Goal: Task Accomplishment & Management: Manage account settings

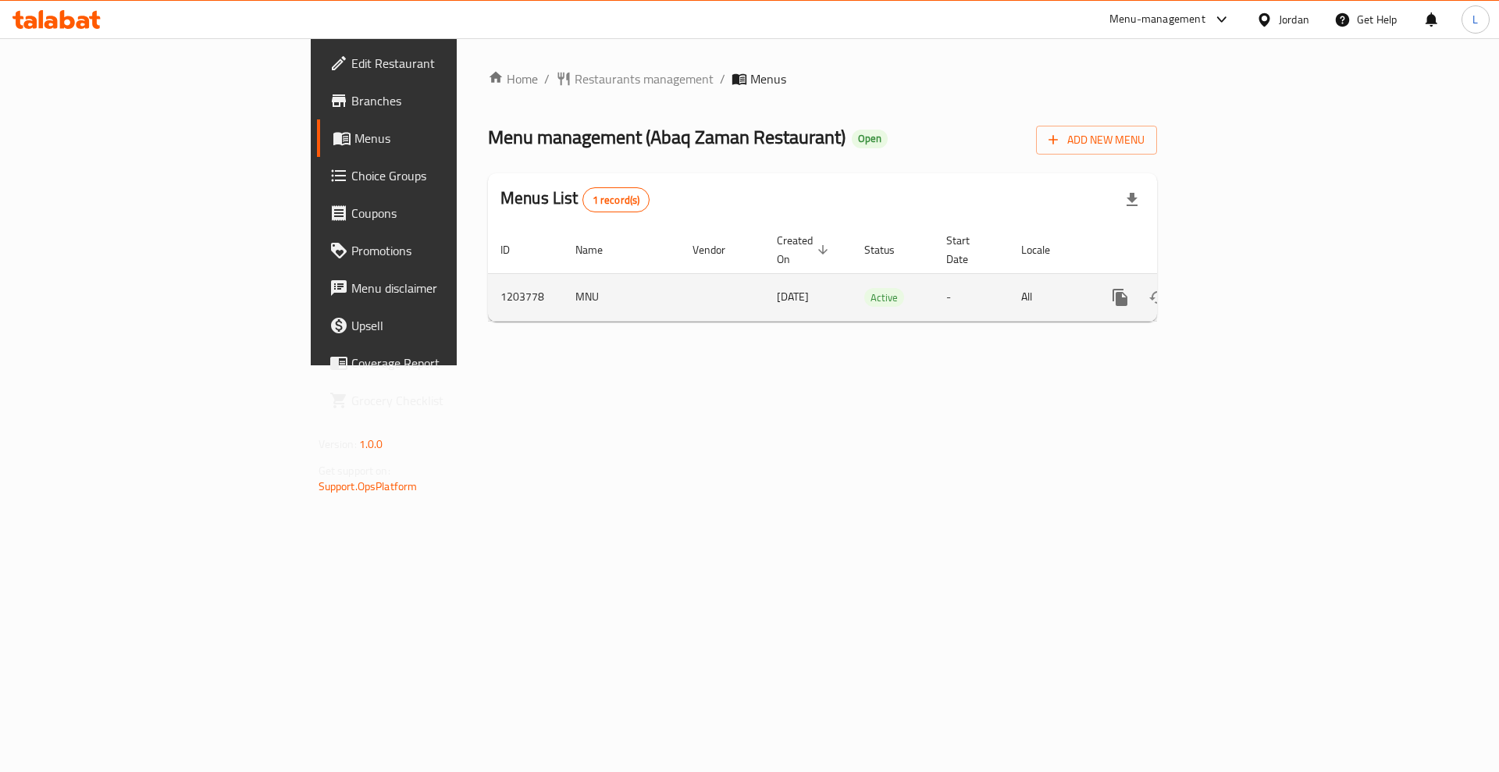
click at [1242, 288] on icon "enhanced table" at bounding box center [1232, 297] width 19 height 19
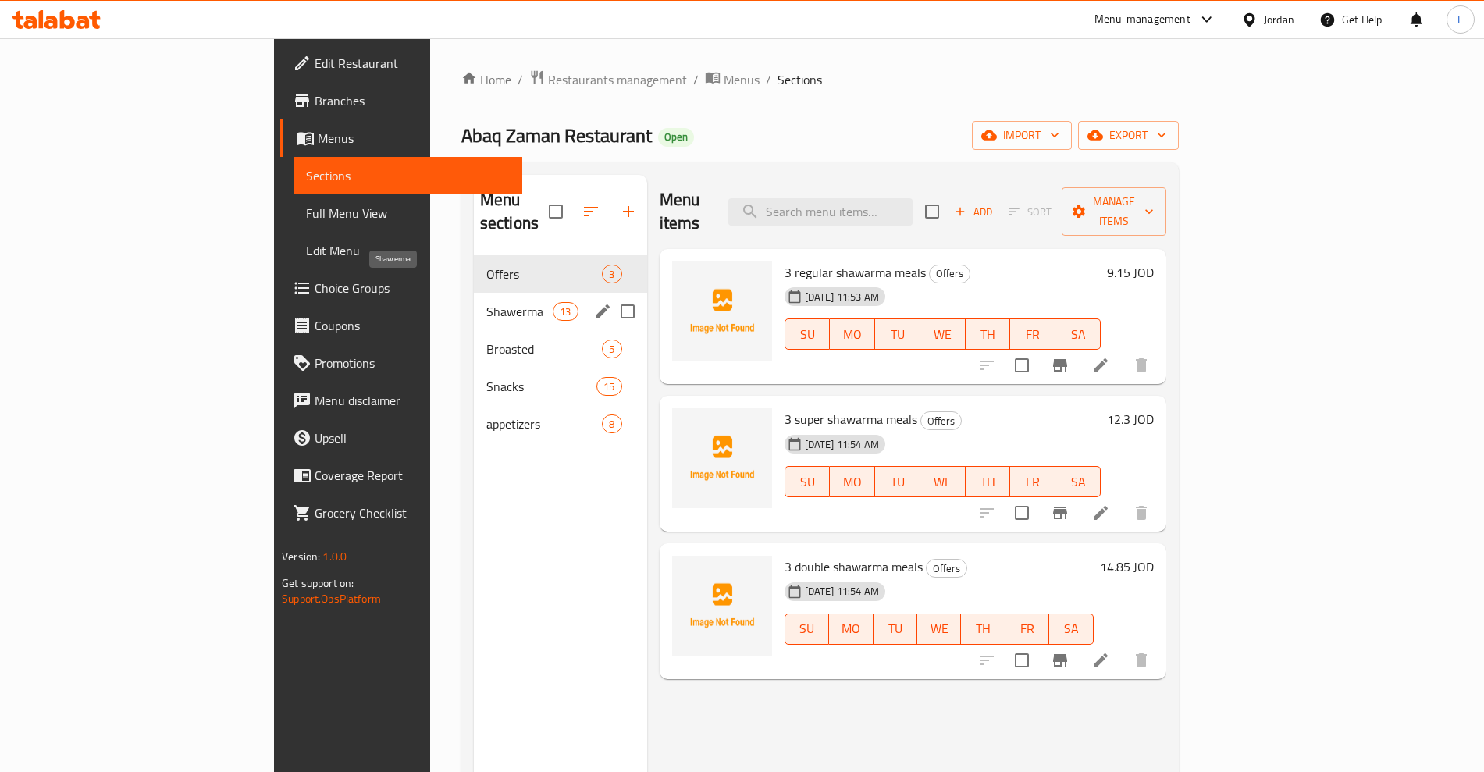
click at [486, 302] on span "Shawerma" at bounding box center [519, 311] width 66 height 19
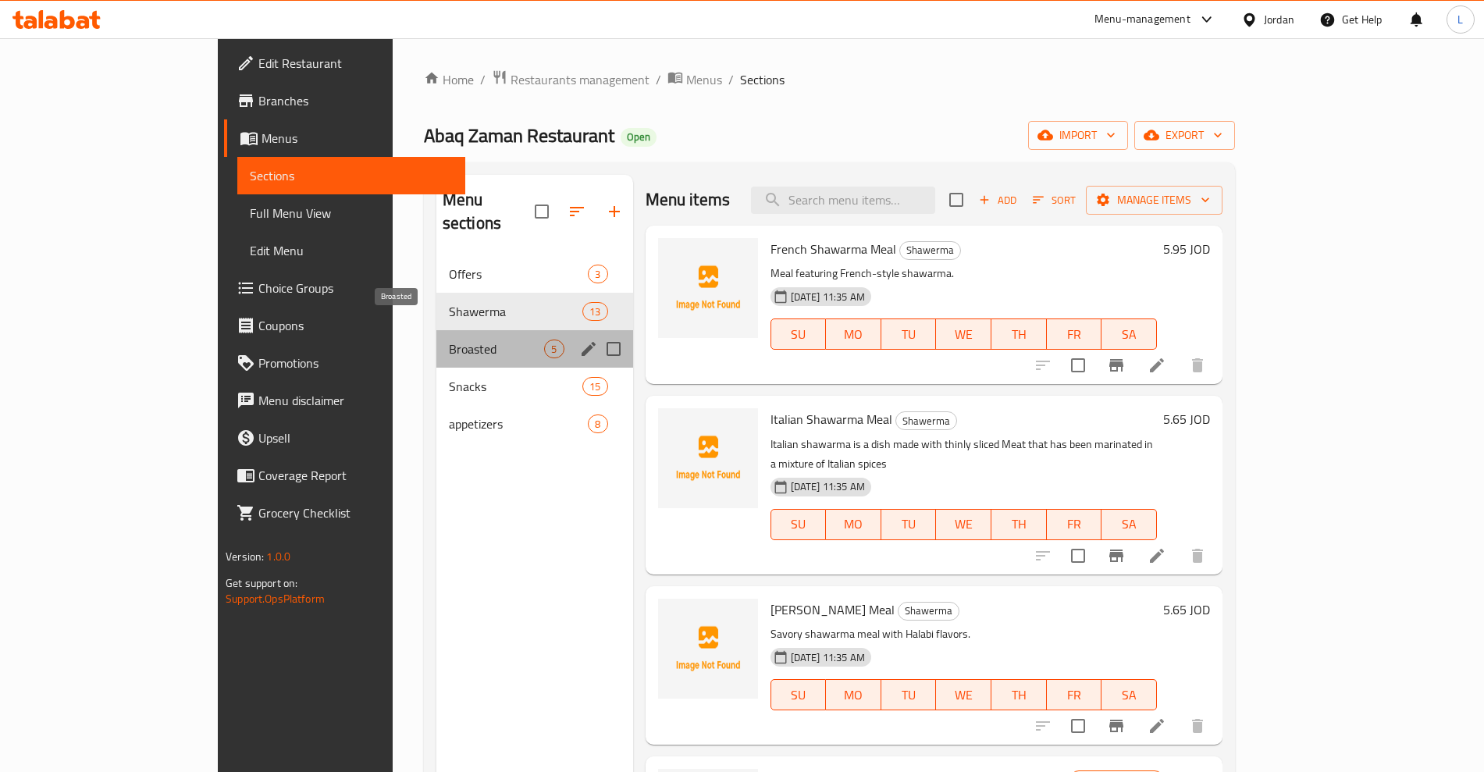
click at [449, 340] on span "Broasted" at bounding box center [497, 349] width 96 height 19
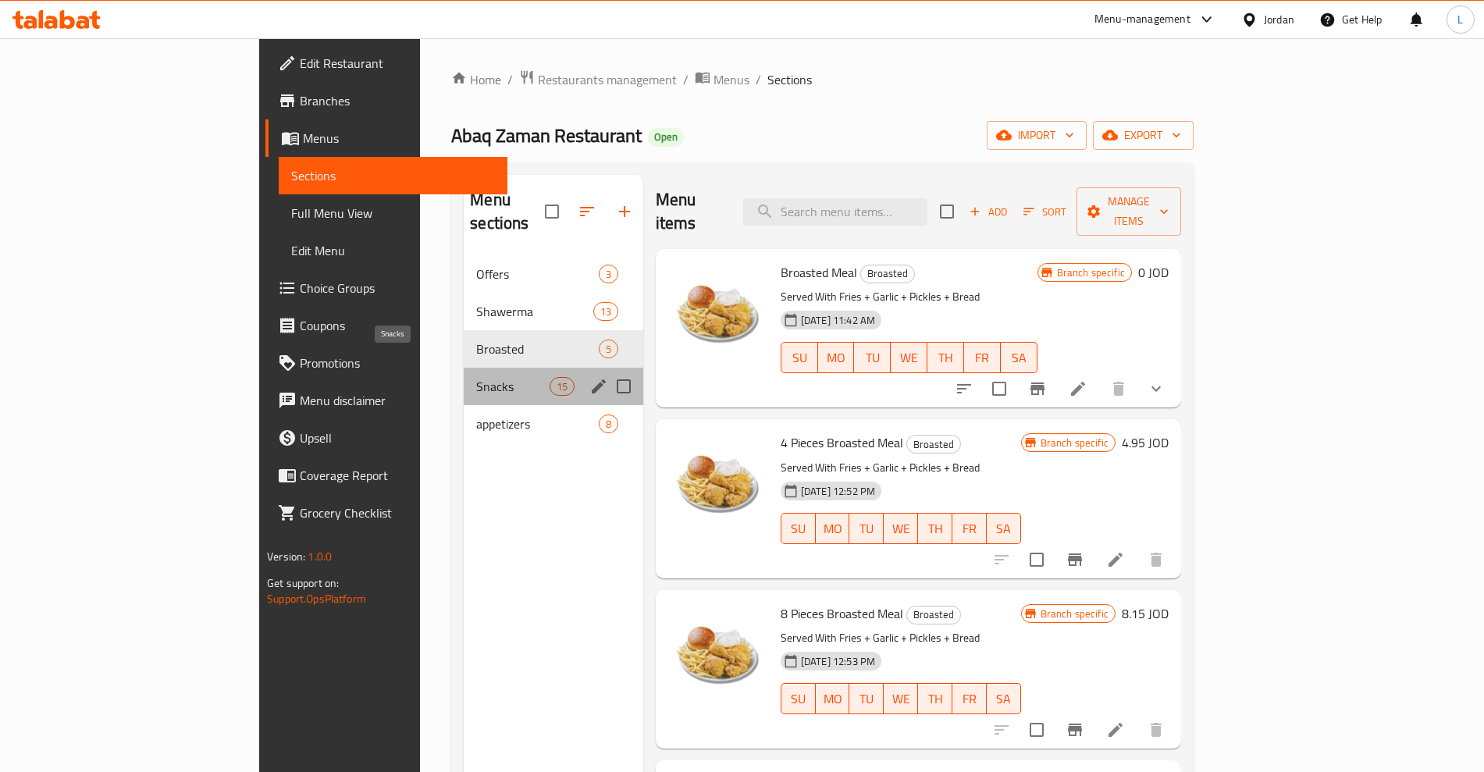
click at [476, 377] on span "Snacks" at bounding box center [512, 386] width 73 height 19
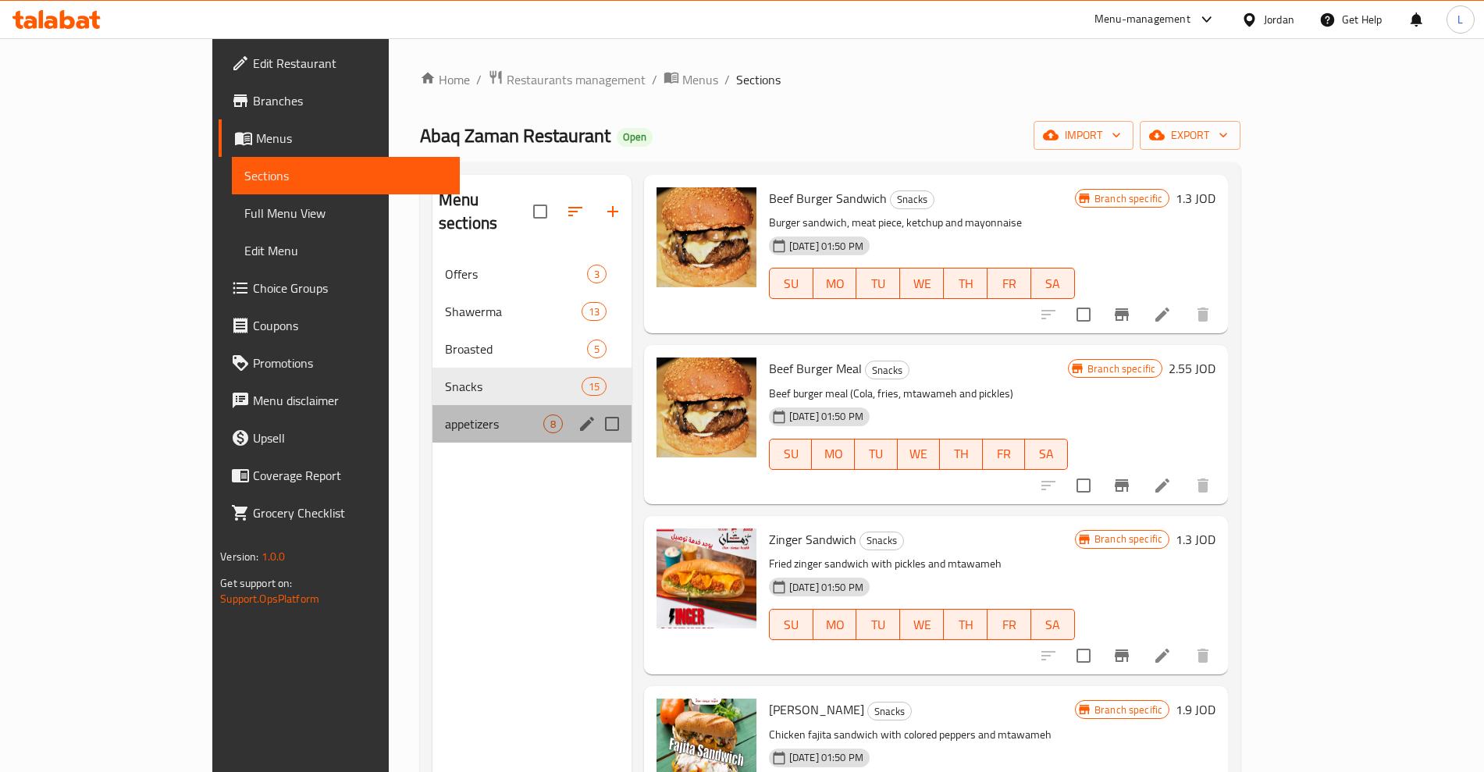
click at [433, 415] on div "appetizers 8" at bounding box center [532, 423] width 199 height 37
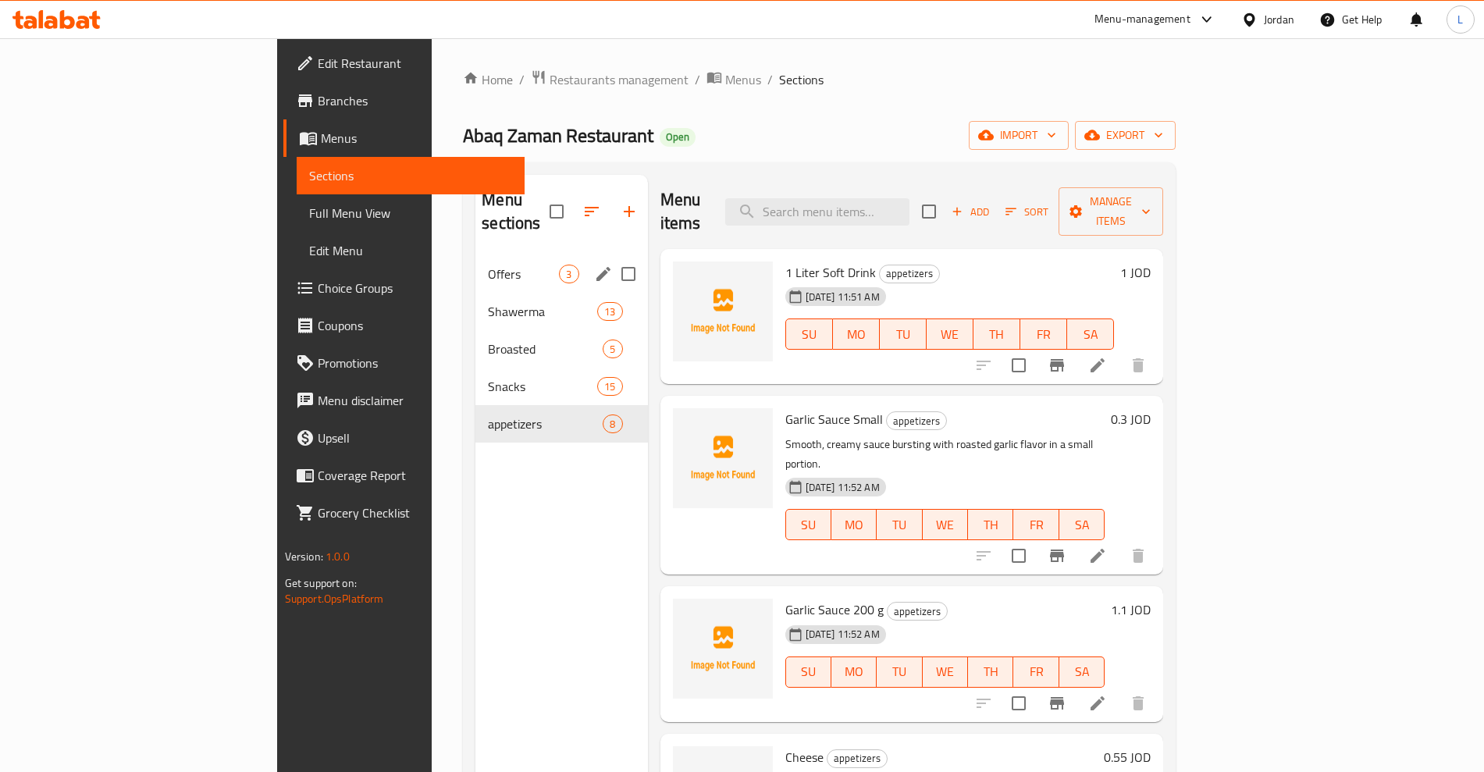
click at [488, 265] on span "Offers" at bounding box center [523, 274] width 71 height 19
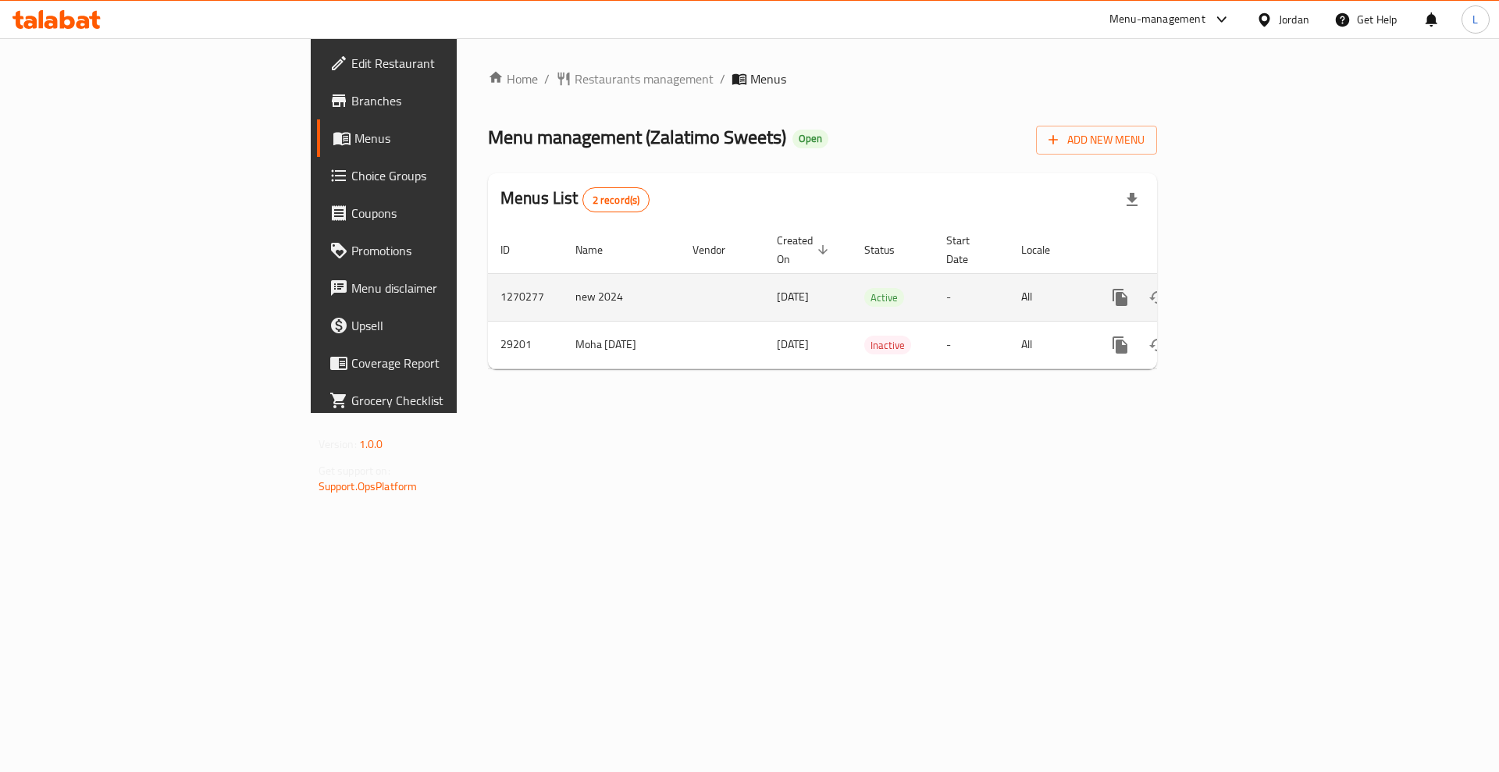
click at [1242, 288] on icon "enhanced table" at bounding box center [1232, 297] width 19 height 19
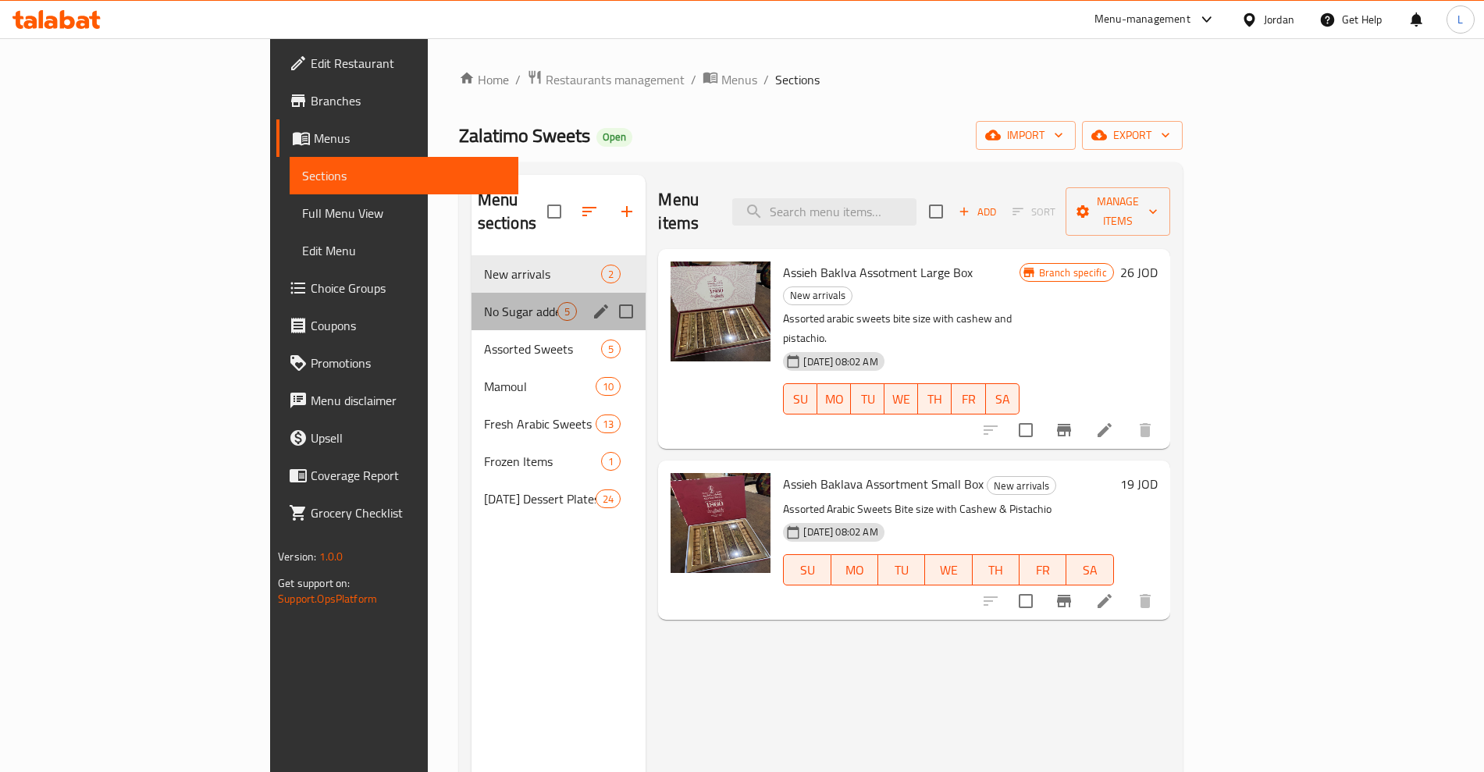
click at [472, 293] on div "No Sugar added 5" at bounding box center [559, 311] width 175 height 37
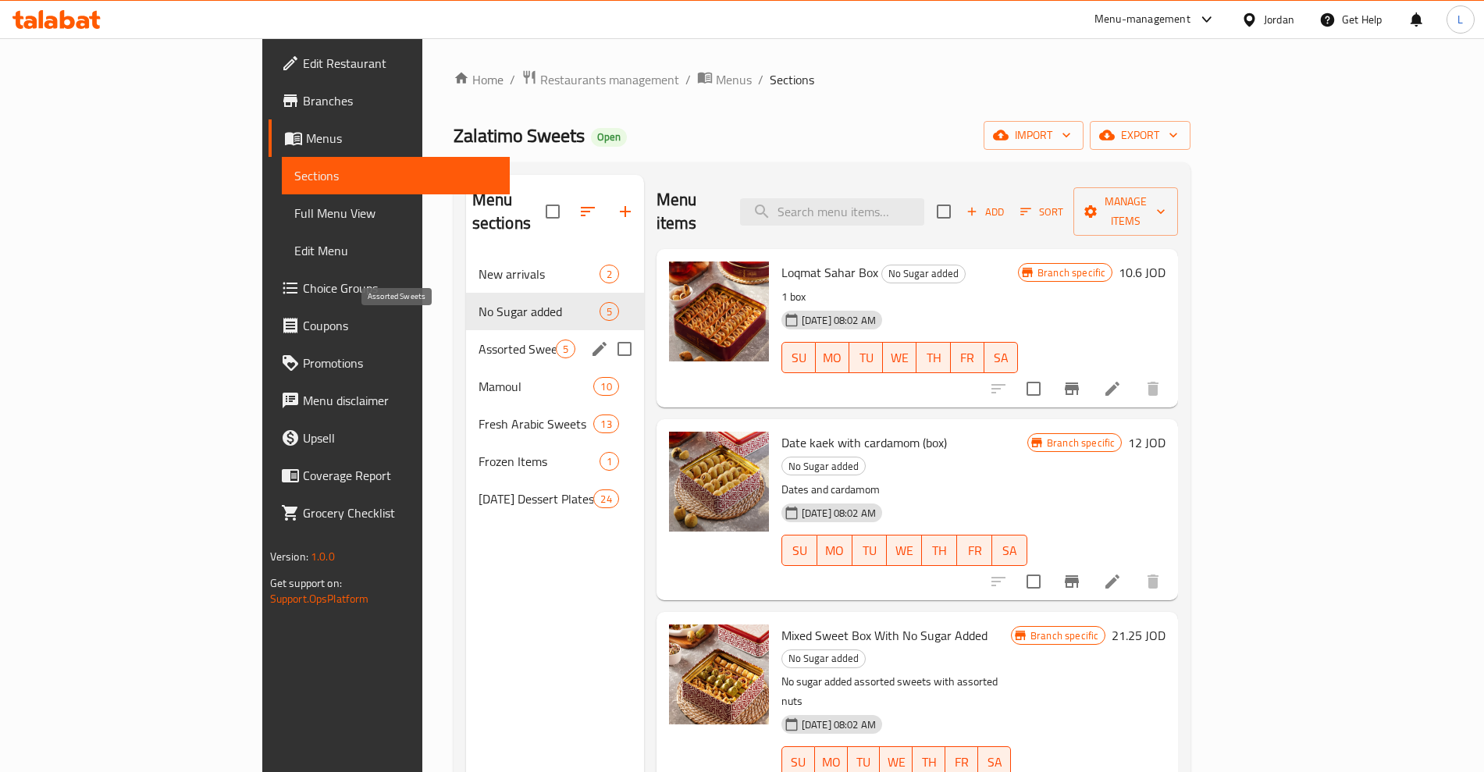
click at [479, 340] on span "Assorted Sweets" at bounding box center [517, 349] width 77 height 19
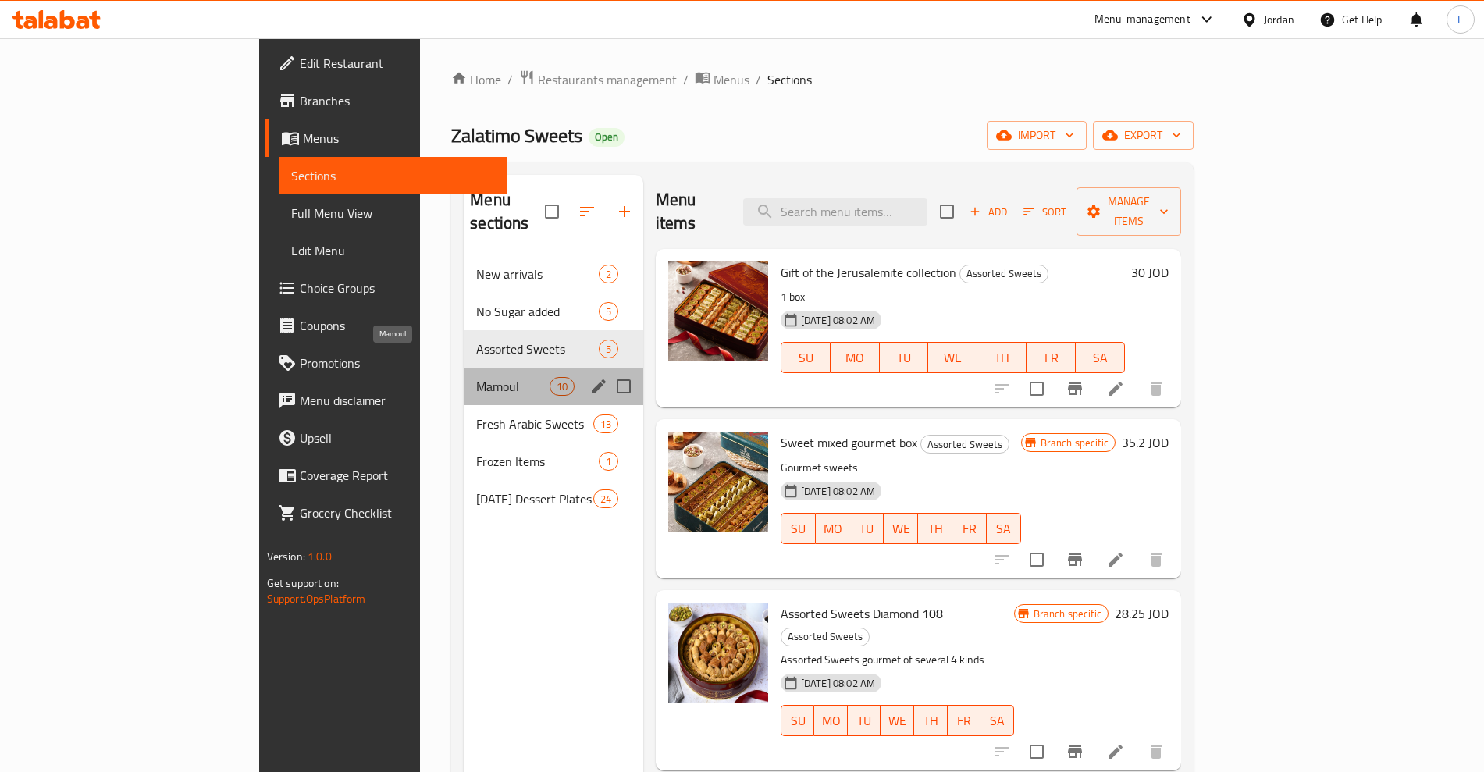
click at [476, 377] on span "Mamoul" at bounding box center [512, 386] width 73 height 19
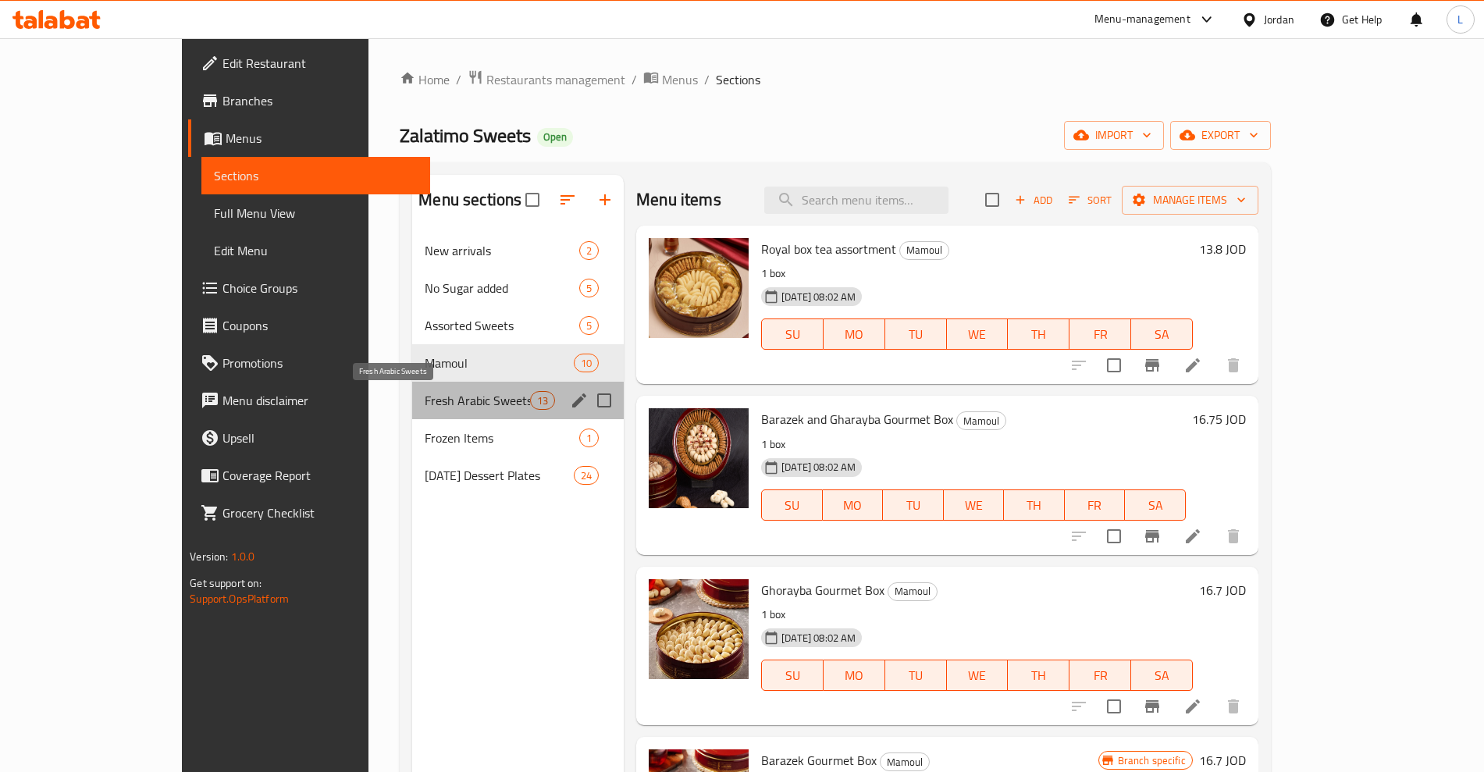
click span "Fresh Arabic Sweets"
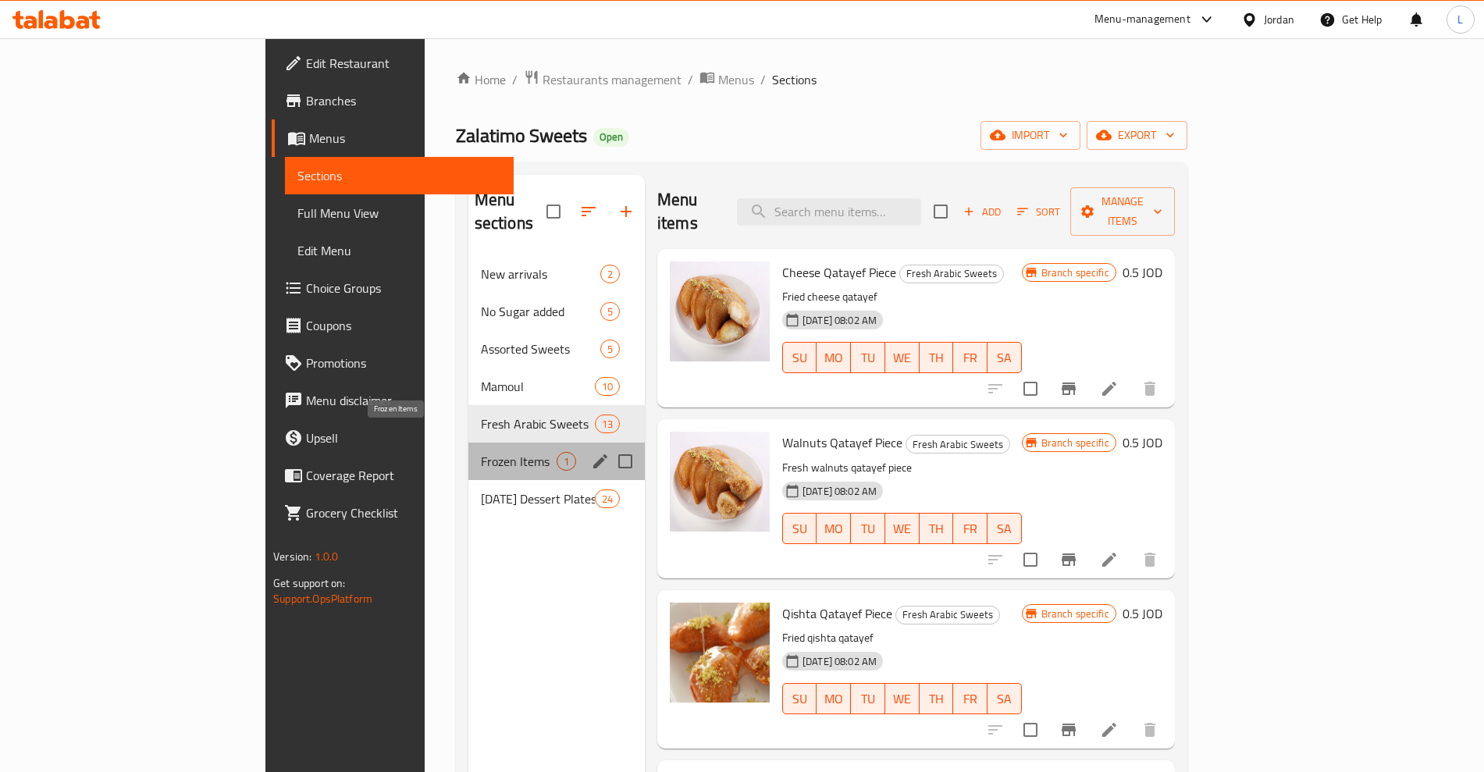
click span "Frozen Items"
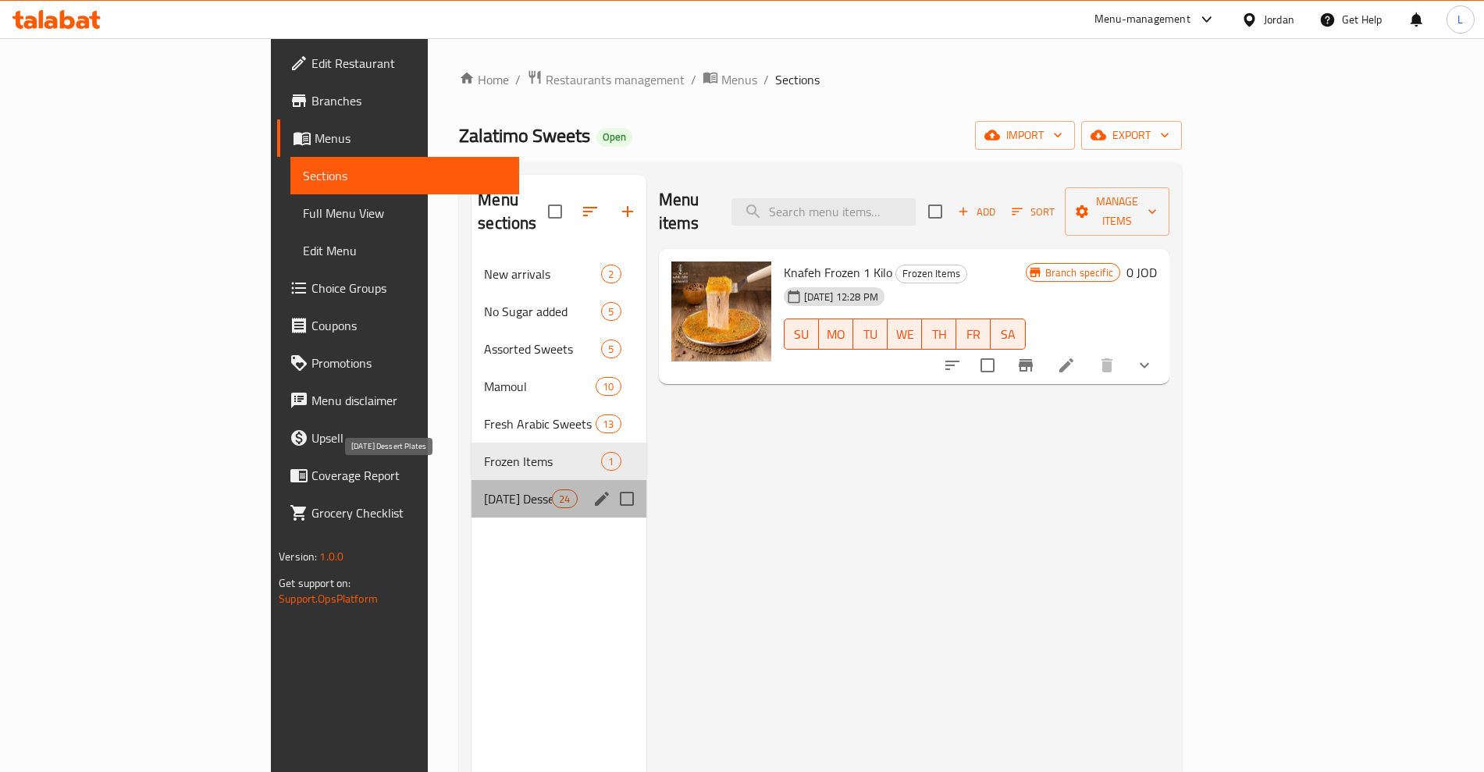
click span "Ramadan Dessert Plates"
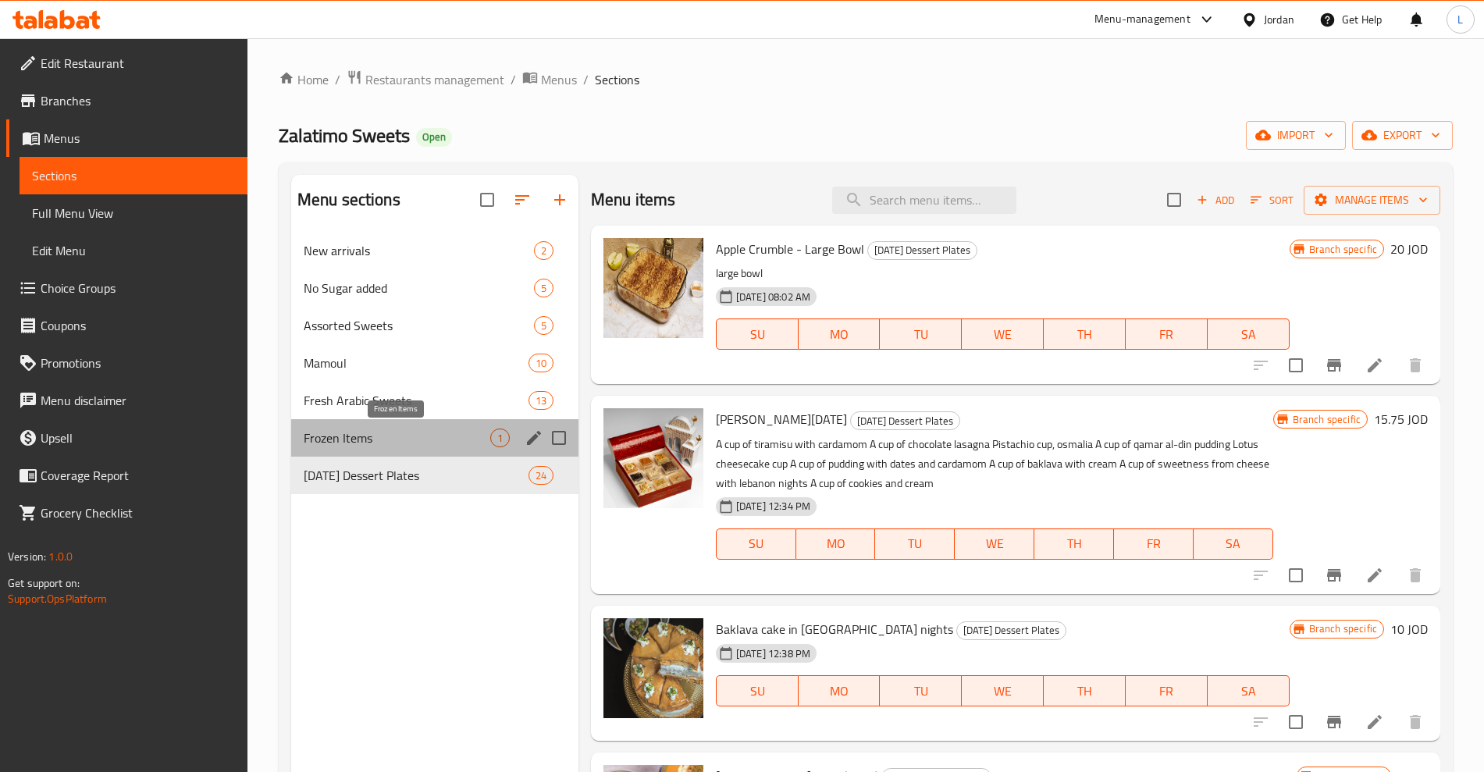
click span "Frozen Items"
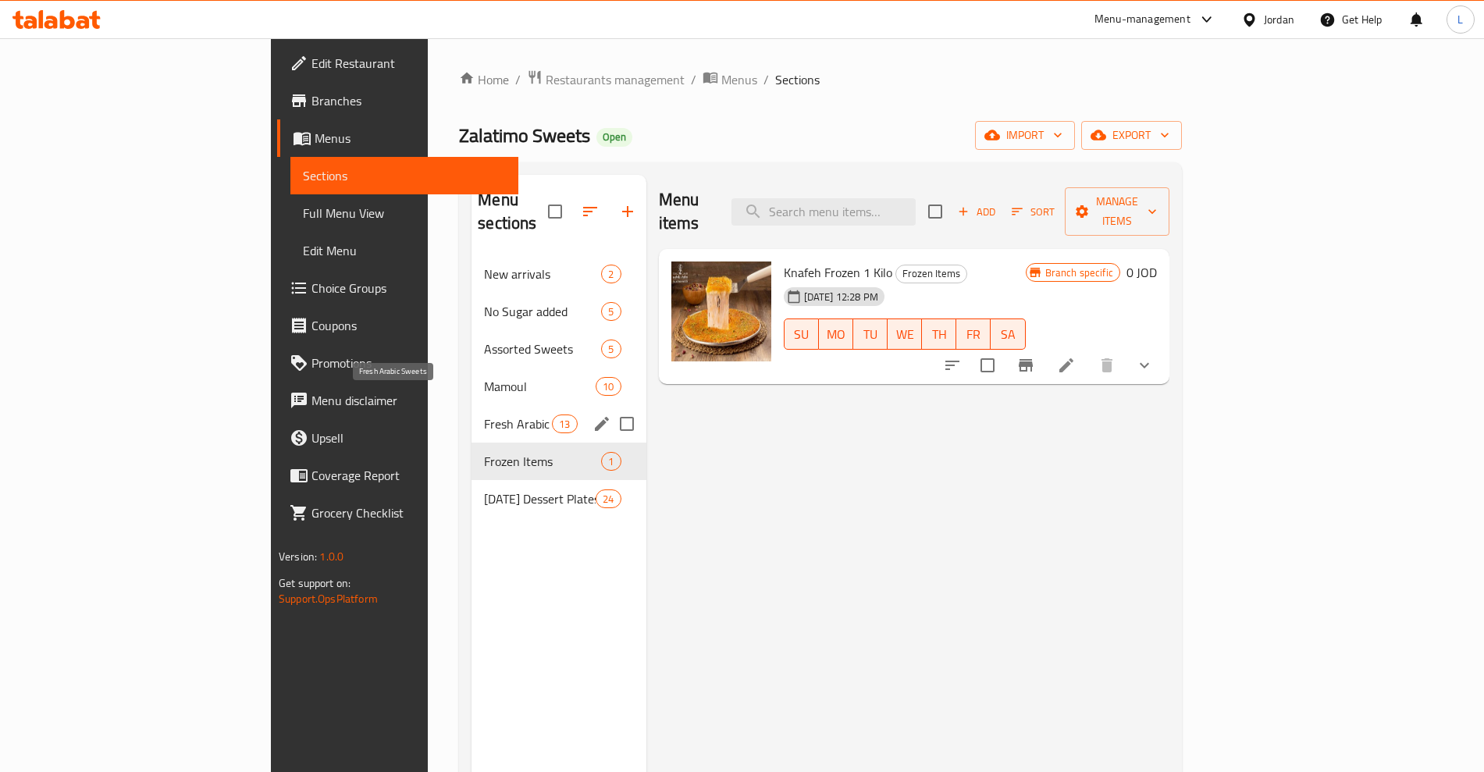
click span "Fresh Arabic Sweets"
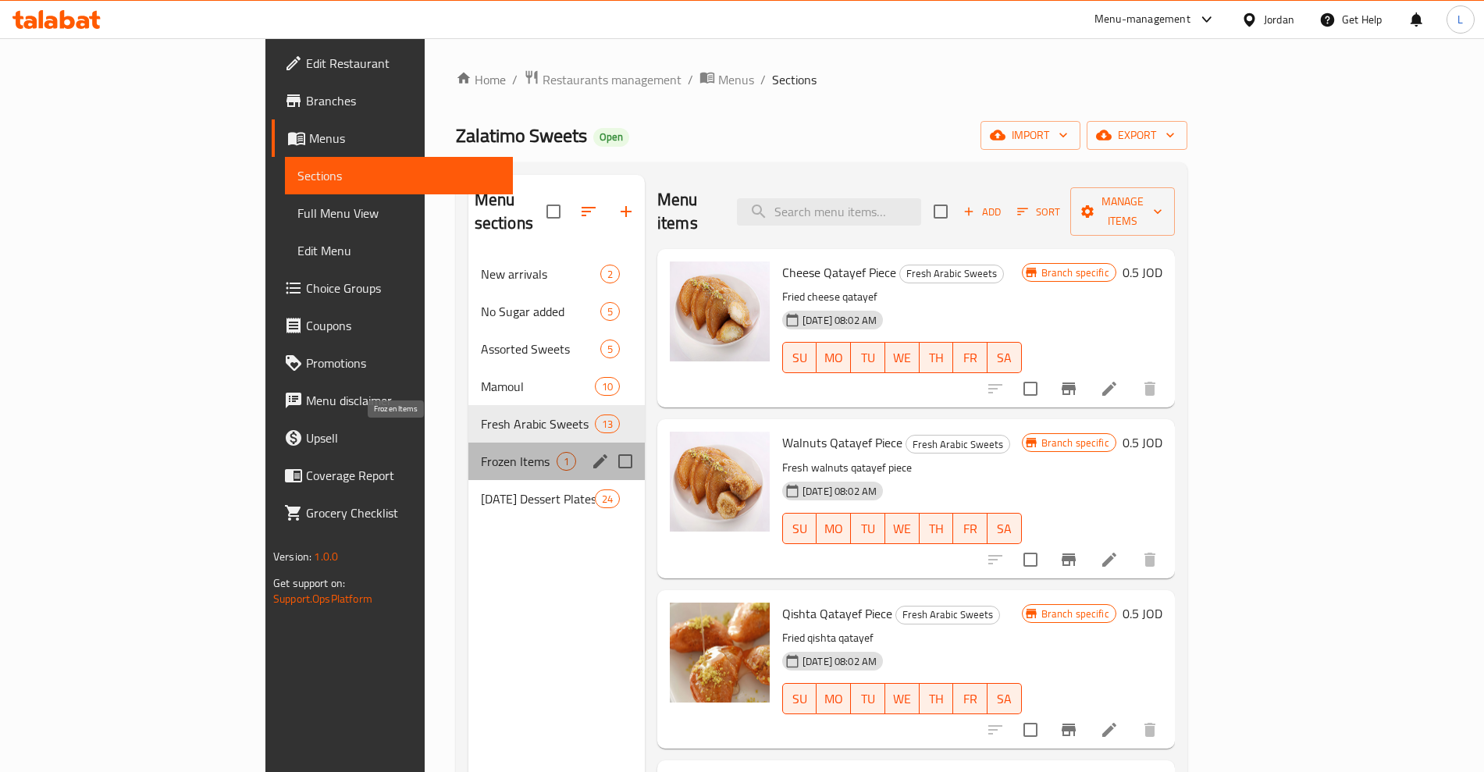
click span "Frozen Items"
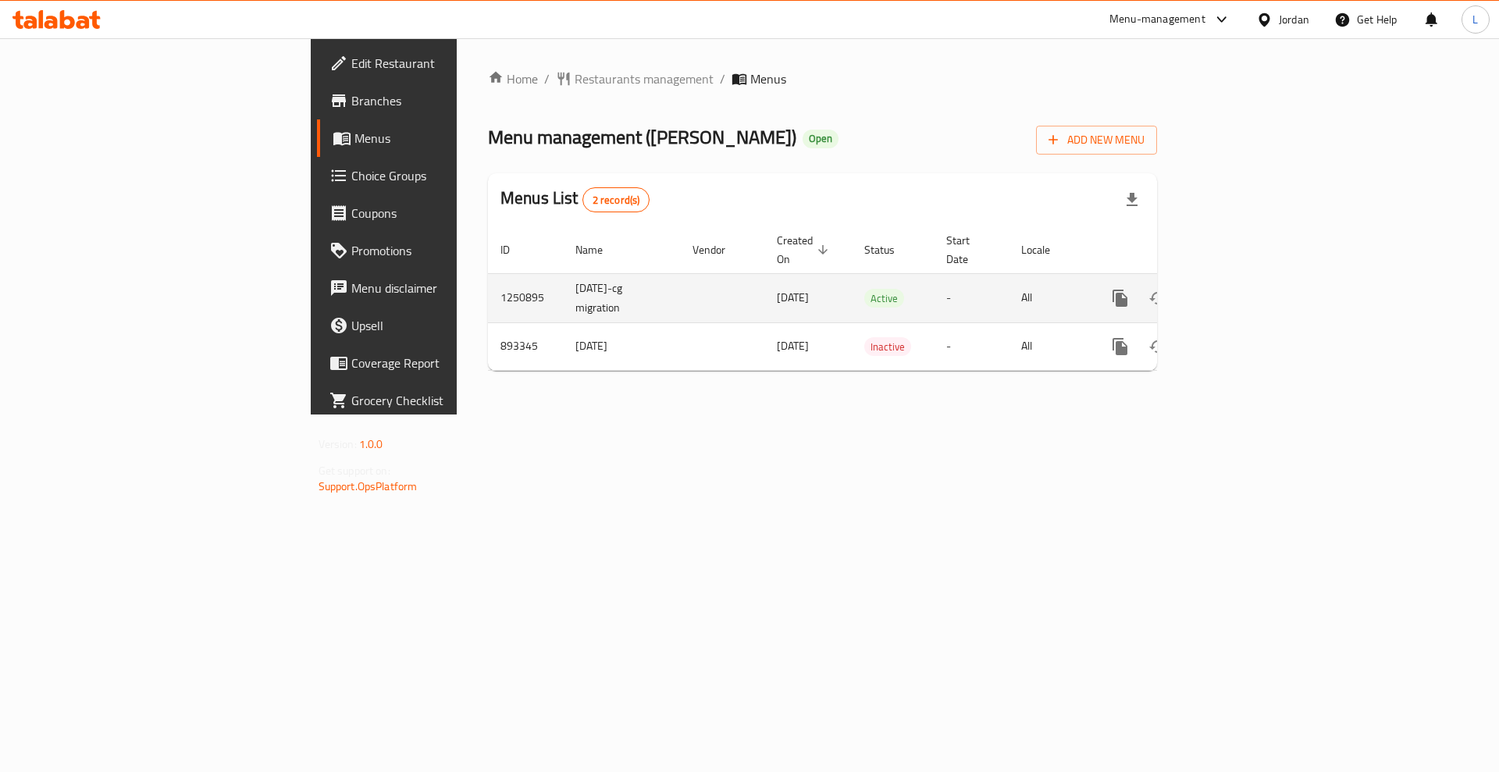
click at [1240, 291] on icon "enhanced table" at bounding box center [1233, 298] width 14 height 14
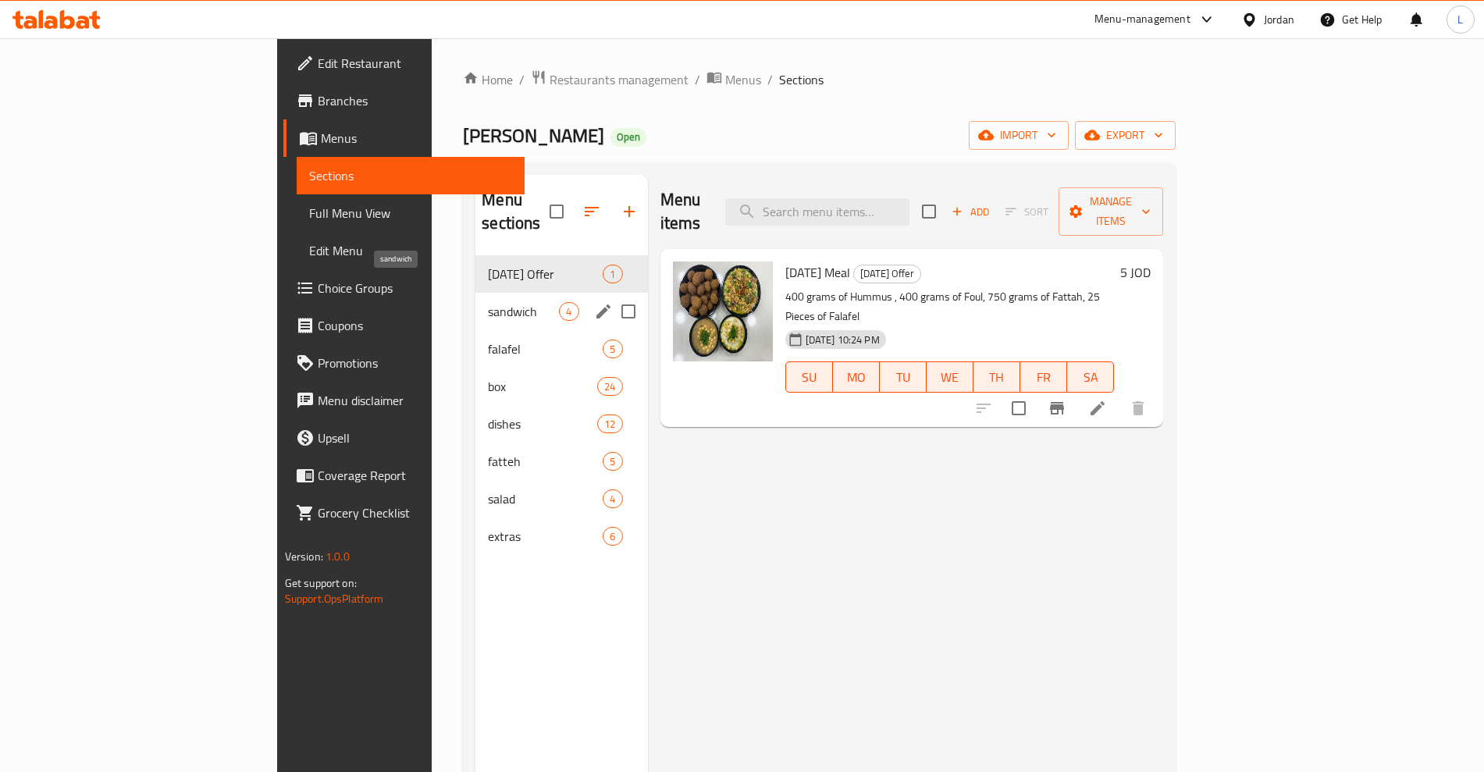
click at [488, 302] on span "sandwich" at bounding box center [523, 311] width 71 height 19
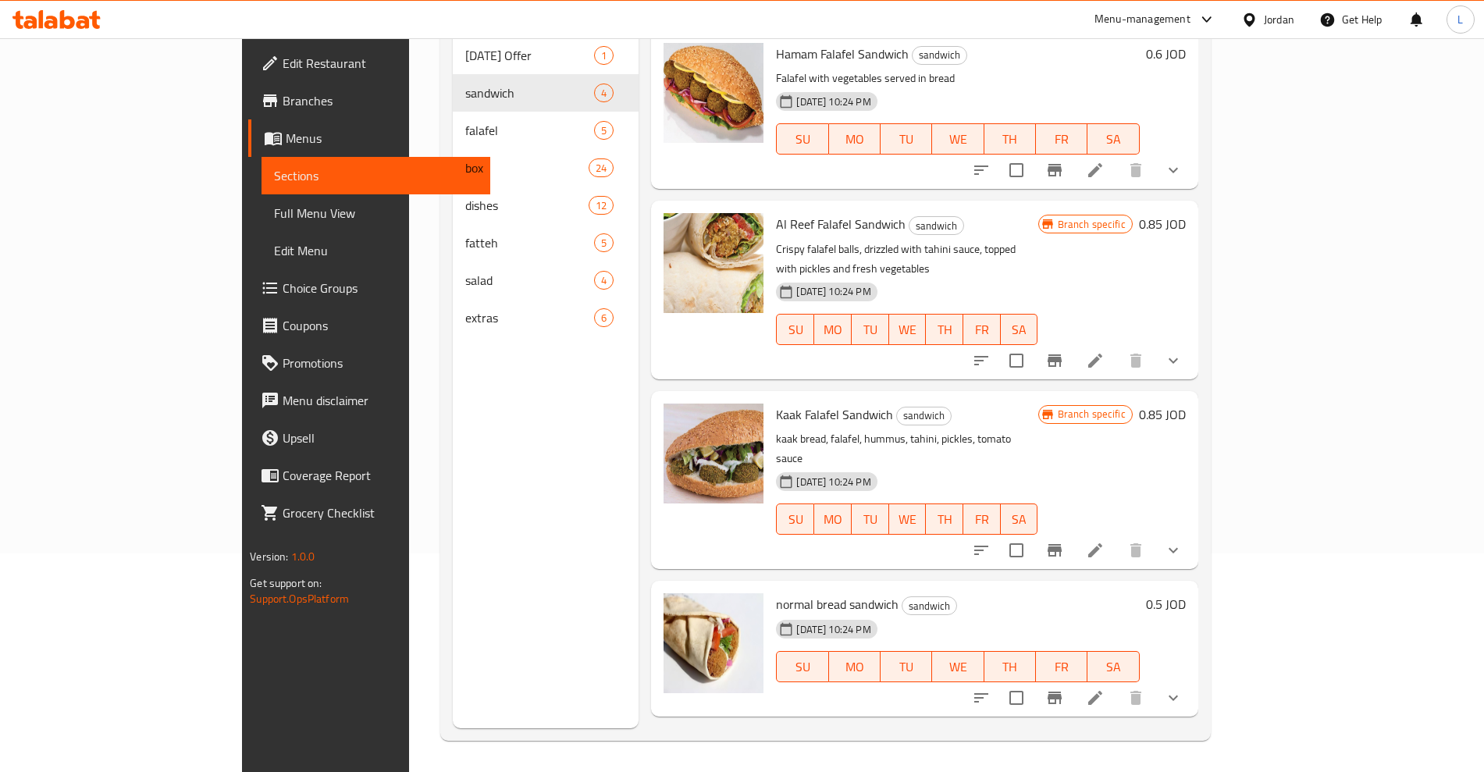
scroll to position [121, 0]
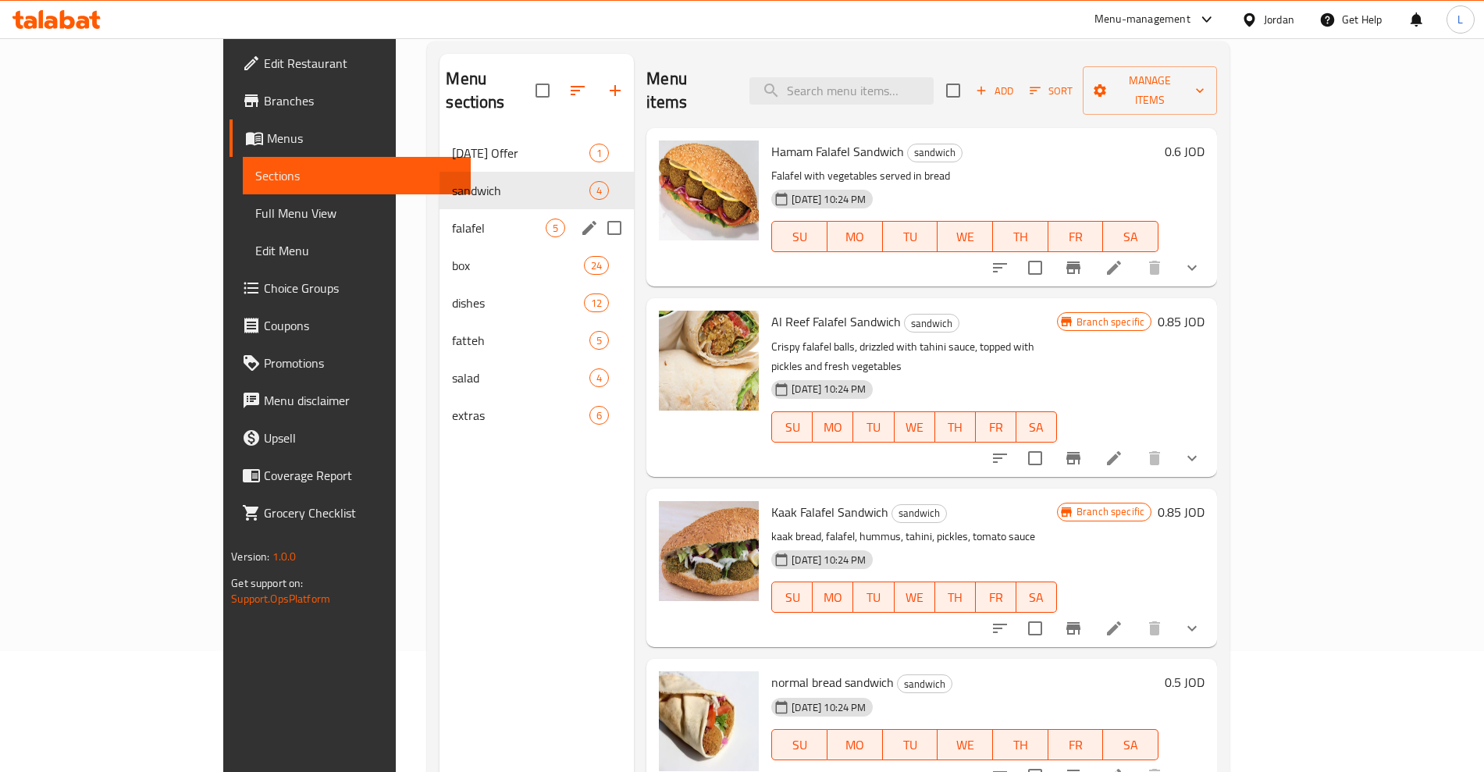
click at [452, 219] on span "falafel" at bounding box center [499, 228] width 94 height 19
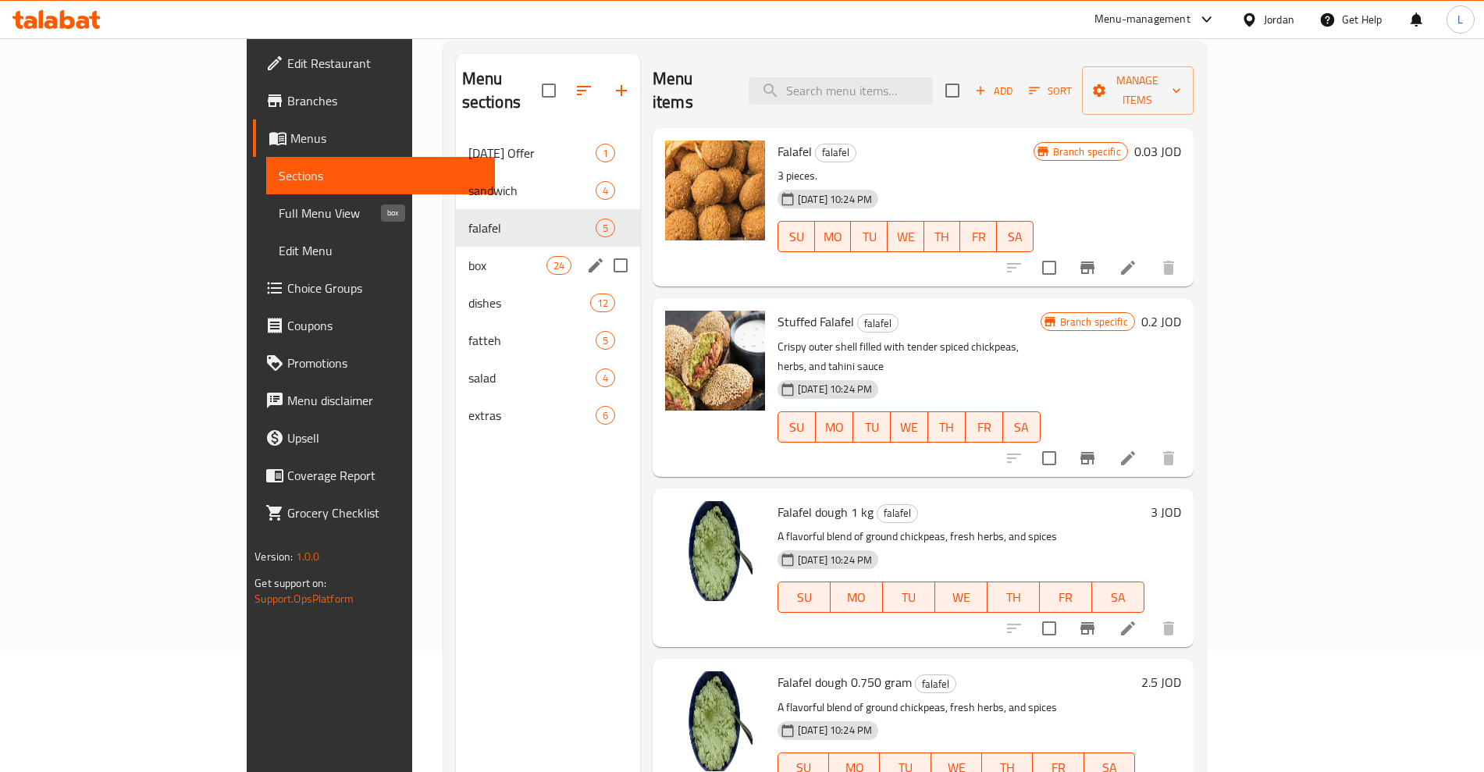
click at [468, 256] on span "box" at bounding box center [507, 265] width 78 height 19
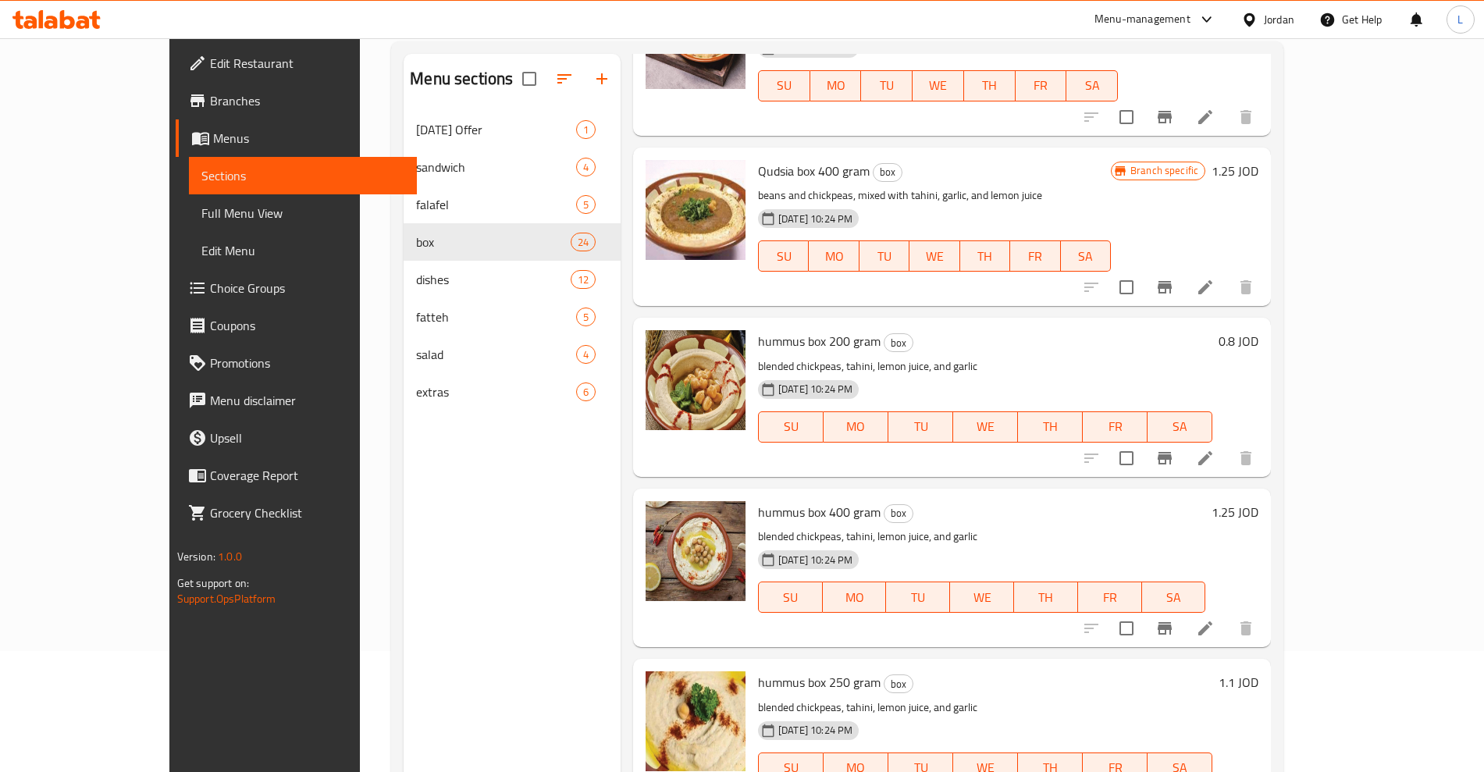
scroll to position [3360, 0]
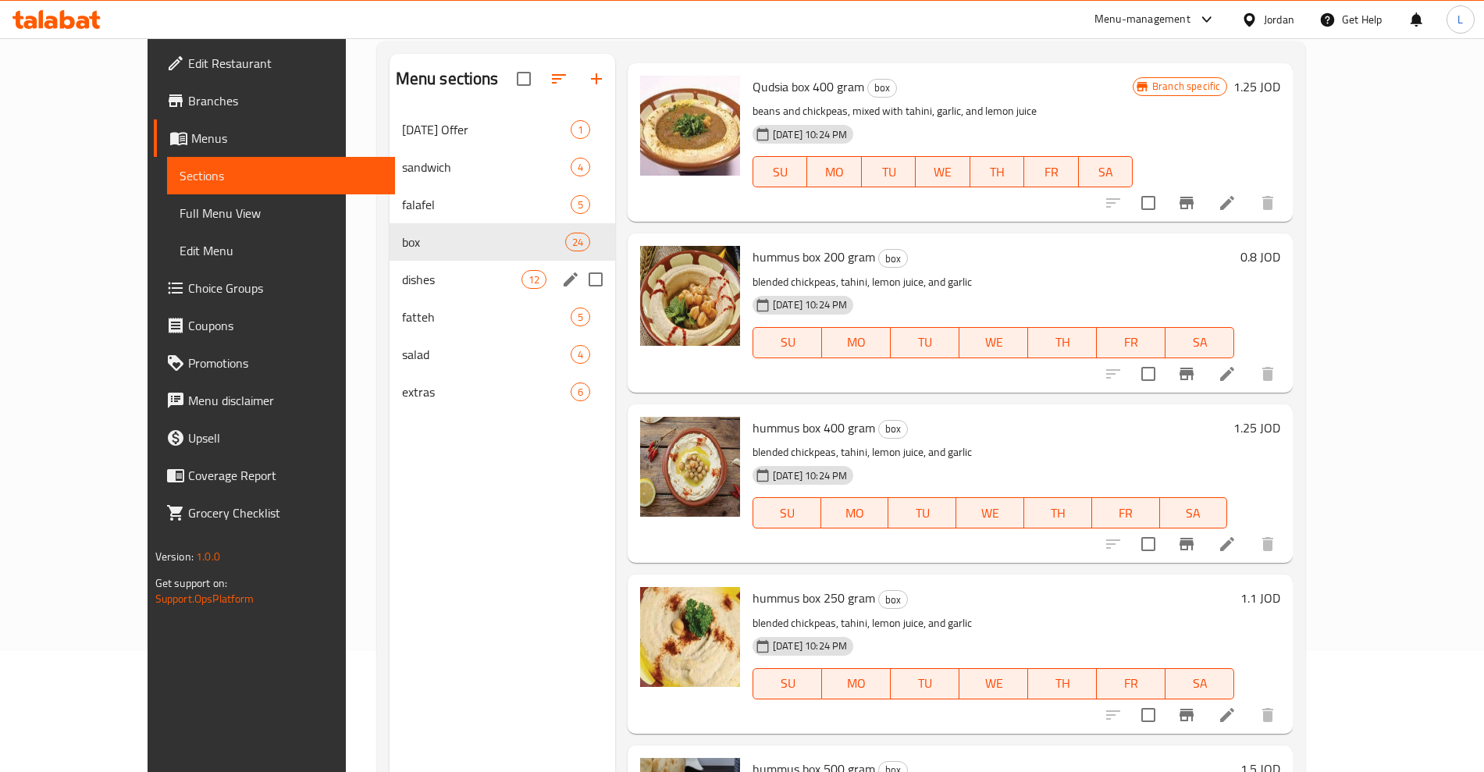
click at [402, 280] on span "dishes" at bounding box center [461, 279] width 119 height 19
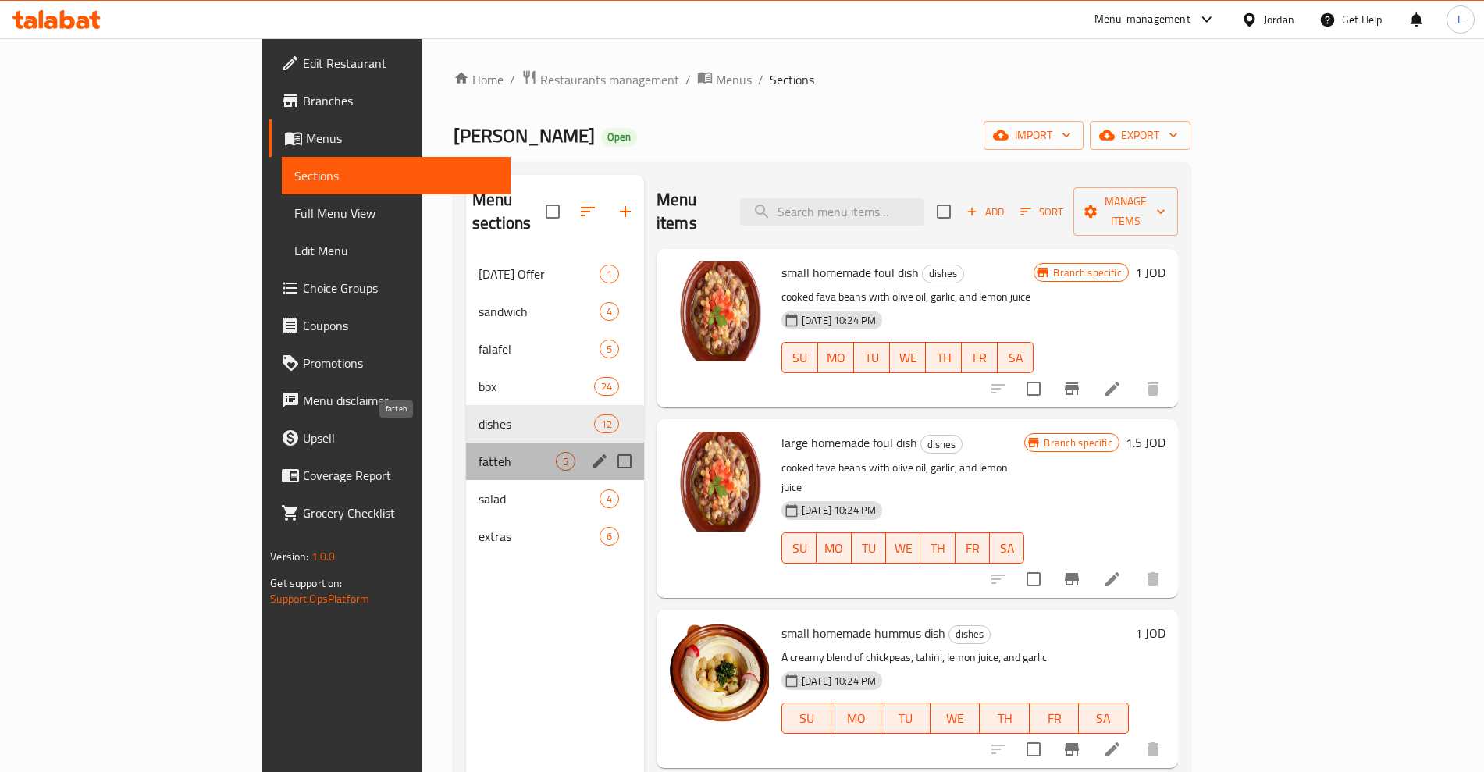
click at [479, 452] on span "fatteh" at bounding box center [517, 461] width 77 height 19
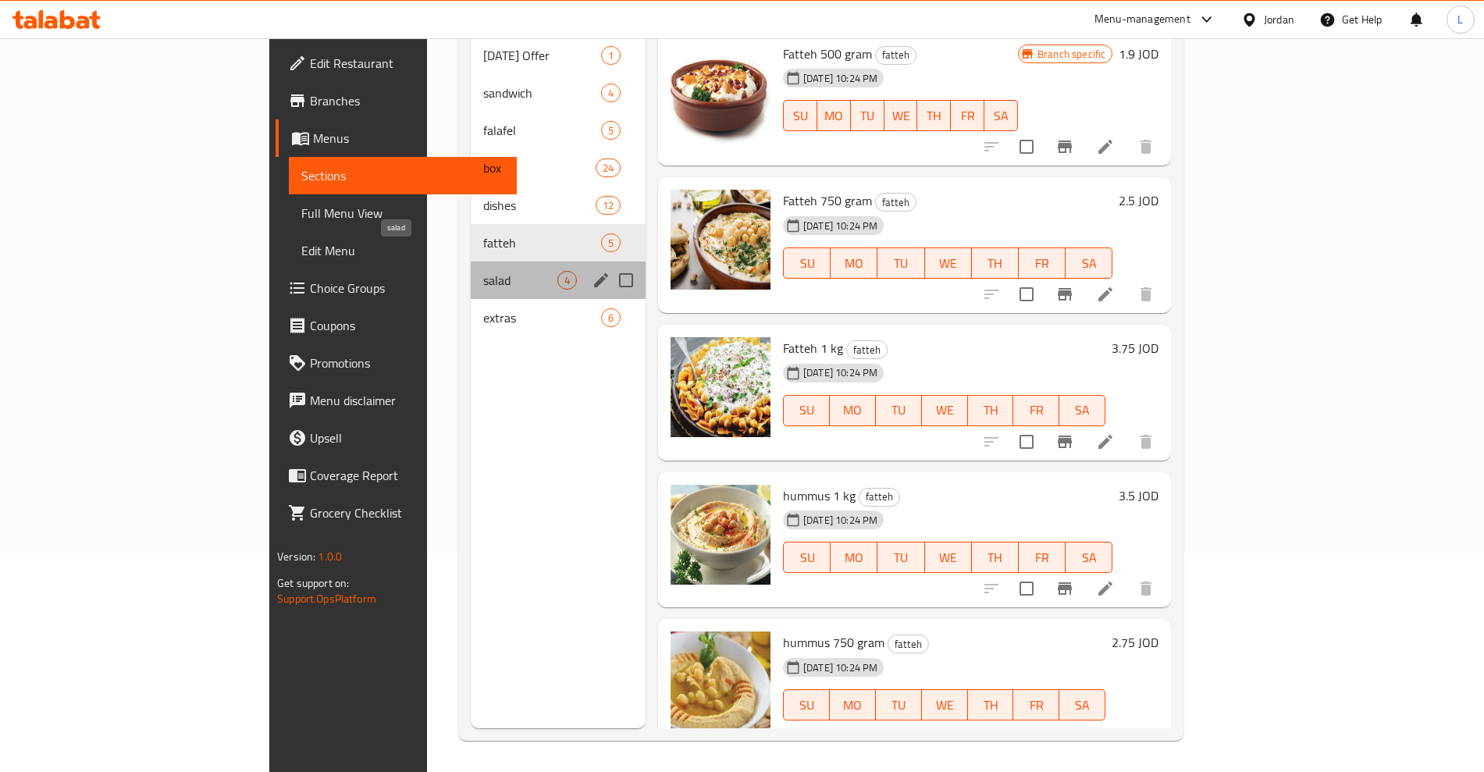
click at [483, 271] on span "salad" at bounding box center [520, 280] width 74 height 19
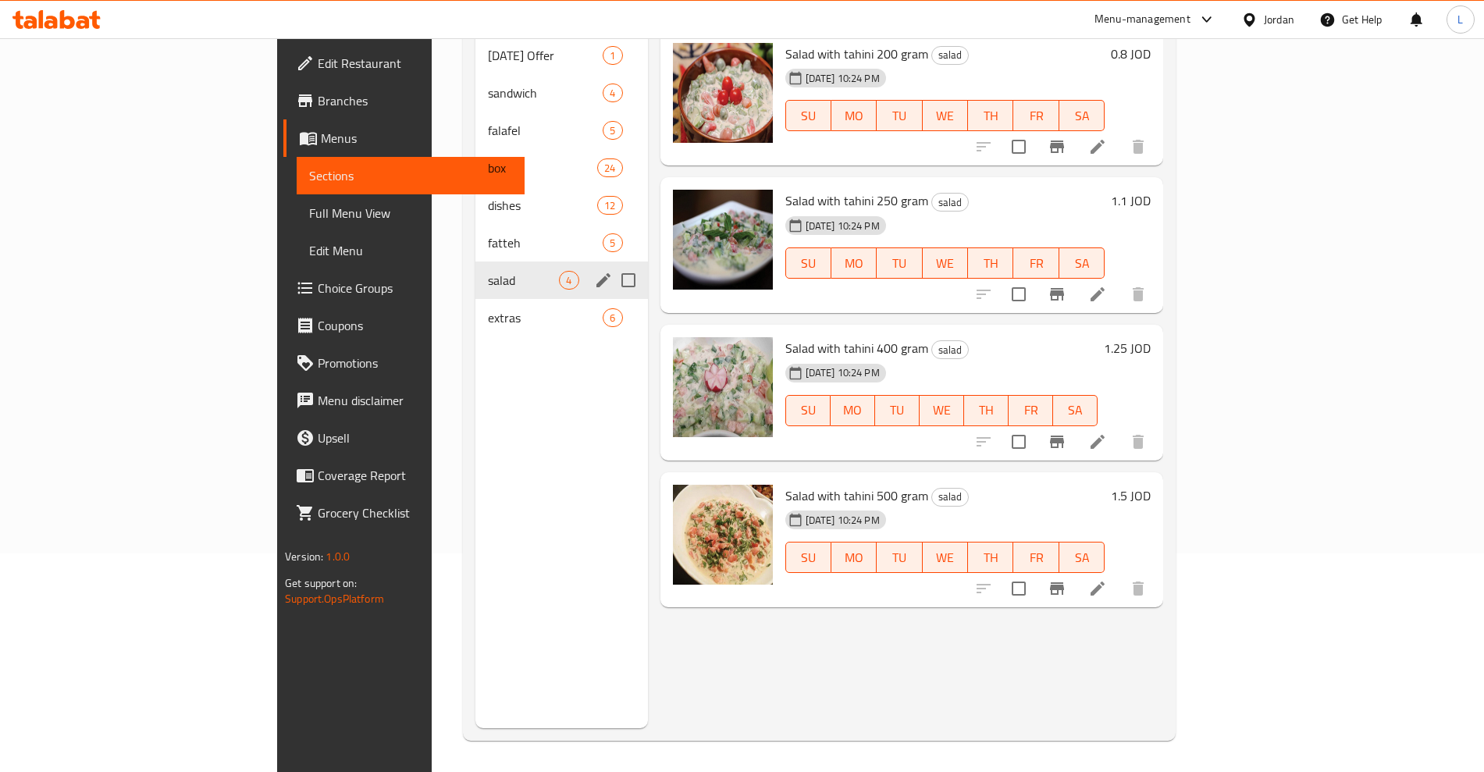
scroll to position [121, 0]
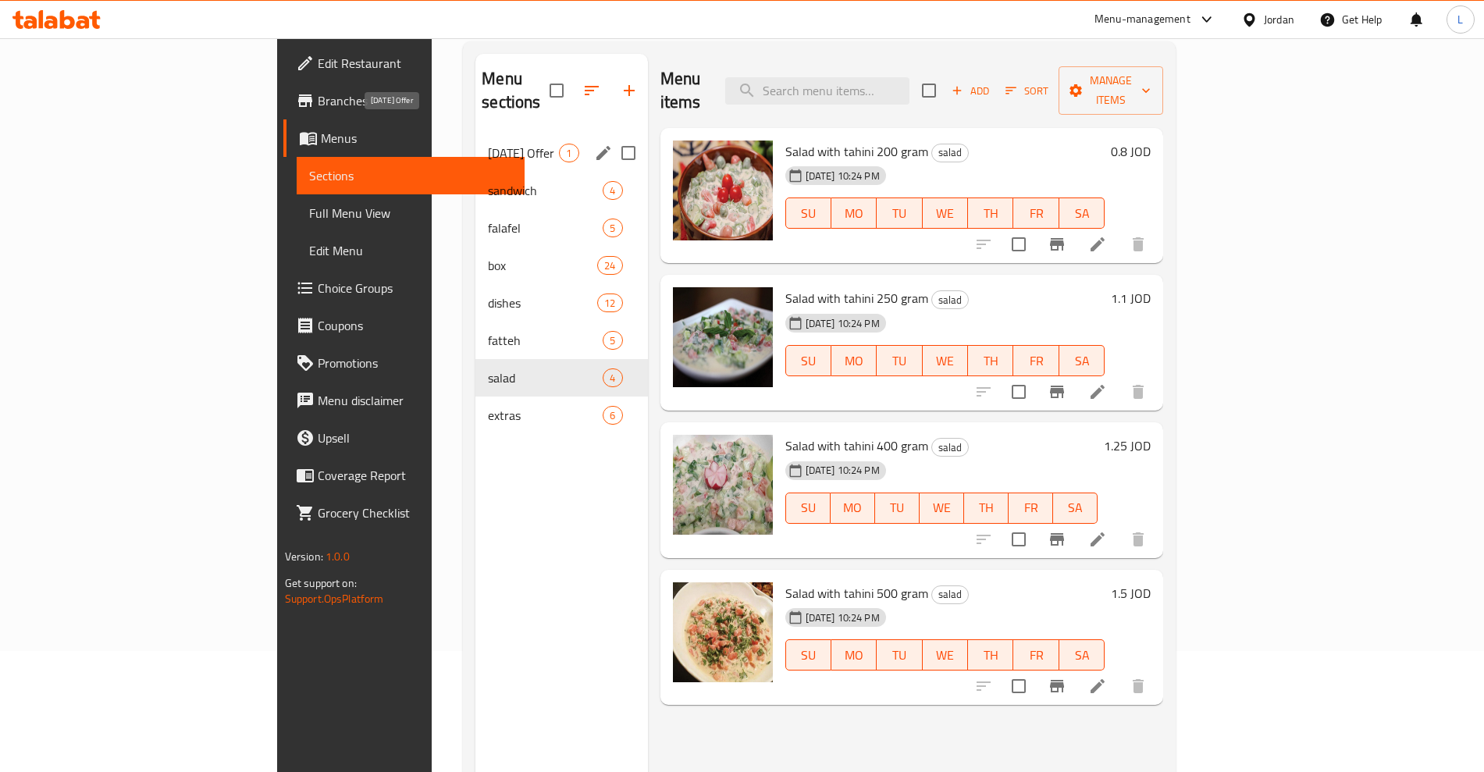
click at [488, 144] on span "Ramadan Offer" at bounding box center [523, 153] width 71 height 19
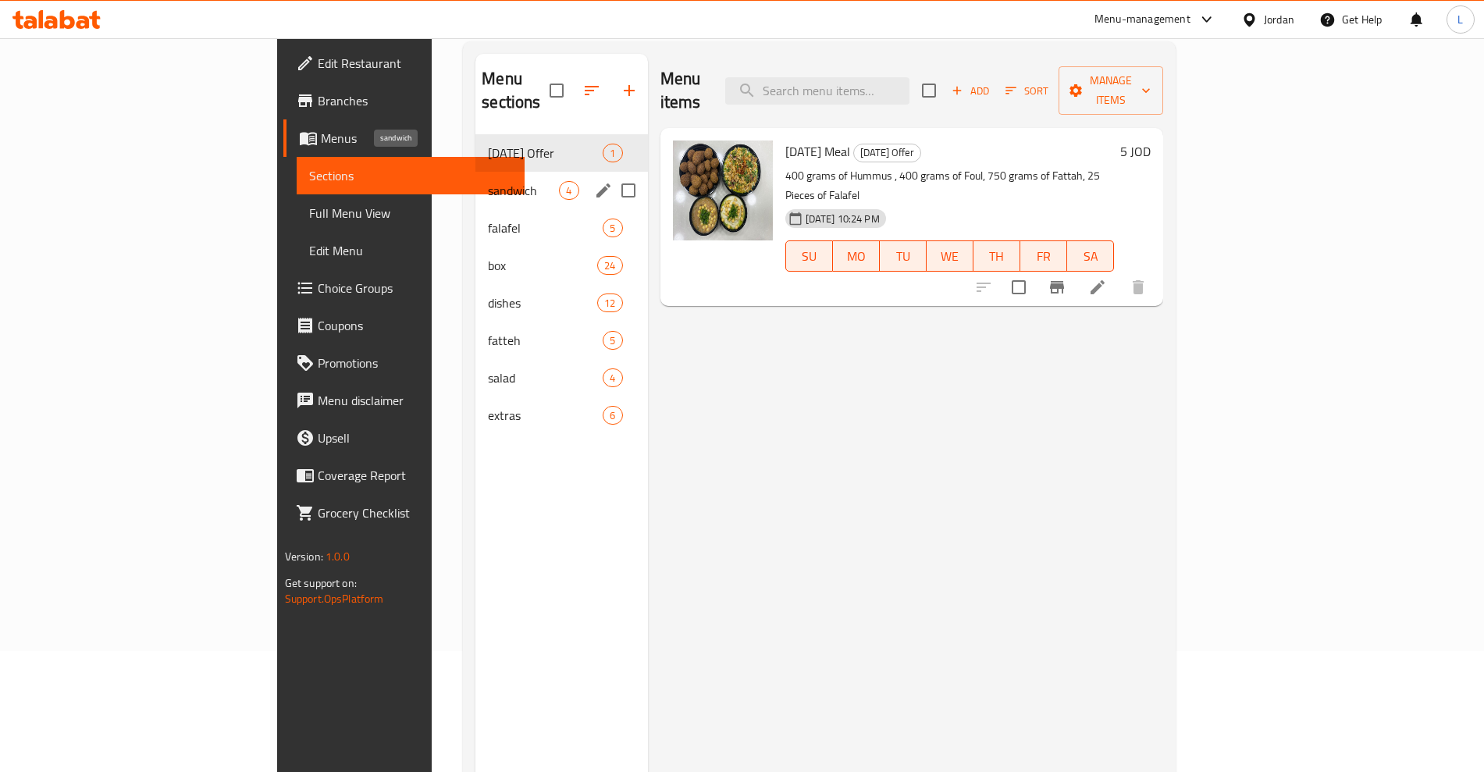
click at [488, 181] on span "sandwich" at bounding box center [523, 190] width 71 height 19
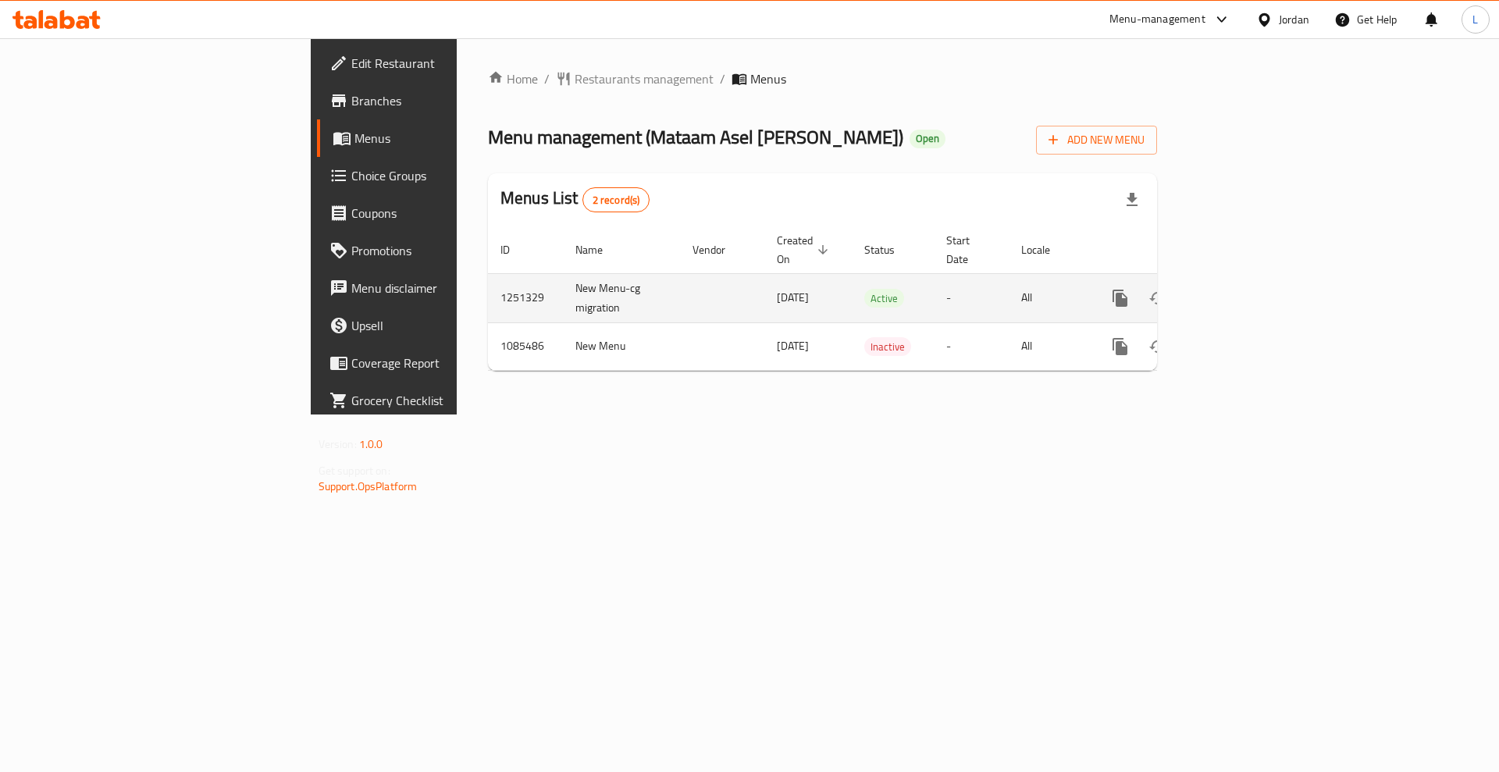
click at [1252, 286] on link "enhanced table" at bounding box center [1232, 298] width 37 height 37
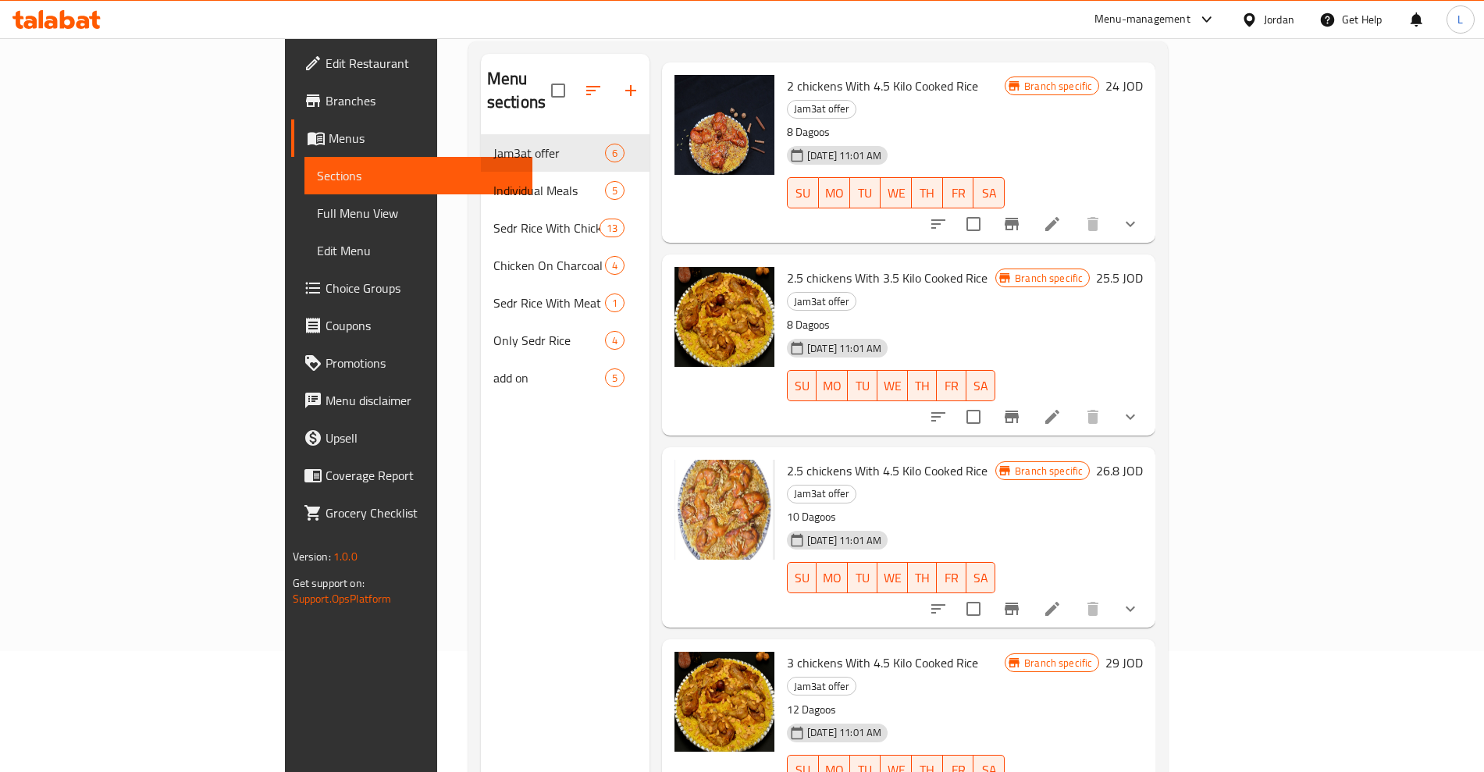
scroll to position [98, 0]
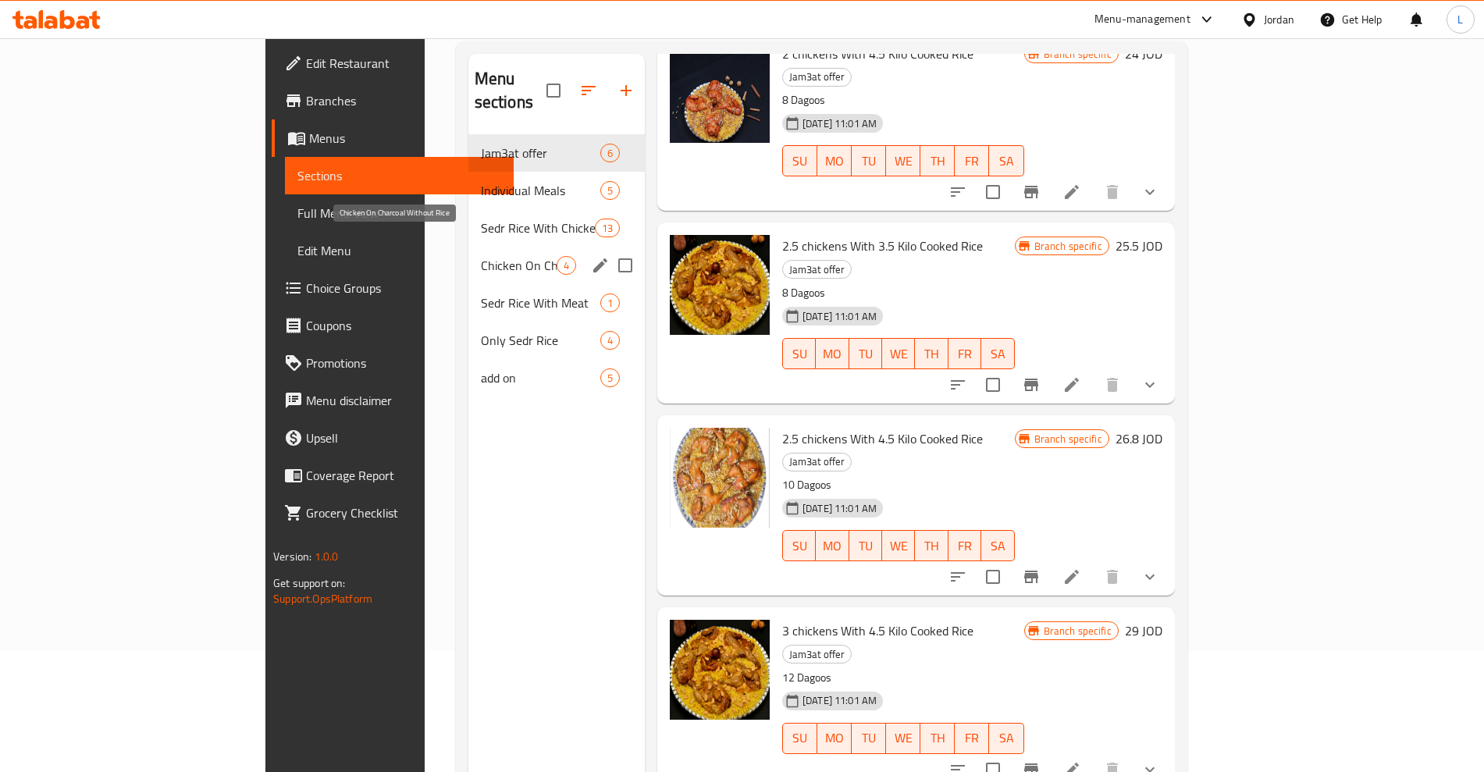
click at [481, 256] on span "Chicken On Charcoal Without Rice" at bounding box center [519, 265] width 76 height 19
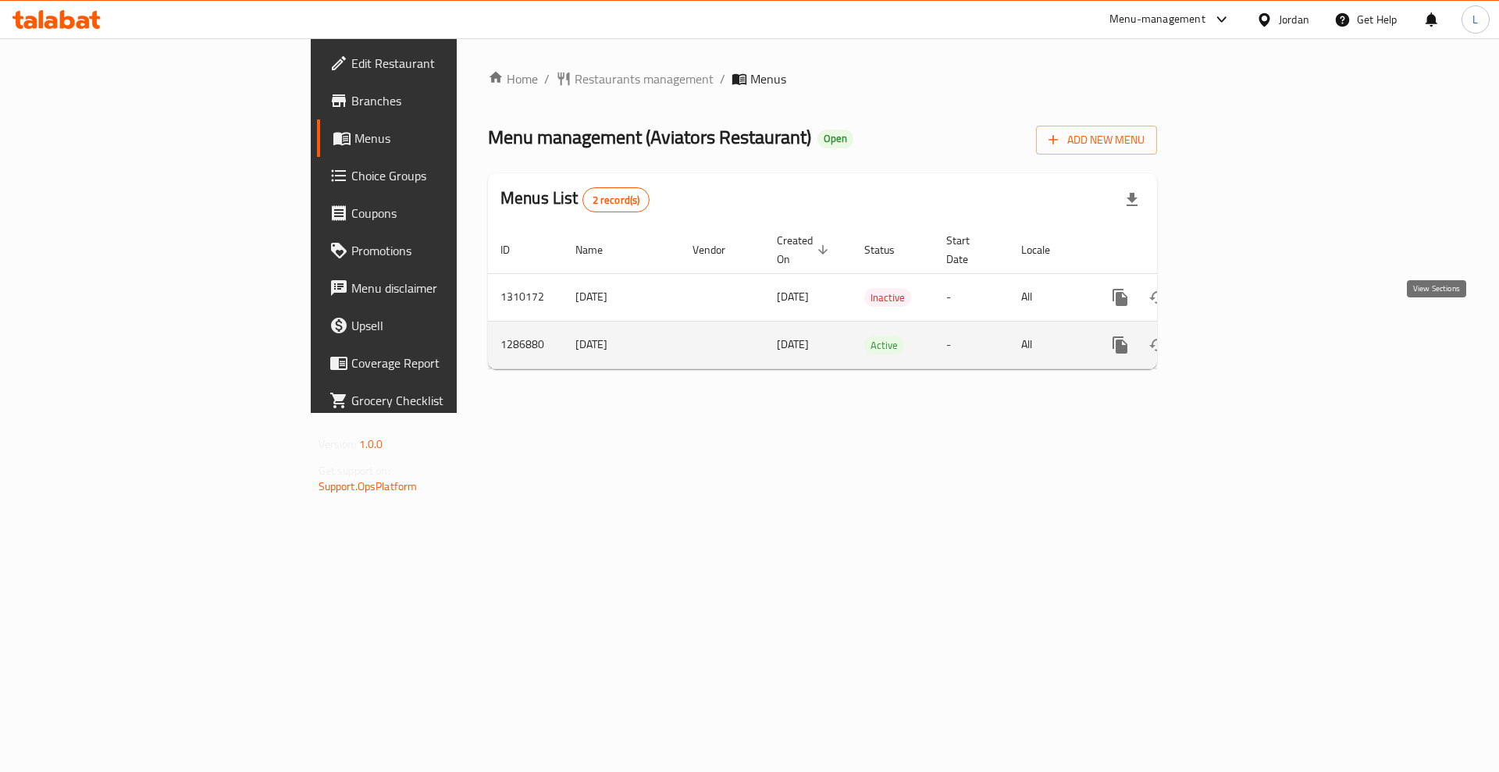
click at [1242, 336] on icon "enhanced table" at bounding box center [1232, 345] width 19 height 19
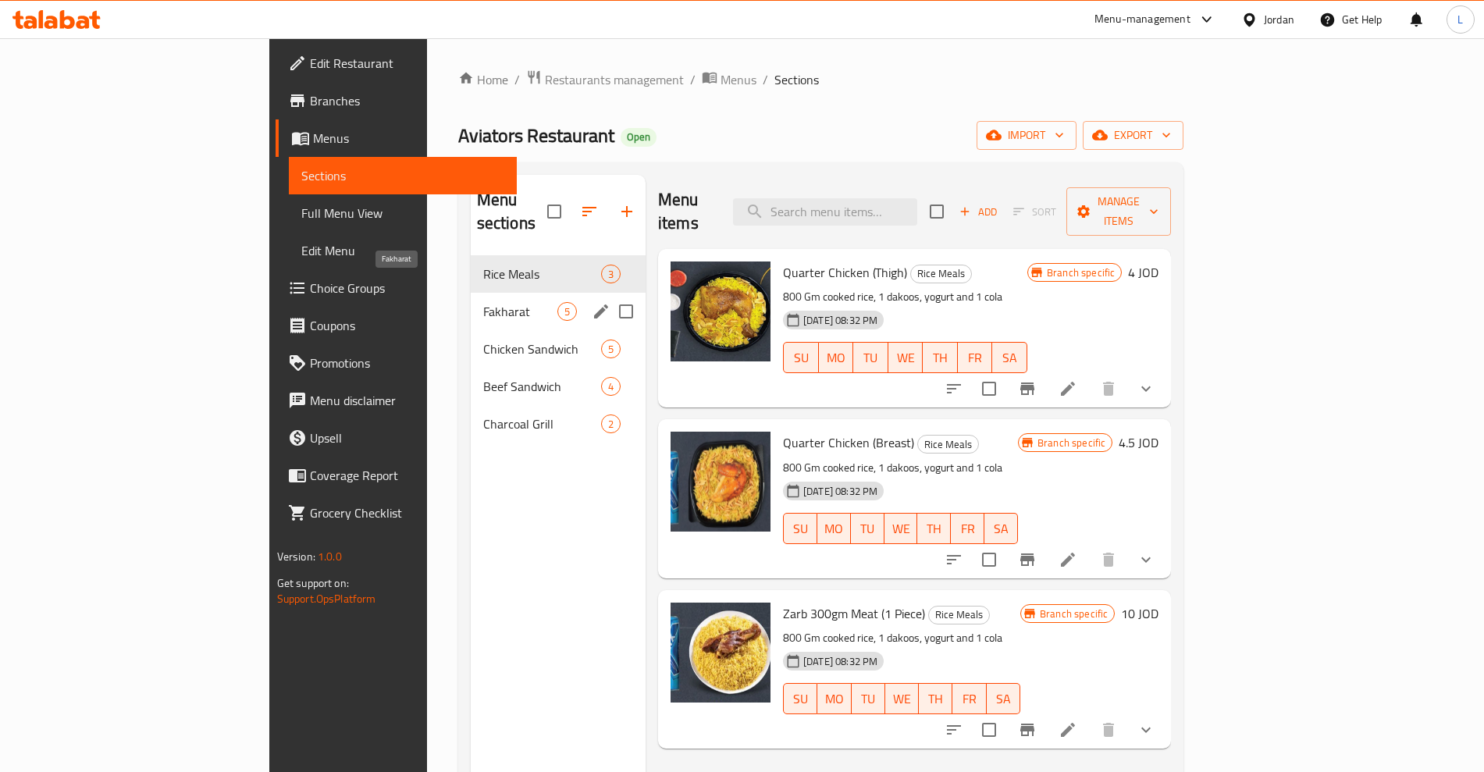
click at [483, 302] on span "Fakharat" at bounding box center [520, 311] width 74 height 19
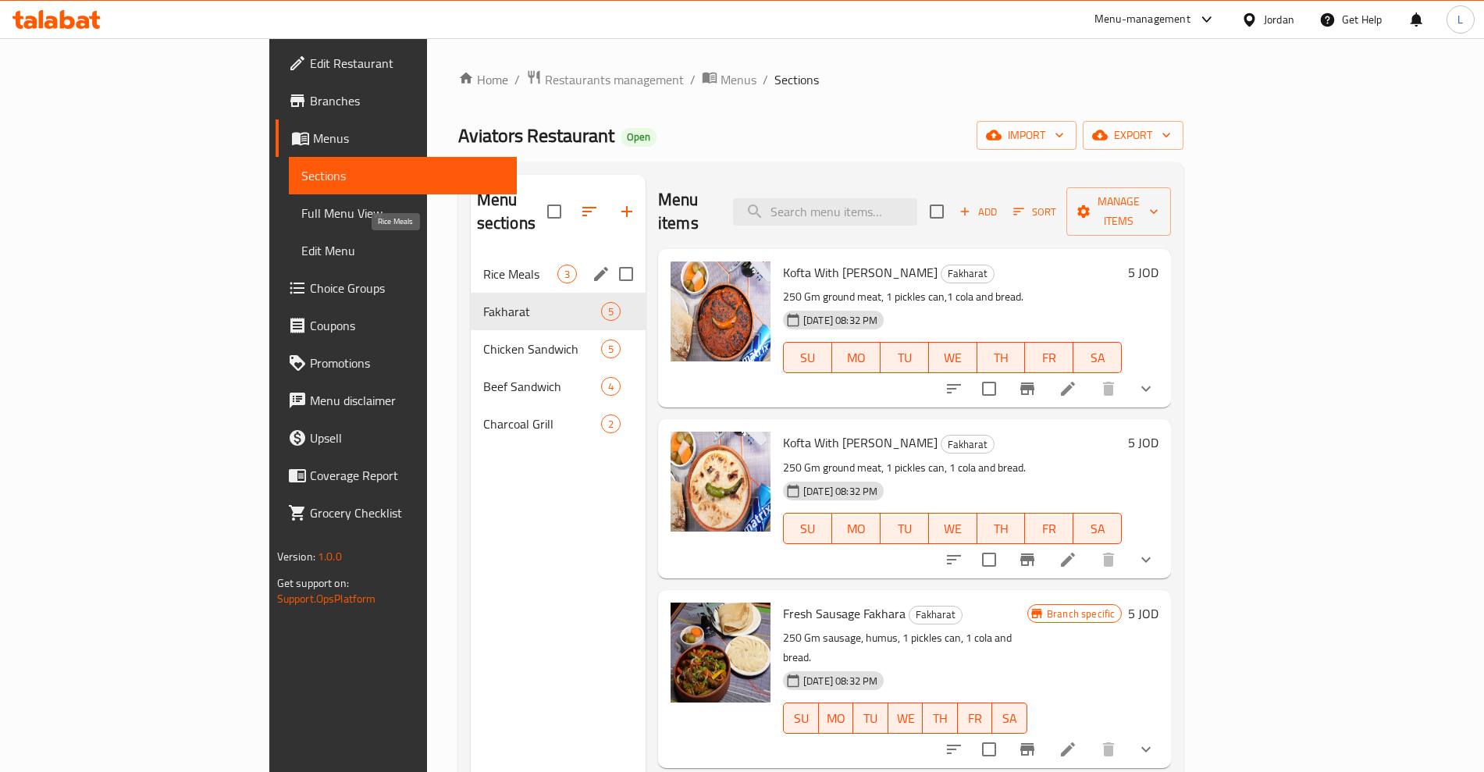
click at [483, 265] on span "Rice Meals" at bounding box center [520, 274] width 74 height 19
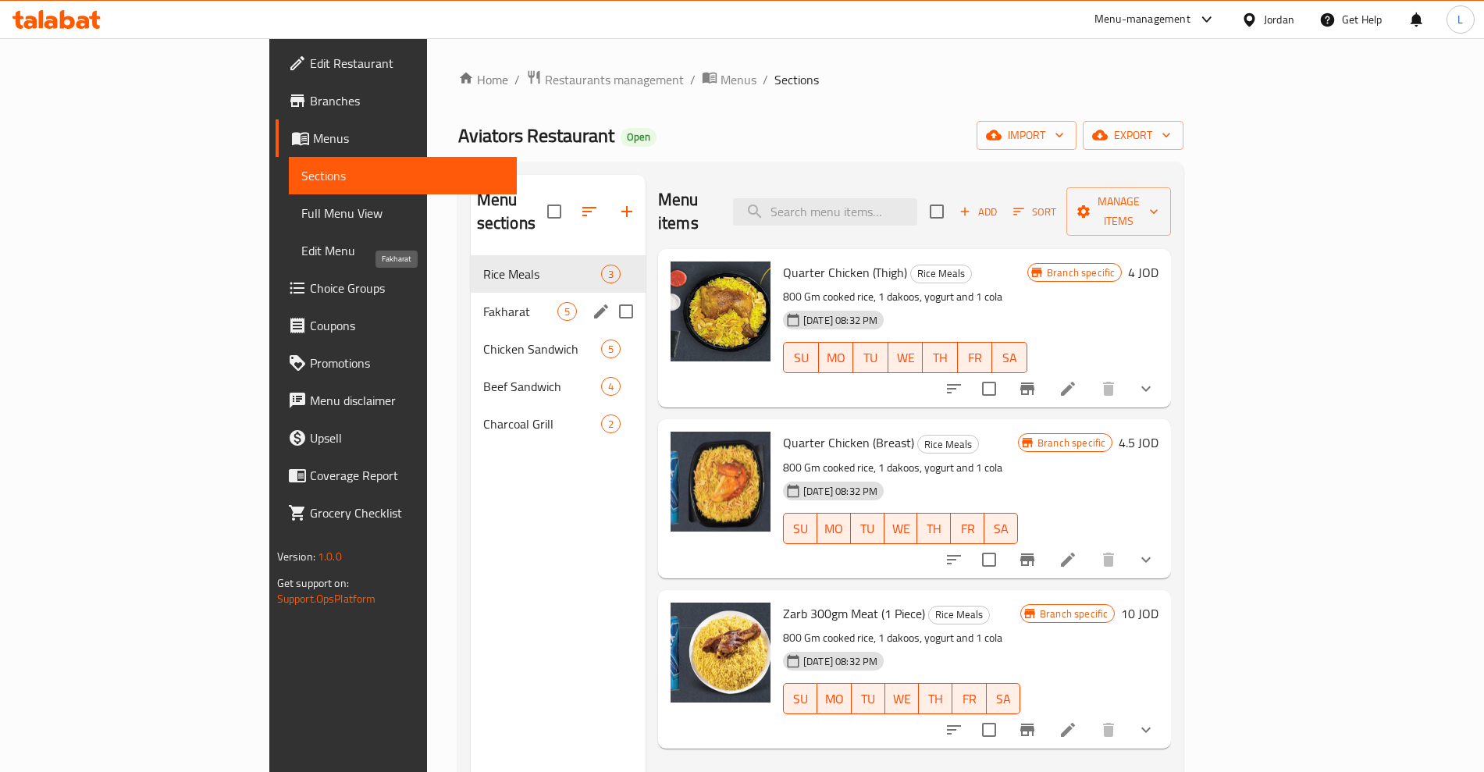
click at [483, 302] on span "Fakharat" at bounding box center [520, 311] width 74 height 19
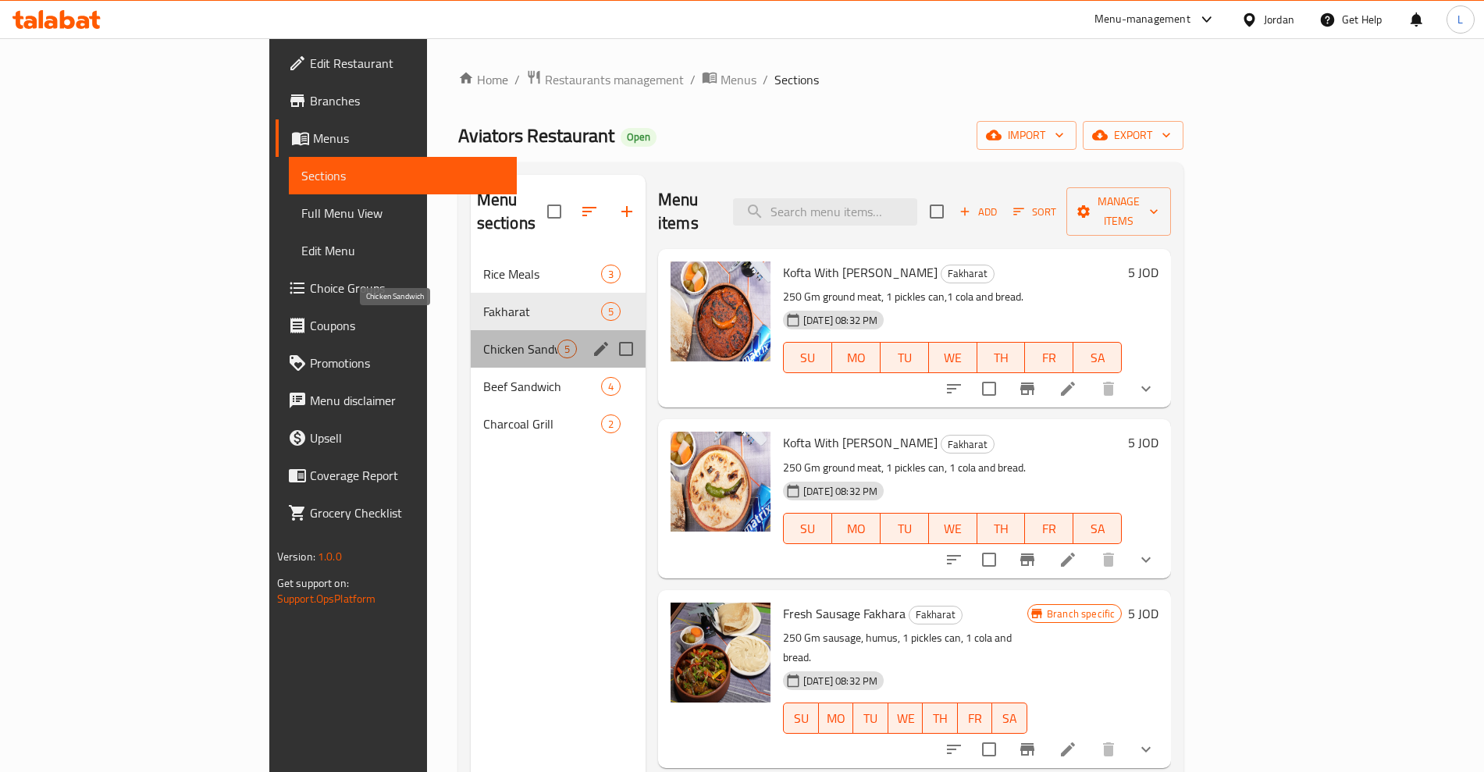
click at [483, 340] on span "Chicken Sandwich" at bounding box center [520, 349] width 74 height 19
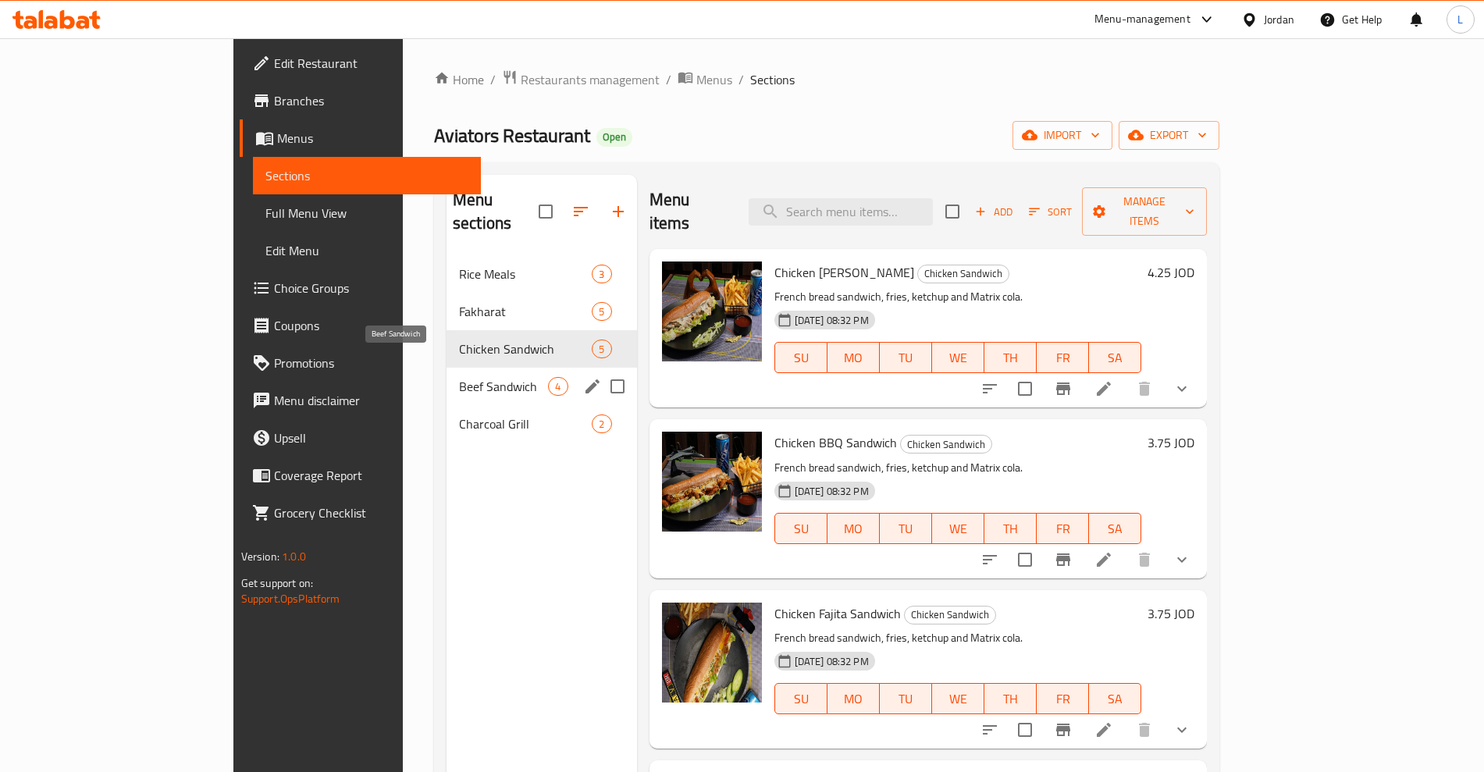
click at [459, 377] on span "Beef Sandwich" at bounding box center [503, 386] width 89 height 19
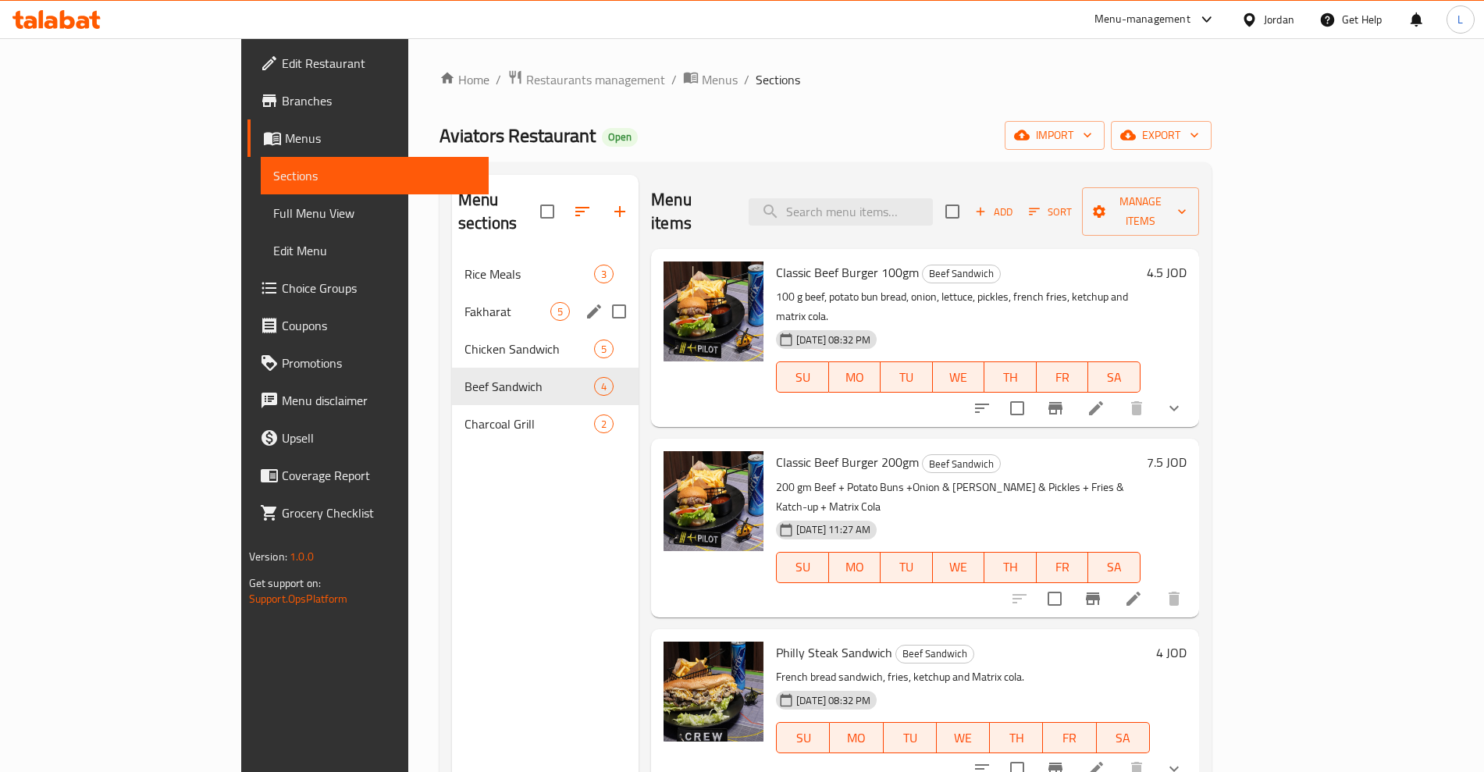
click at [452, 297] on div "Fakharat 5" at bounding box center [545, 311] width 187 height 37
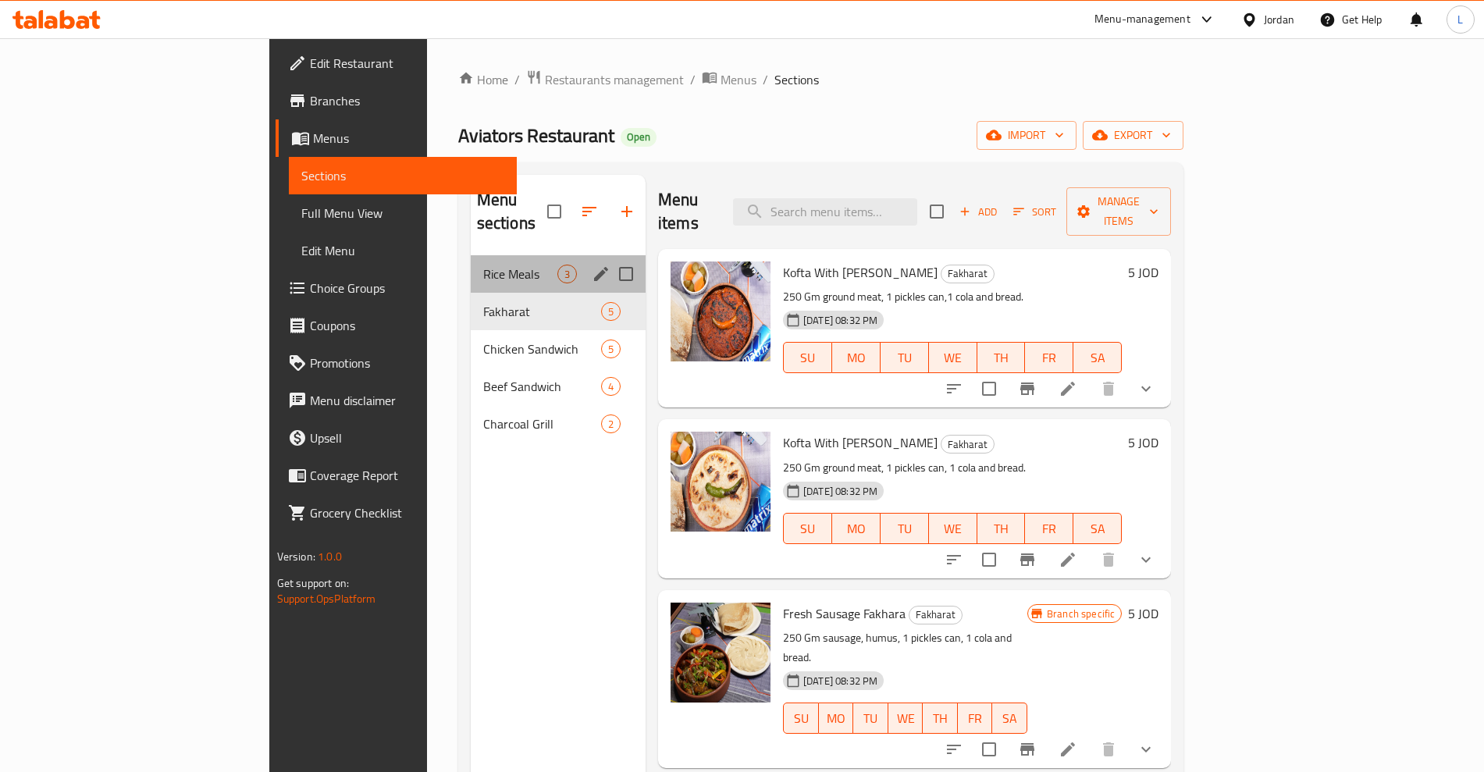
click at [471, 260] on div "Rice Meals 3" at bounding box center [558, 273] width 175 height 37
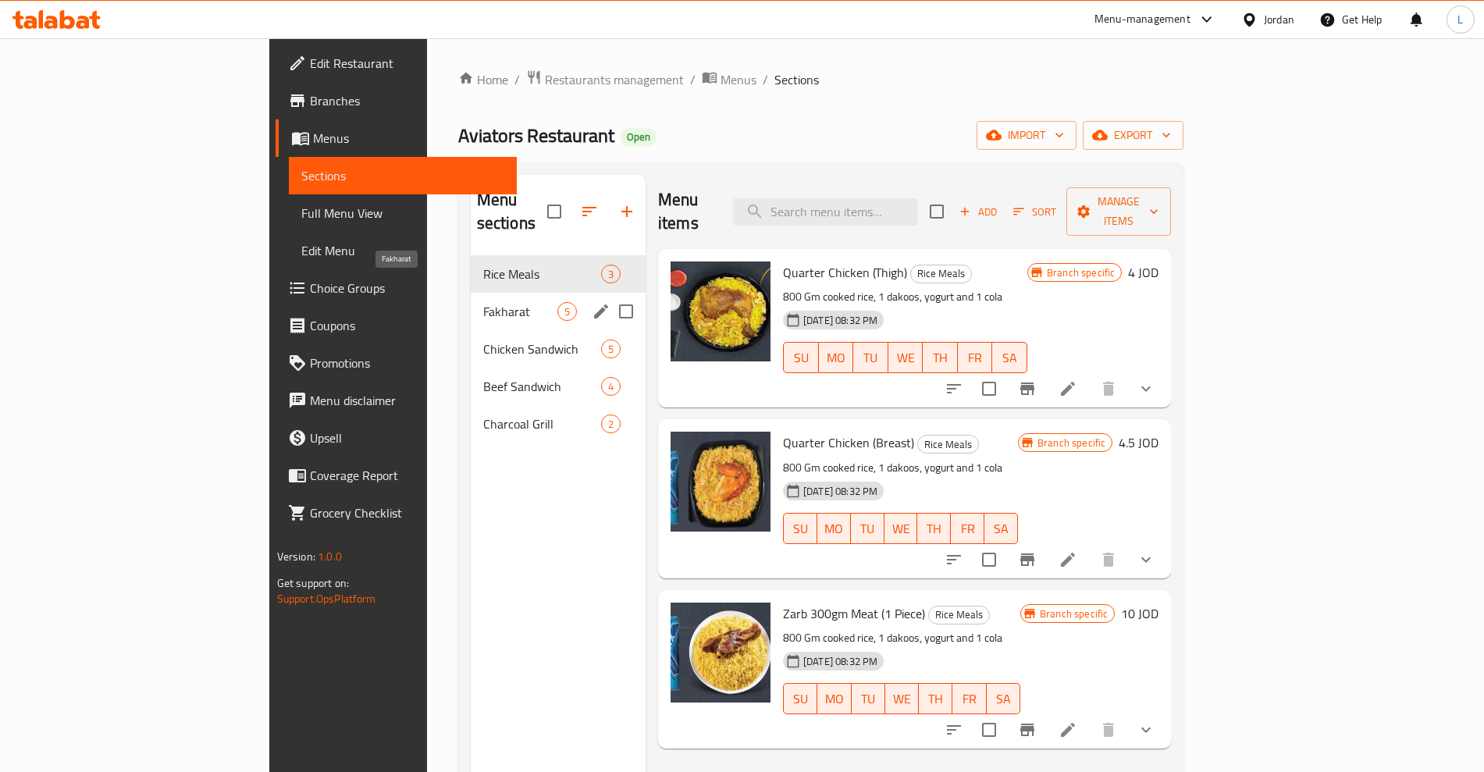
click at [483, 302] on span "Fakharat" at bounding box center [520, 311] width 74 height 19
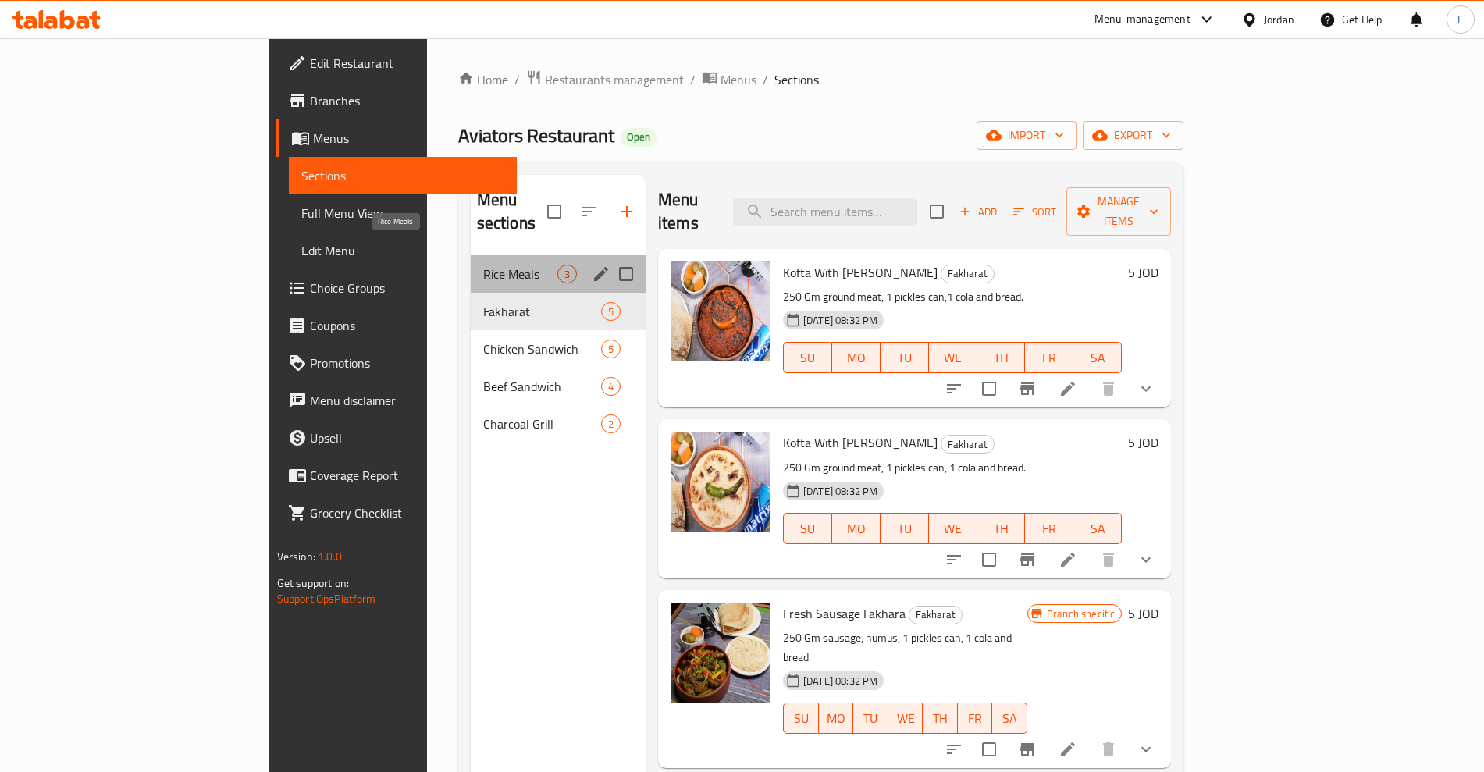
click at [483, 265] on span "Rice Meals" at bounding box center [520, 274] width 74 height 19
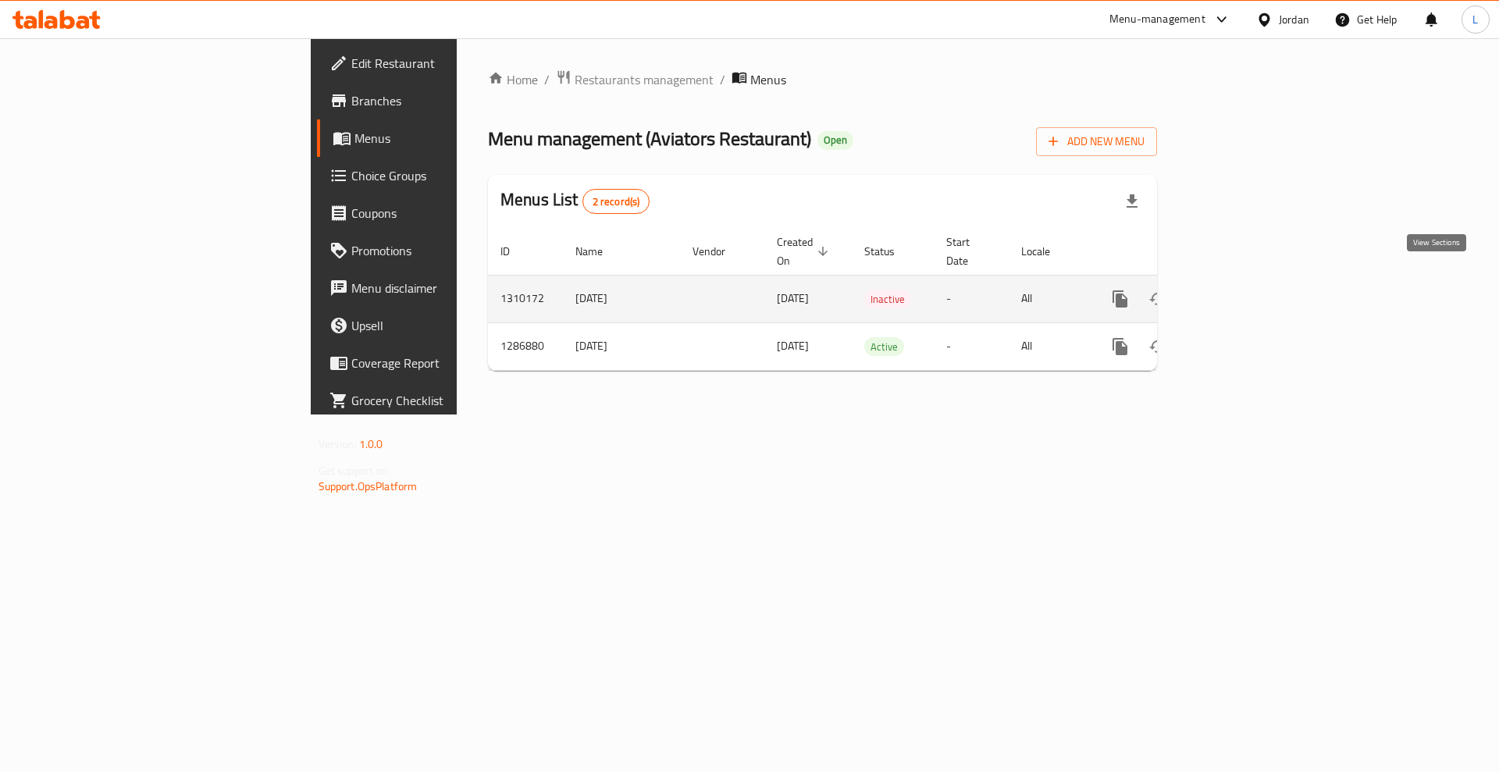
click at [1252, 280] on link "enhanced table" at bounding box center [1232, 298] width 37 height 37
click at [1166, 293] on icon "enhanced table" at bounding box center [1157, 299] width 17 height 12
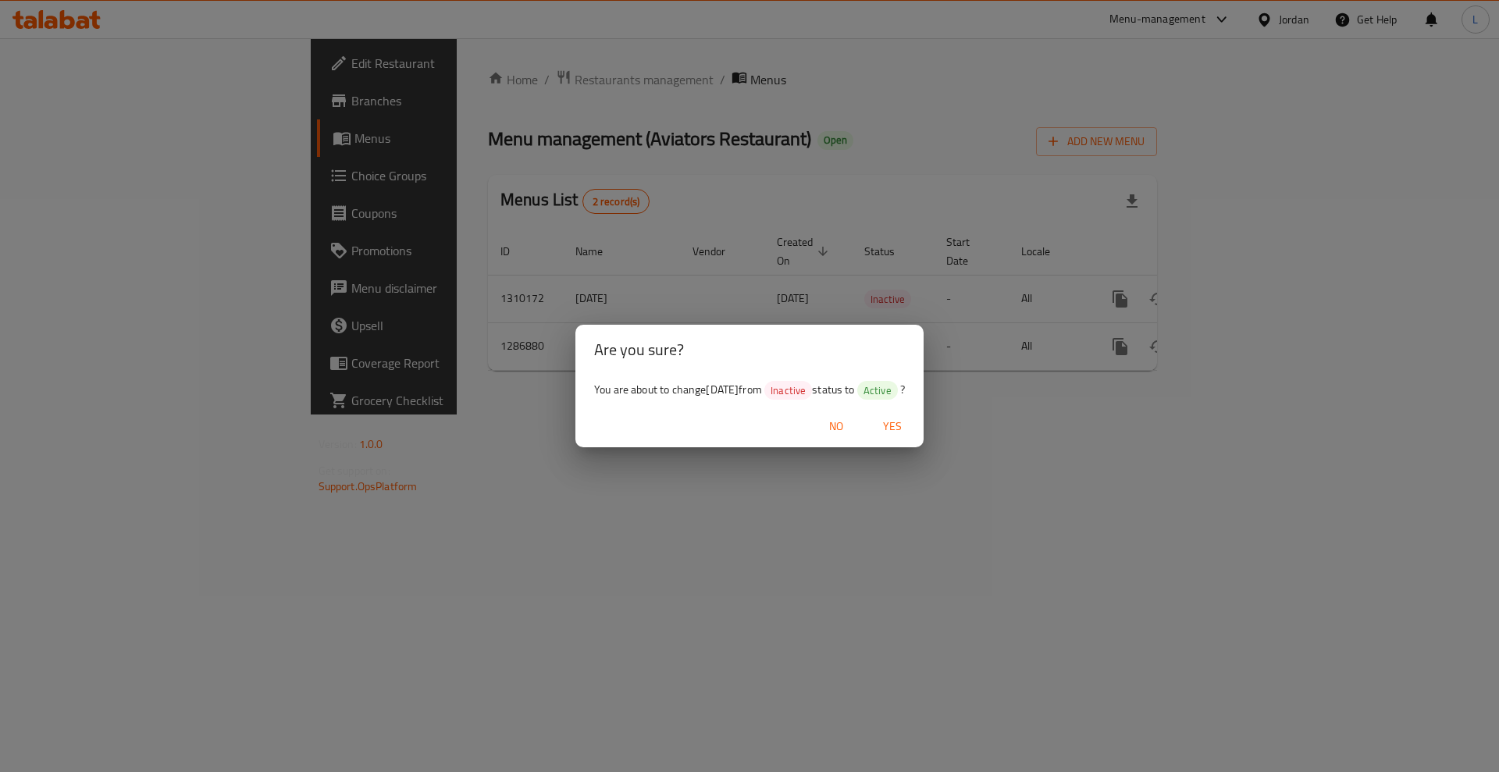
click at [906, 420] on span "Yes" at bounding box center [892, 427] width 37 height 20
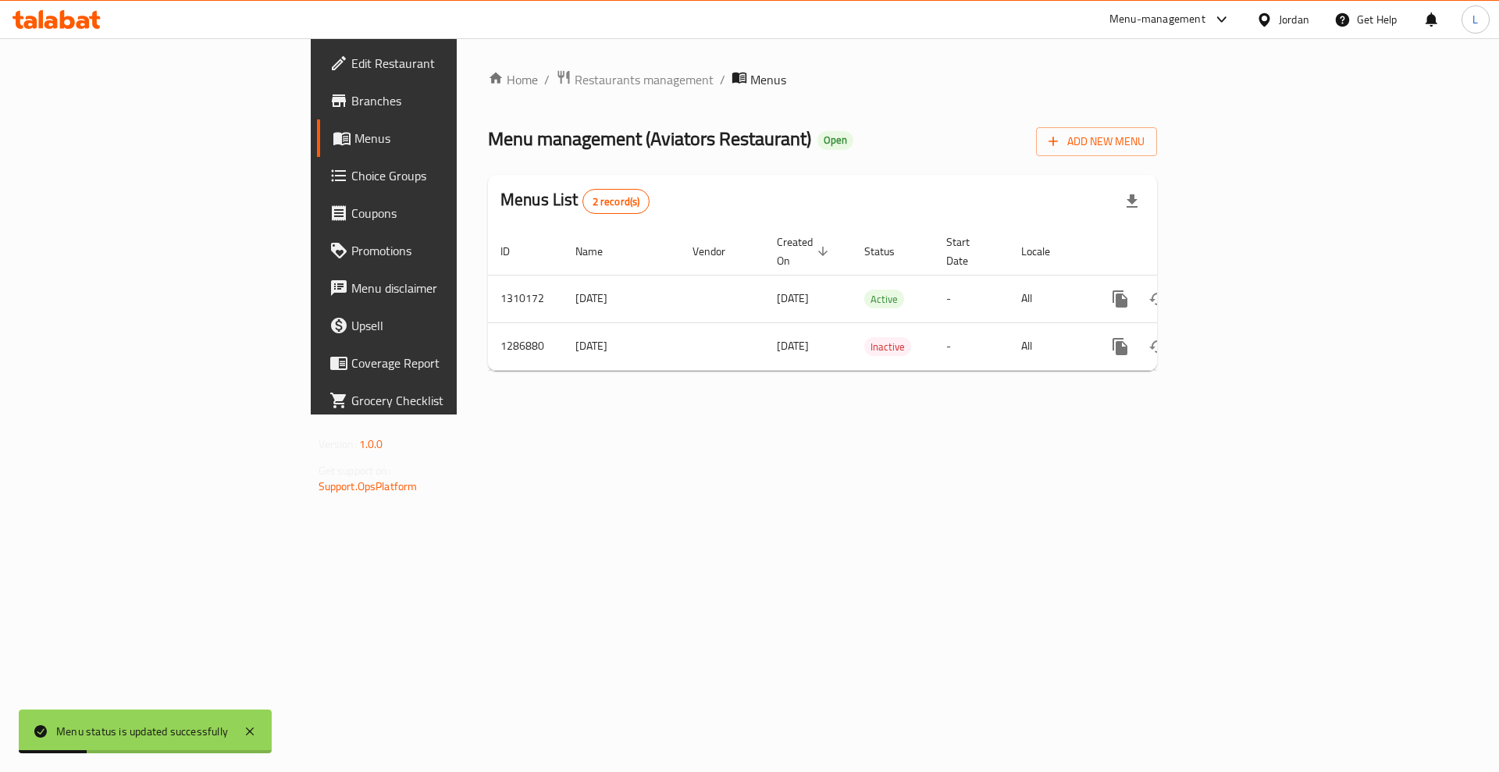
click at [589, 415] on div "Home / Restaurants management / Menus Menu management ( Aviators Restaurant ) O…" at bounding box center [823, 226] width 732 height 376
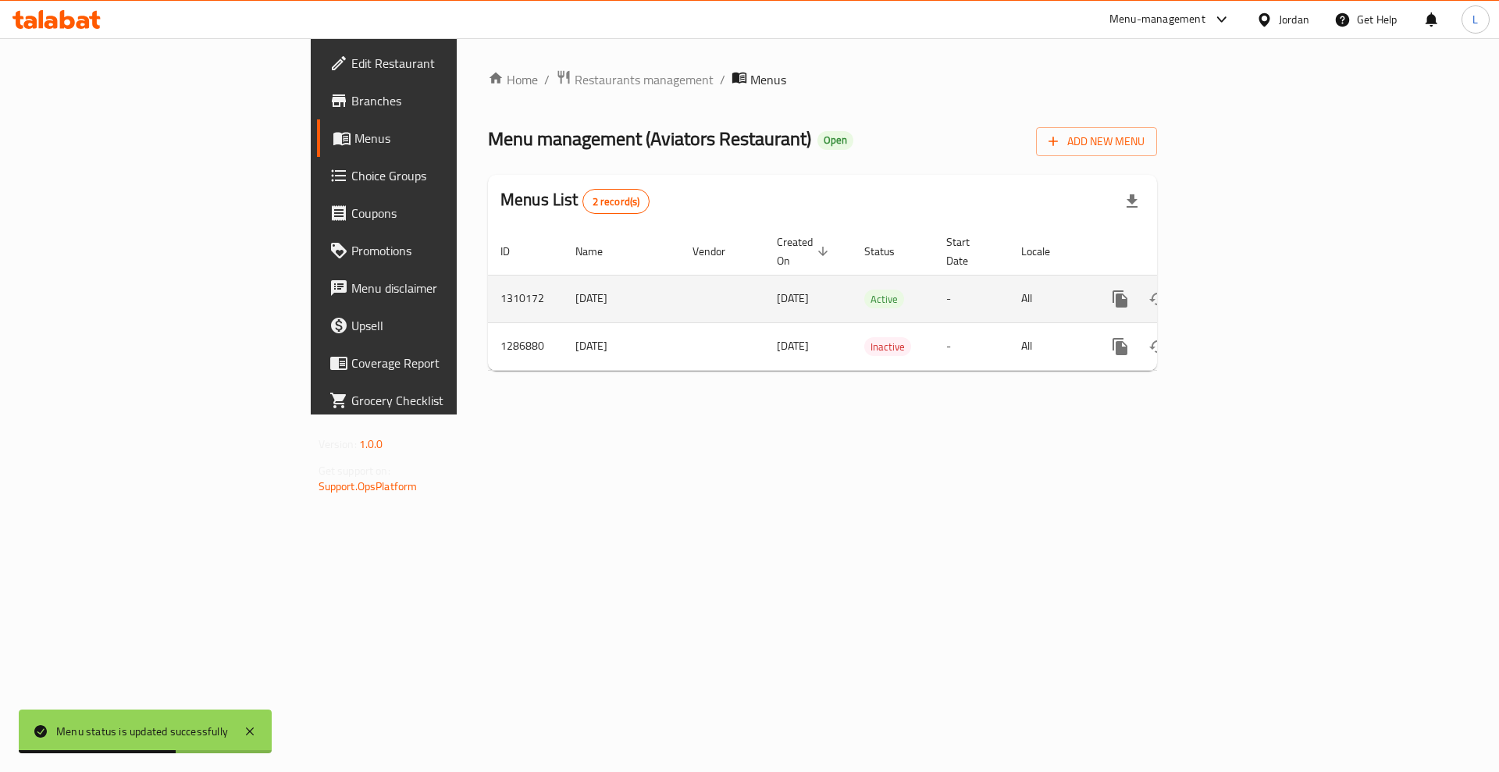
click at [1252, 280] on link "enhanced table" at bounding box center [1232, 298] width 37 height 37
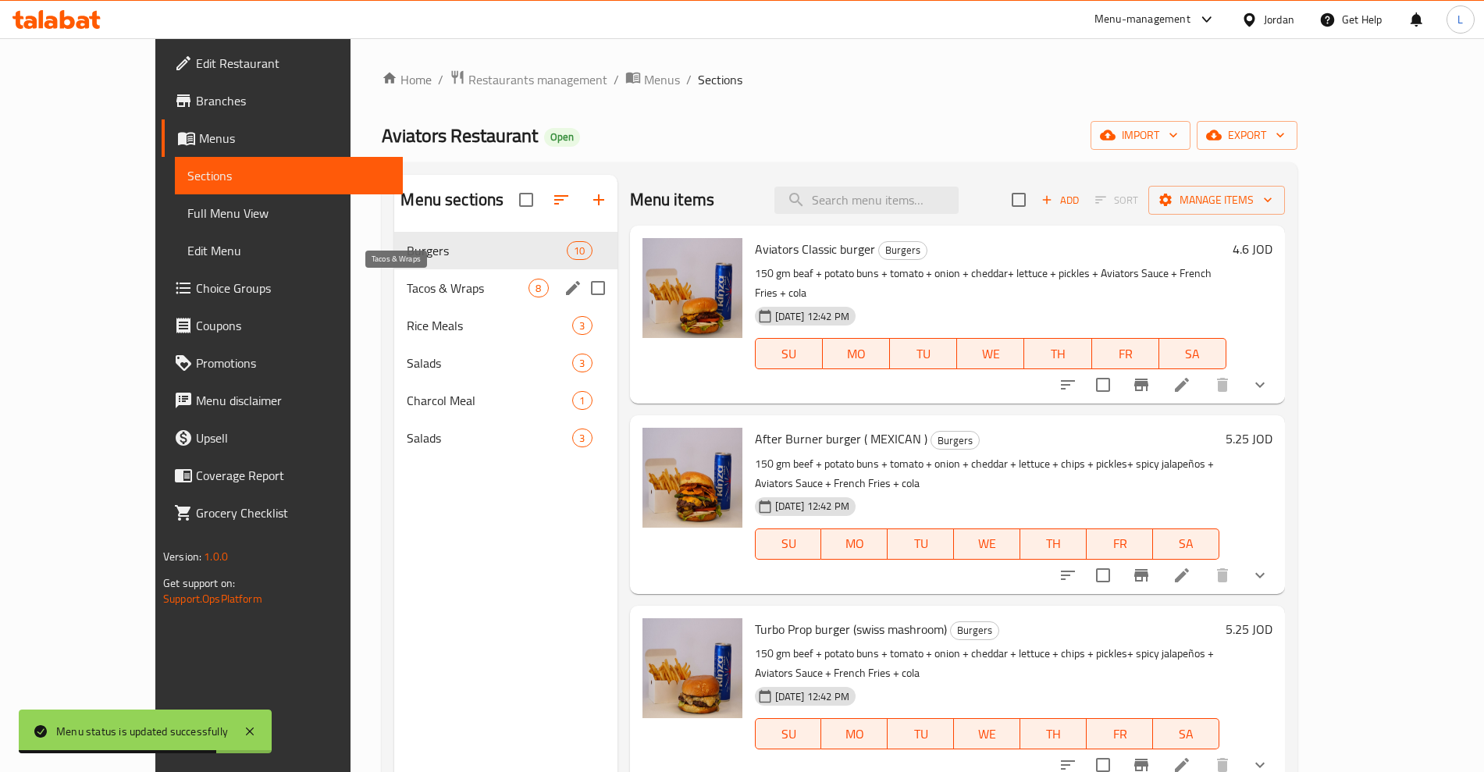
click at [407, 294] on span "Tacos & Wraps" at bounding box center [468, 288] width 122 height 19
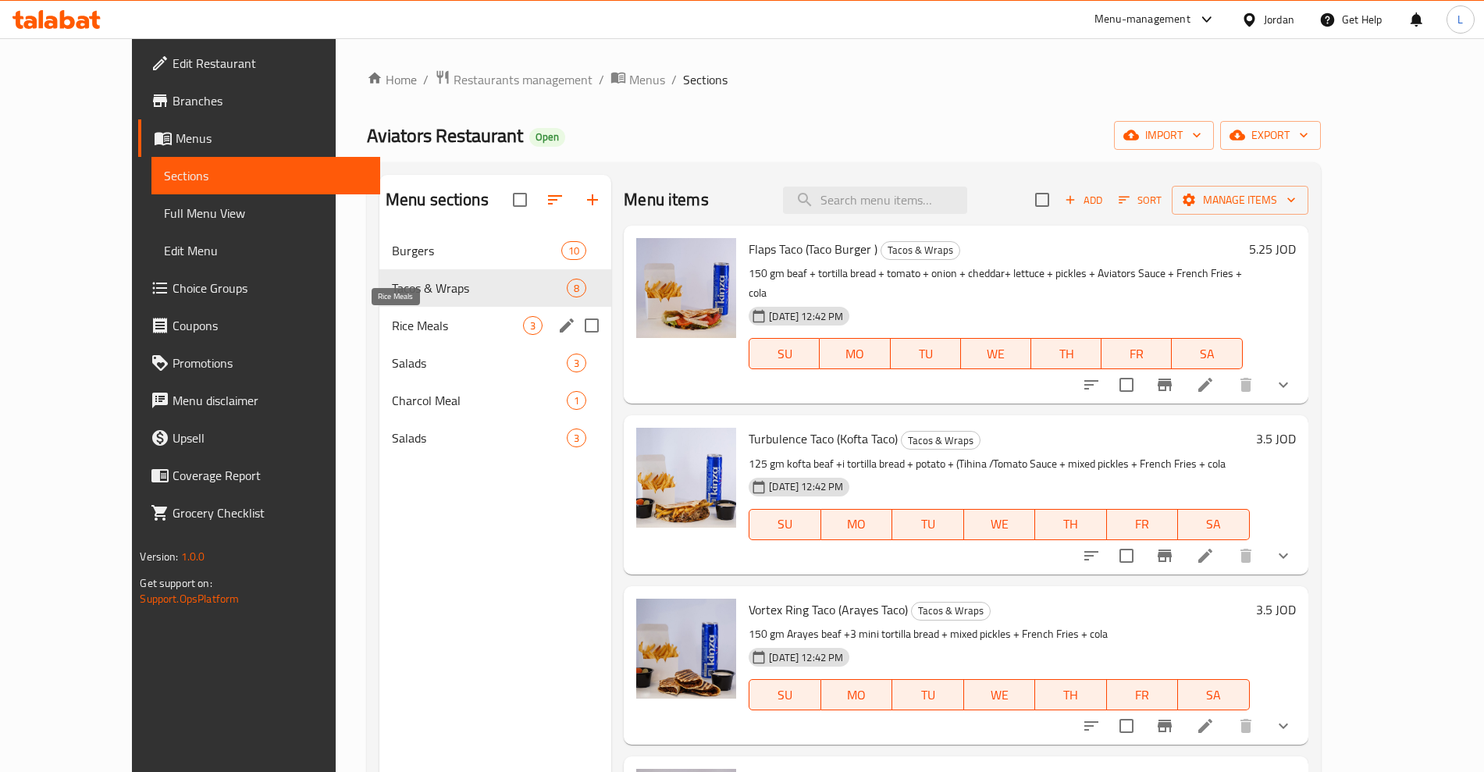
click at [392, 331] on span "Rice Meals" at bounding box center [457, 325] width 131 height 19
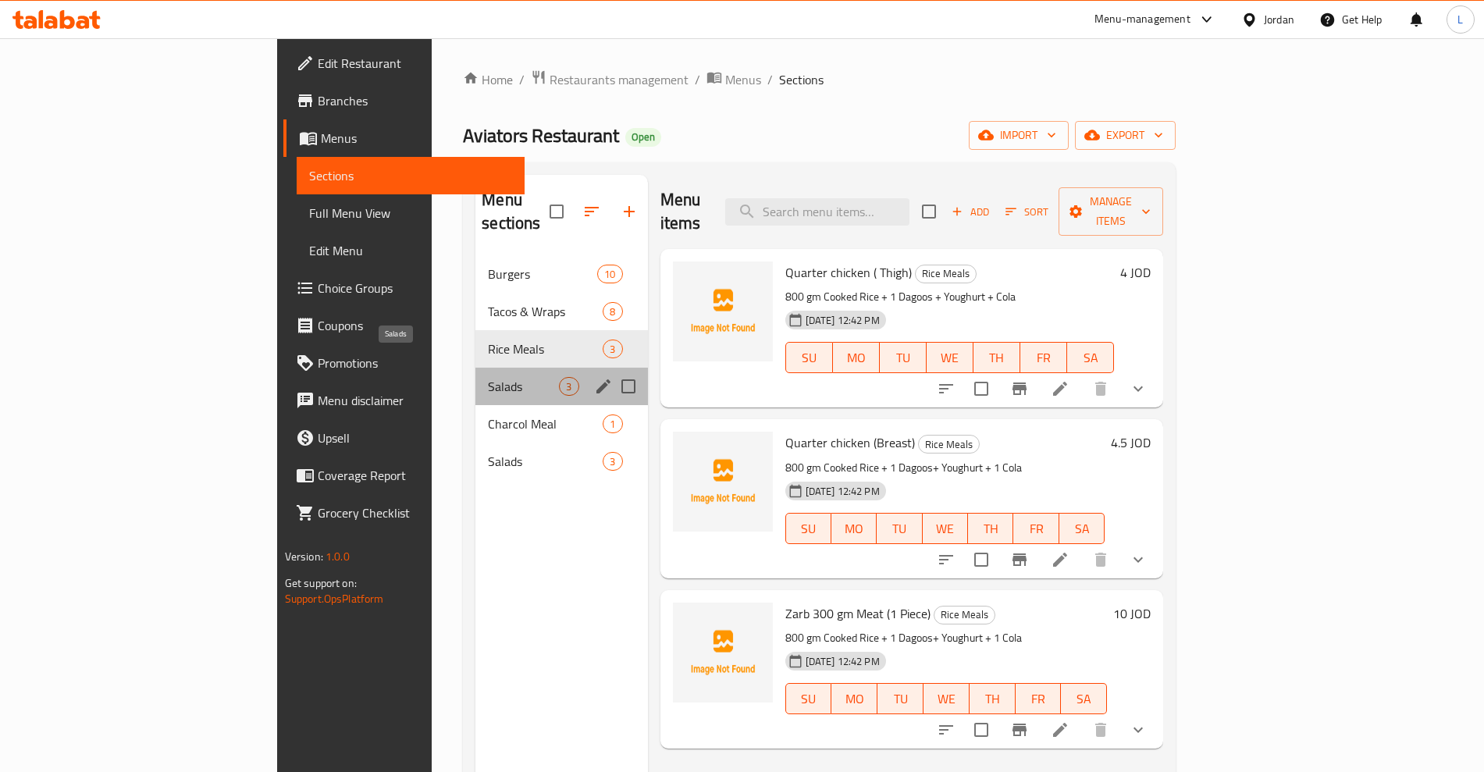
click at [488, 377] on span "Salads" at bounding box center [523, 386] width 71 height 19
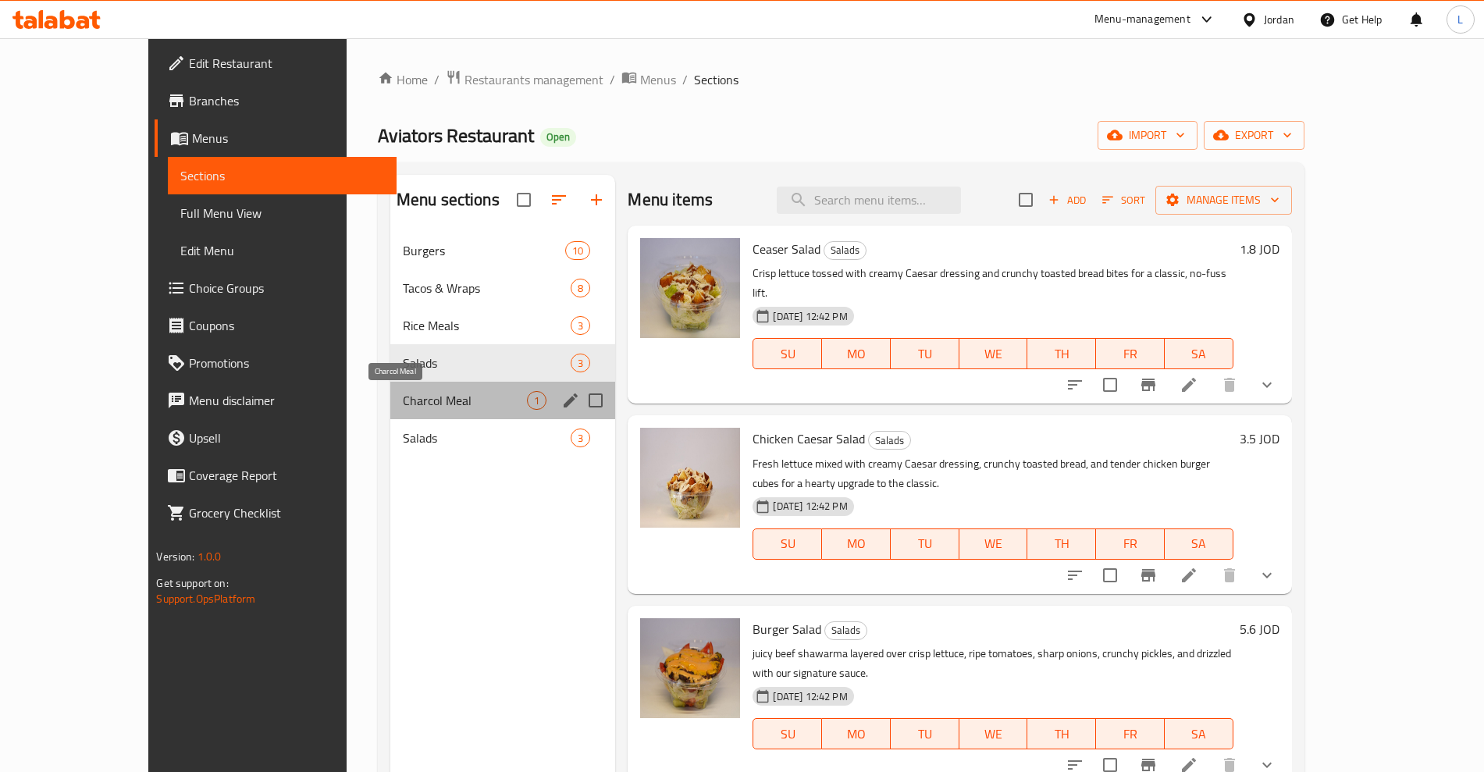
click at [403, 401] on span "Charcol Meal" at bounding box center [465, 400] width 125 height 19
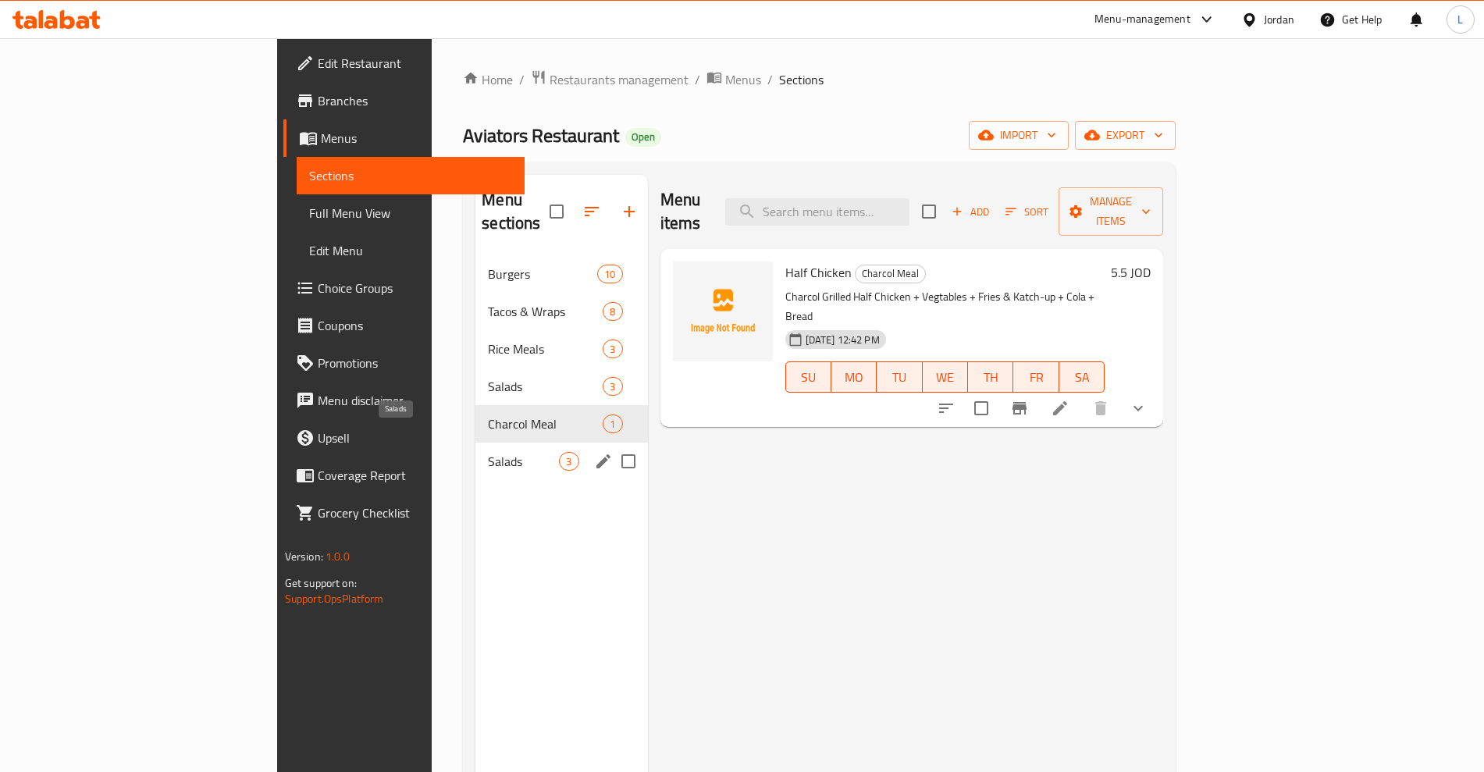
click at [488, 452] on span "Salads" at bounding box center [523, 461] width 71 height 19
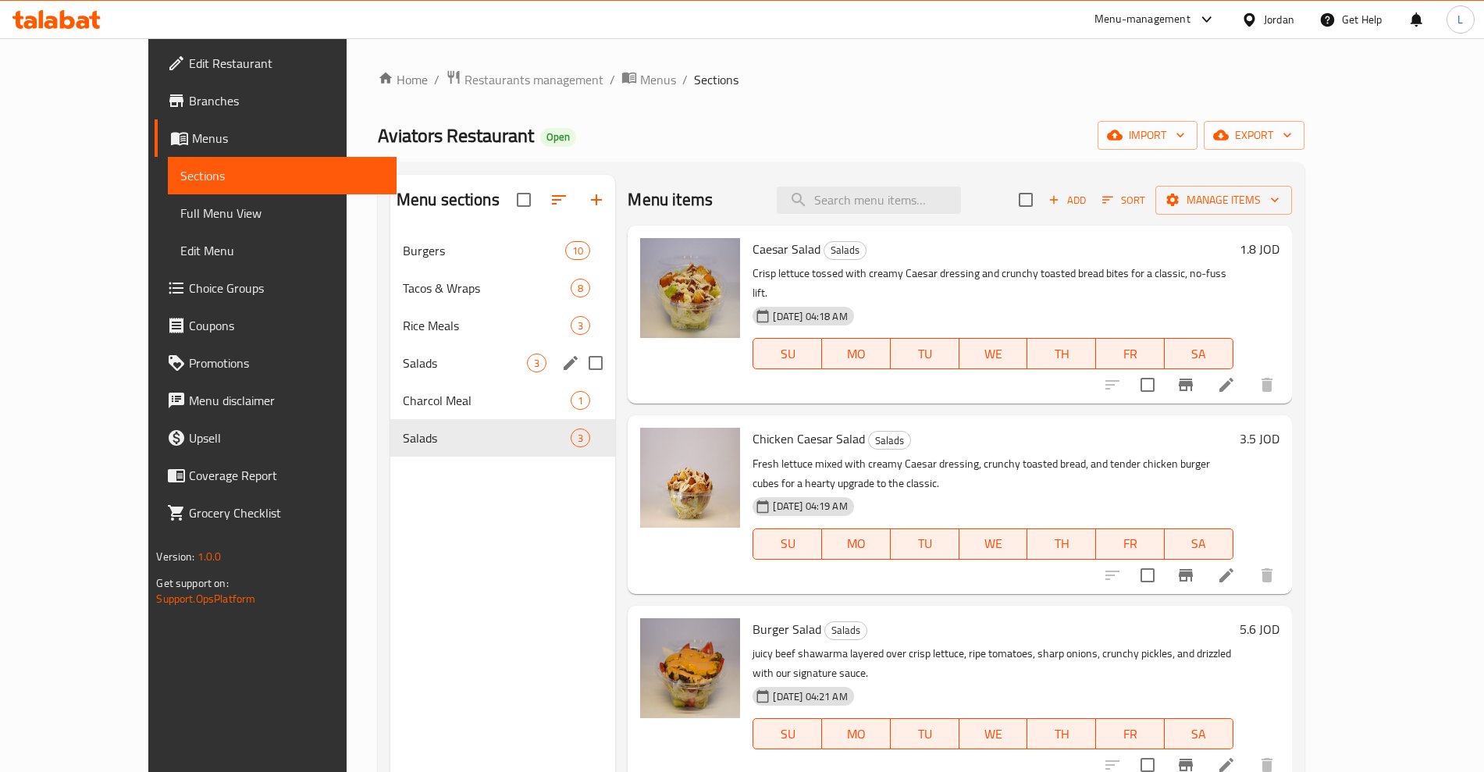
click at [390, 336] on div "Rice Meals 3" at bounding box center [503, 325] width 226 height 37
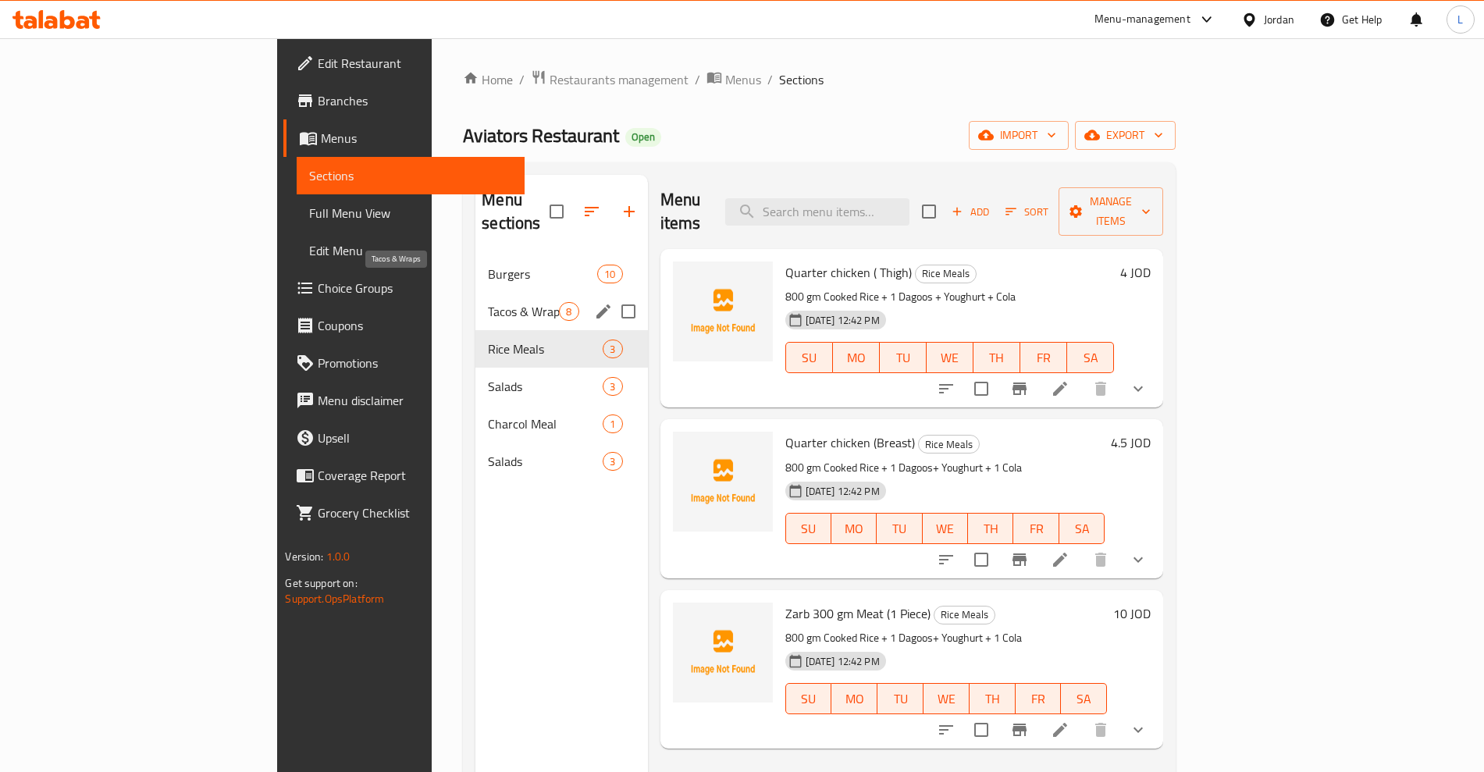
click at [488, 302] on span "Tacos & Wraps" at bounding box center [523, 311] width 71 height 19
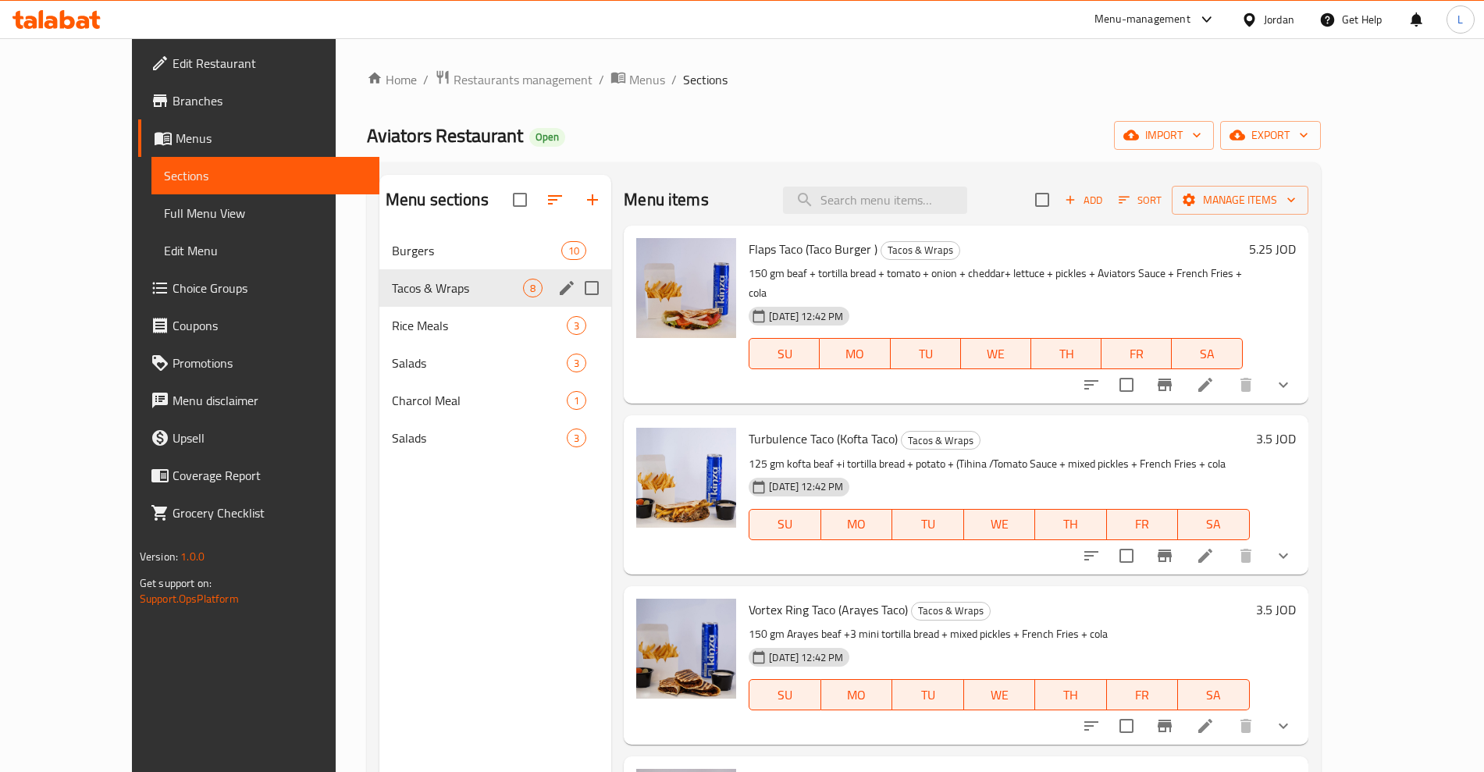
drag, startPoint x: 349, startPoint y: 276, endPoint x: 345, endPoint y: 254, distance: 23.0
click at [379, 276] on div "Tacos & Wraps 8" at bounding box center [495, 287] width 232 height 37
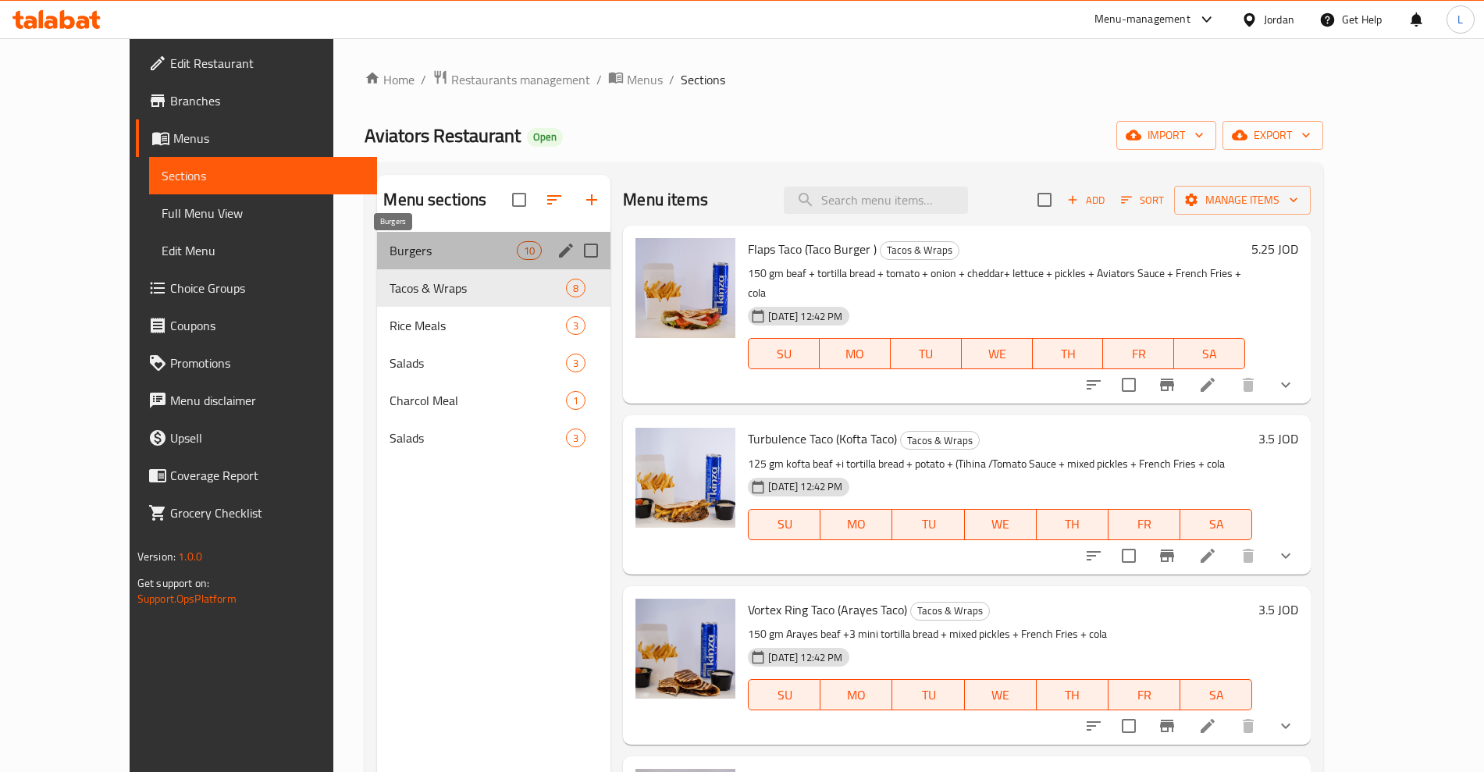
click at [390, 253] on span "Burgers" at bounding box center [453, 250] width 127 height 19
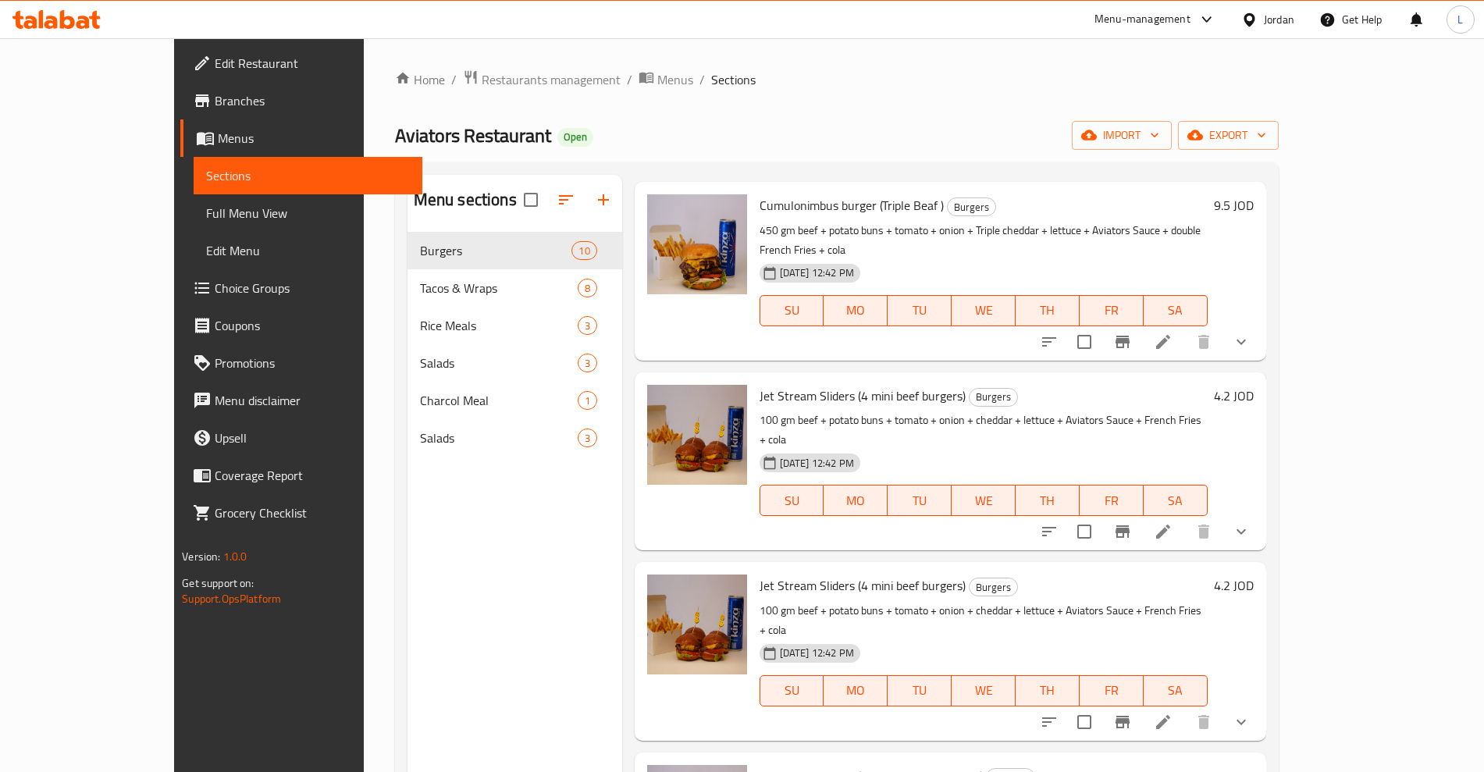
scroll to position [683, 0]
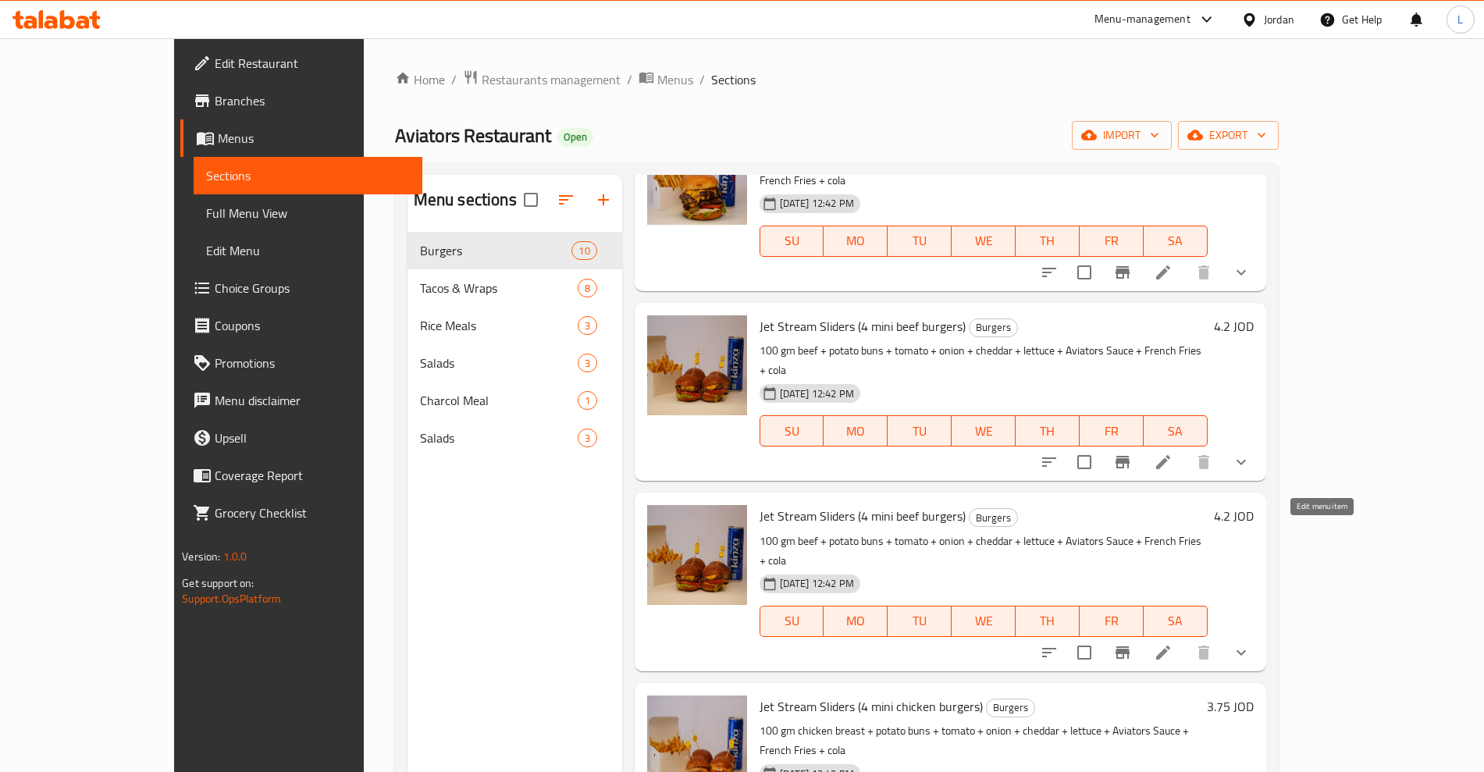
click at [1170, 646] on icon at bounding box center [1163, 653] width 14 height 14
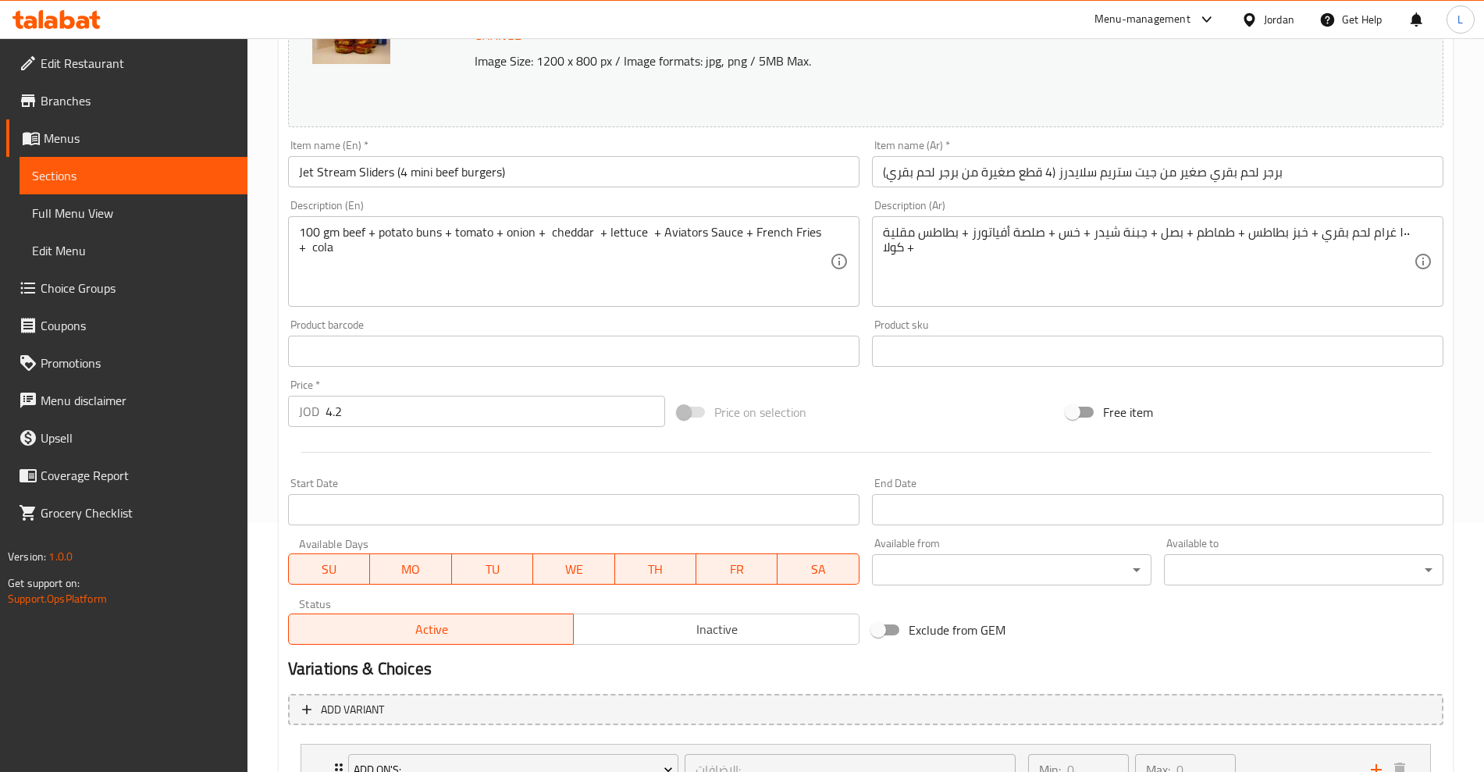
scroll to position [379, 0]
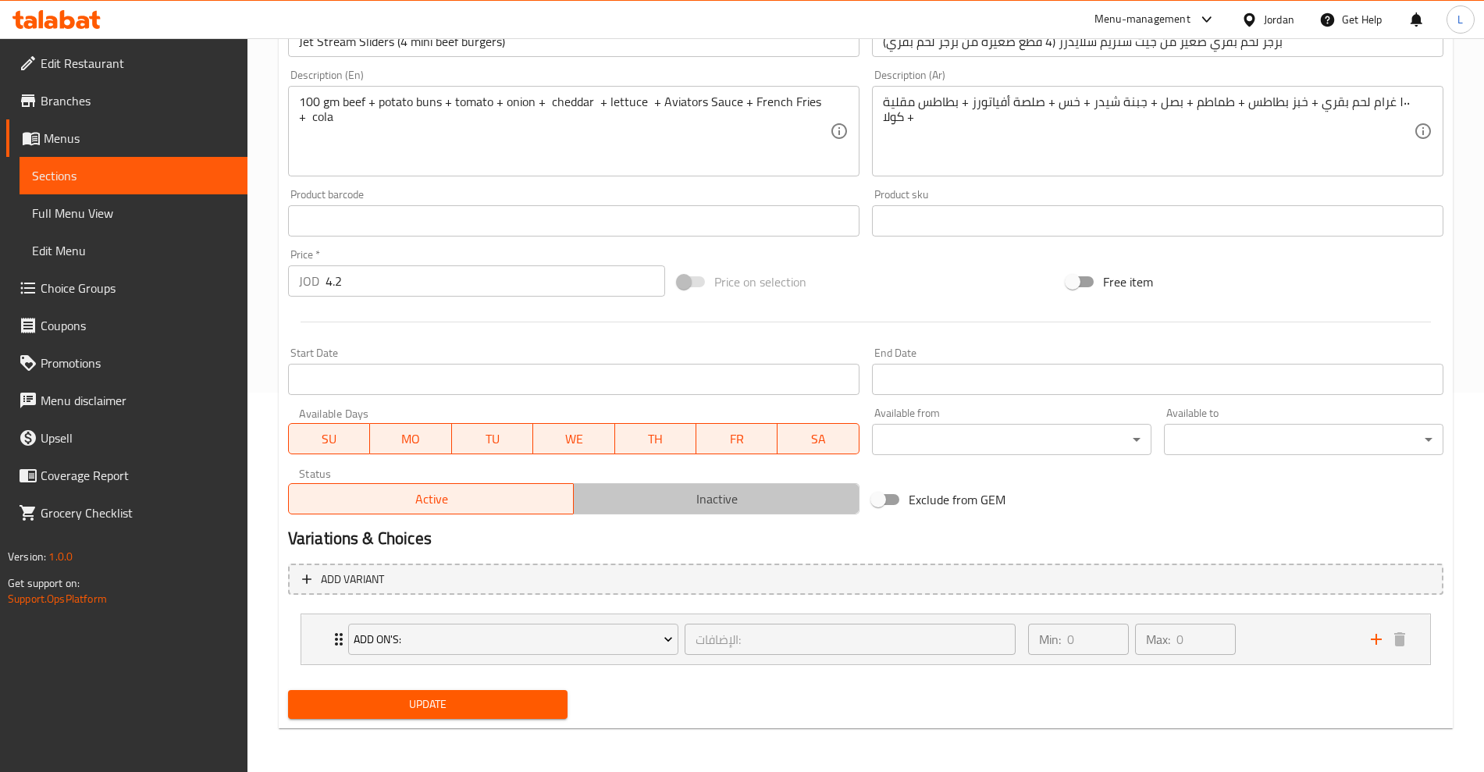
click at [676, 496] on span "Inactive" at bounding box center [716, 499] width 273 height 23
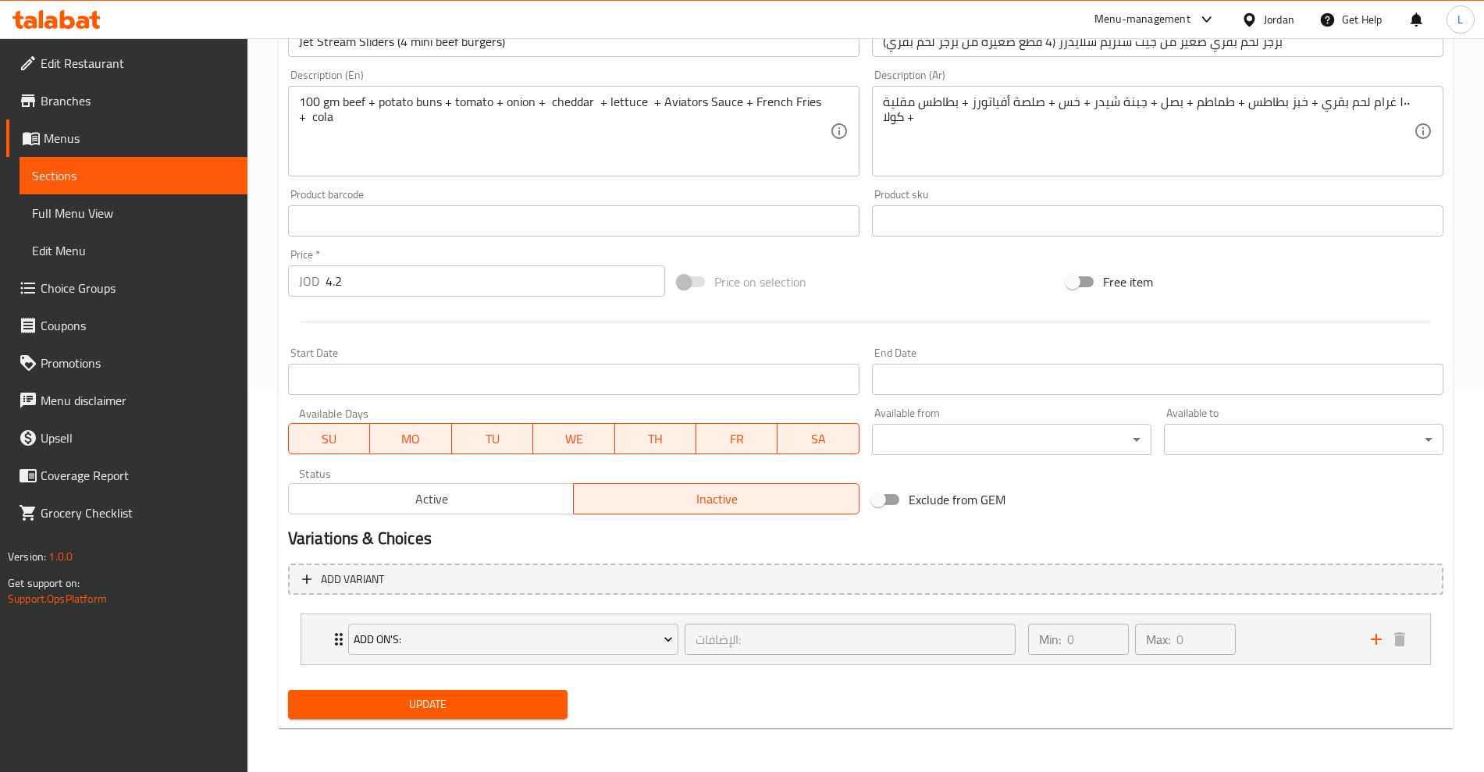
drag, startPoint x: 468, startPoint y: 707, endPoint x: 260, endPoint y: 399, distance: 371.6
click at [468, 705] on span "Update" at bounding box center [428, 705] width 255 height 20
click at [51, 173] on span "Sections" at bounding box center [133, 175] width 203 height 19
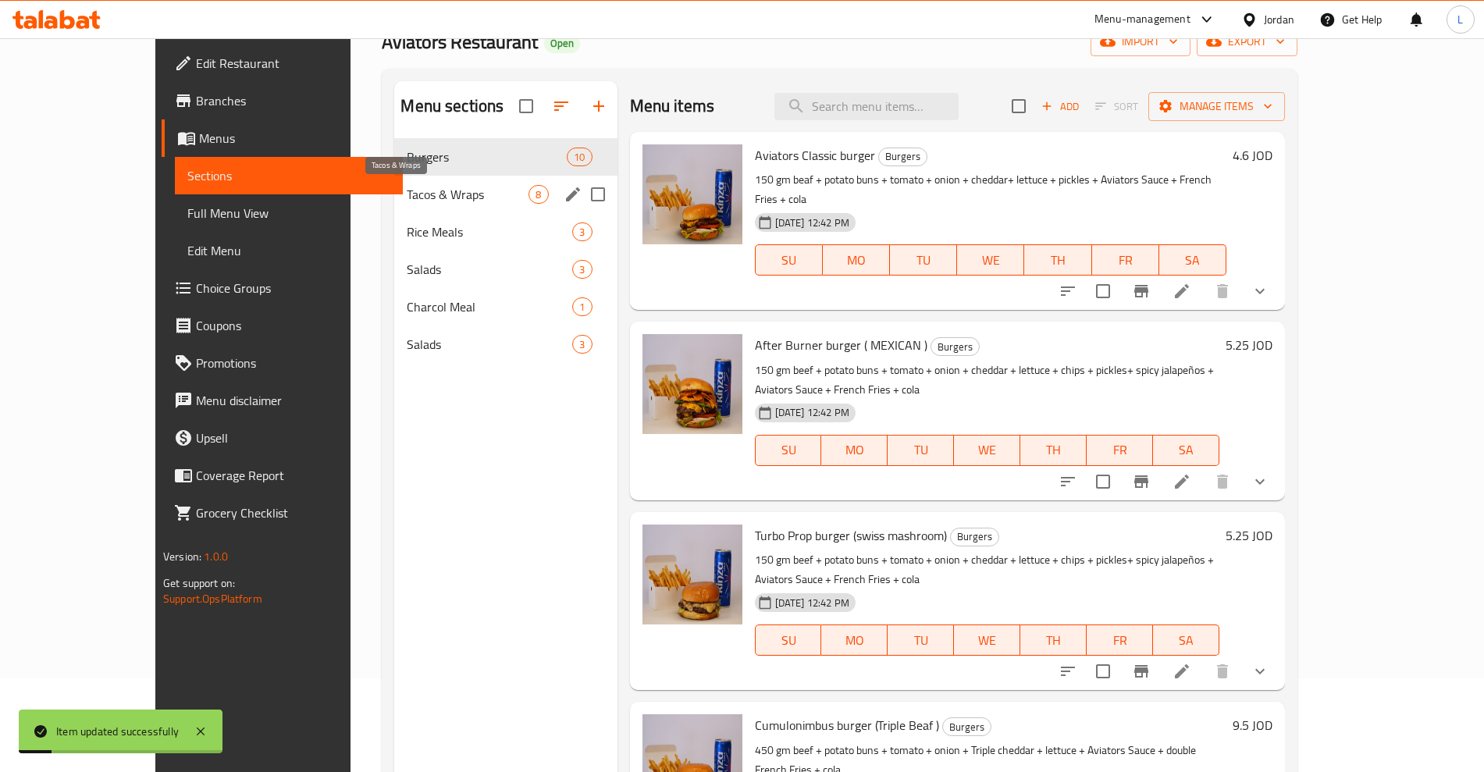
scroll to position [23, 0]
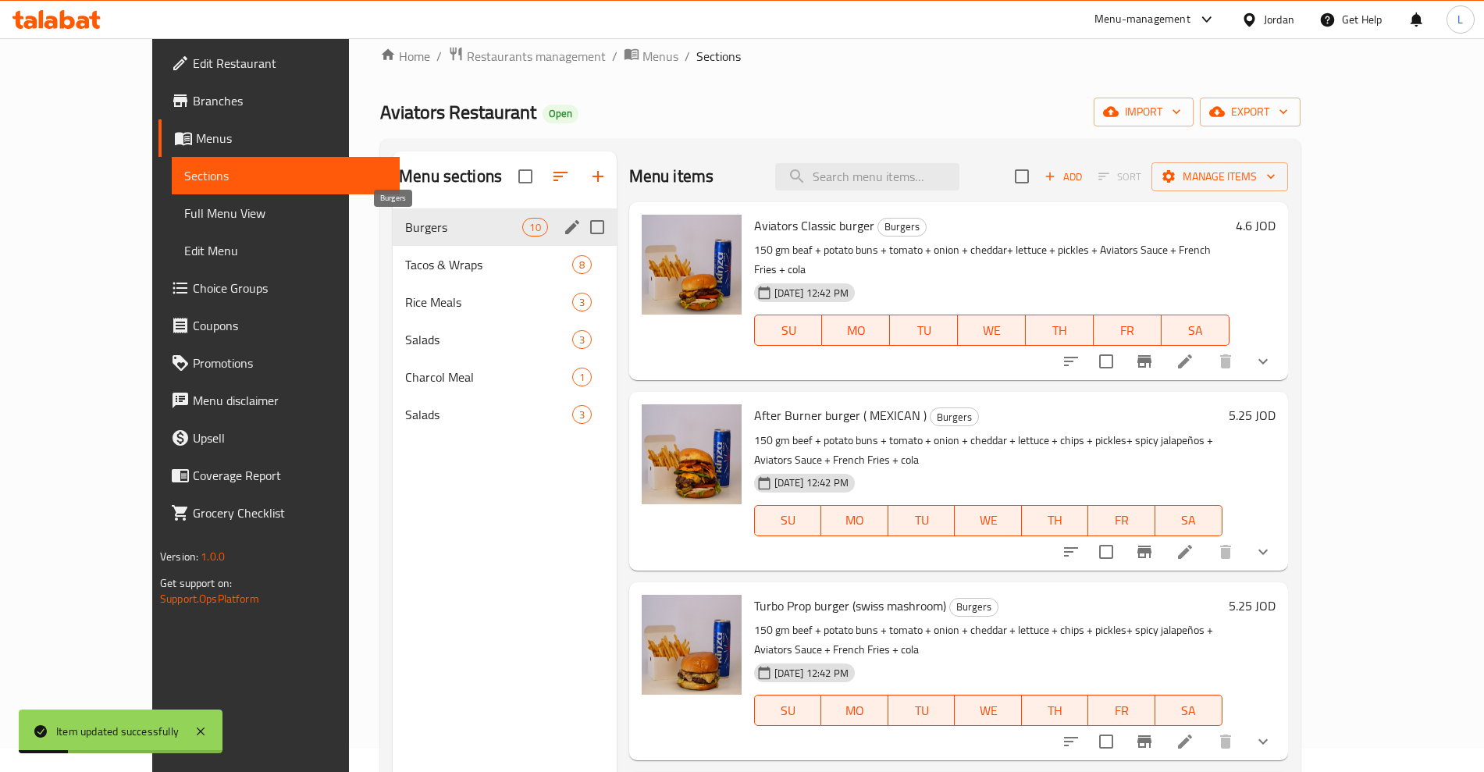
click at [405, 234] on span "Burgers" at bounding box center [463, 227] width 117 height 19
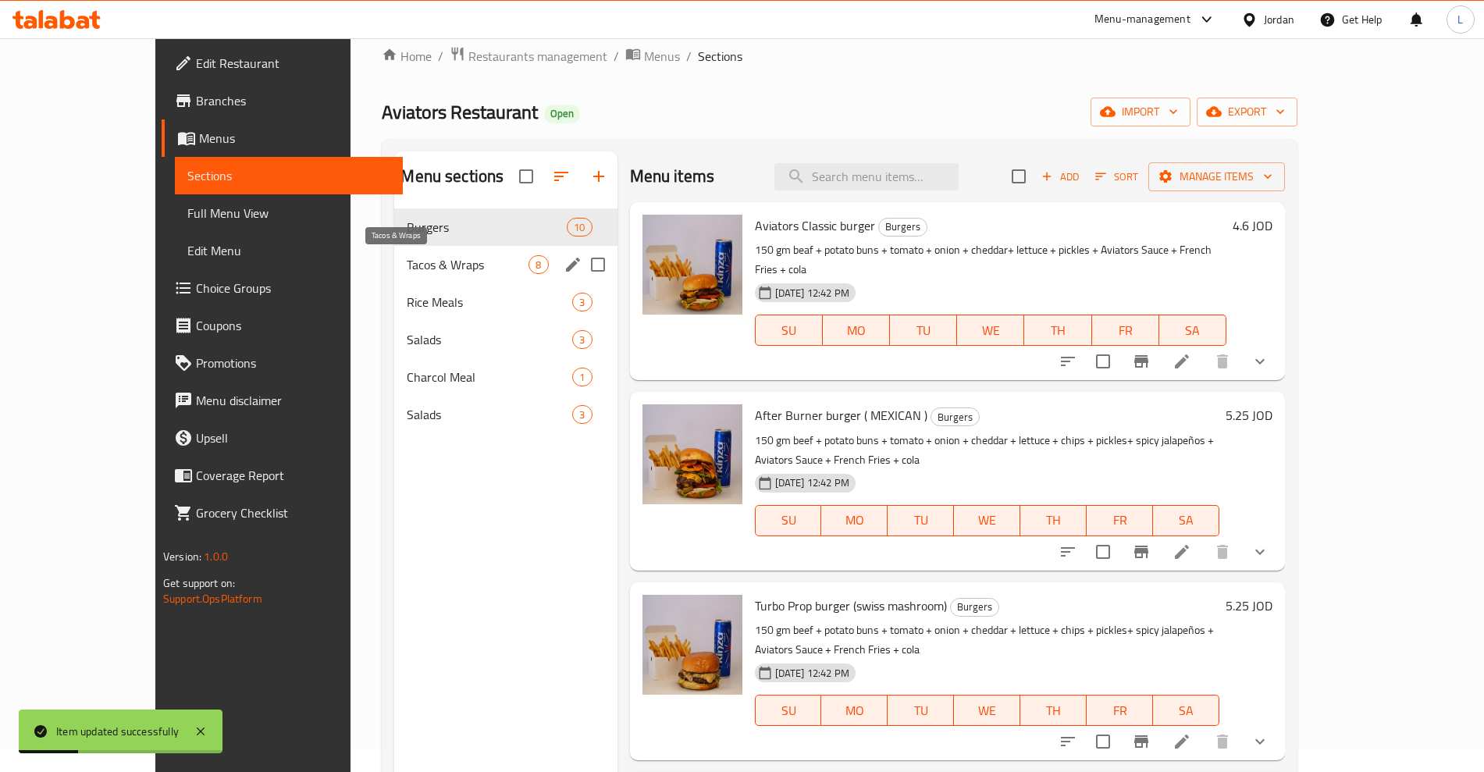
click at [407, 262] on span "Tacos & Wraps" at bounding box center [468, 264] width 122 height 19
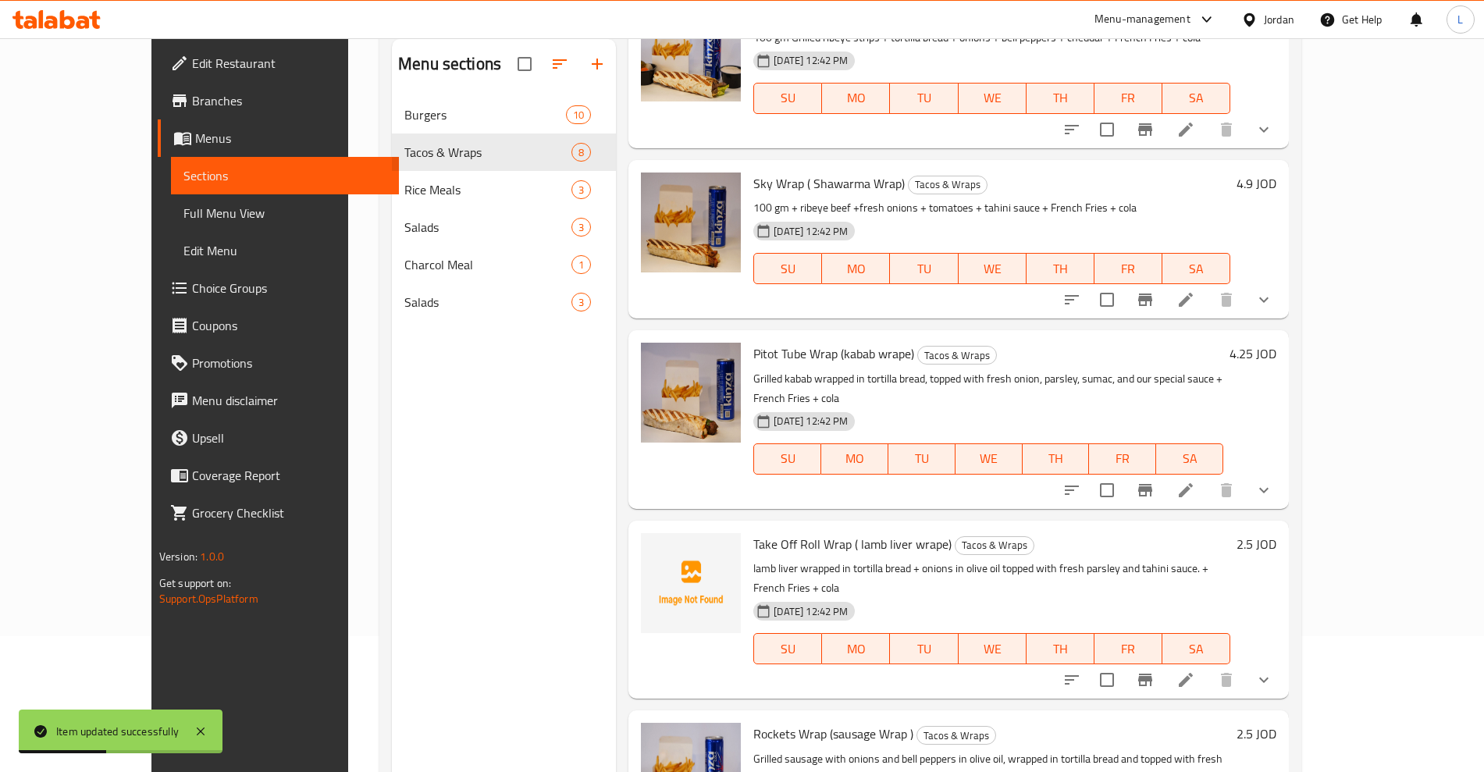
scroll to position [219, 0]
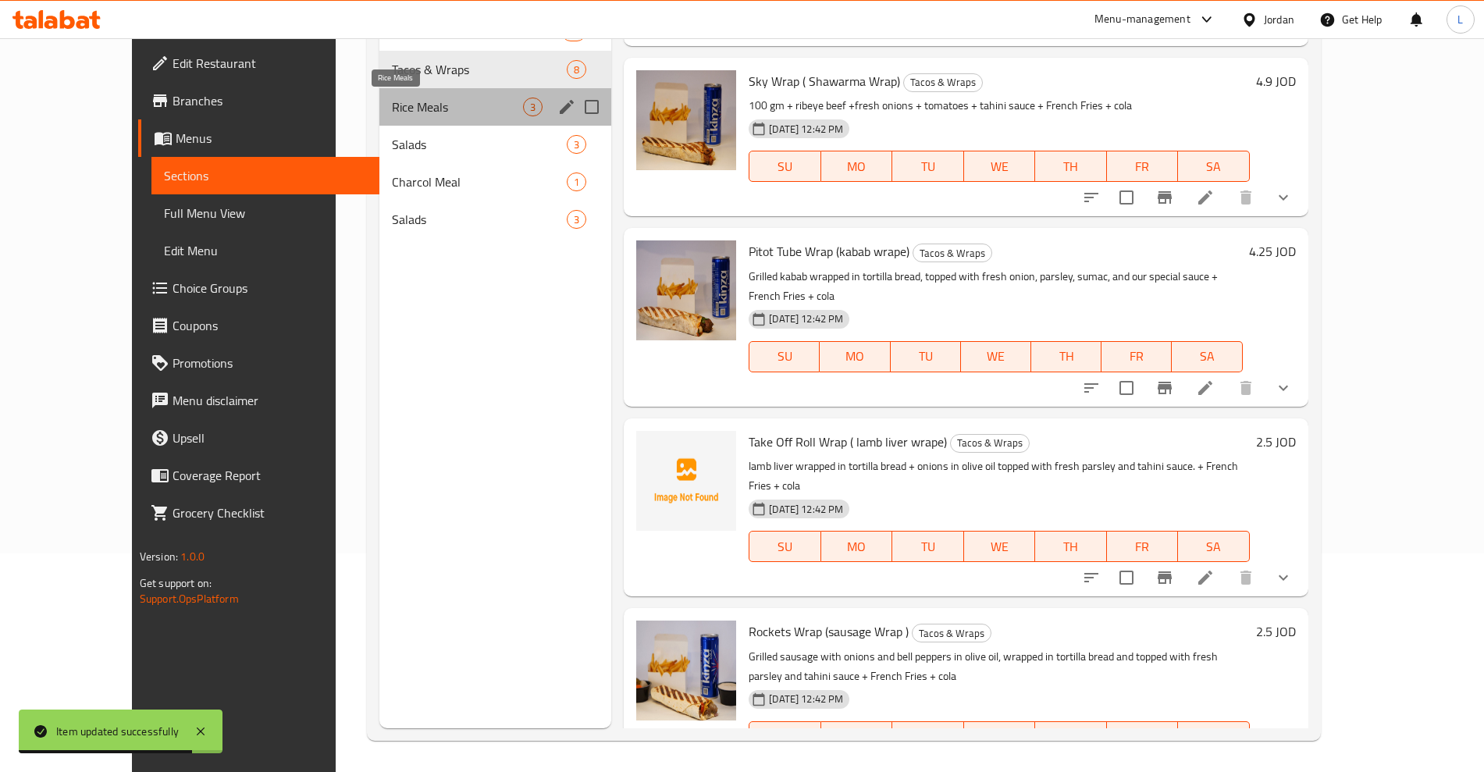
click at [392, 111] on span "Rice Meals" at bounding box center [457, 107] width 131 height 19
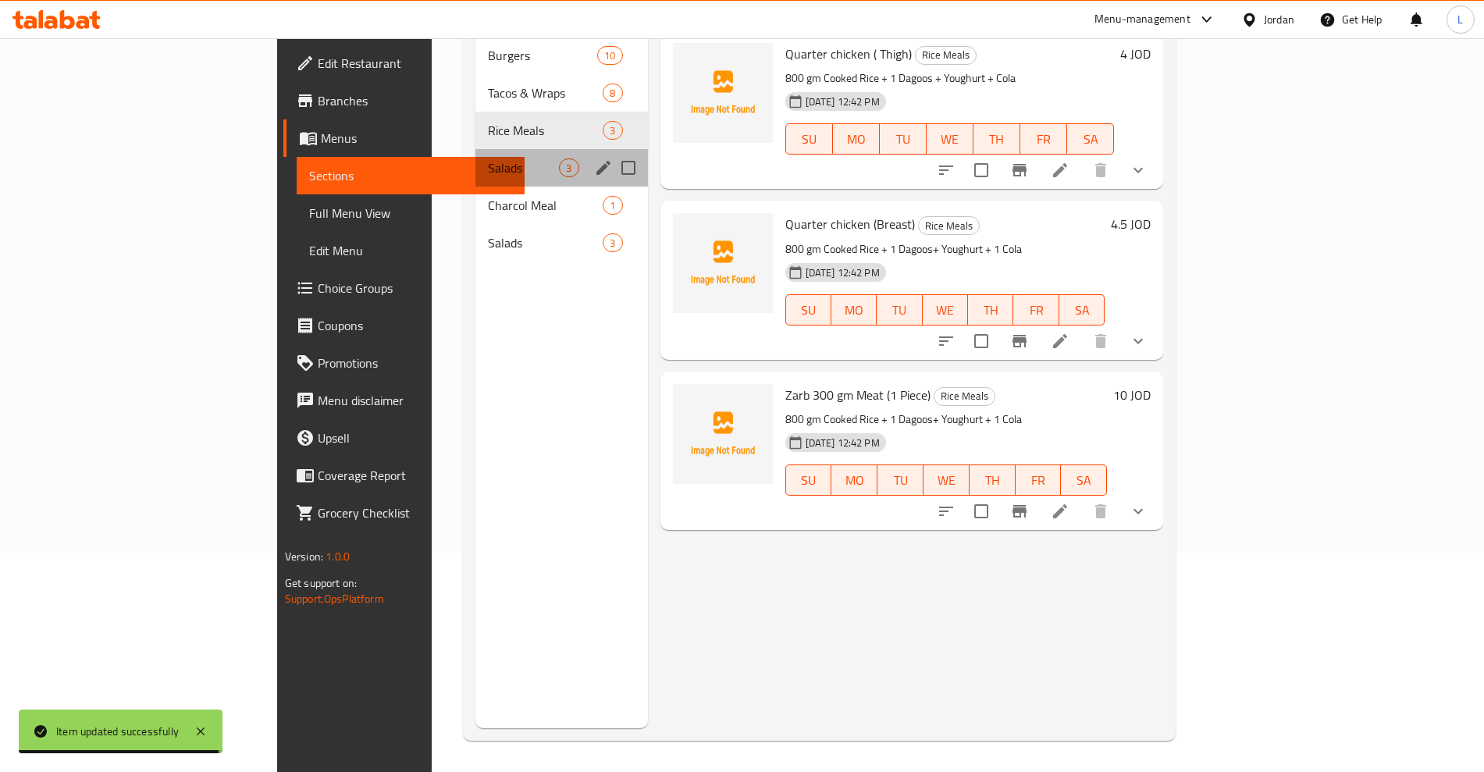
click at [475, 149] on div "Salads 3" at bounding box center [561, 167] width 172 height 37
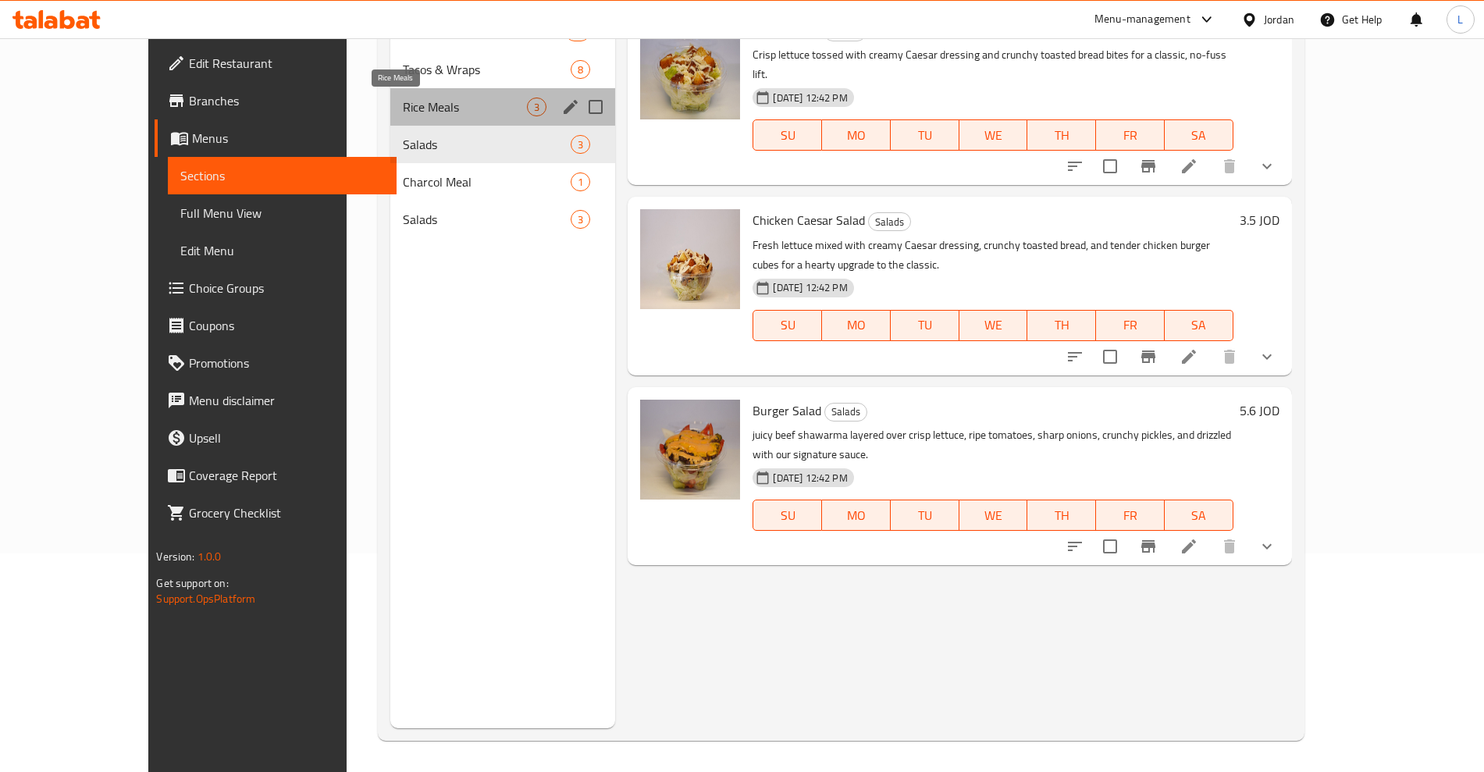
click at [403, 105] on span "Rice Meals" at bounding box center [465, 107] width 125 height 19
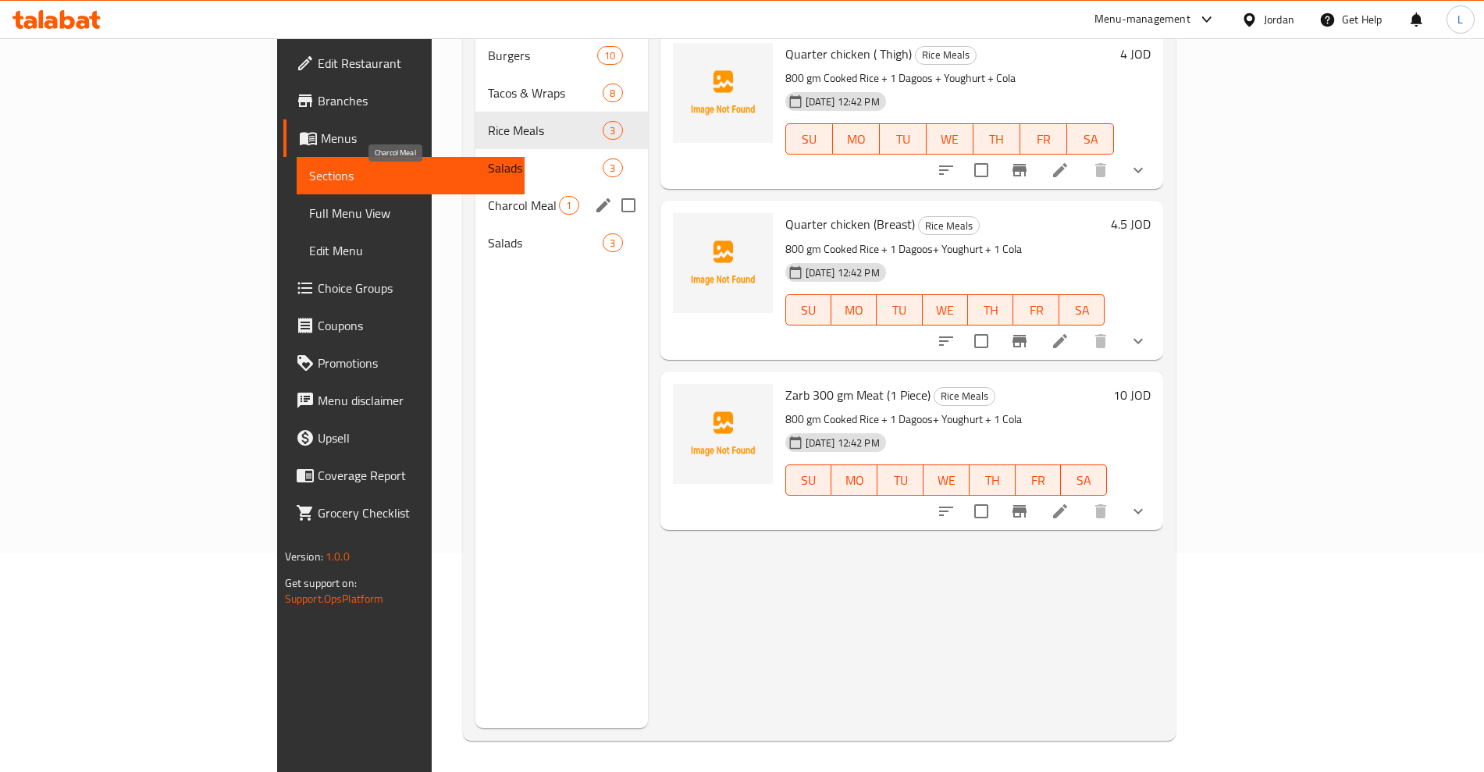
click at [488, 196] on span "Charcol Meal" at bounding box center [523, 205] width 71 height 19
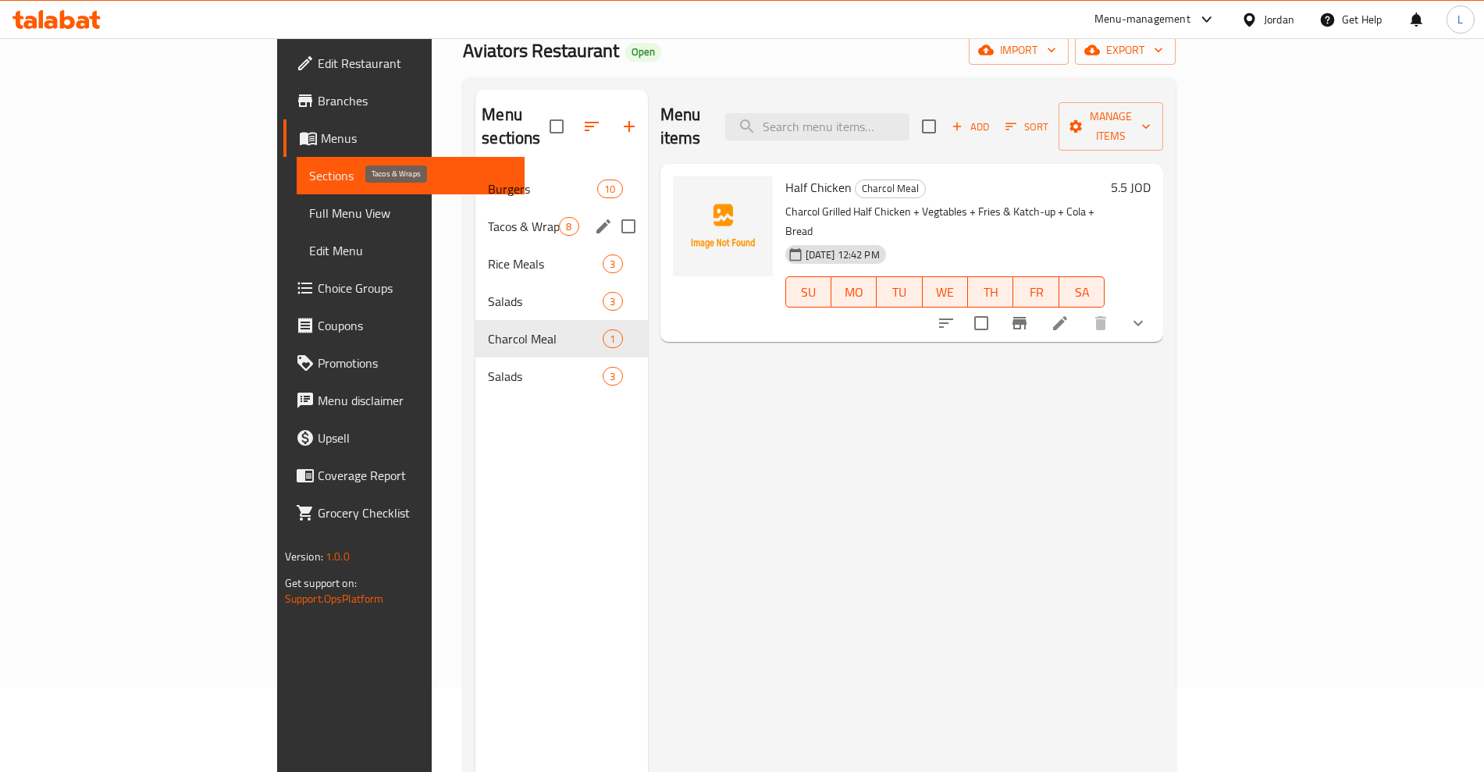
scroll to position [23, 0]
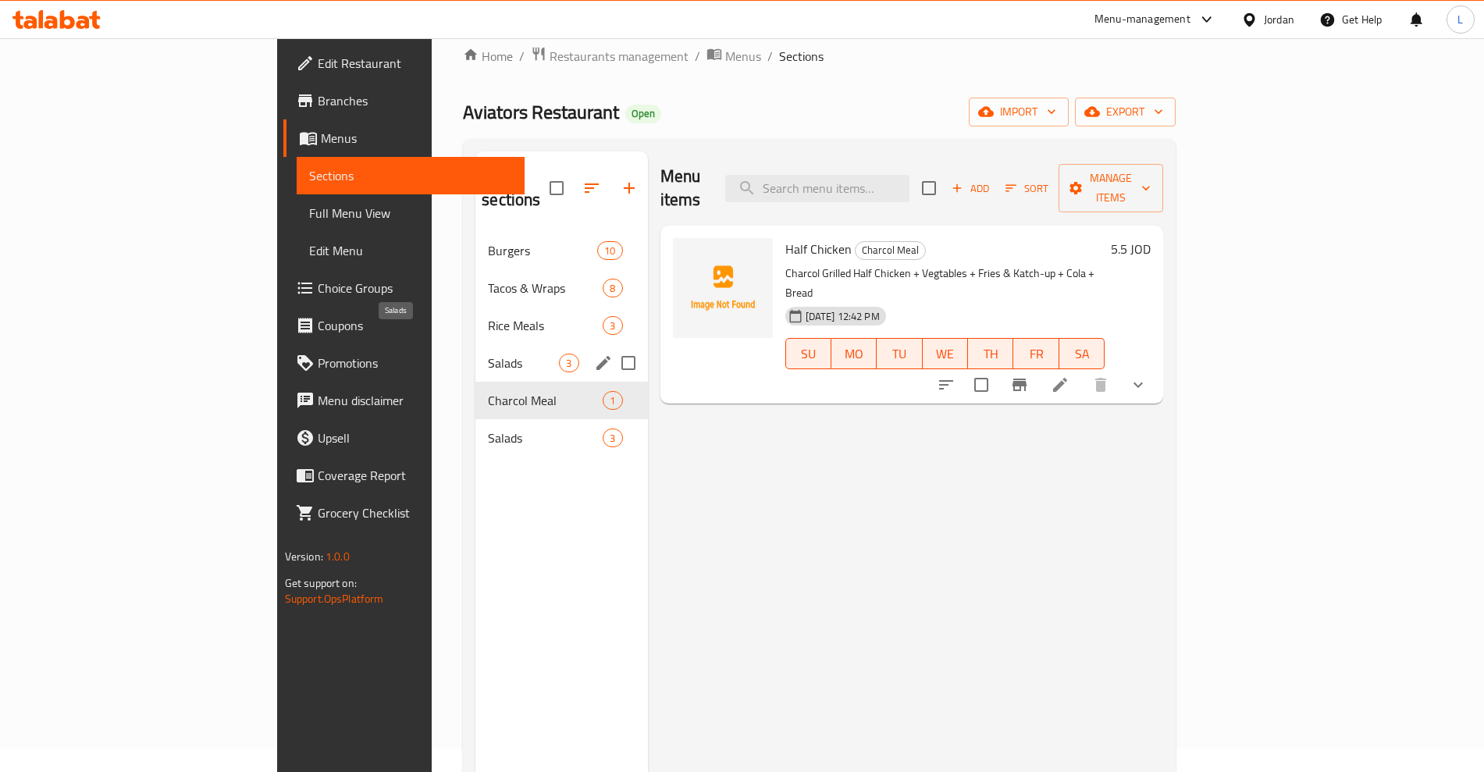
click at [488, 354] on span "Salads" at bounding box center [523, 363] width 71 height 19
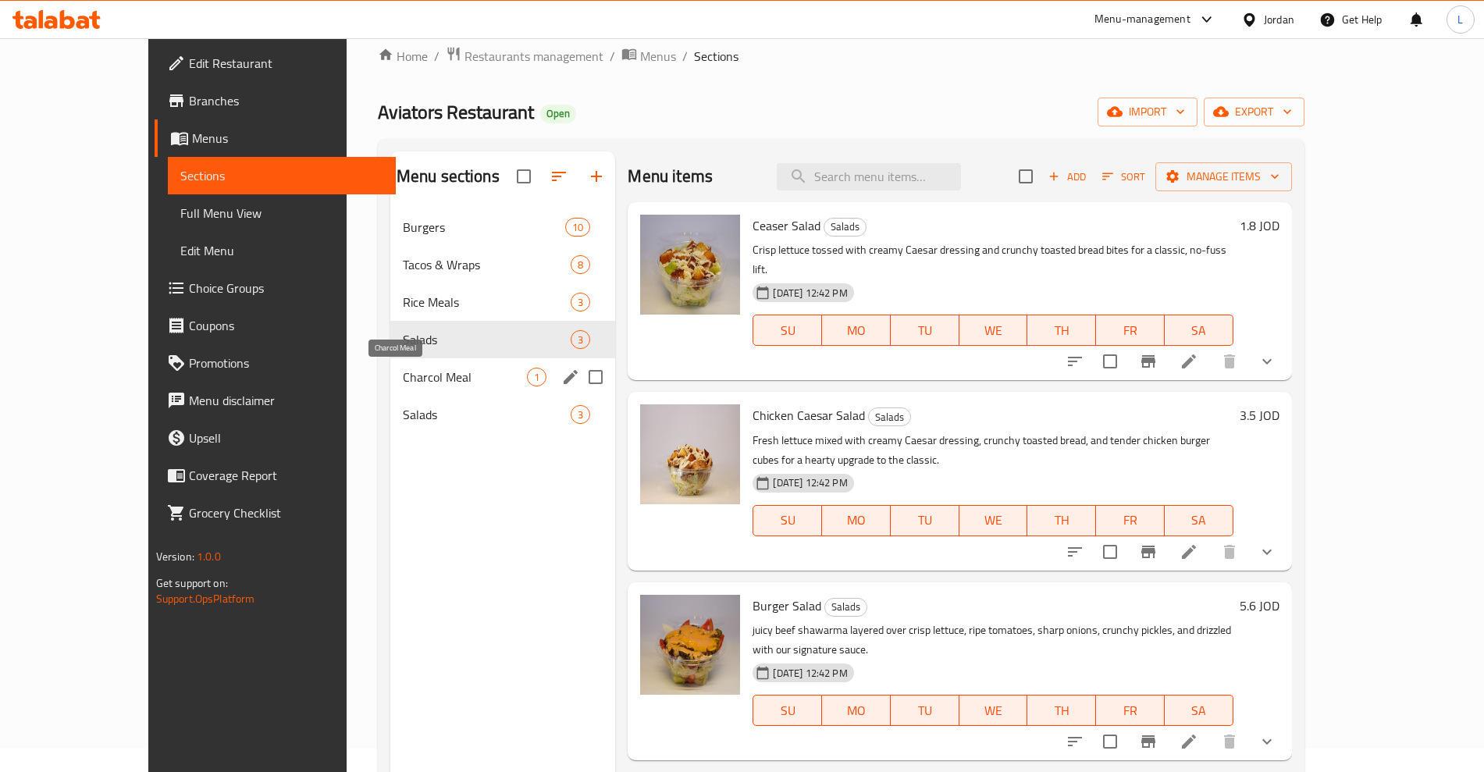
click at [403, 376] on span "Charcol Meal" at bounding box center [465, 377] width 125 height 19
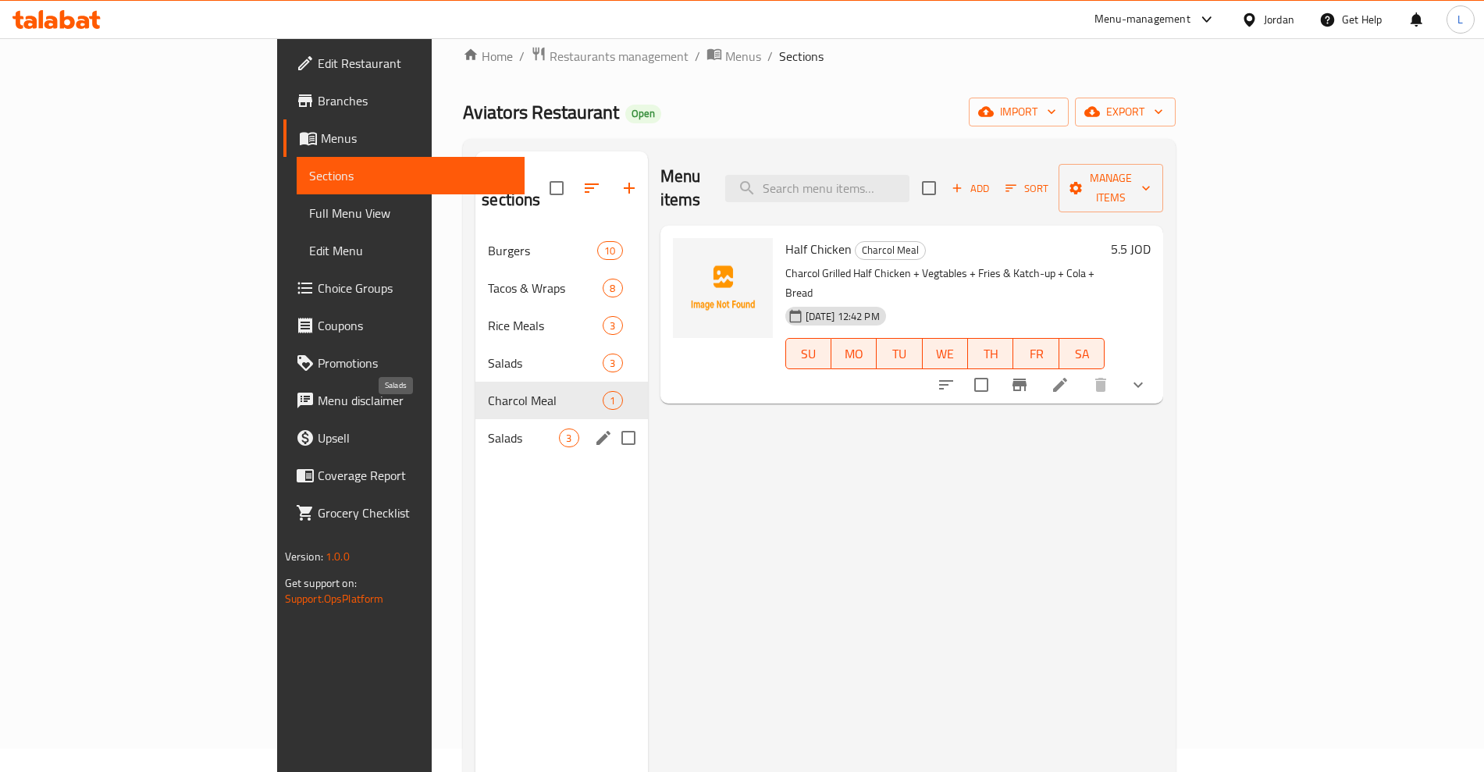
click at [488, 429] on span "Salads" at bounding box center [523, 438] width 71 height 19
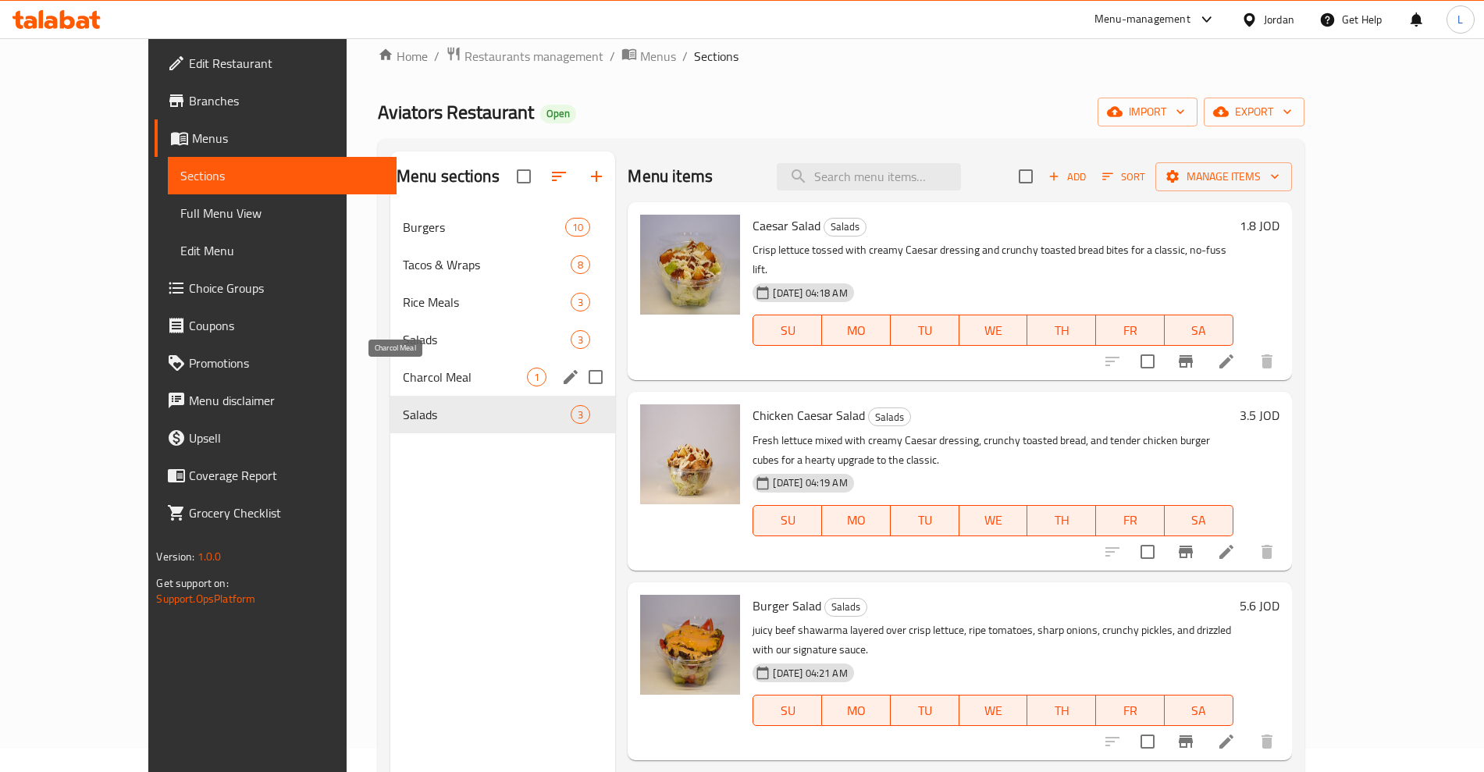
click at [403, 370] on span "Charcol Meal" at bounding box center [465, 377] width 125 height 19
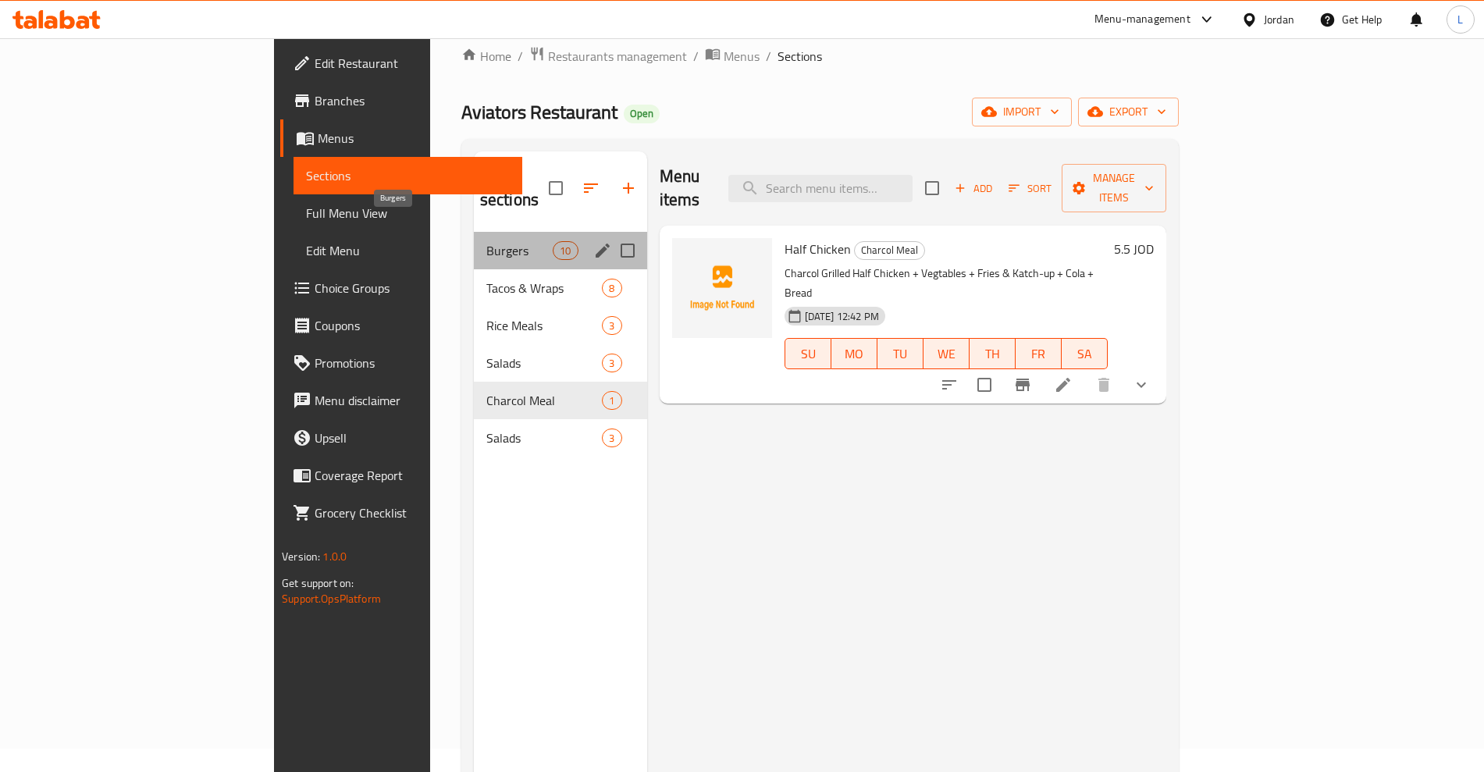
click at [486, 241] on span "Burgers" at bounding box center [519, 250] width 66 height 19
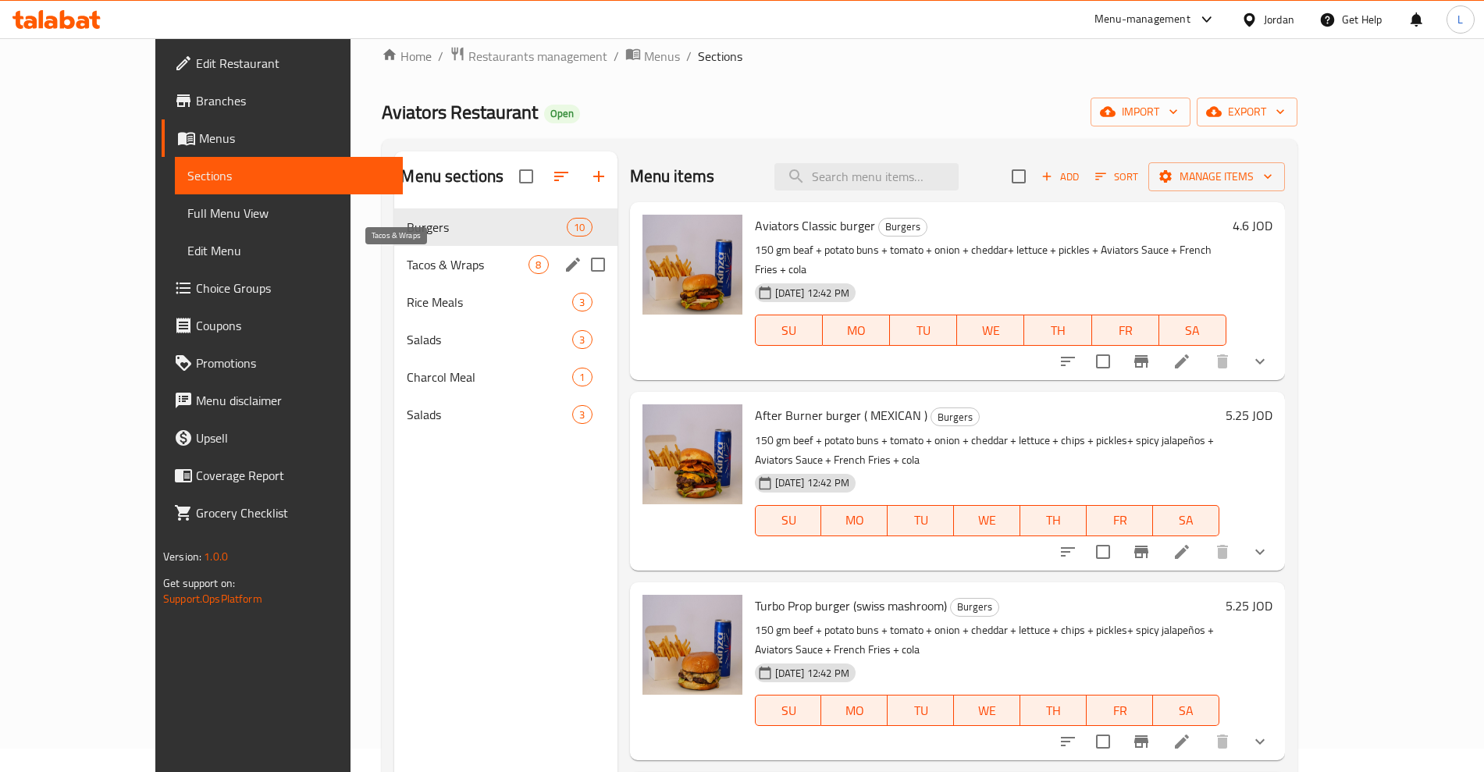
click at [407, 271] on span "Tacos & Wraps" at bounding box center [468, 264] width 122 height 19
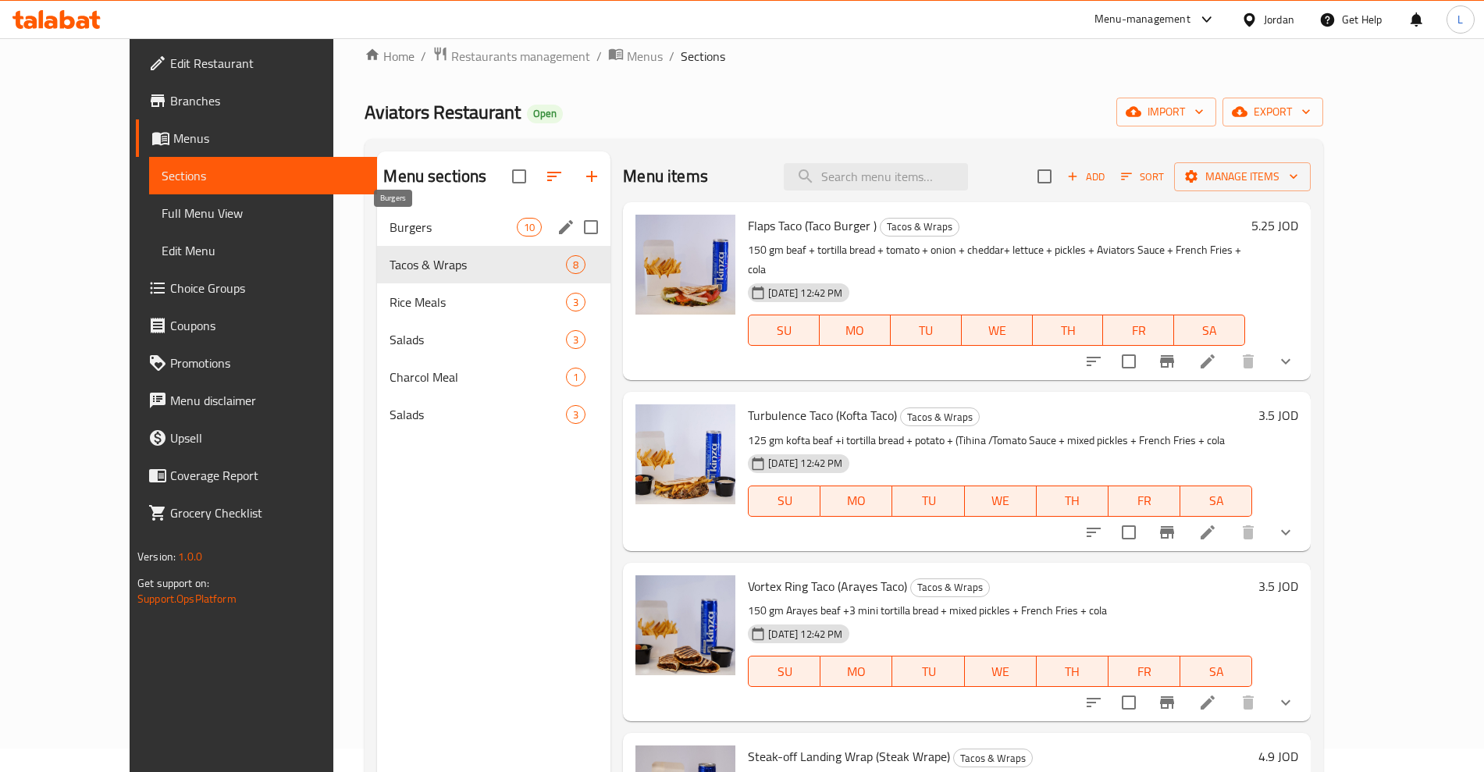
click at [390, 227] on span "Burgers" at bounding box center [453, 227] width 127 height 19
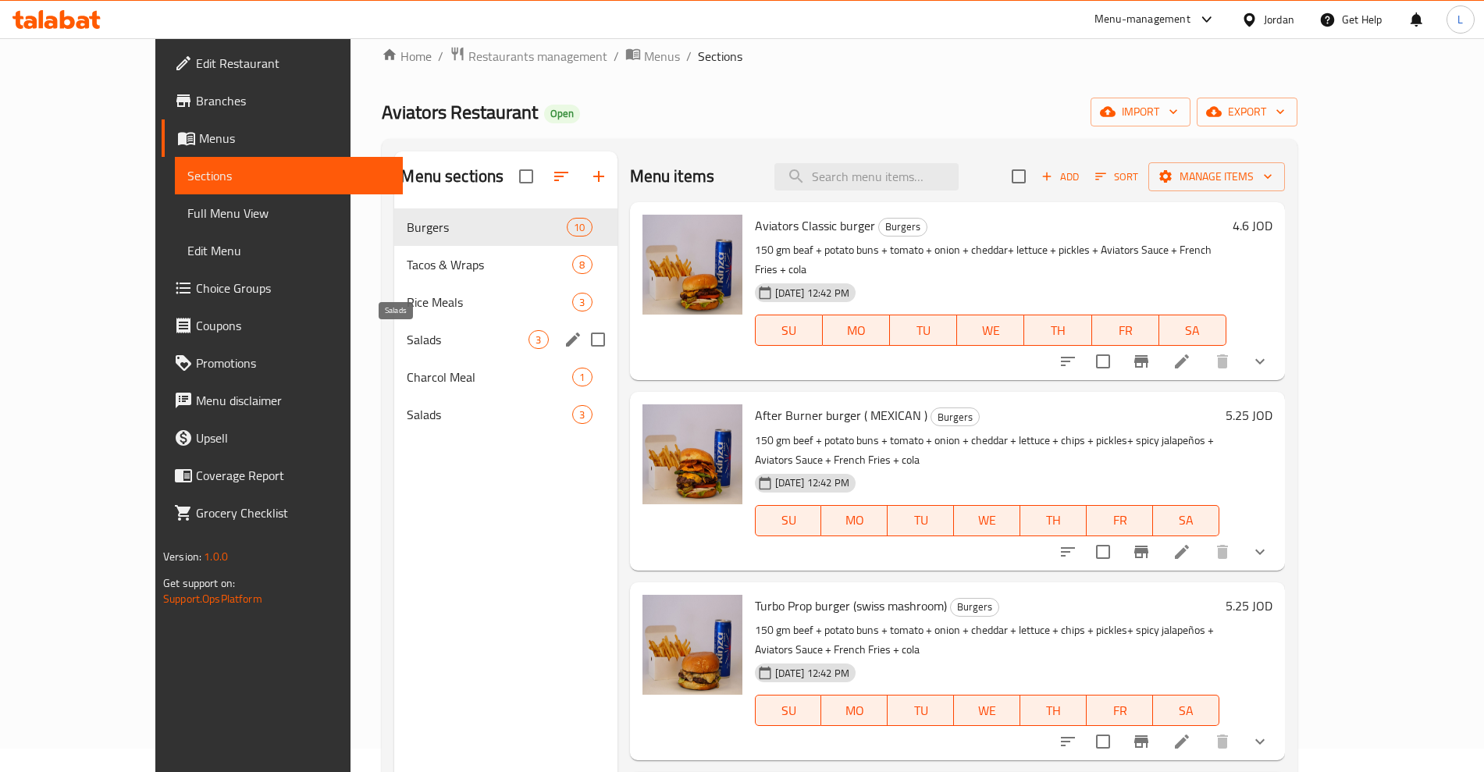
click at [407, 340] on span "Salads" at bounding box center [468, 339] width 122 height 19
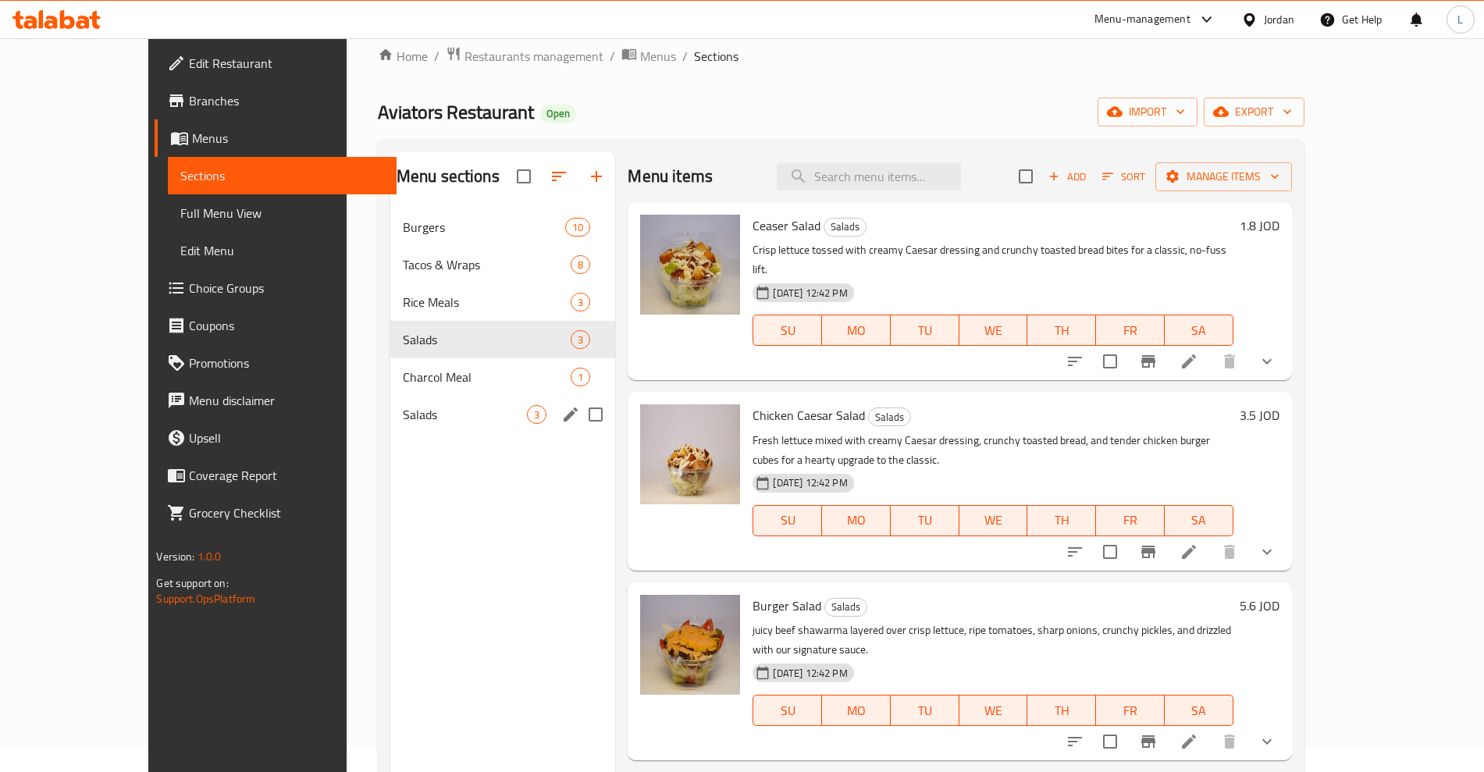
click at [403, 422] on span "Salads" at bounding box center [465, 414] width 125 height 19
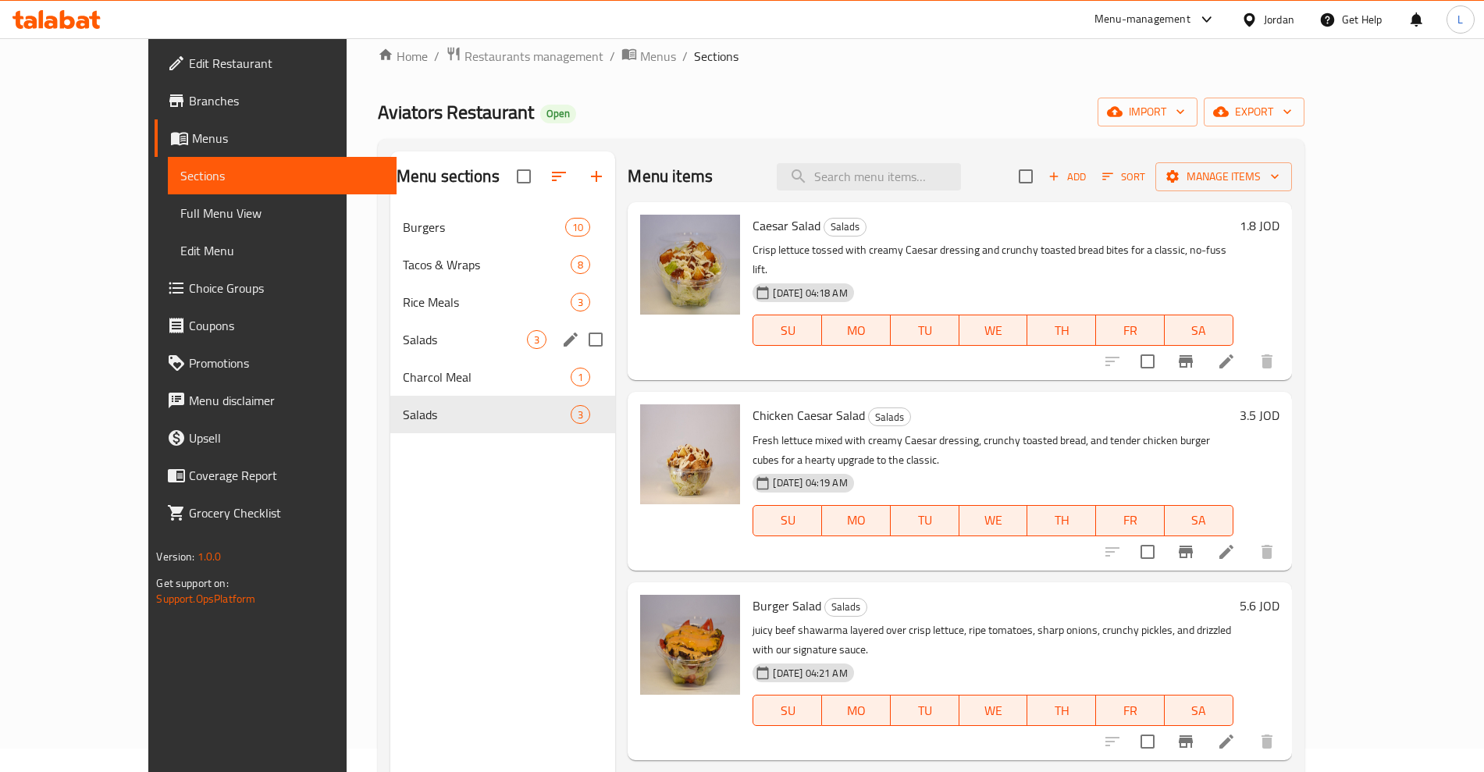
click at [403, 347] on span "Salads" at bounding box center [465, 339] width 125 height 19
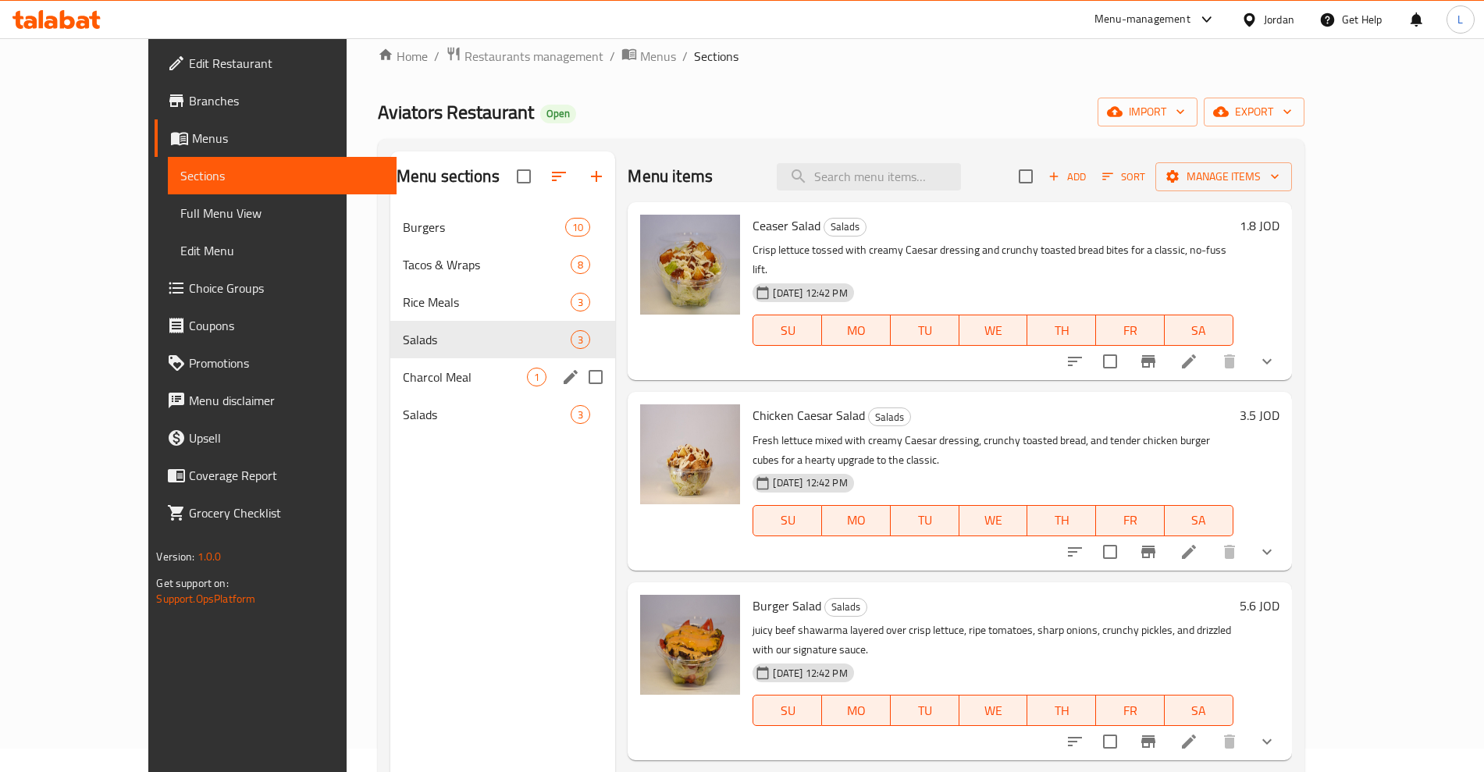
click at [390, 400] on div "Salads 3" at bounding box center [503, 414] width 226 height 37
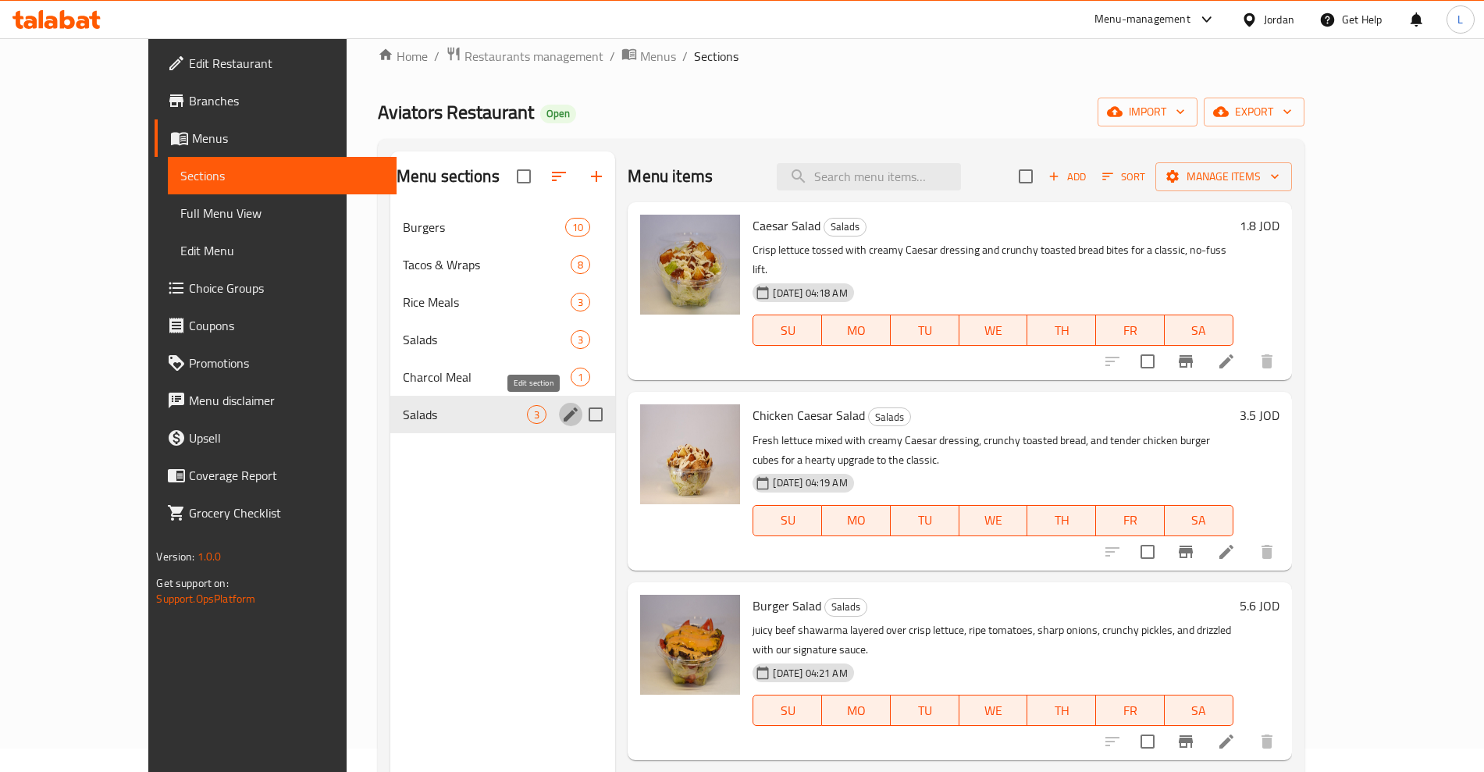
click at [564, 413] on icon "edit" at bounding box center [571, 415] width 14 height 14
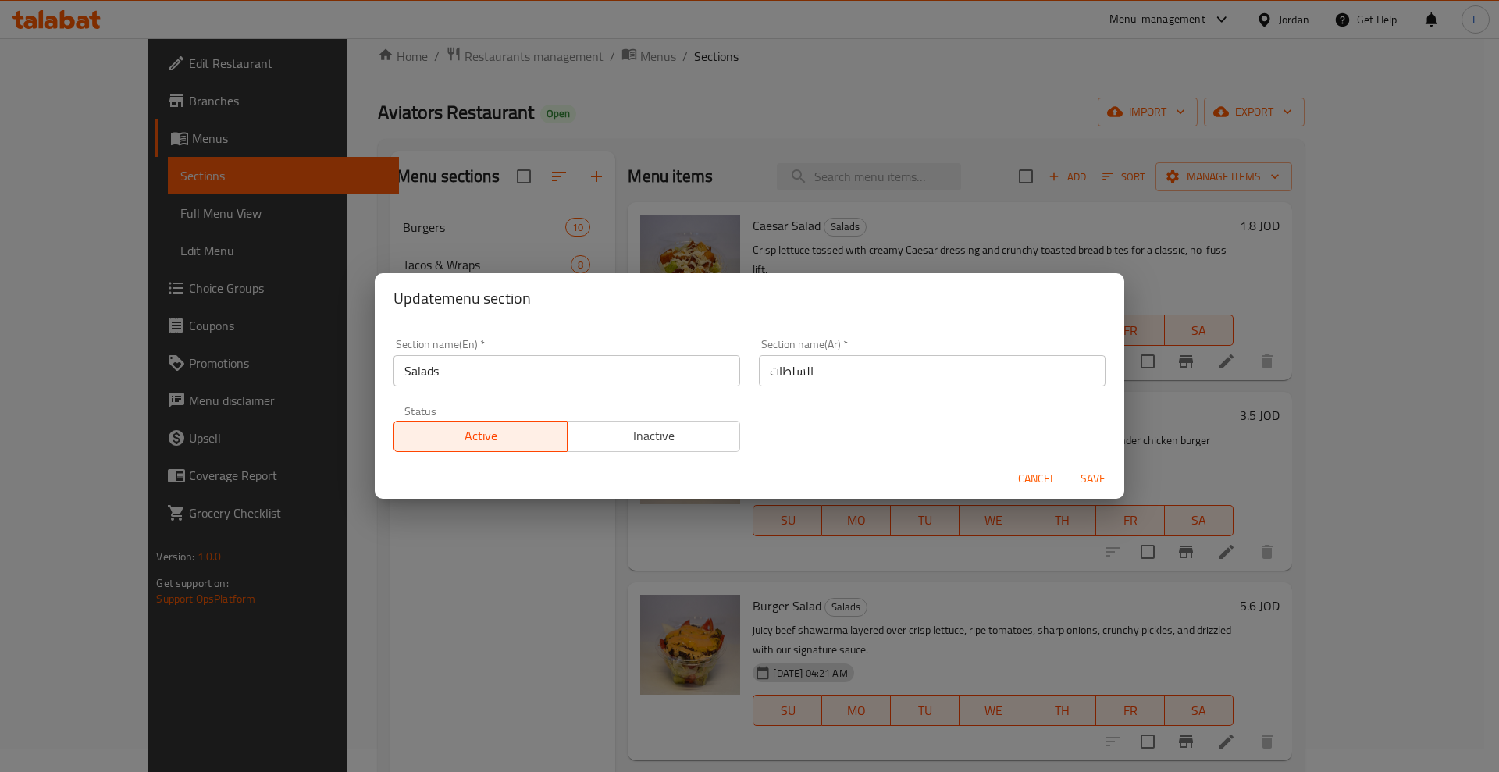
click at [602, 443] on span "Inactive" at bounding box center [654, 436] width 161 height 23
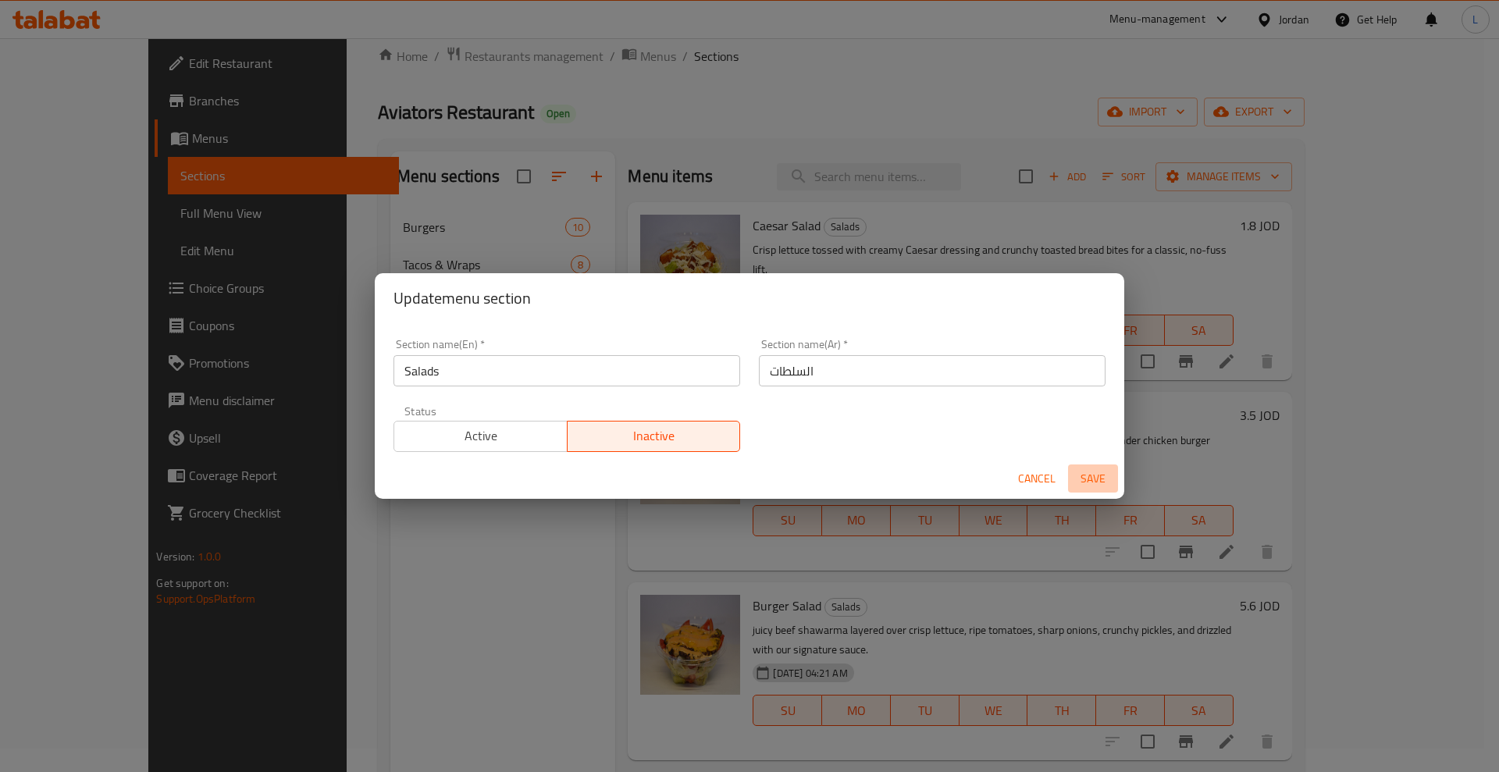
click at [1103, 472] on span "Save" at bounding box center [1092, 479] width 37 height 20
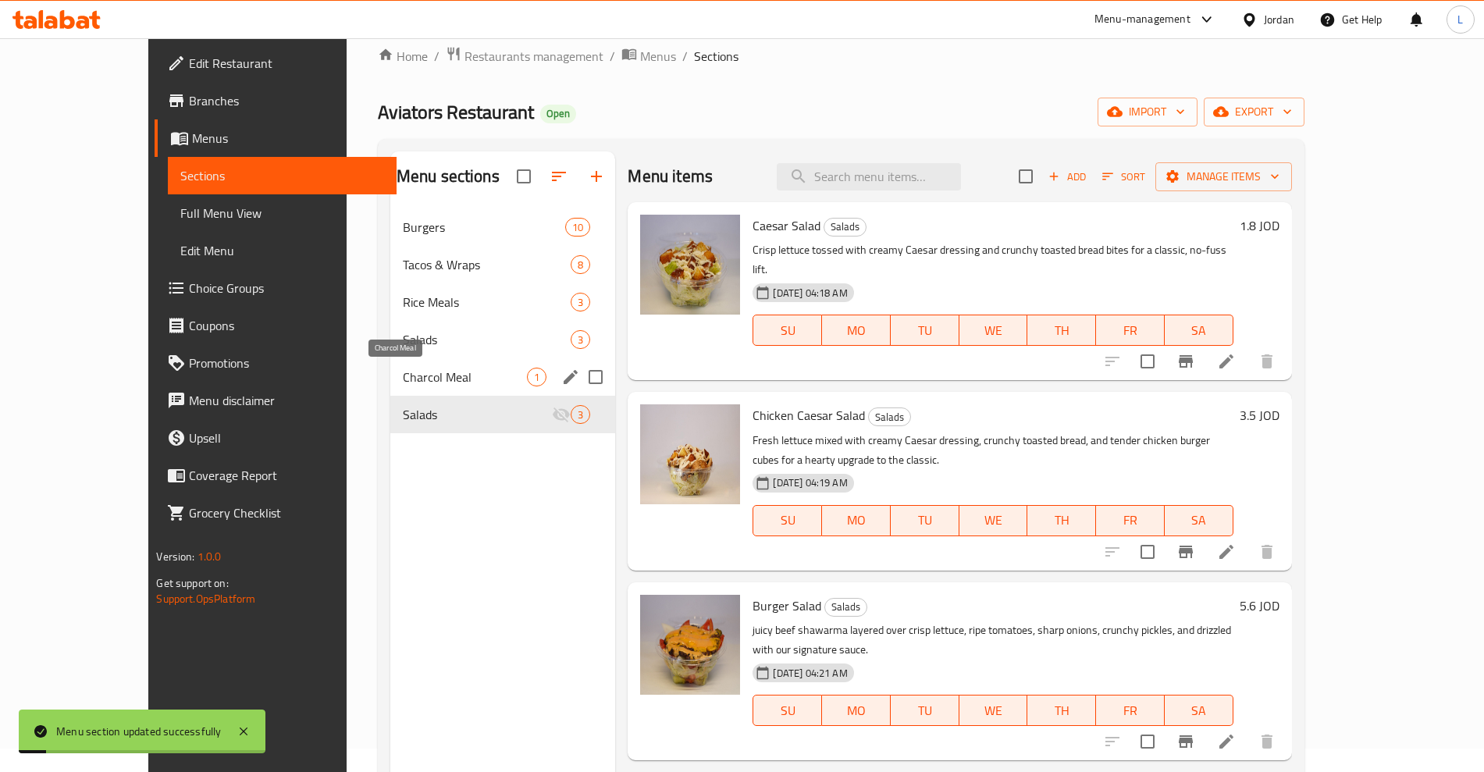
click at [403, 380] on span "Charcol Meal" at bounding box center [465, 377] width 125 height 19
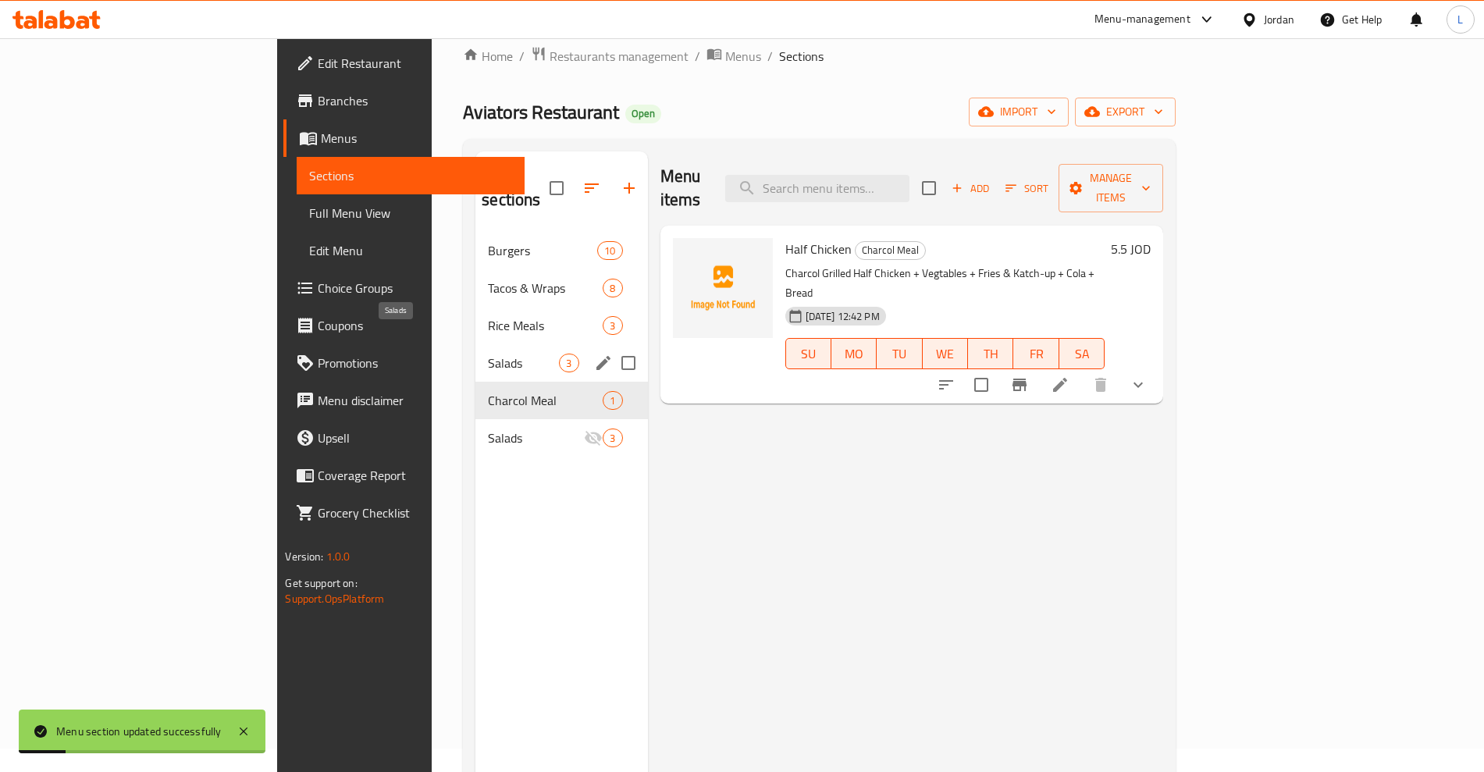
click at [488, 354] on span "Salads" at bounding box center [523, 363] width 71 height 19
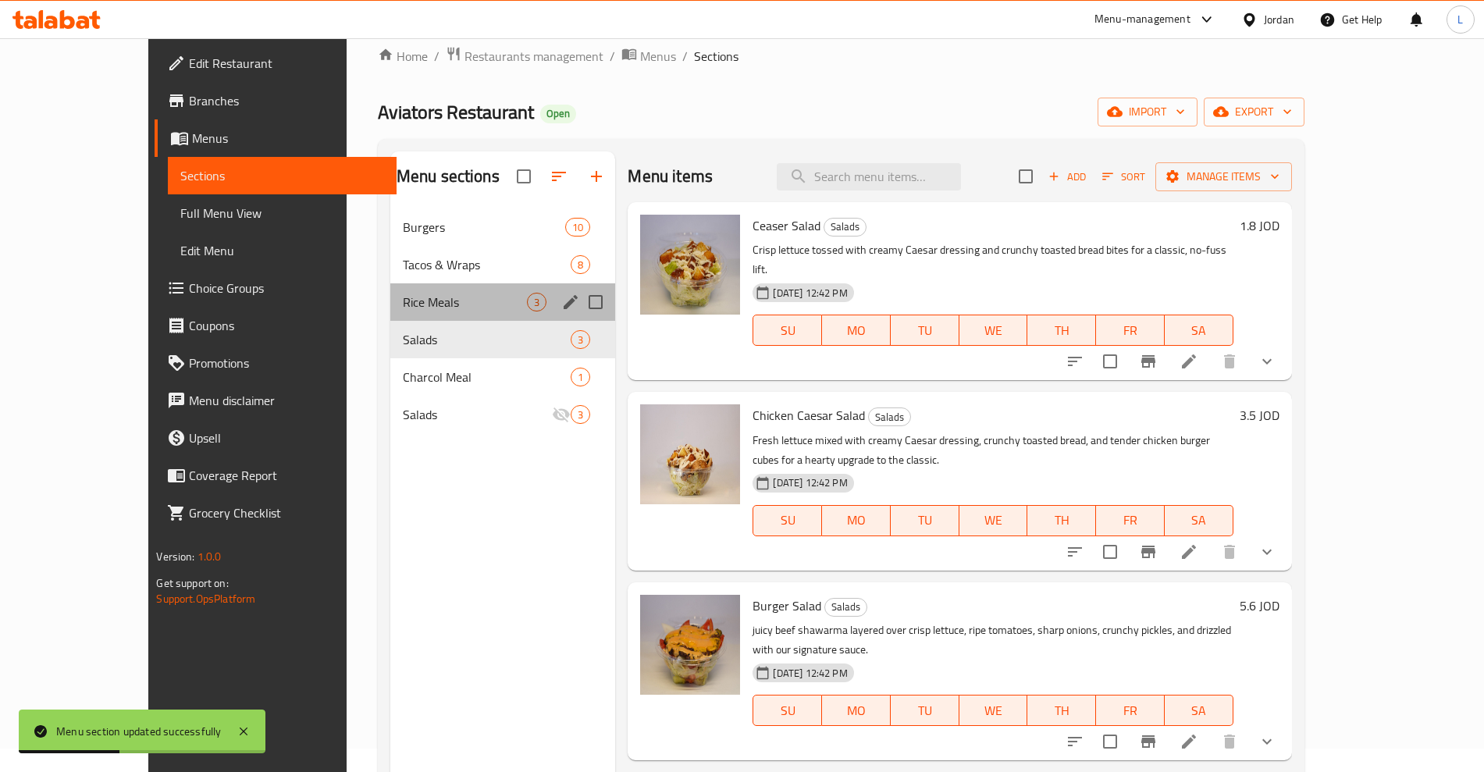
click at [390, 313] on div "Rice Meals 3" at bounding box center [503, 301] width 226 height 37
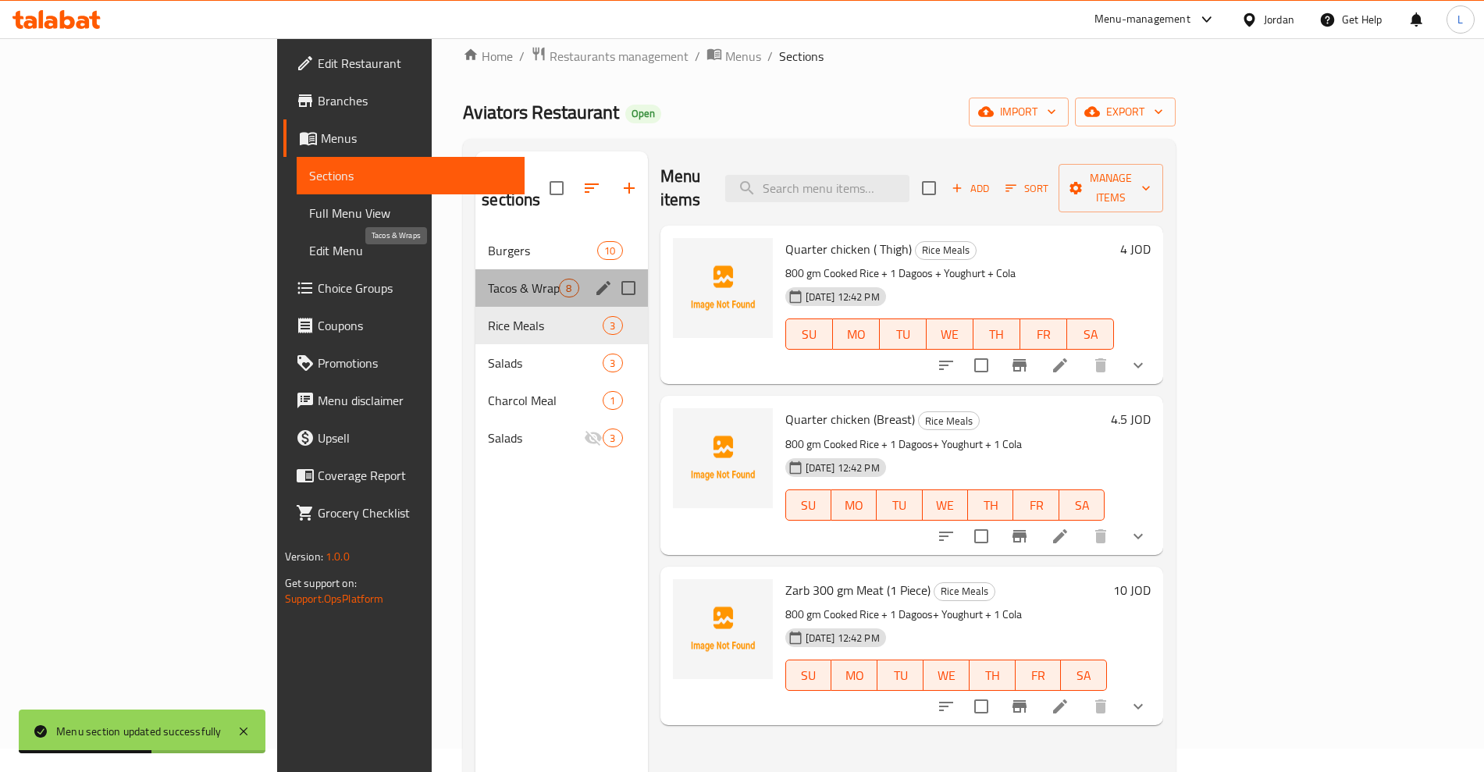
click at [488, 279] on span "Tacos & Wraps" at bounding box center [523, 288] width 71 height 19
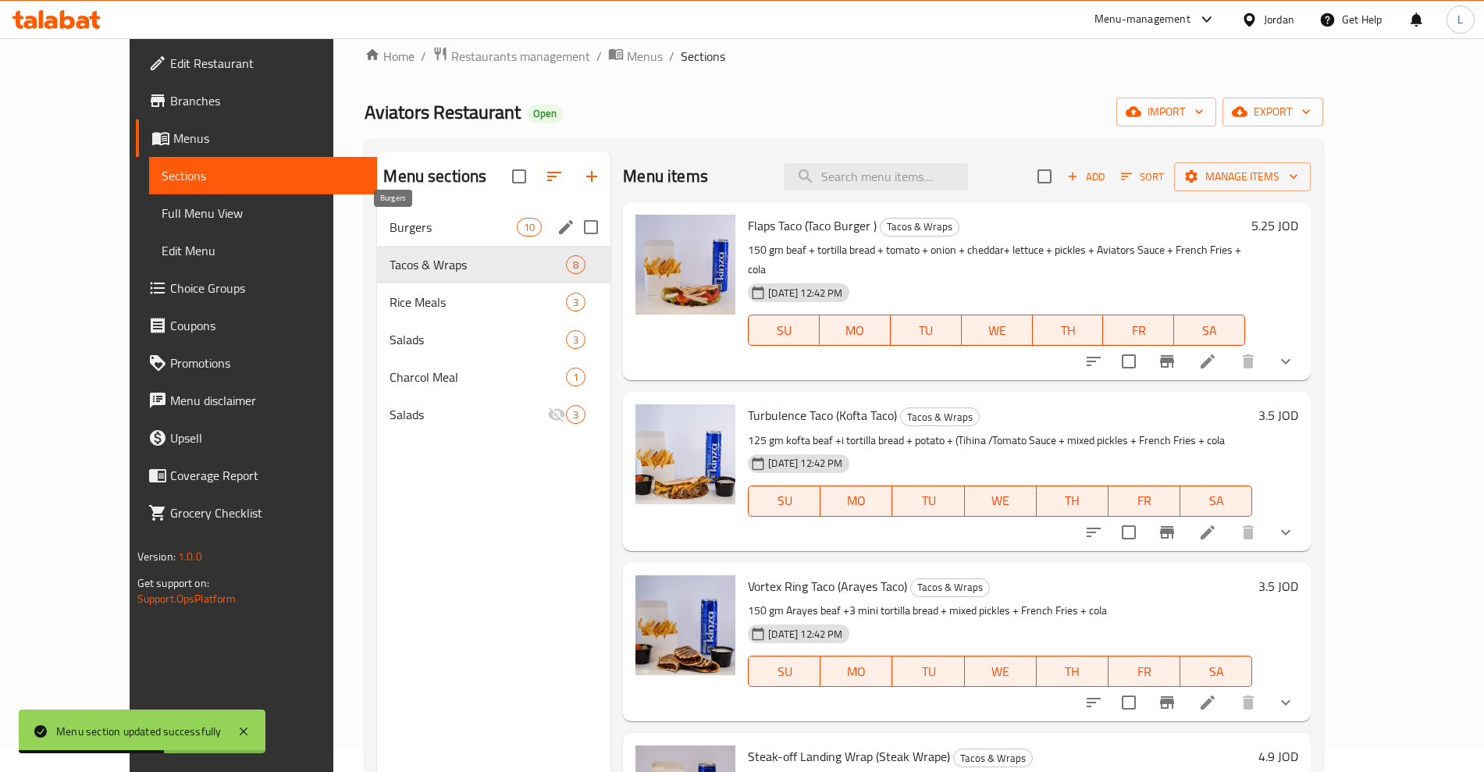
click at [390, 219] on span "Burgers" at bounding box center [453, 227] width 127 height 19
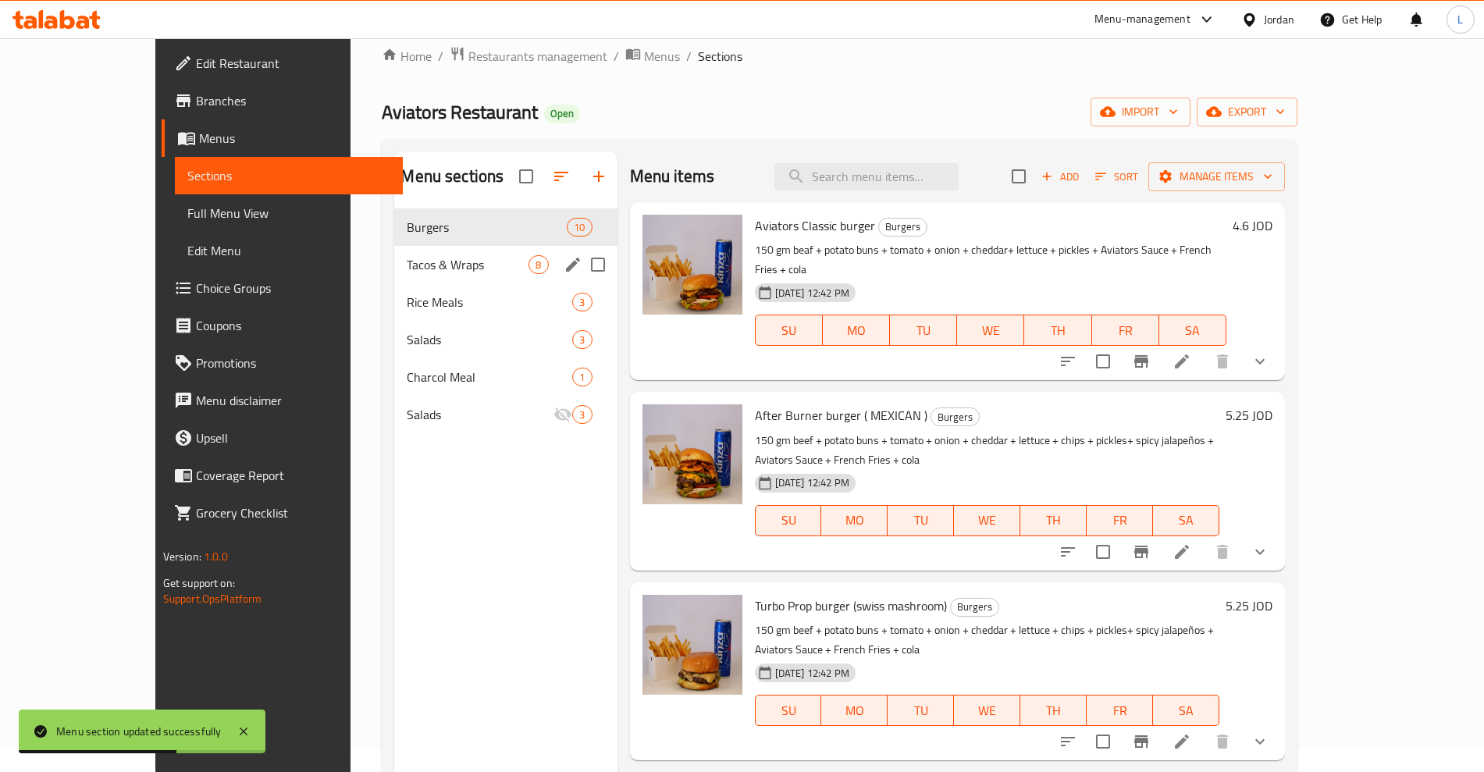
click at [394, 277] on div "Tacos & Wraps 8" at bounding box center [505, 264] width 223 height 37
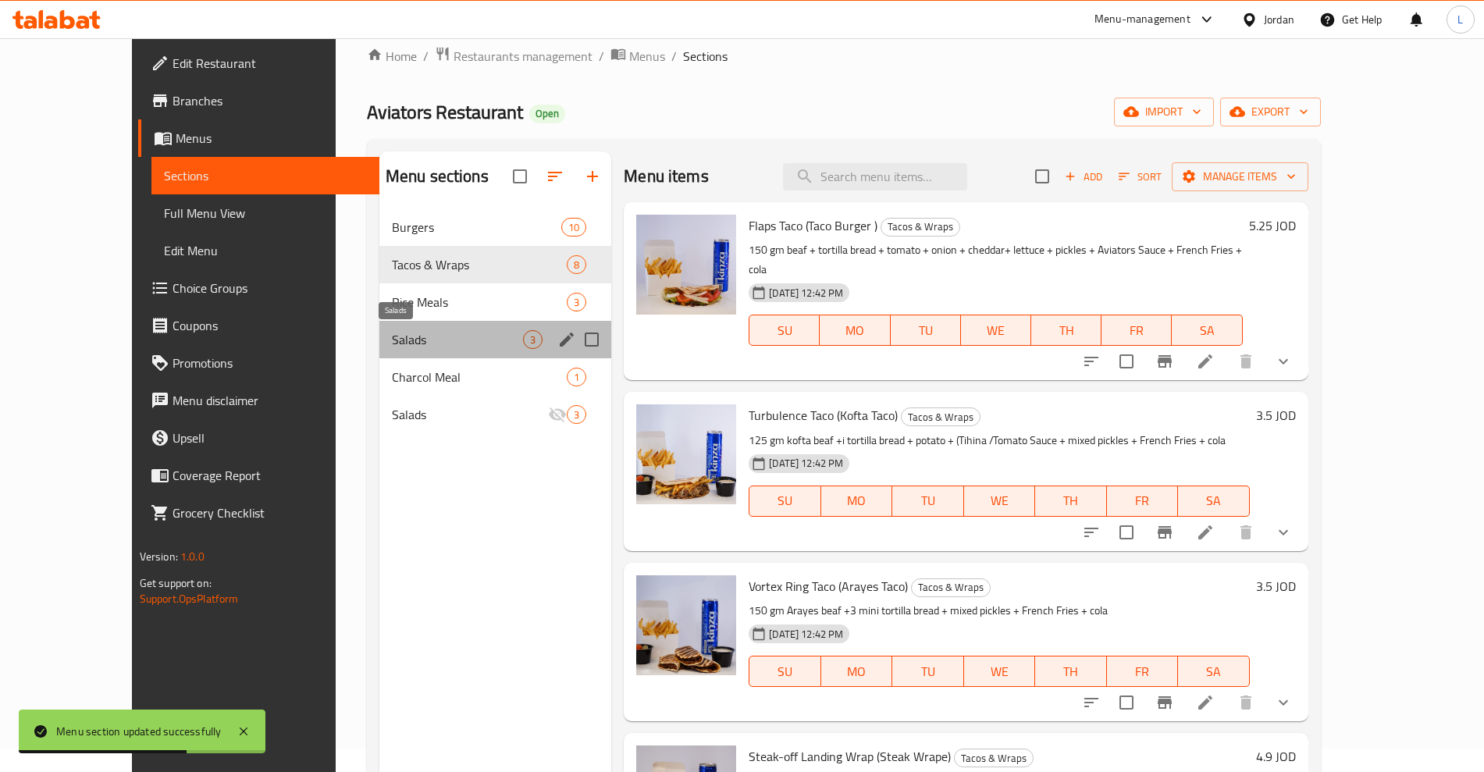
click at [392, 344] on span "Salads" at bounding box center [457, 339] width 131 height 19
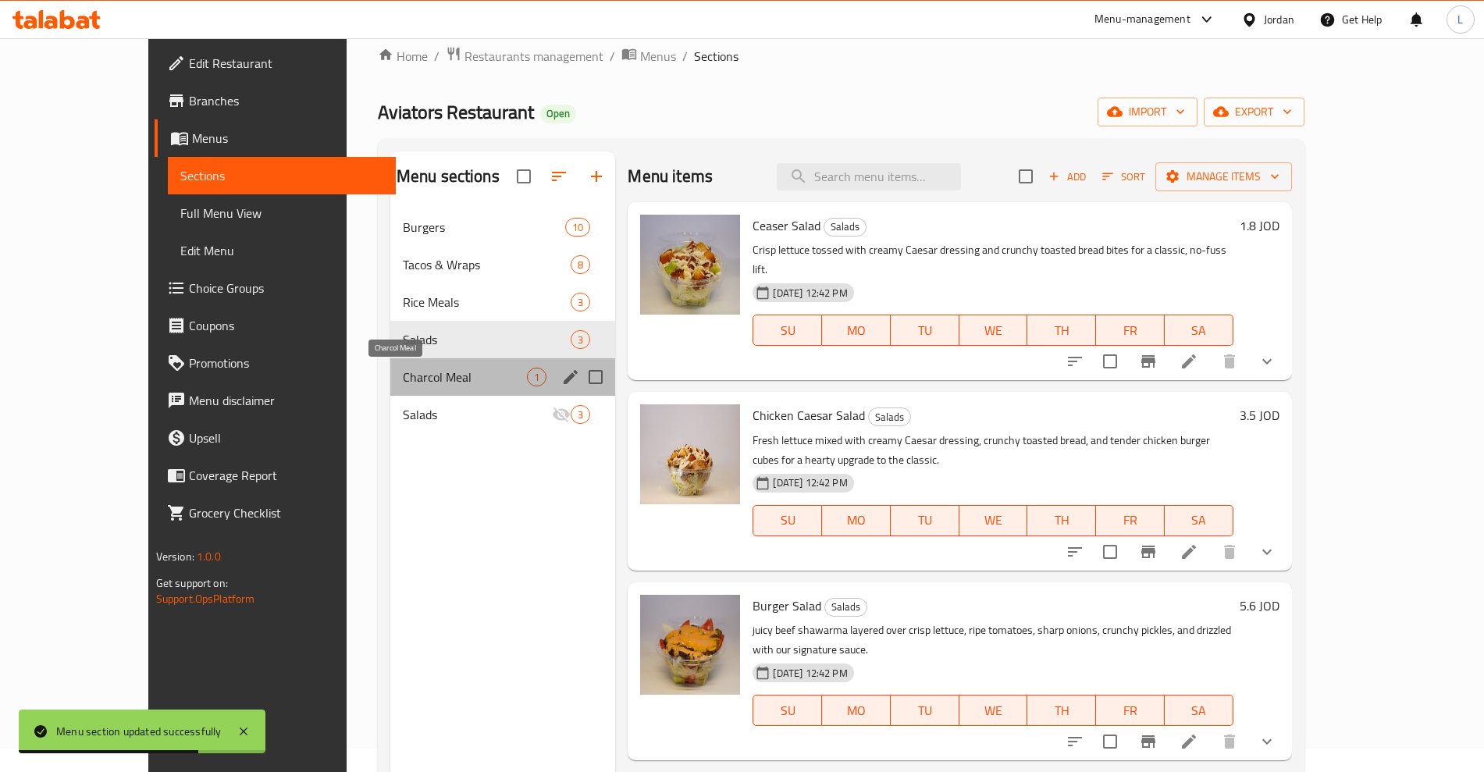
click at [403, 380] on span "Charcol Meal" at bounding box center [465, 377] width 125 height 19
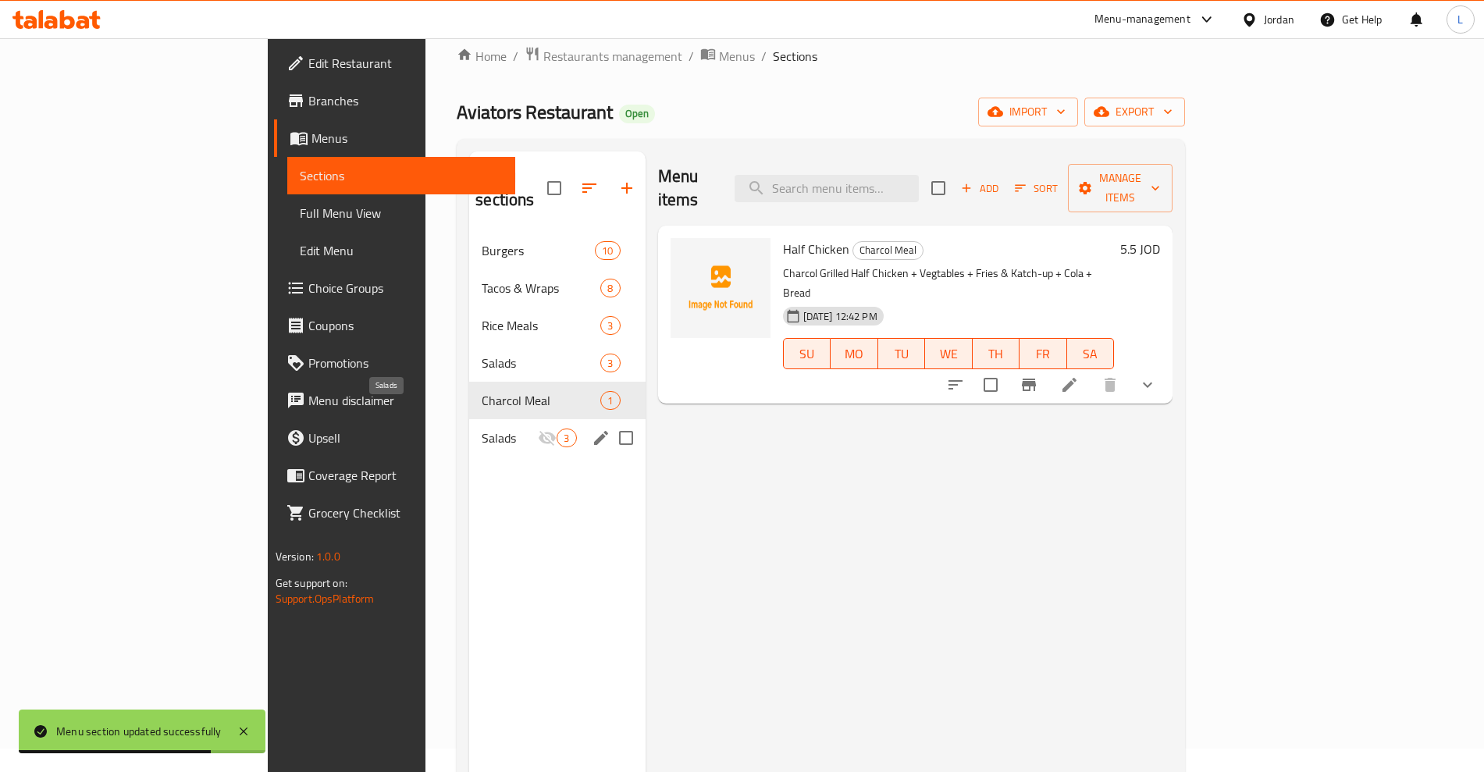
click at [482, 429] on span "Salads" at bounding box center [510, 438] width 56 height 19
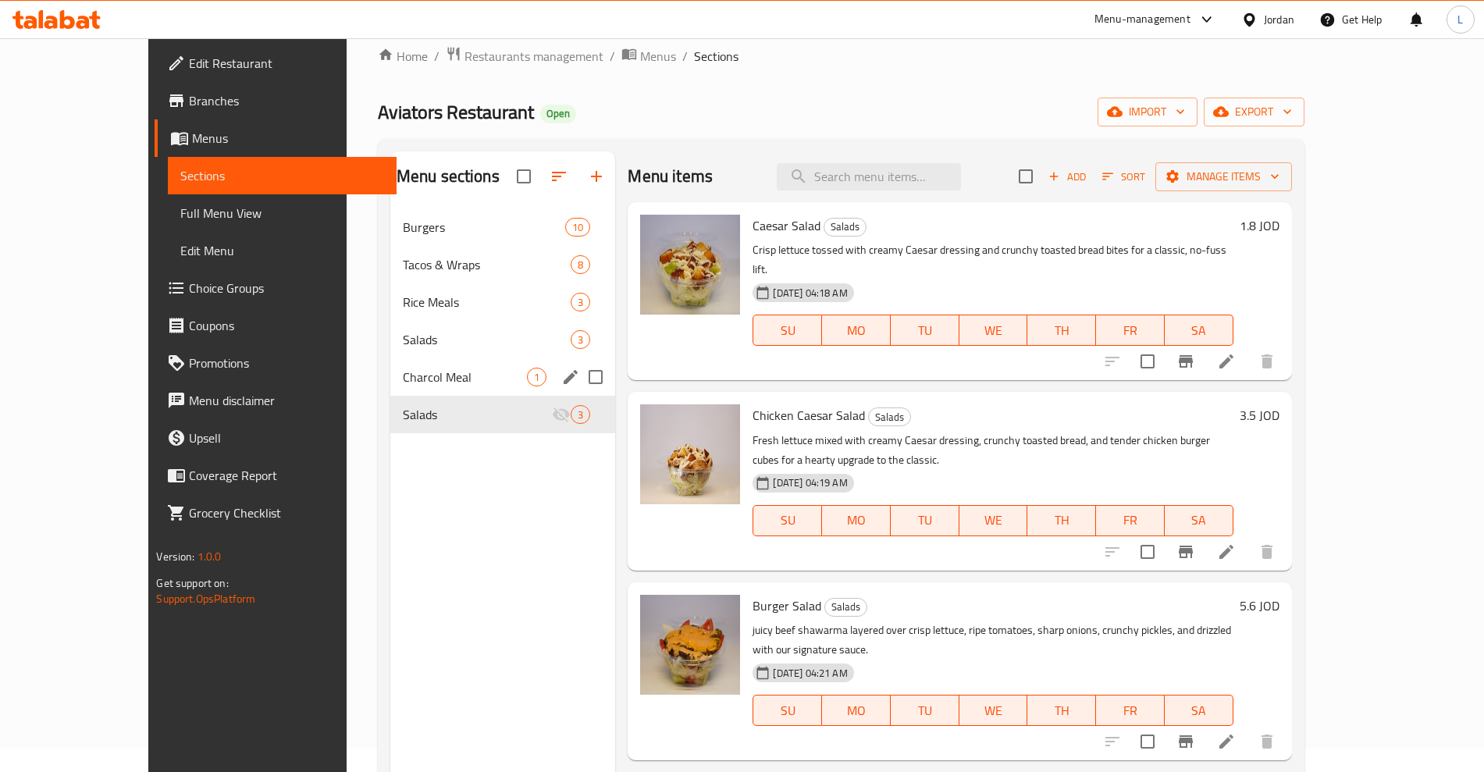
click at [403, 369] on span "Charcol Meal" at bounding box center [465, 377] width 125 height 19
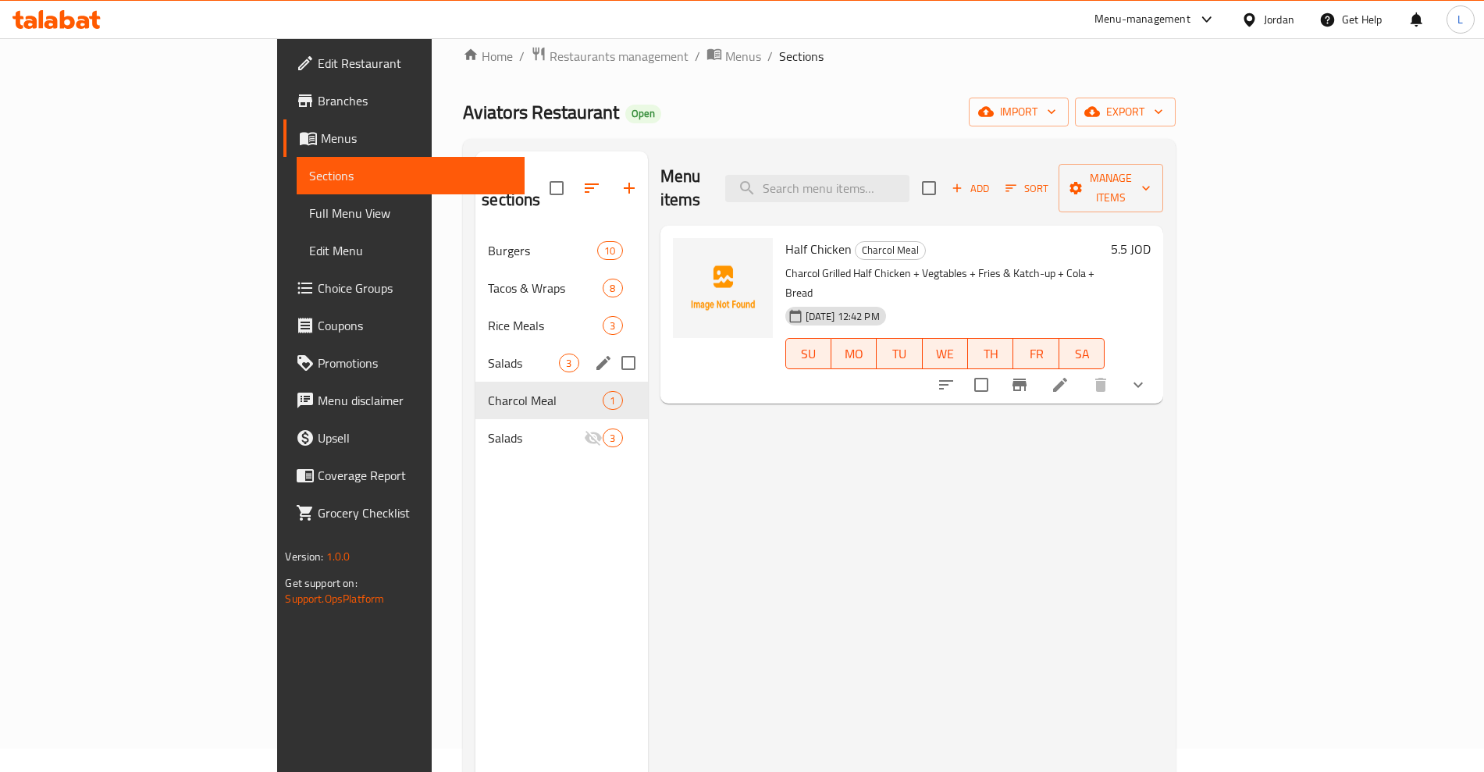
click at [488, 354] on span "Salads" at bounding box center [523, 363] width 71 height 19
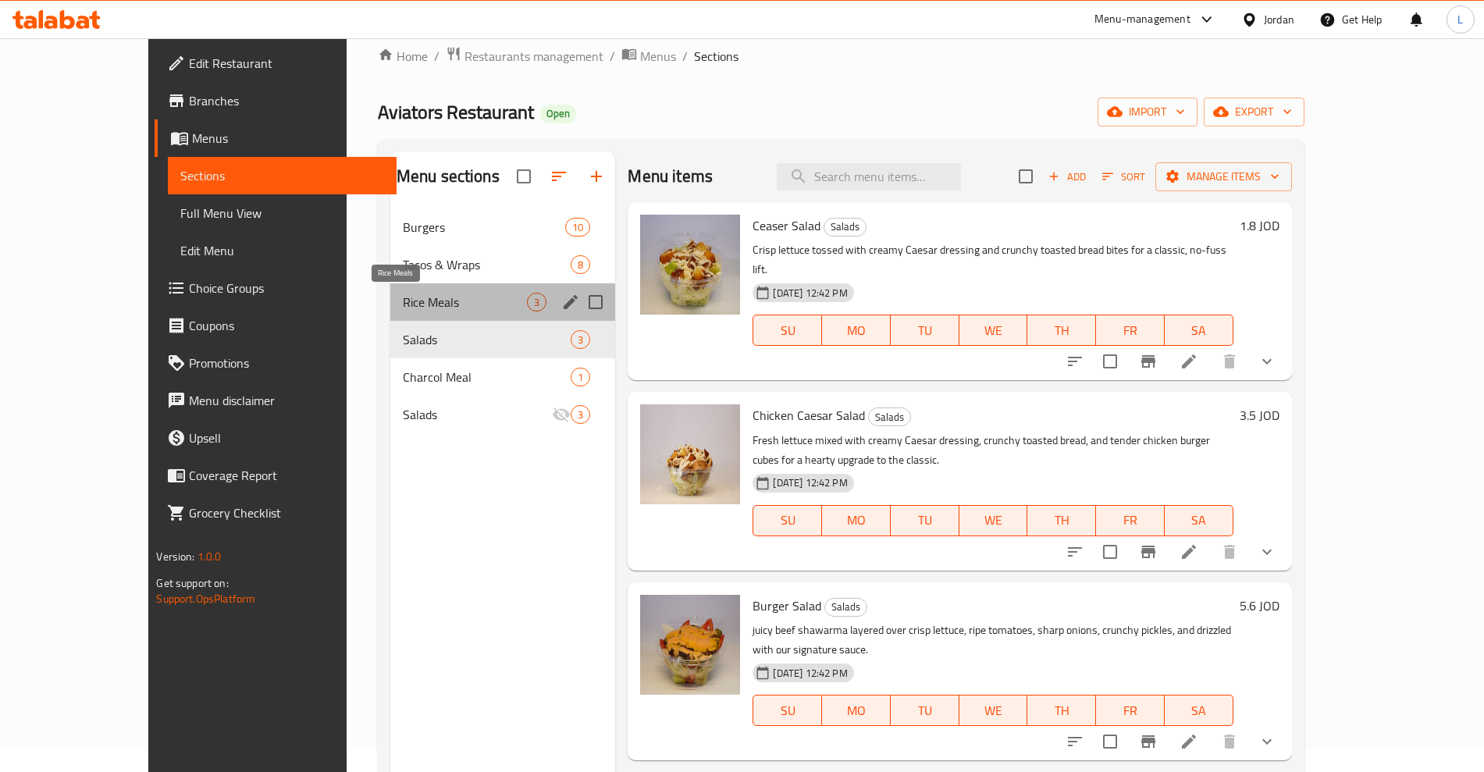
click at [403, 300] on span "Rice Meals" at bounding box center [465, 302] width 125 height 19
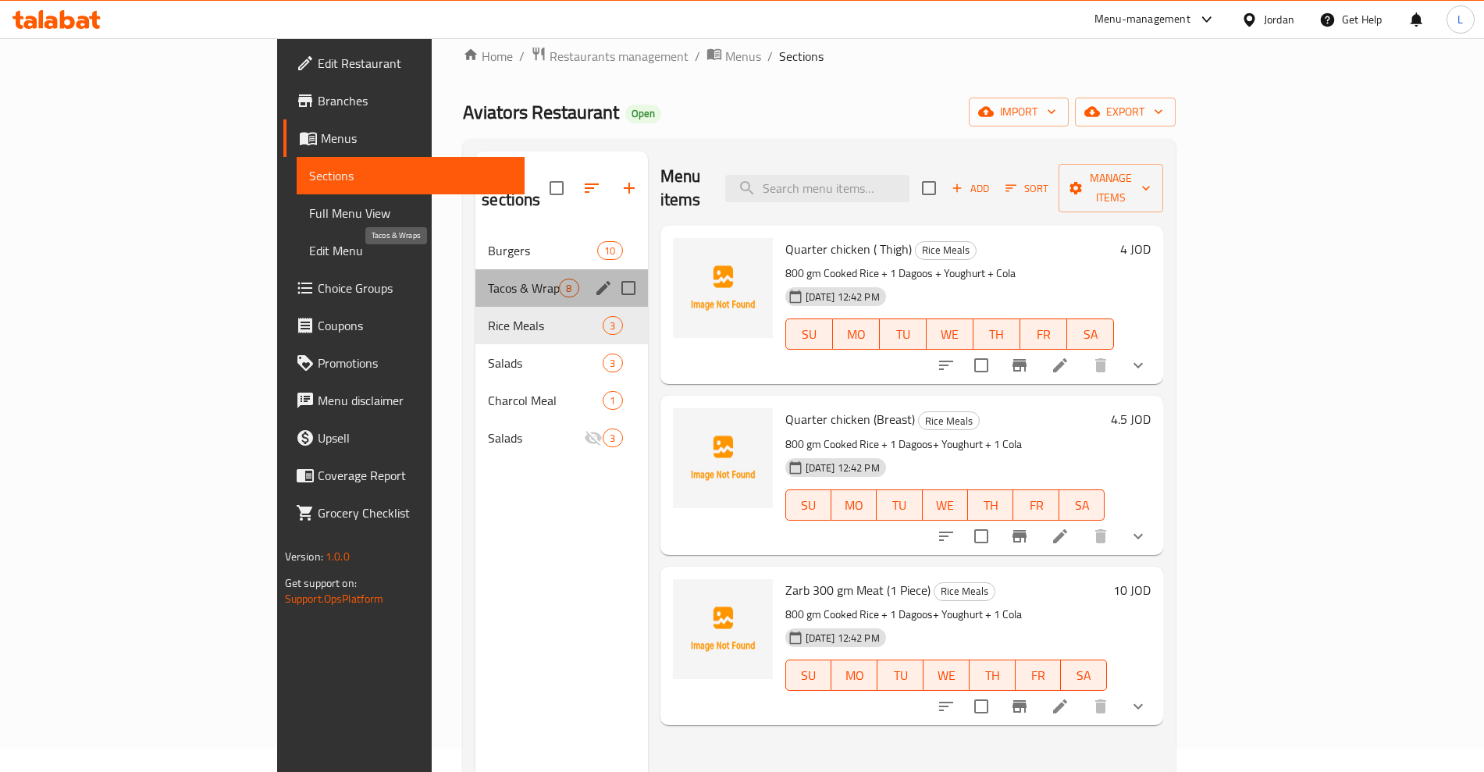
click at [488, 279] on span "Tacos & Wraps" at bounding box center [523, 288] width 71 height 19
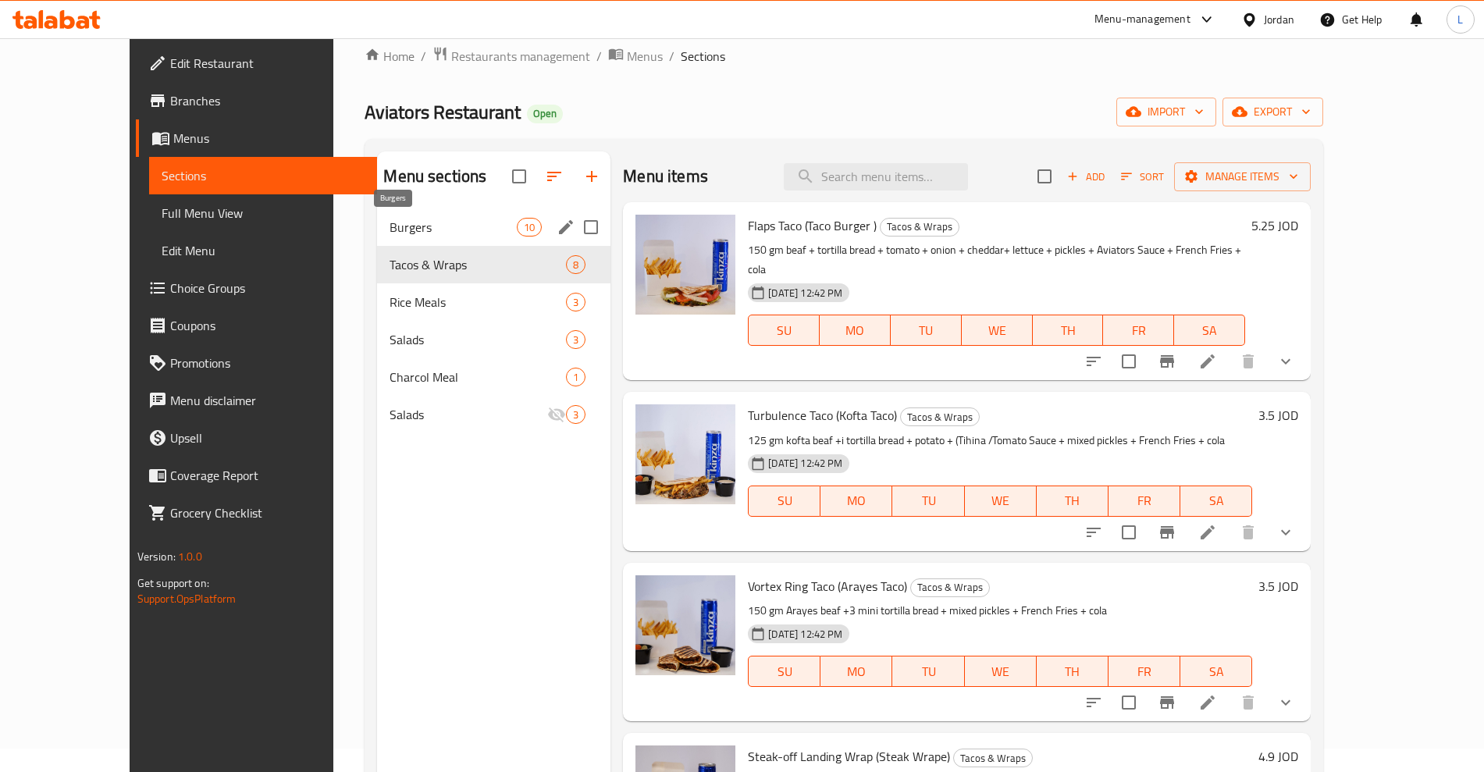
click at [390, 224] on span "Burgers" at bounding box center [453, 227] width 127 height 19
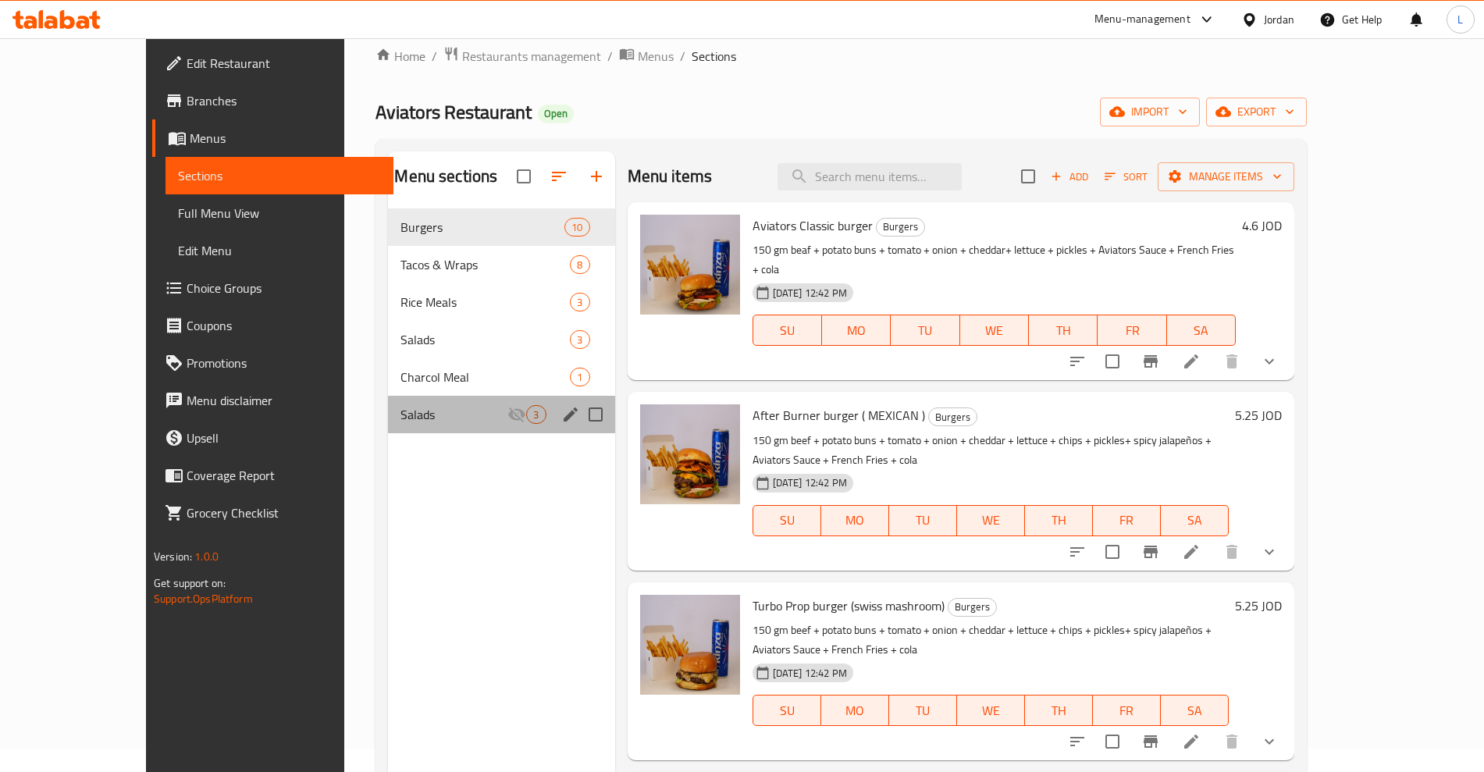
click at [388, 404] on div "Salads 3" at bounding box center [501, 414] width 226 height 37
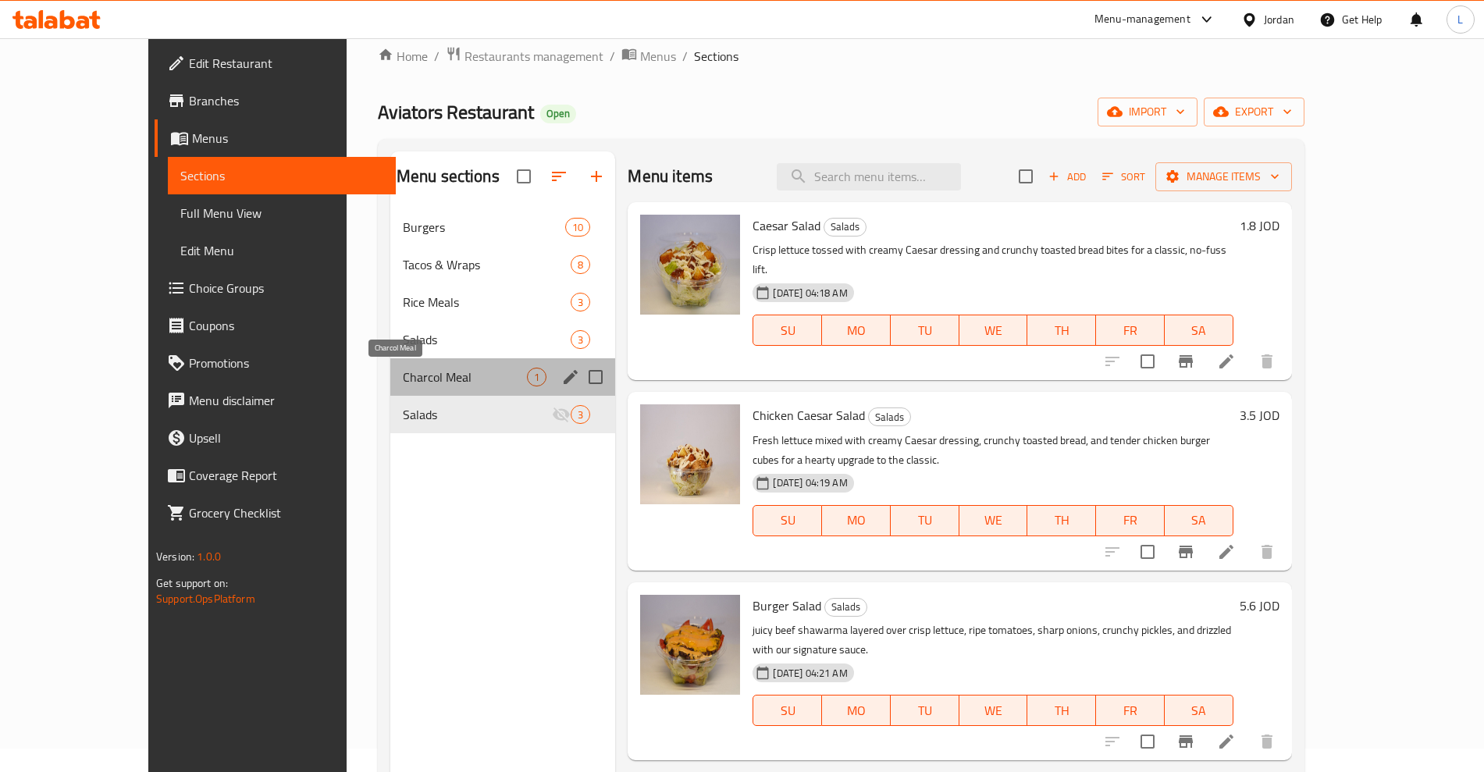
click at [403, 382] on span "Charcol Meal" at bounding box center [465, 377] width 125 height 19
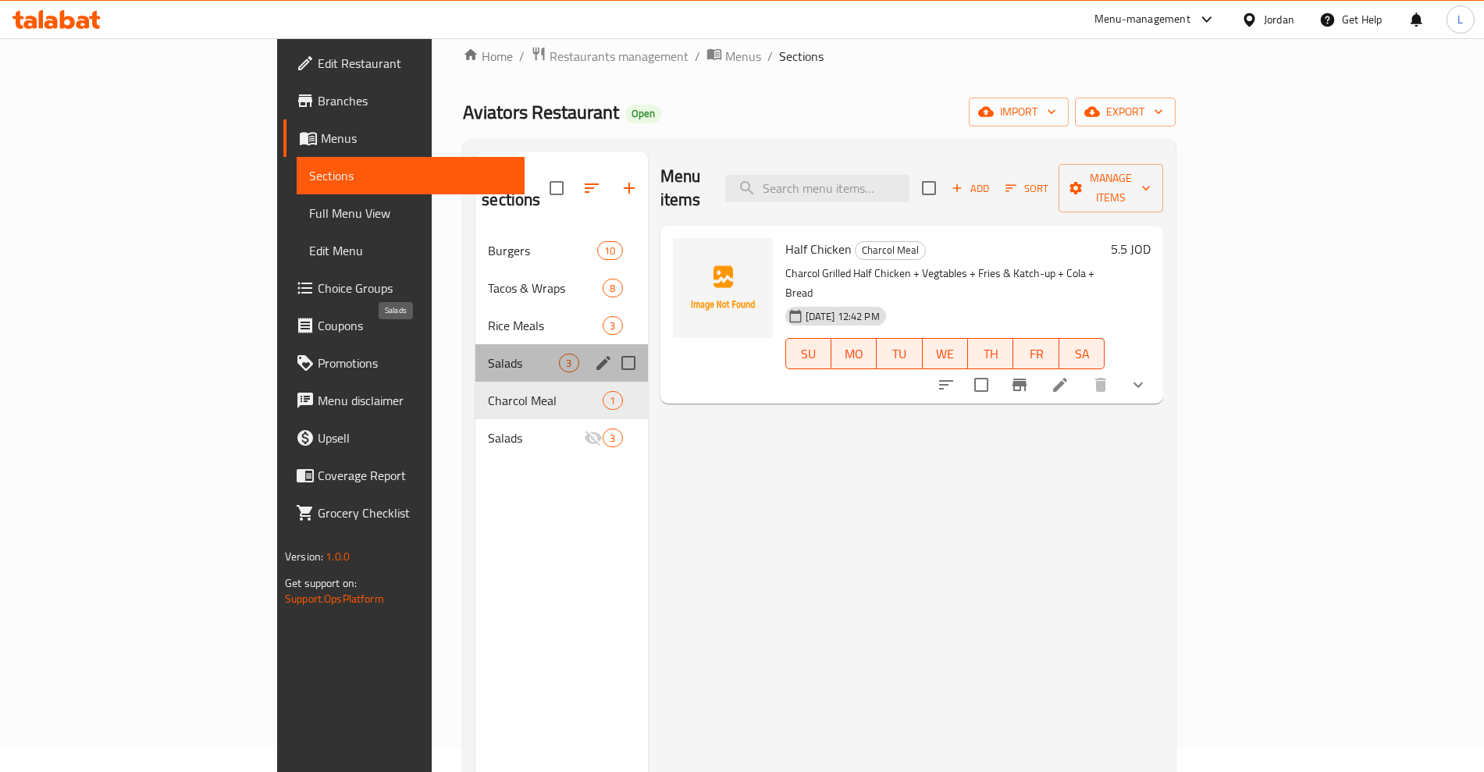
click at [488, 354] on span "Salads" at bounding box center [523, 363] width 71 height 19
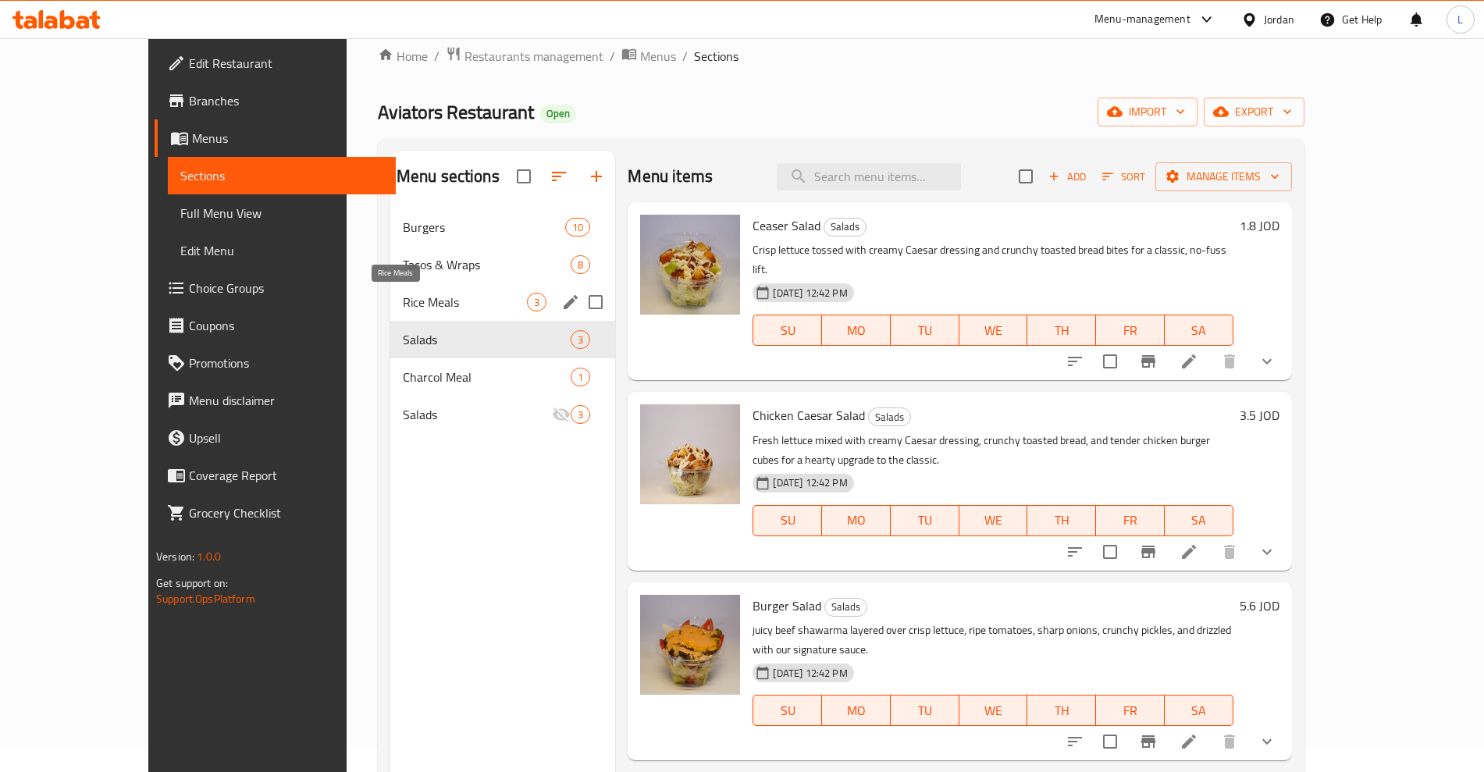
click at [403, 308] on span "Rice Meals" at bounding box center [465, 302] width 125 height 19
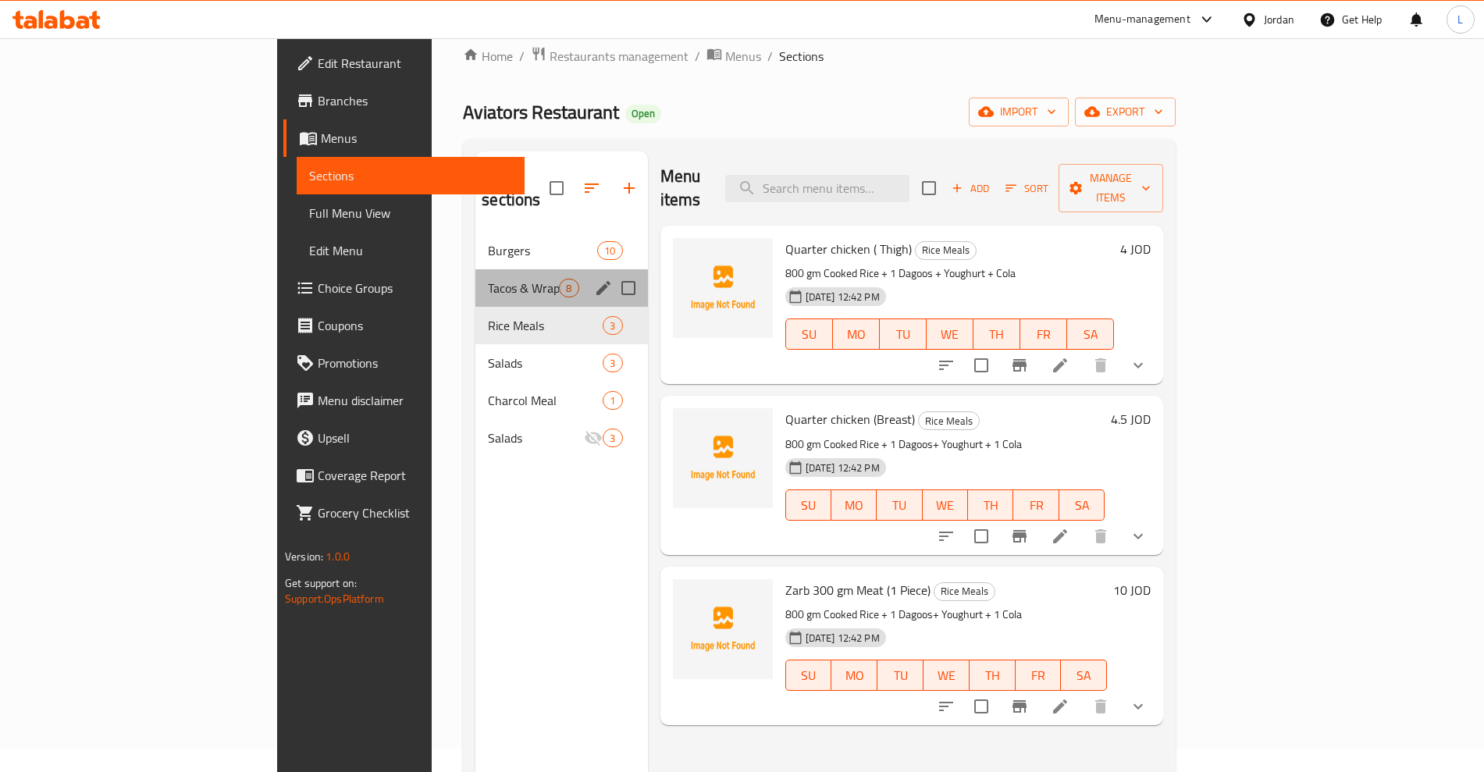
click at [475, 269] on div "Tacos & Wraps 8" at bounding box center [561, 287] width 172 height 37
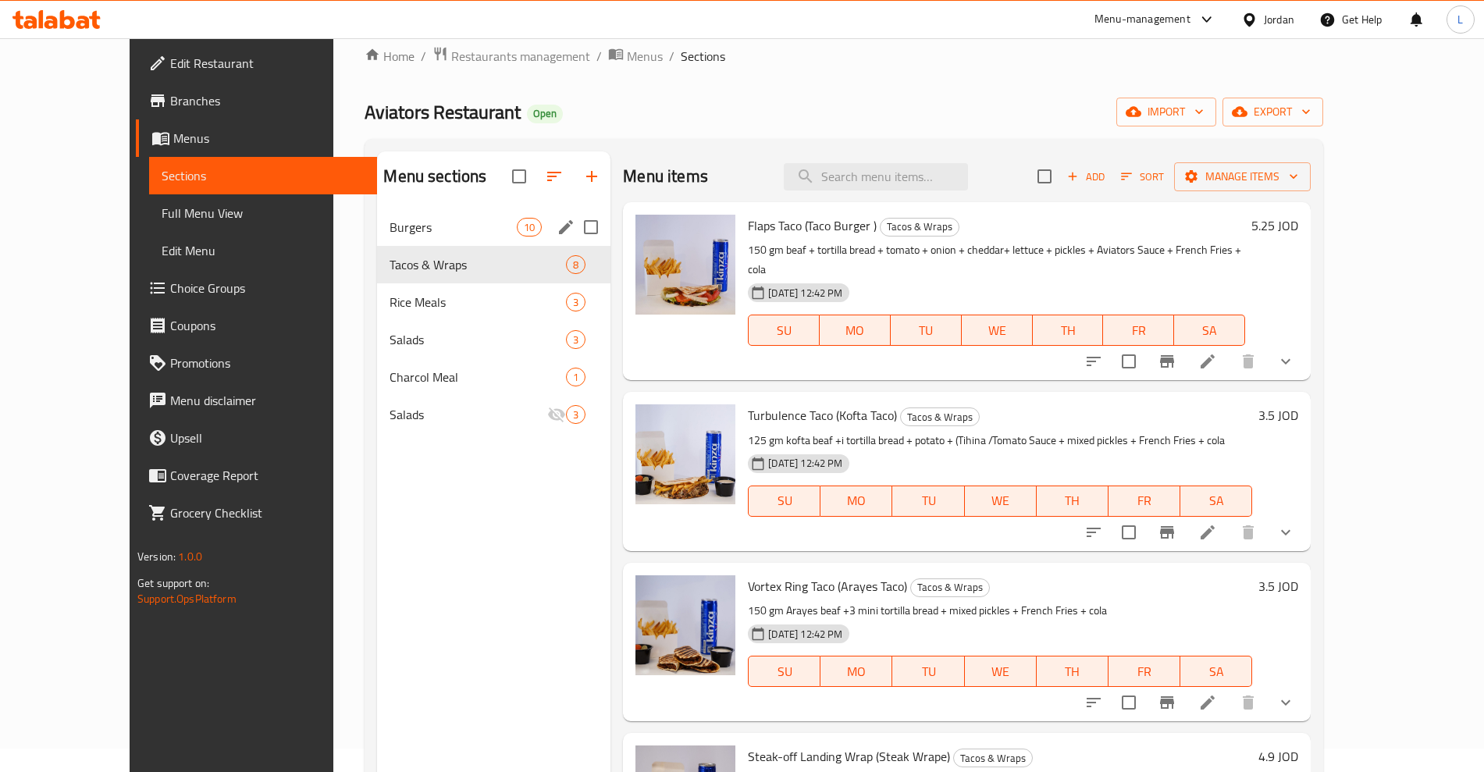
click at [377, 215] on div "Burgers 10" at bounding box center [493, 226] width 233 height 37
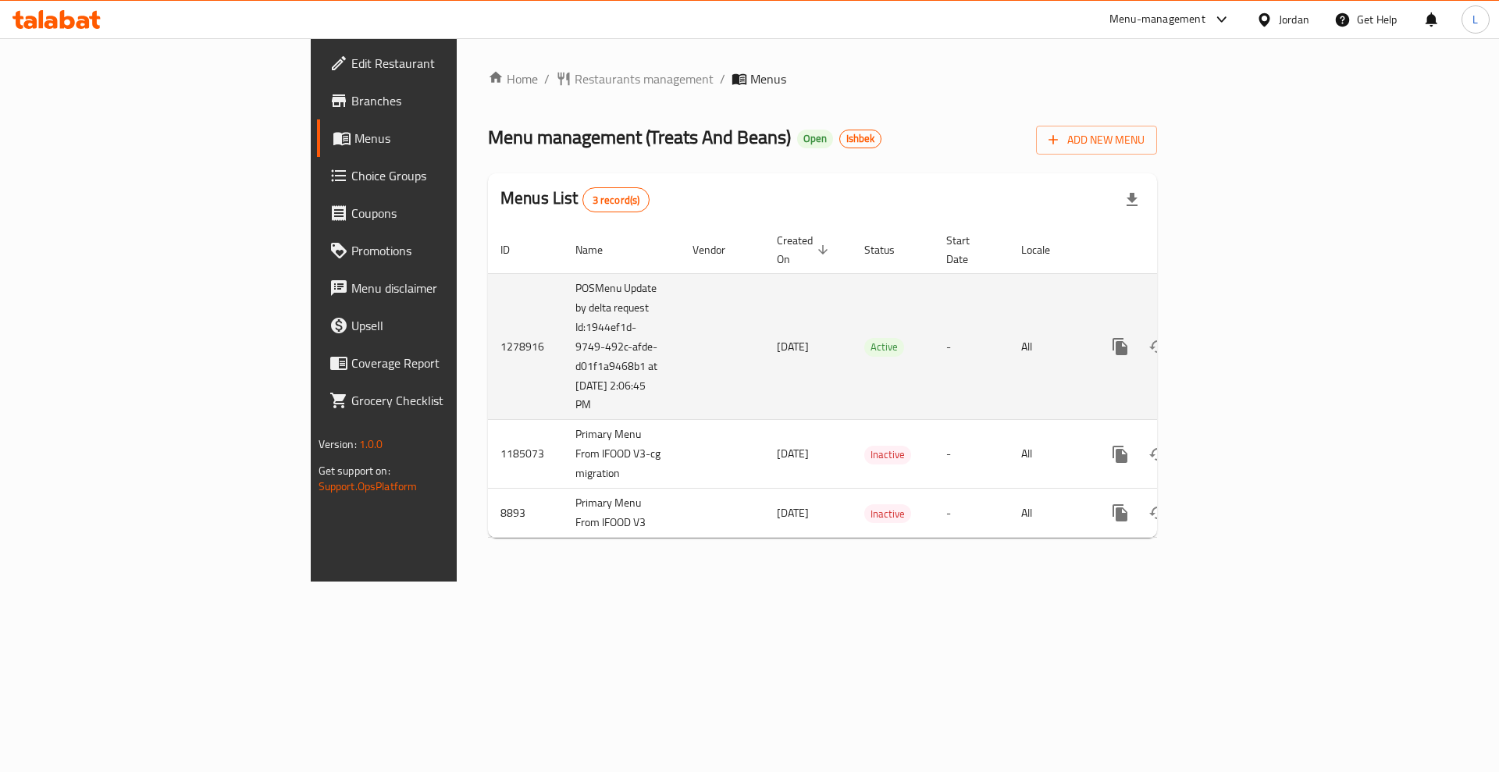
click at [1242, 337] on icon "enhanced table" at bounding box center [1232, 346] width 19 height 19
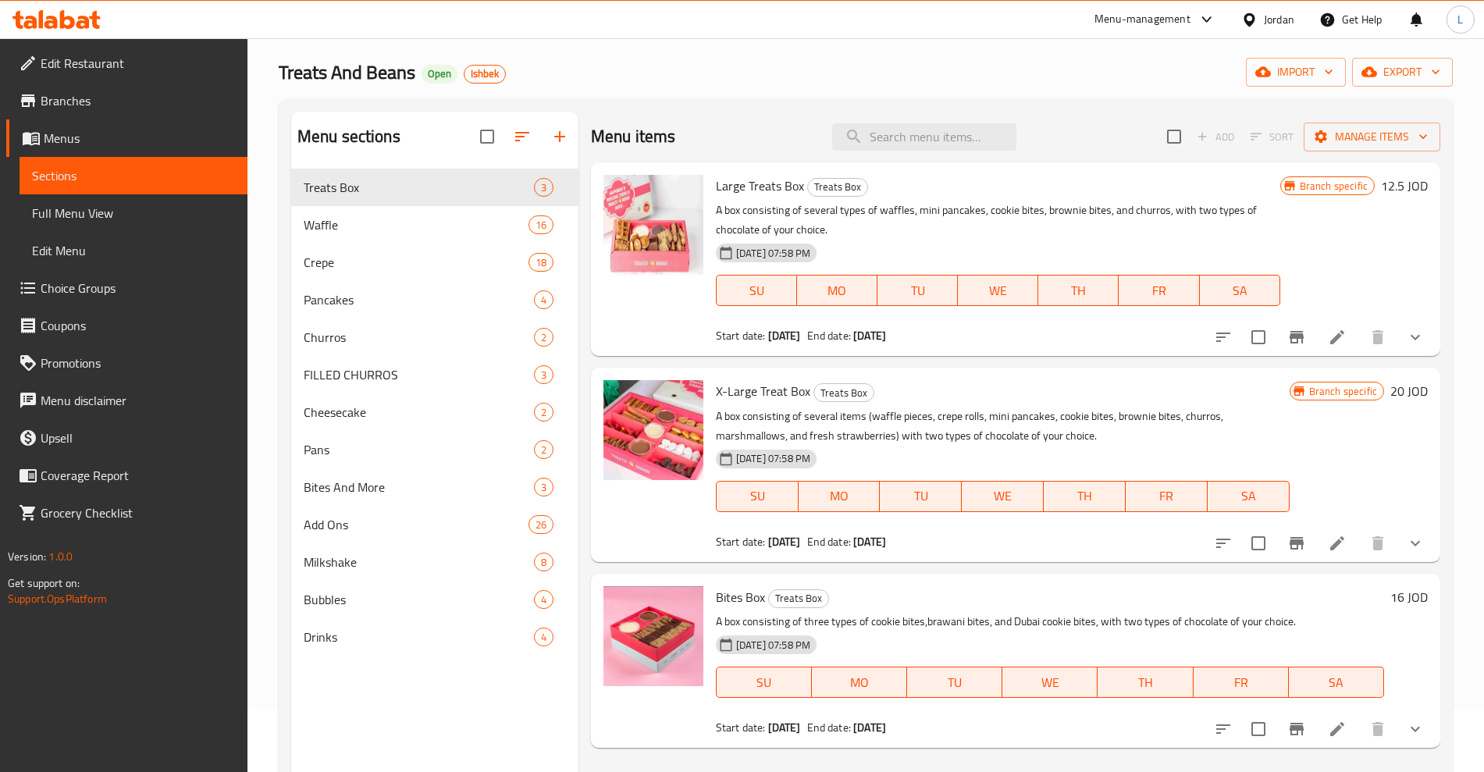
scroll to position [195, 0]
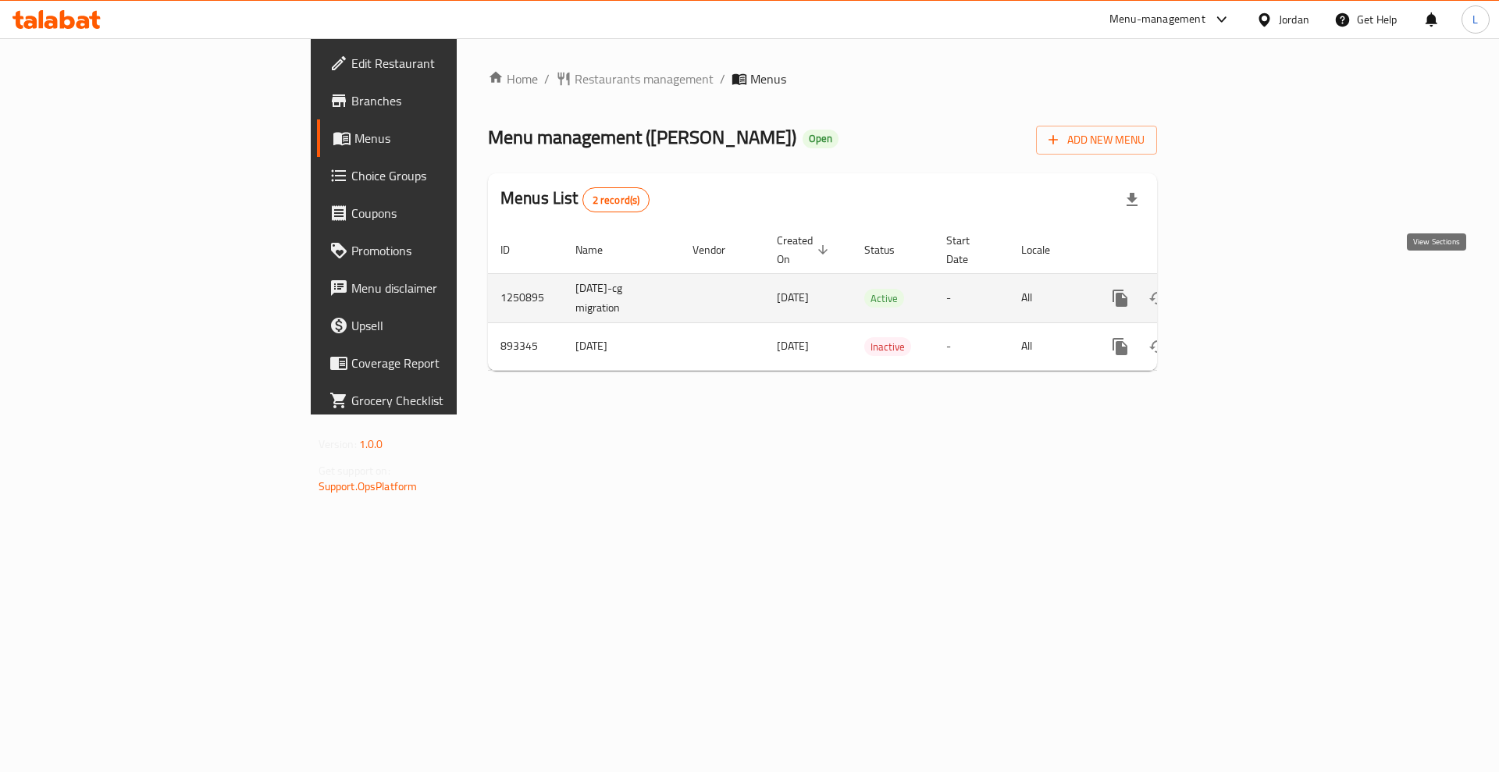
click at [1252, 287] on link "enhanced table" at bounding box center [1232, 298] width 37 height 37
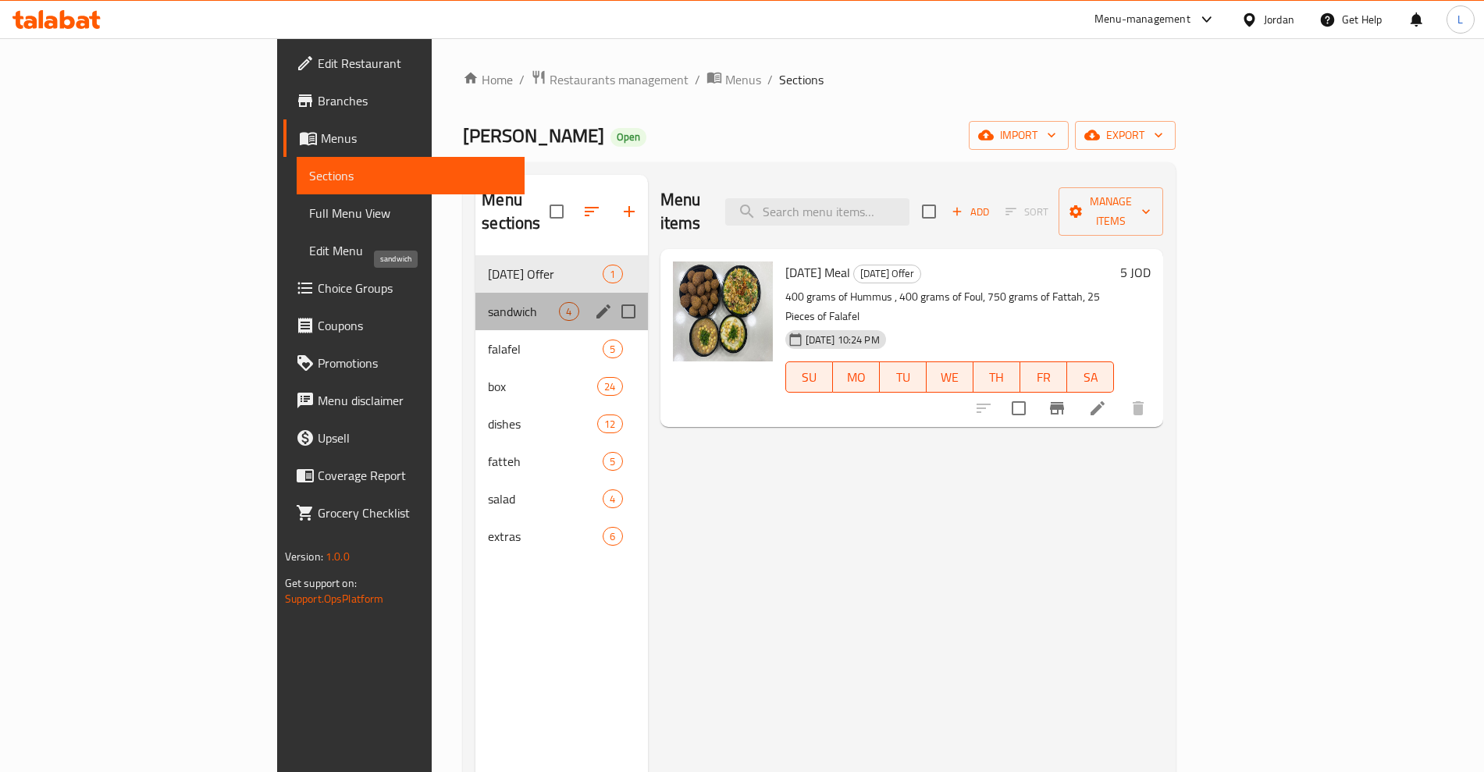
click at [488, 302] on span "sandwich" at bounding box center [523, 311] width 71 height 19
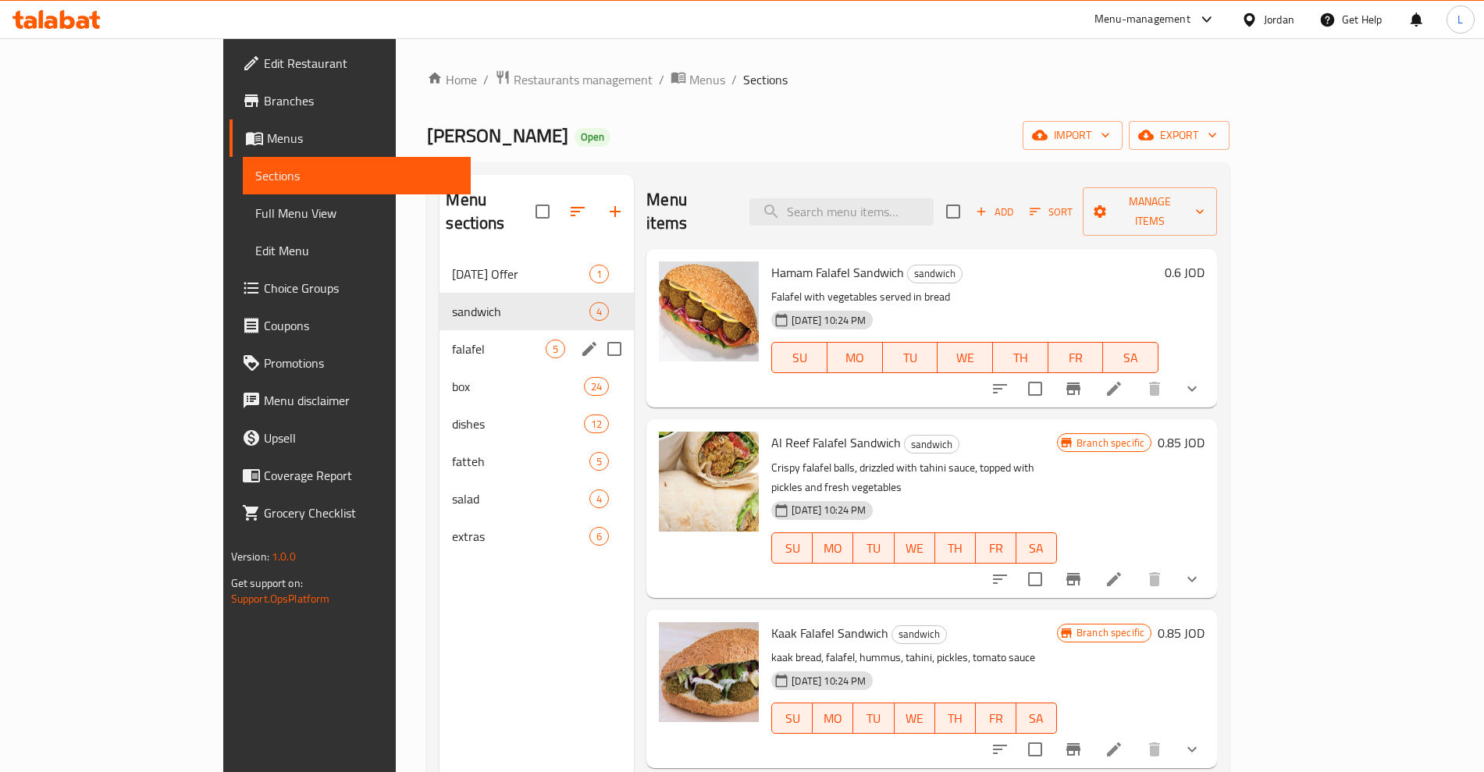
click at [440, 330] on div "falafel 5" at bounding box center [537, 348] width 194 height 37
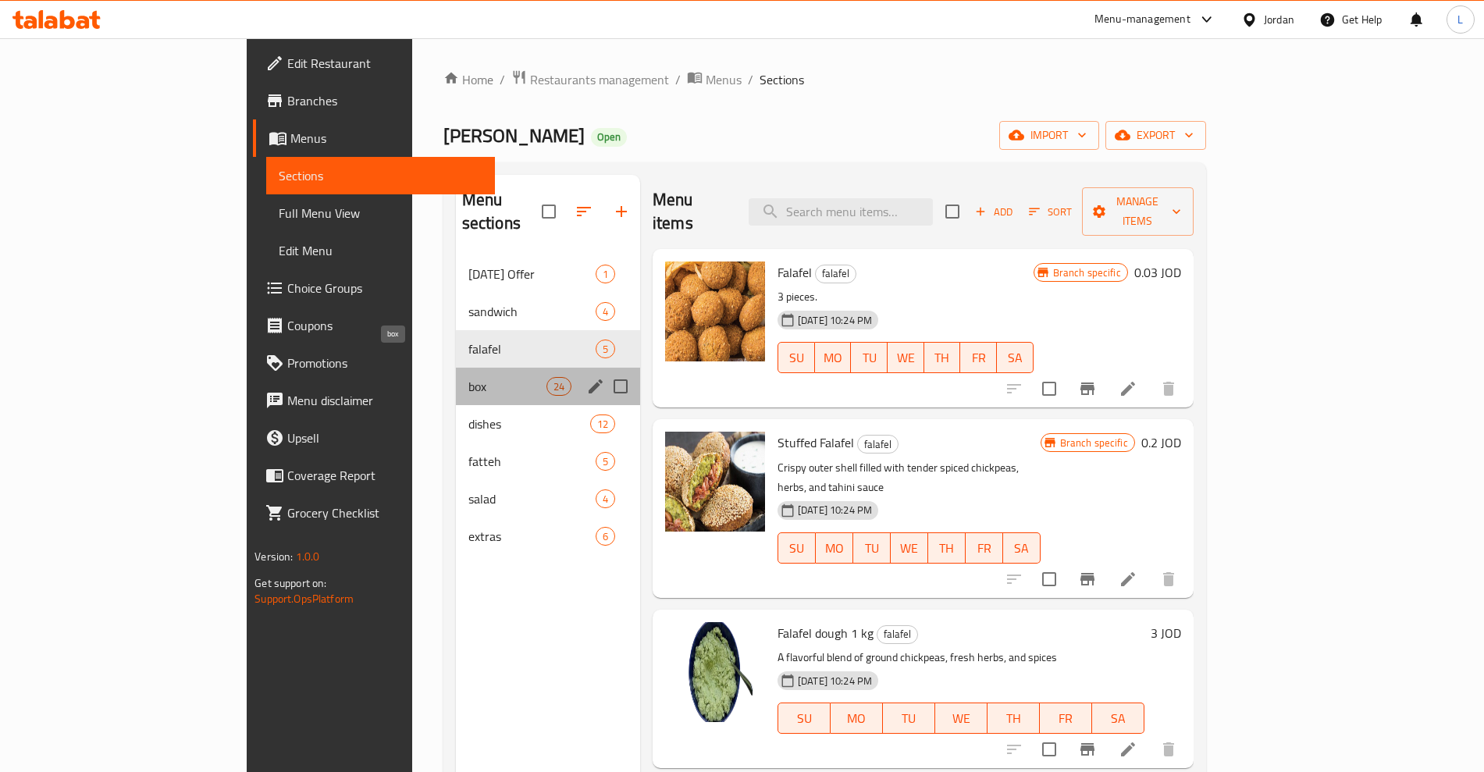
click at [468, 377] on span "box" at bounding box center [507, 386] width 78 height 19
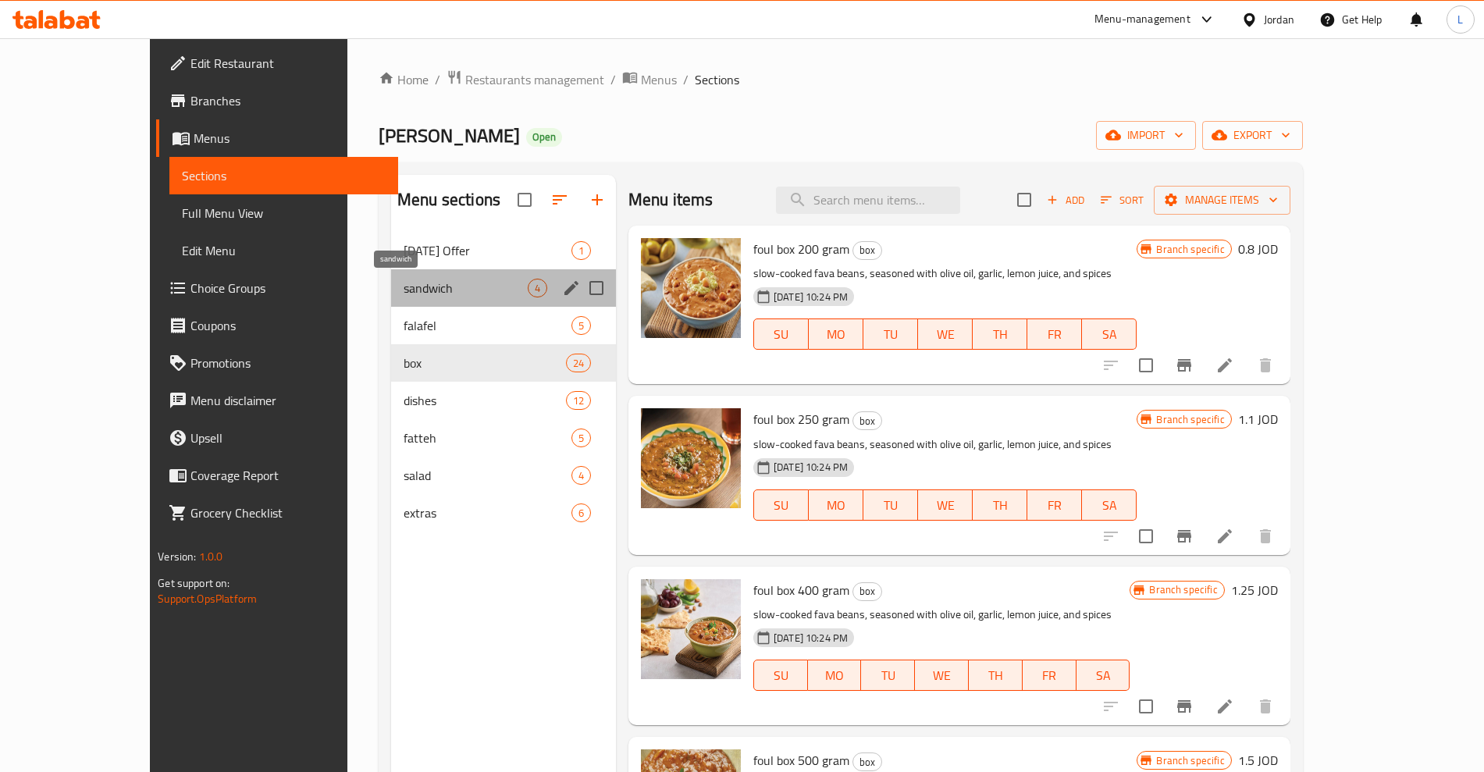
click at [404, 294] on span "sandwich" at bounding box center [466, 288] width 124 height 19
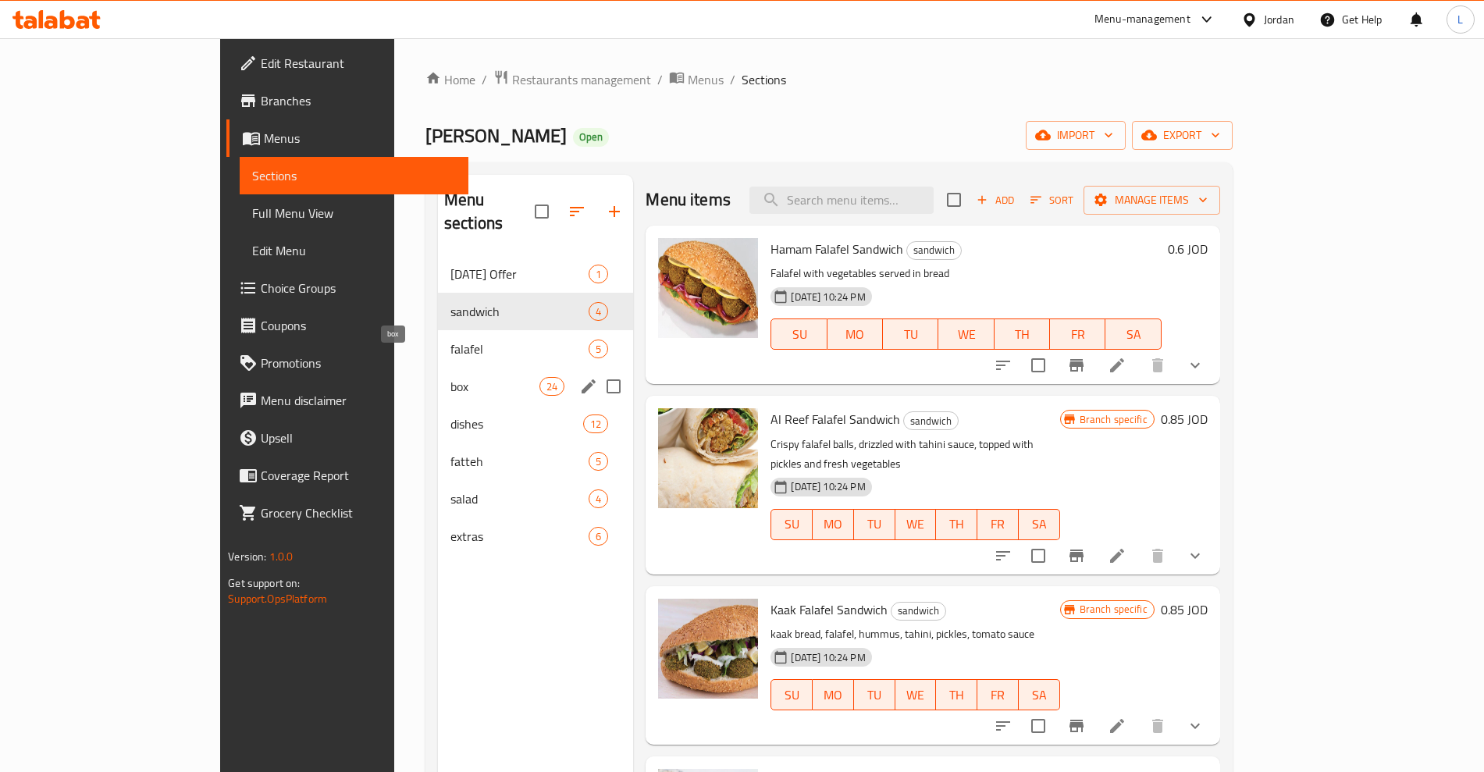
click at [451, 377] on span "box" at bounding box center [495, 386] width 89 height 19
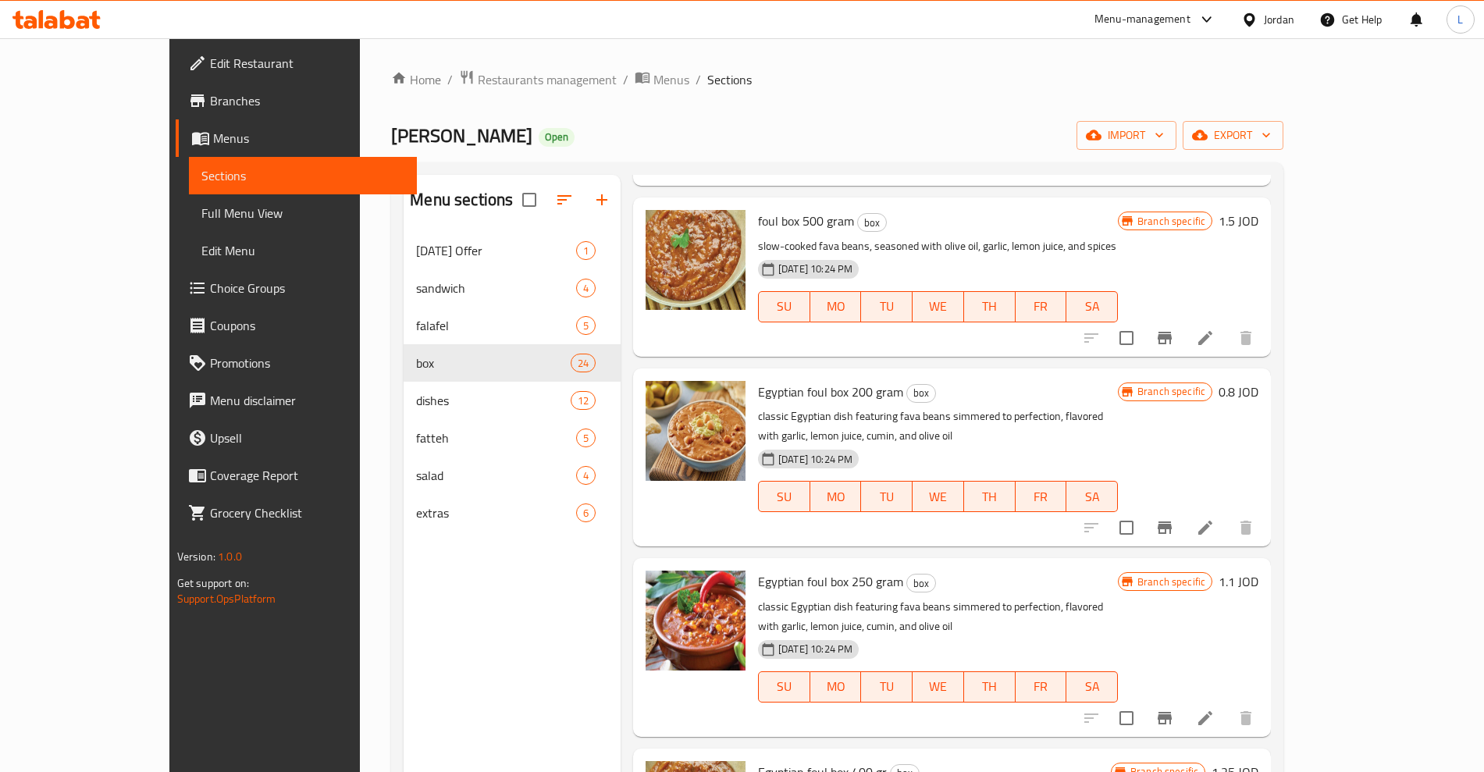
scroll to position [586, 0]
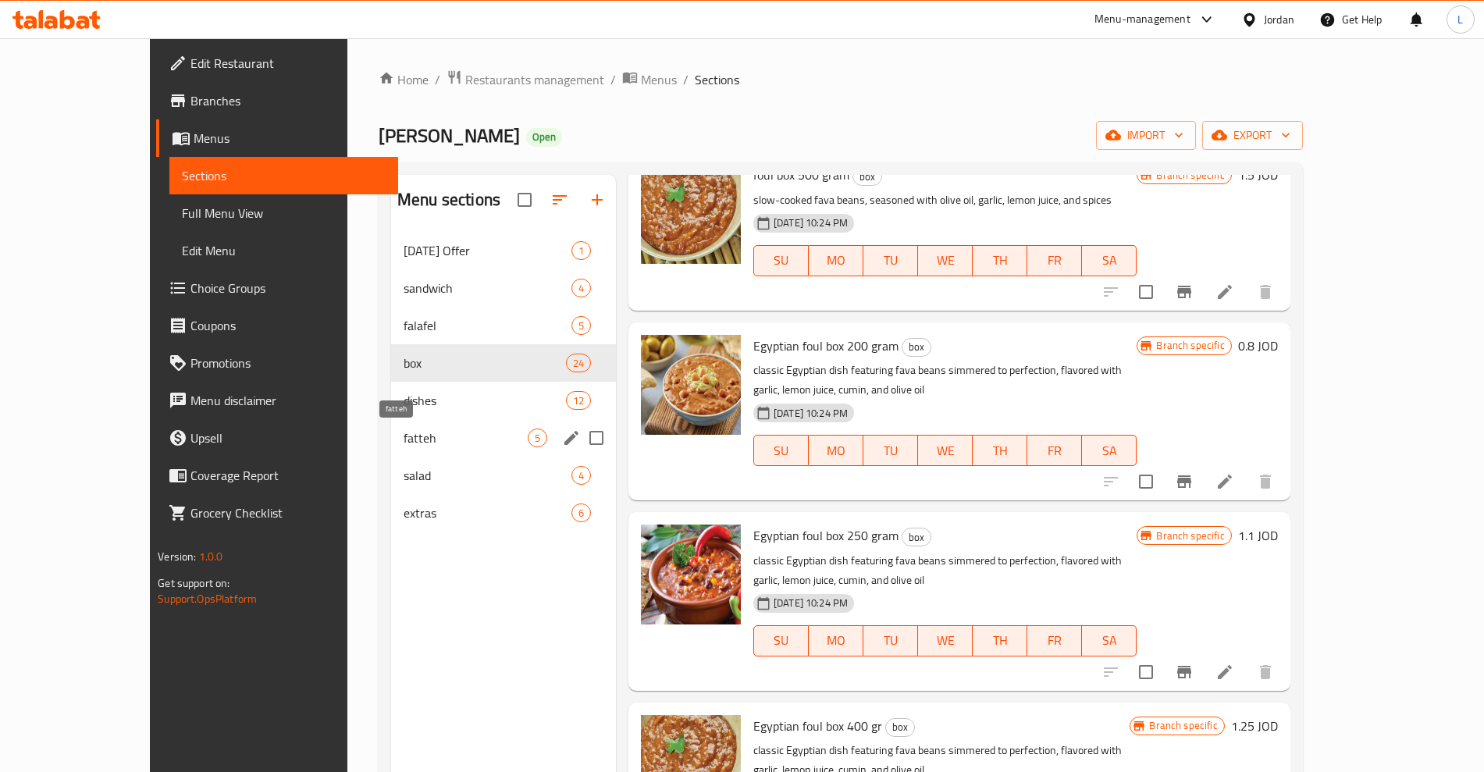
drag, startPoint x: 317, startPoint y: 436, endPoint x: 508, endPoint y: 510, distance: 205.2
click at [404, 436] on span "fatteh" at bounding box center [466, 438] width 124 height 19
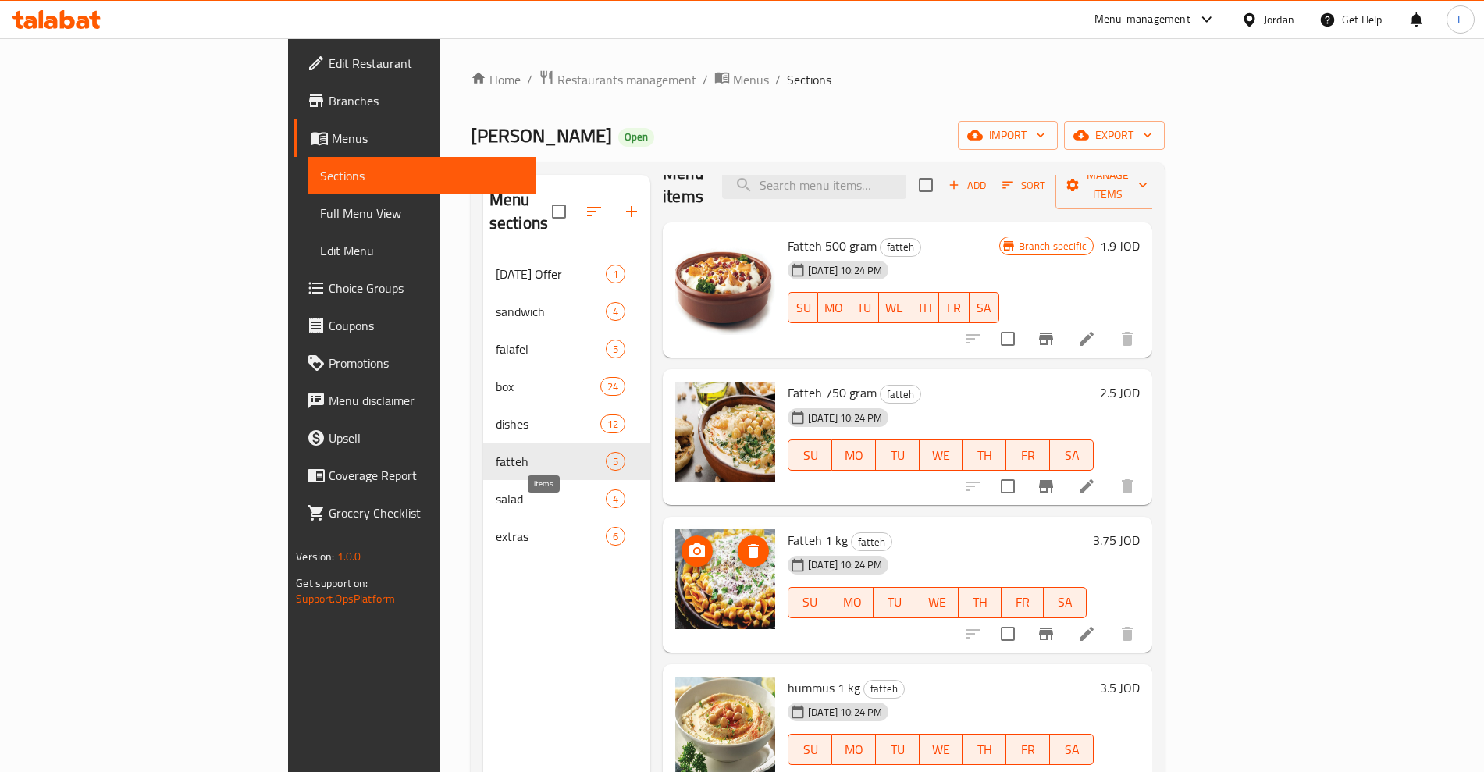
scroll to position [3, 0]
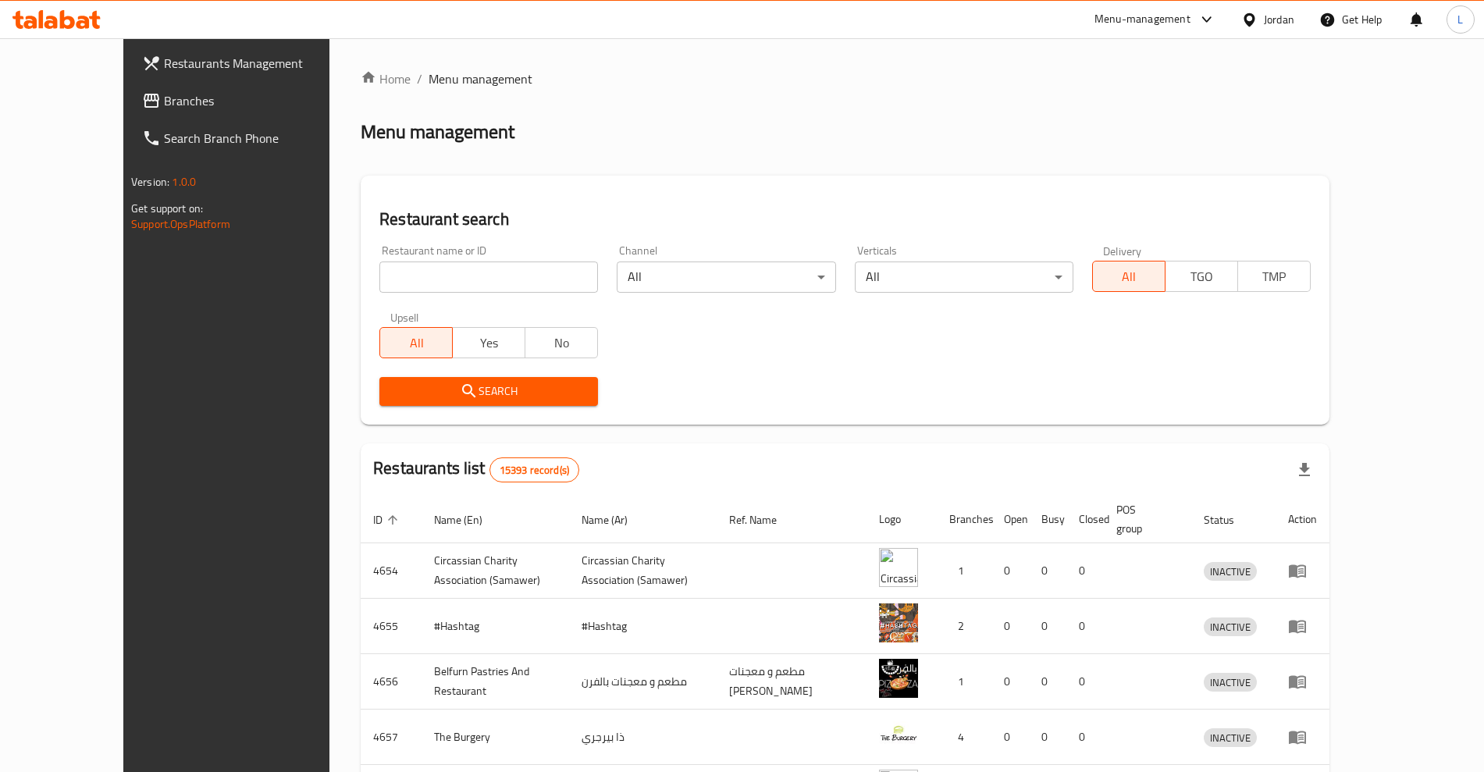
click at [390, 279] on input "search" at bounding box center [488, 277] width 219 height 31
type input "h"
click button "Search" at bounding box center [488, 391] width 219 height 29
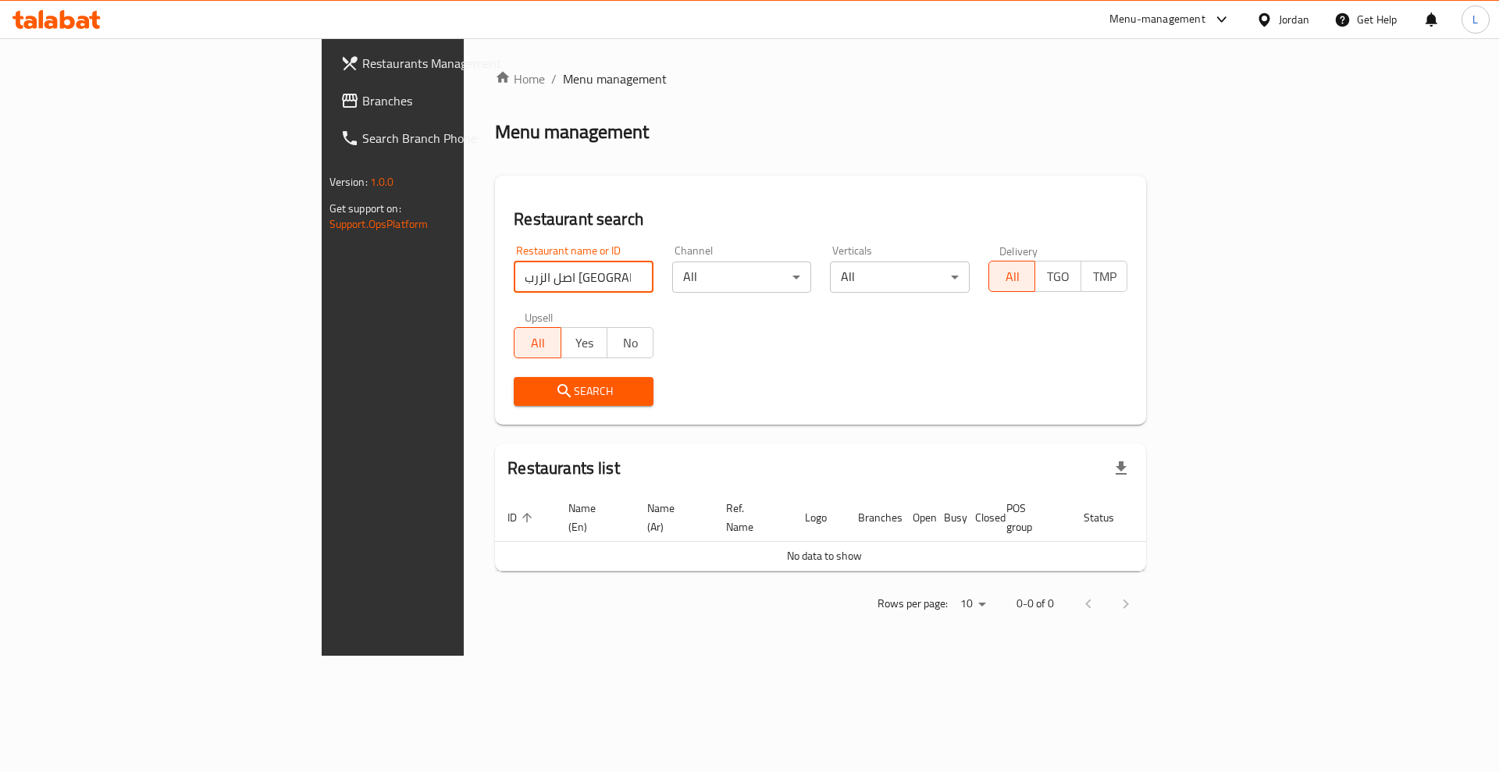
click at [514, 280] on input "اصل الزرب [GEOGRAPHIC_DATA]" at bounding box center [584, 277] width 140 height 31
drag, startPoint x: 375, startPoint y: 274, endPoint x: 277, endPoint y: 288, distance: 98.6
click at [464, 288] on div "Home / Menu management Menu management Restaurant search Restaurant name or ID …" at bounding box center [821, 347] width 714 height 618
click button "Search" at bounding box center [584, 391] width 140 height 29
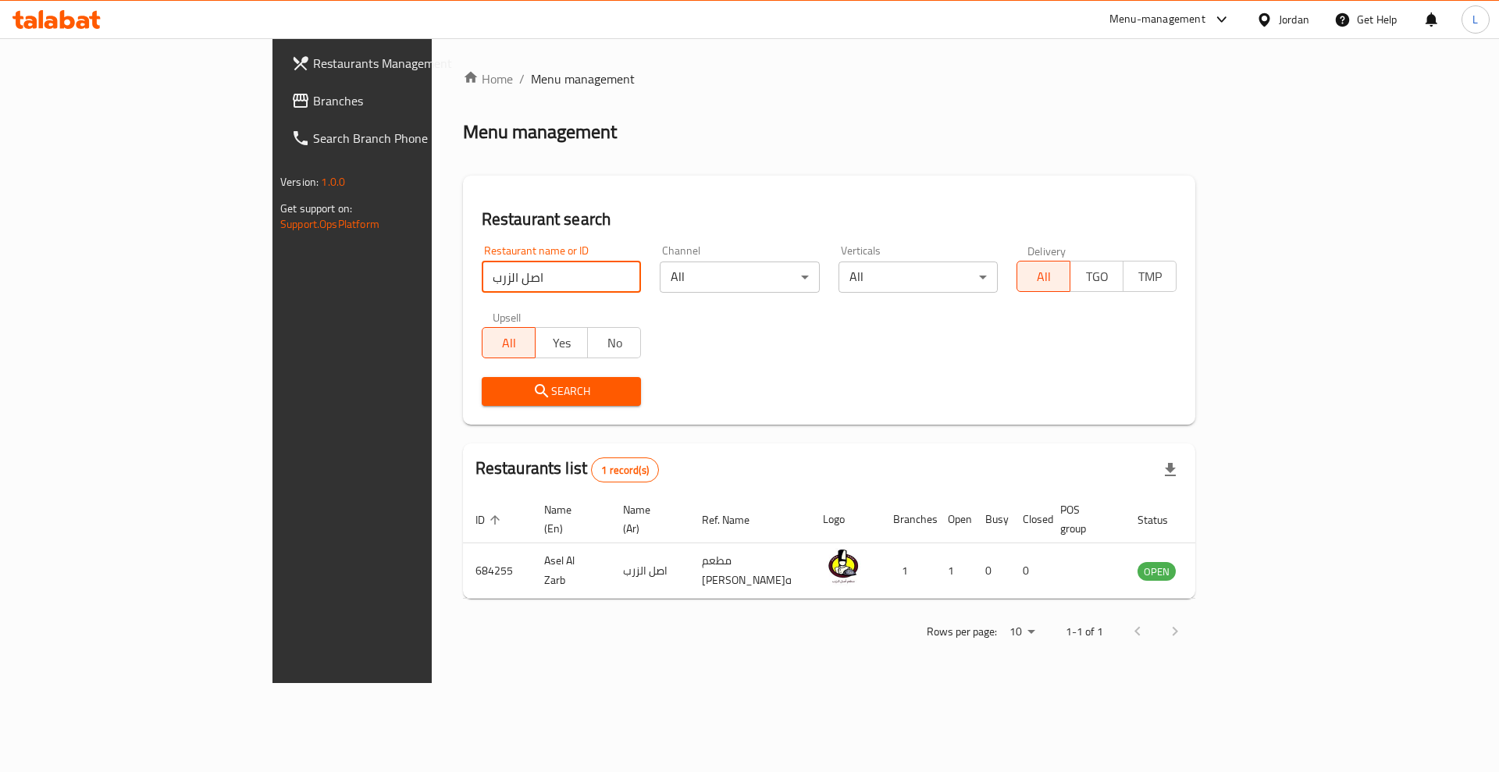
click at [482, 271] on input "اصل الزرب" at bounding box center [562, 277] width 160 height 31
click at [482, 272] on input "اصل الزرب" at bounding box center [562, 277] width 160 height 31
type input "م"
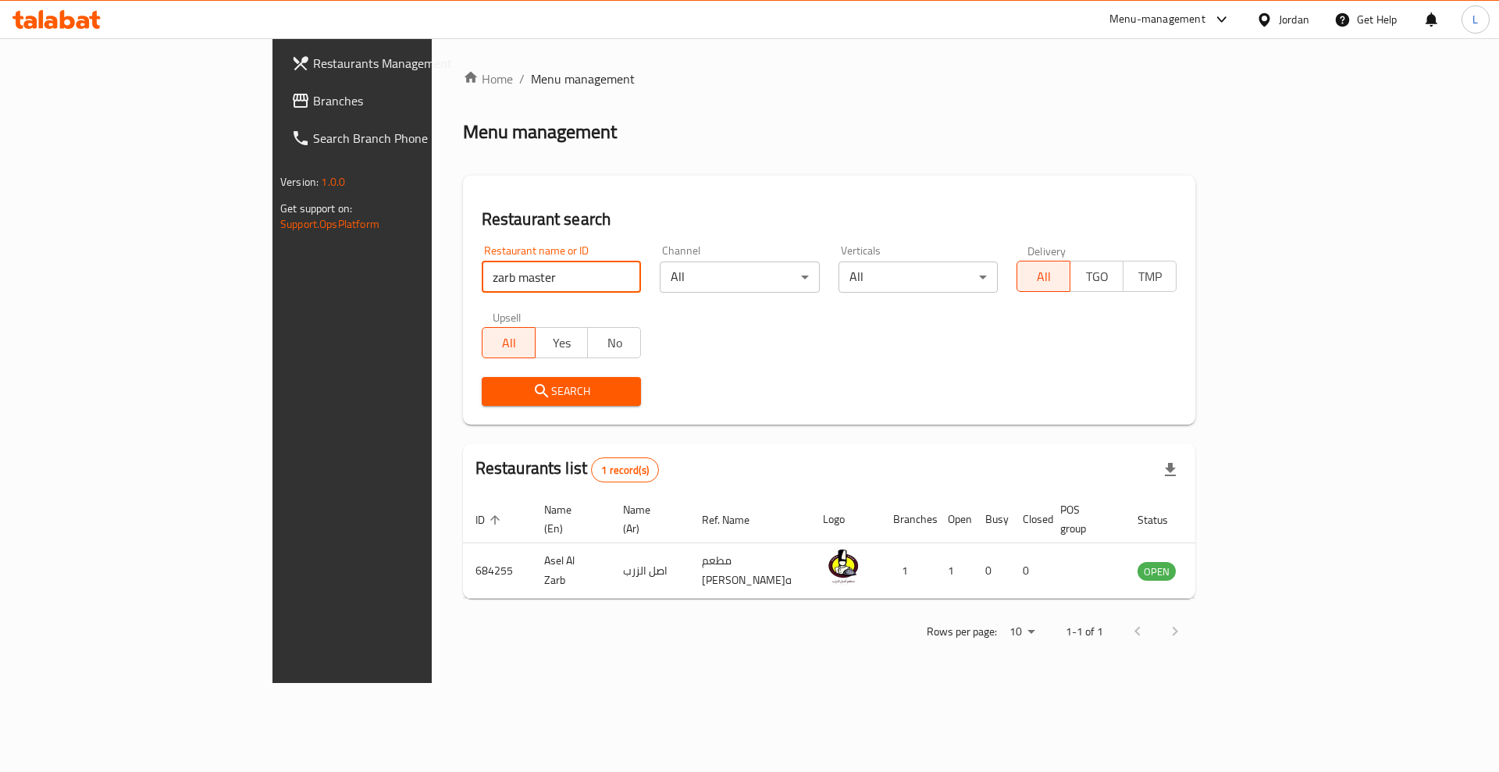
type input "zarb master"
click button "Search" at bounding box center [562, 391] width 160 height 29
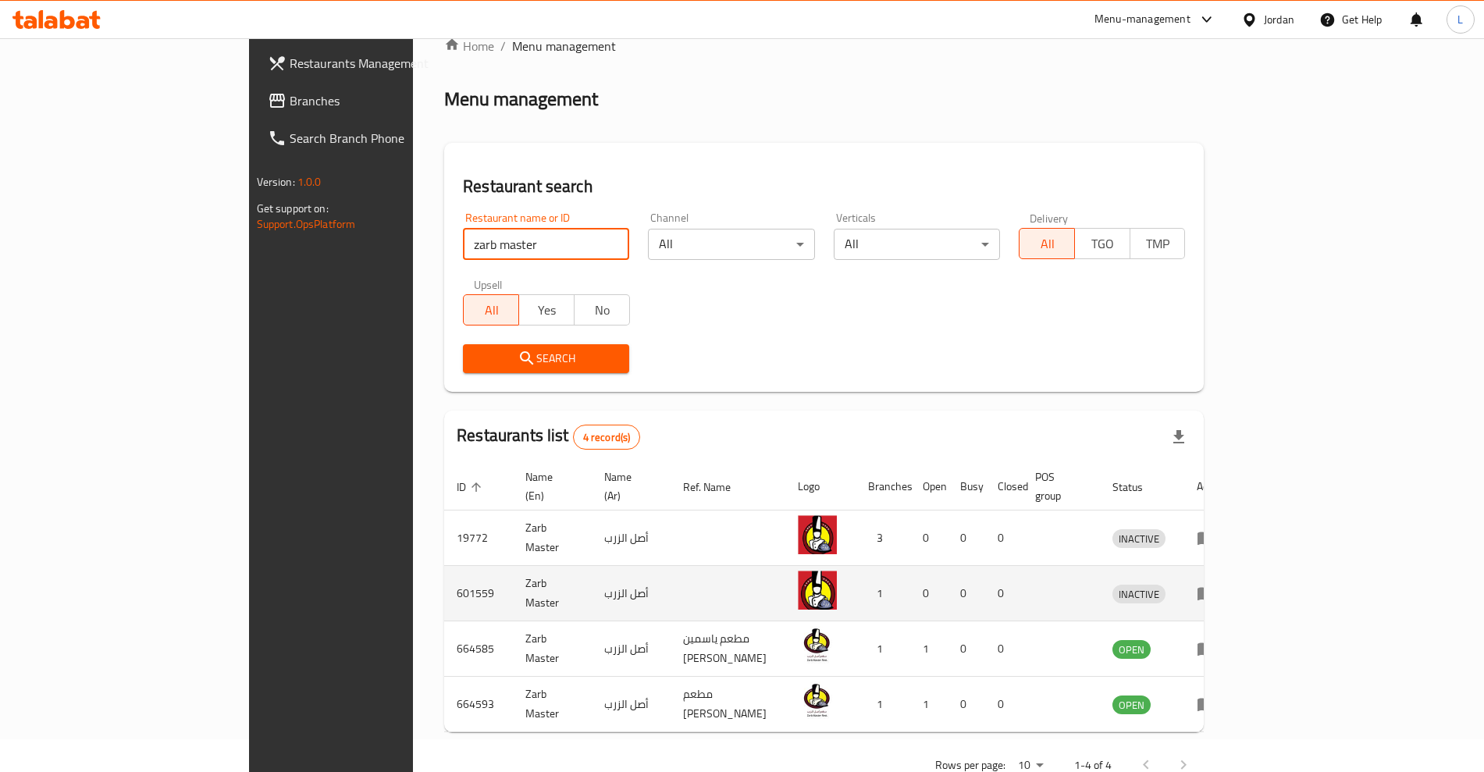
scroll to position [60, 0]
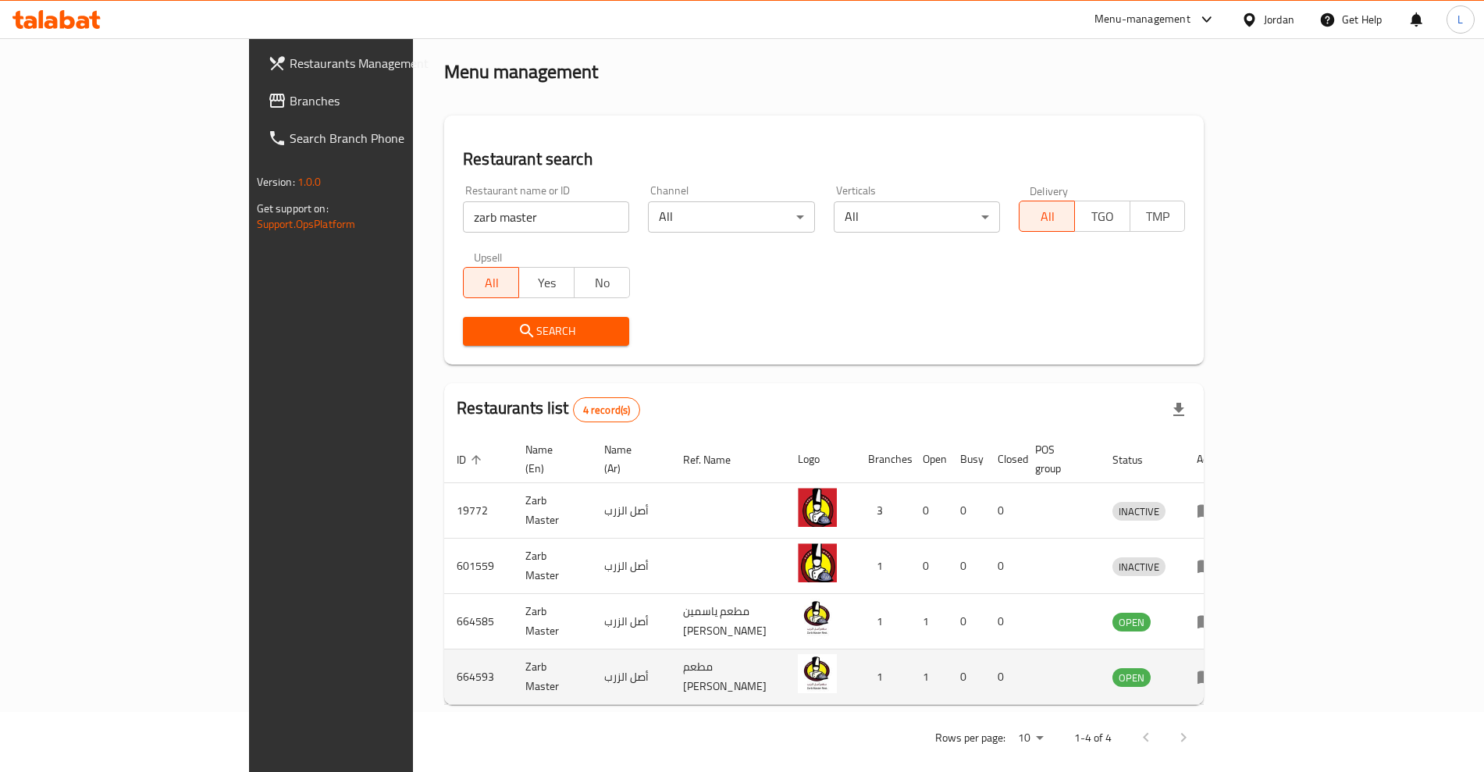
click at [513, 664] on td "Zarb Master" at bounding box center [552, 677] width 79 height 55
click at [592, 653] on td "أصل الزرب" at bounding box center [631, 677] width 79 height 55
click at [1151, 669] on span "OPEN" at bounding box center [1132, 678] width 38 height 18
click at [1226, 668] on link "enhanced table" at bounding box center [1211, 677] width 29 height 19
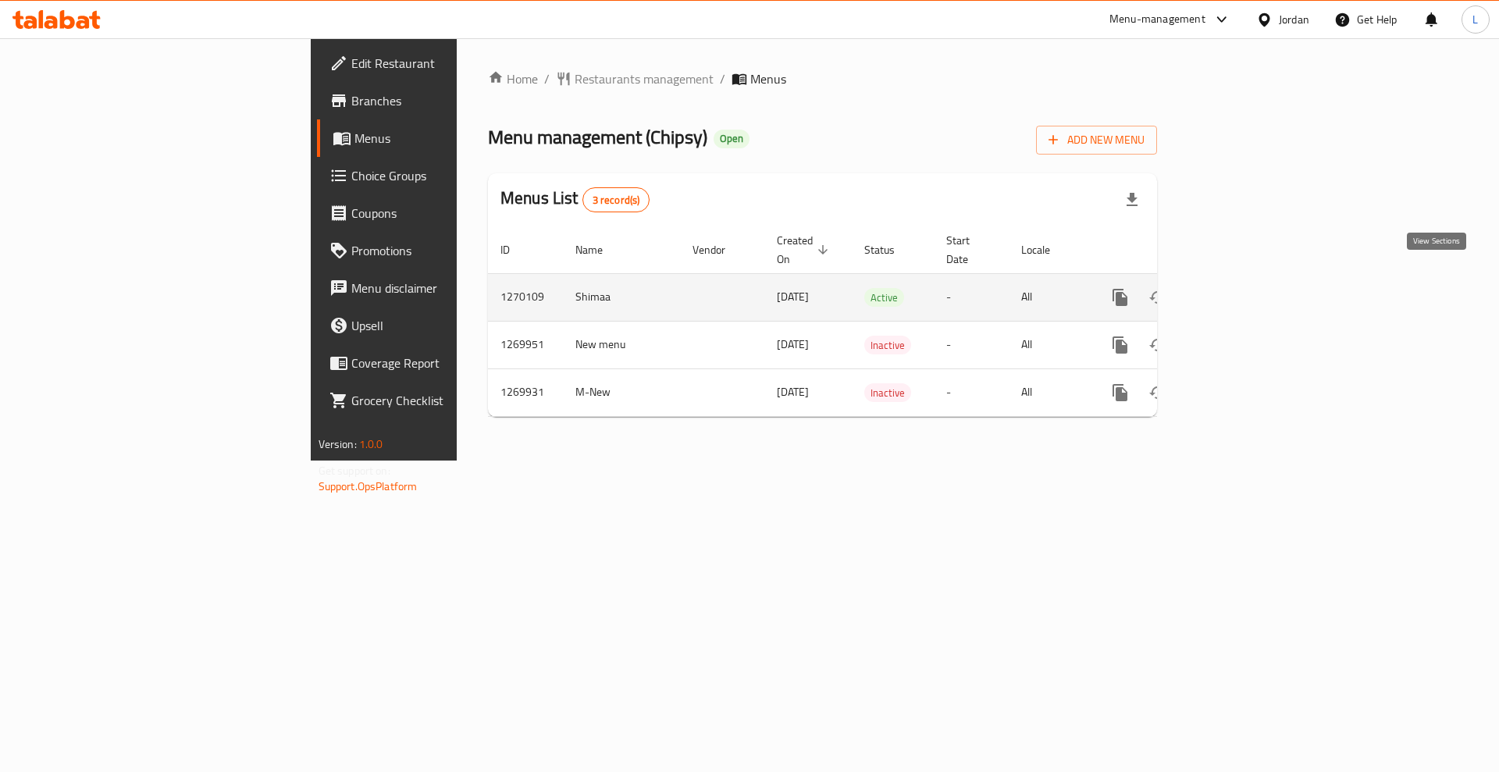
click at [1242, 288] on icon "enhanced table" at bounding box center [1232, 297] width 19 height 19
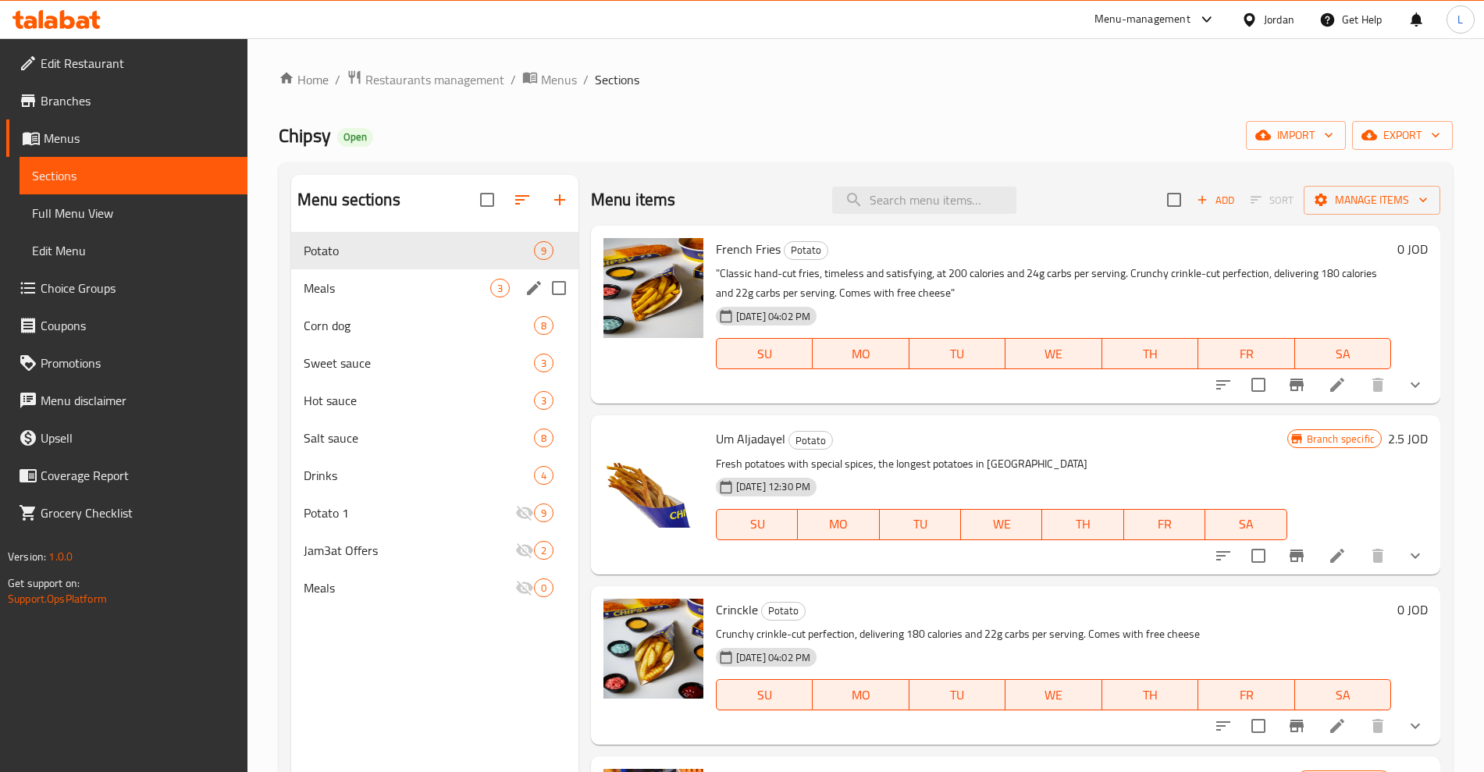
click at [344, 286] on span "Meals" at bounding box center [397, 288] width 187 height 19
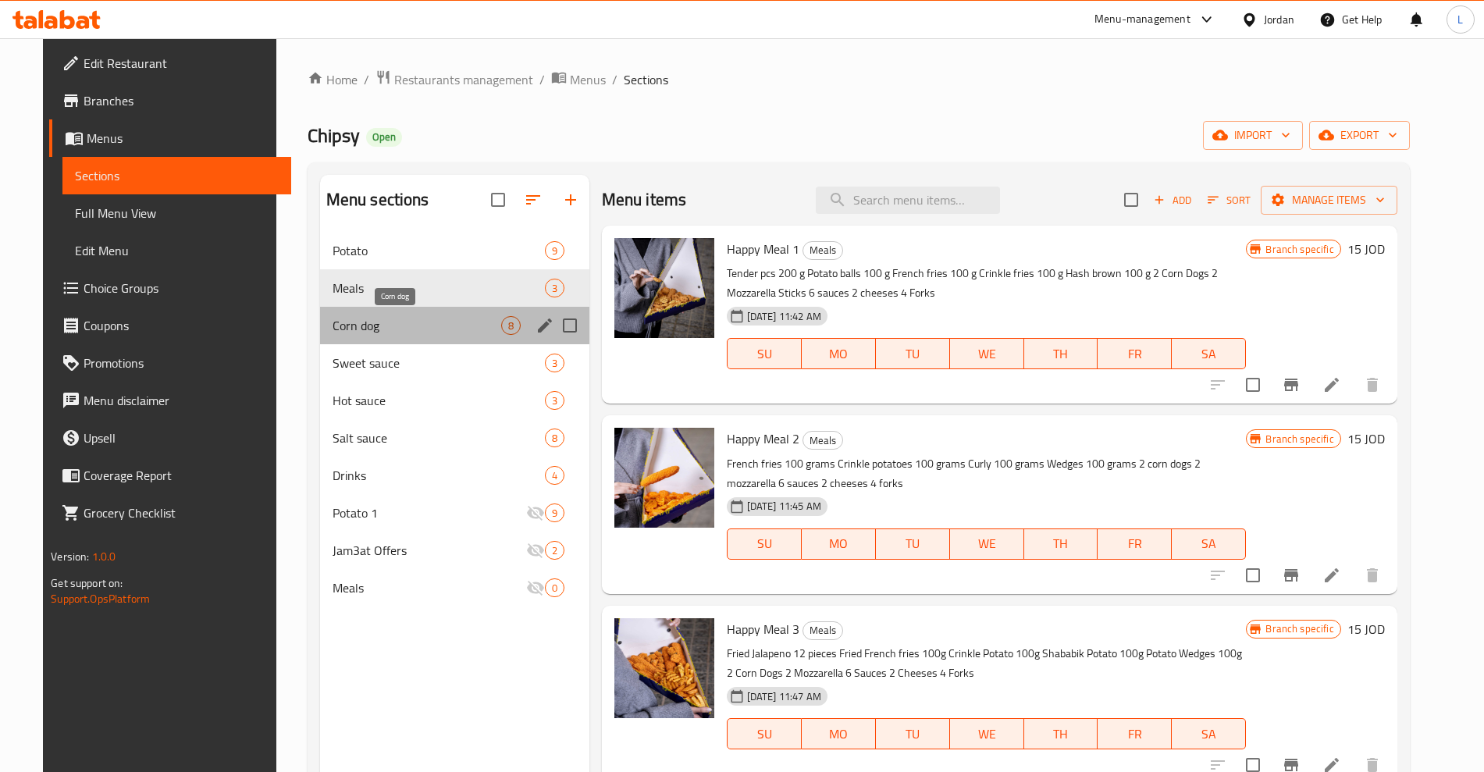
click at [340, 321] on span "Corn dog" at bounding box center [417, 325] width 169 height 19
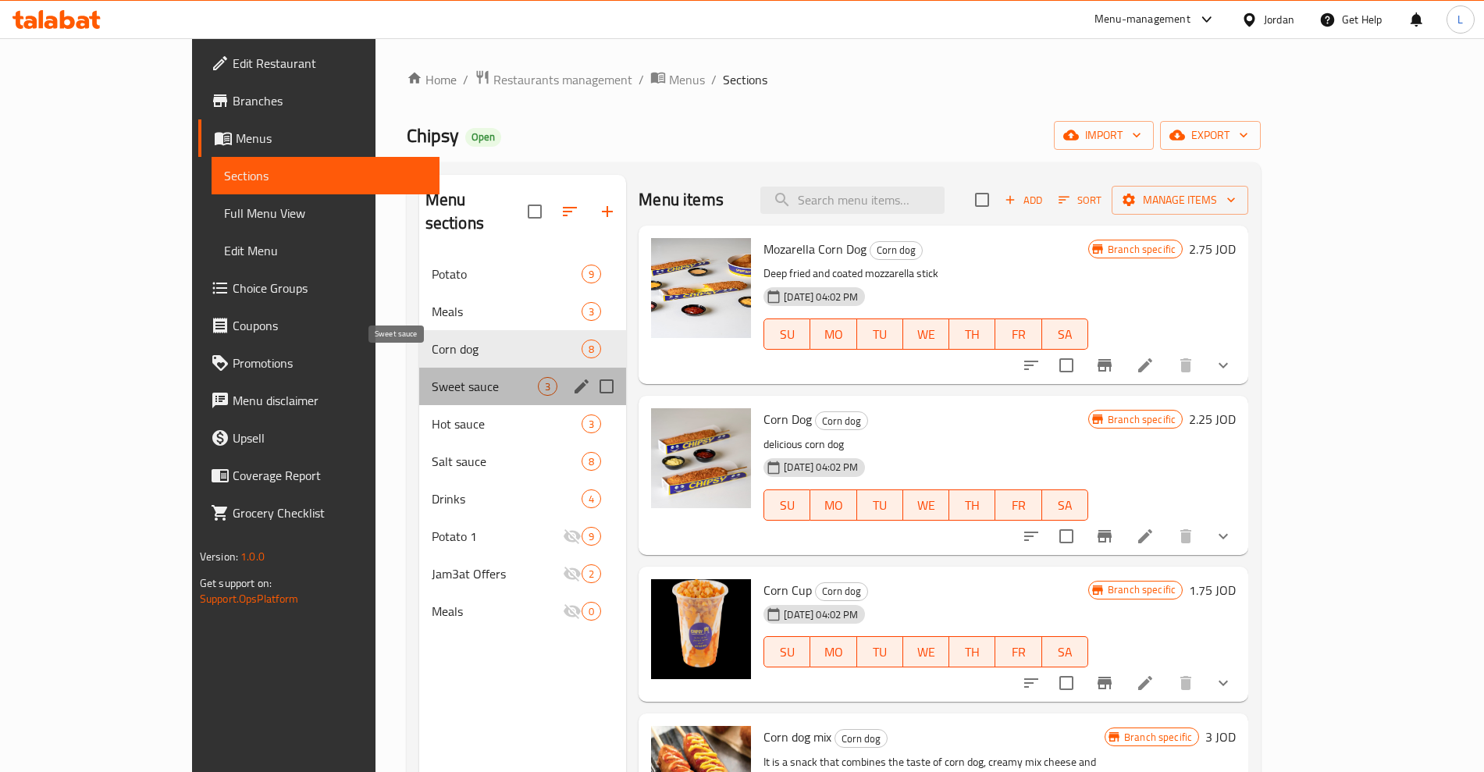
click at [432, 377] on span "Sweet sauce" at bounding box center [485, 386] width 106 height 19
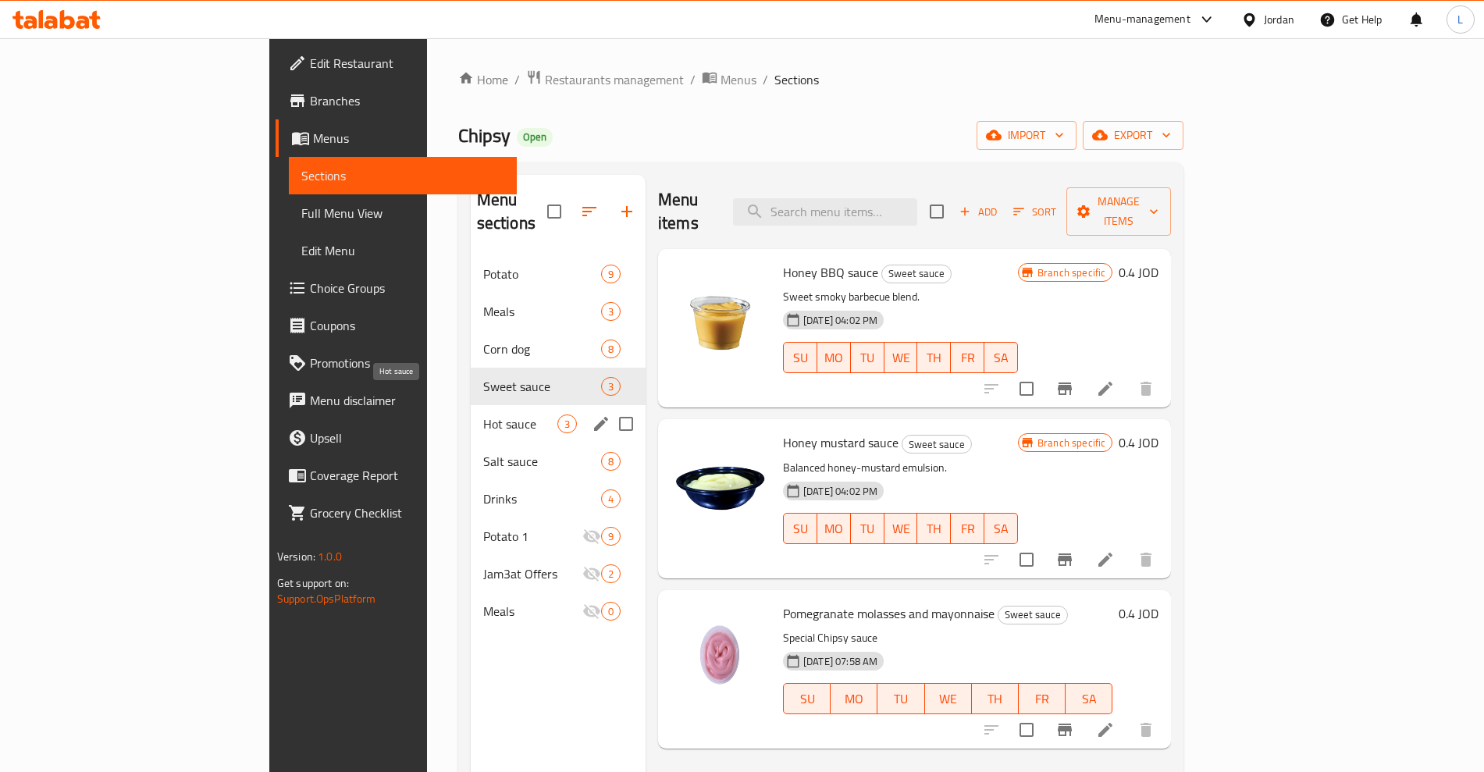
click at [483, 415] on span "Hot sauce" at bounding box center [520, 424] width 74 height 19
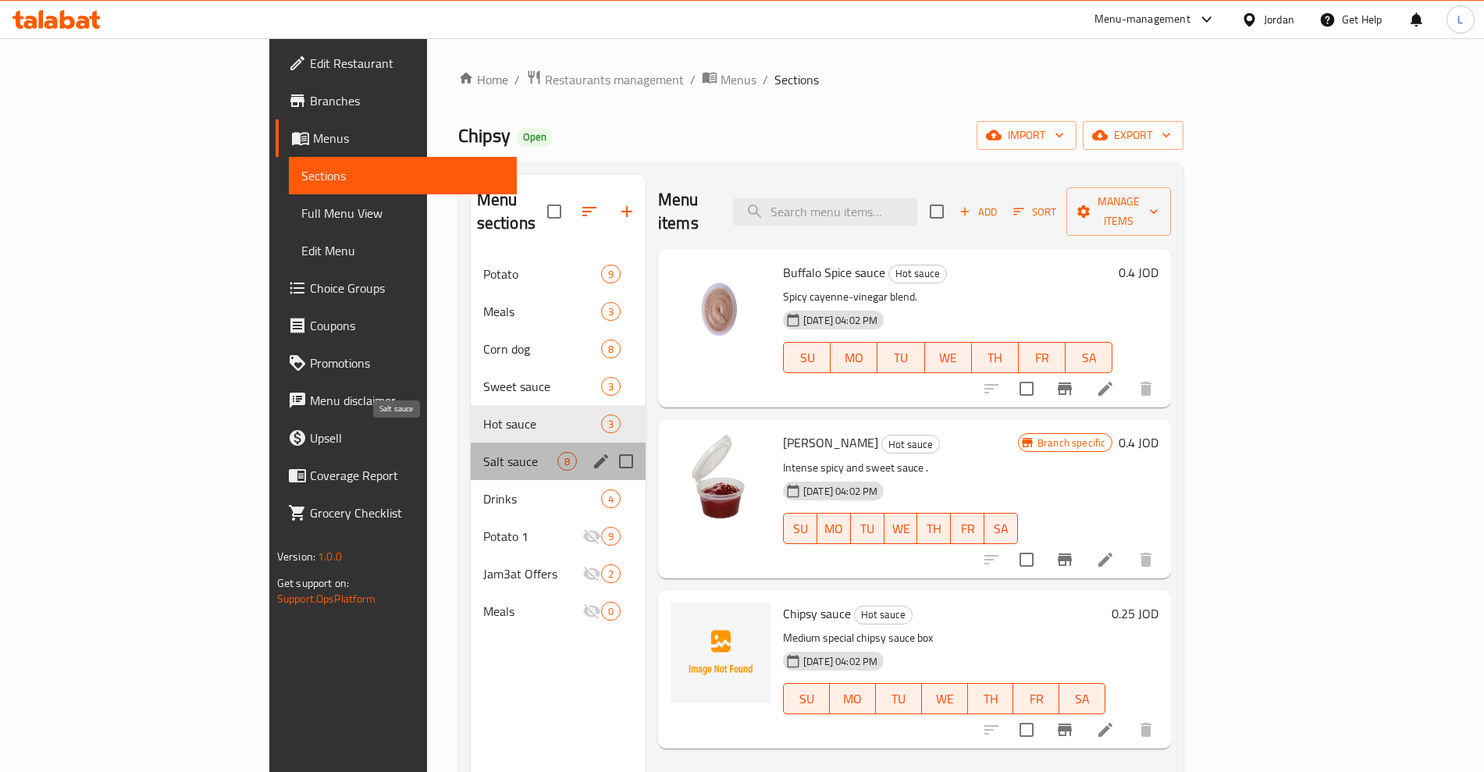
click at [483, 452] on span "Salt sauce" at bounding box center [520, 461] width 74 height 19
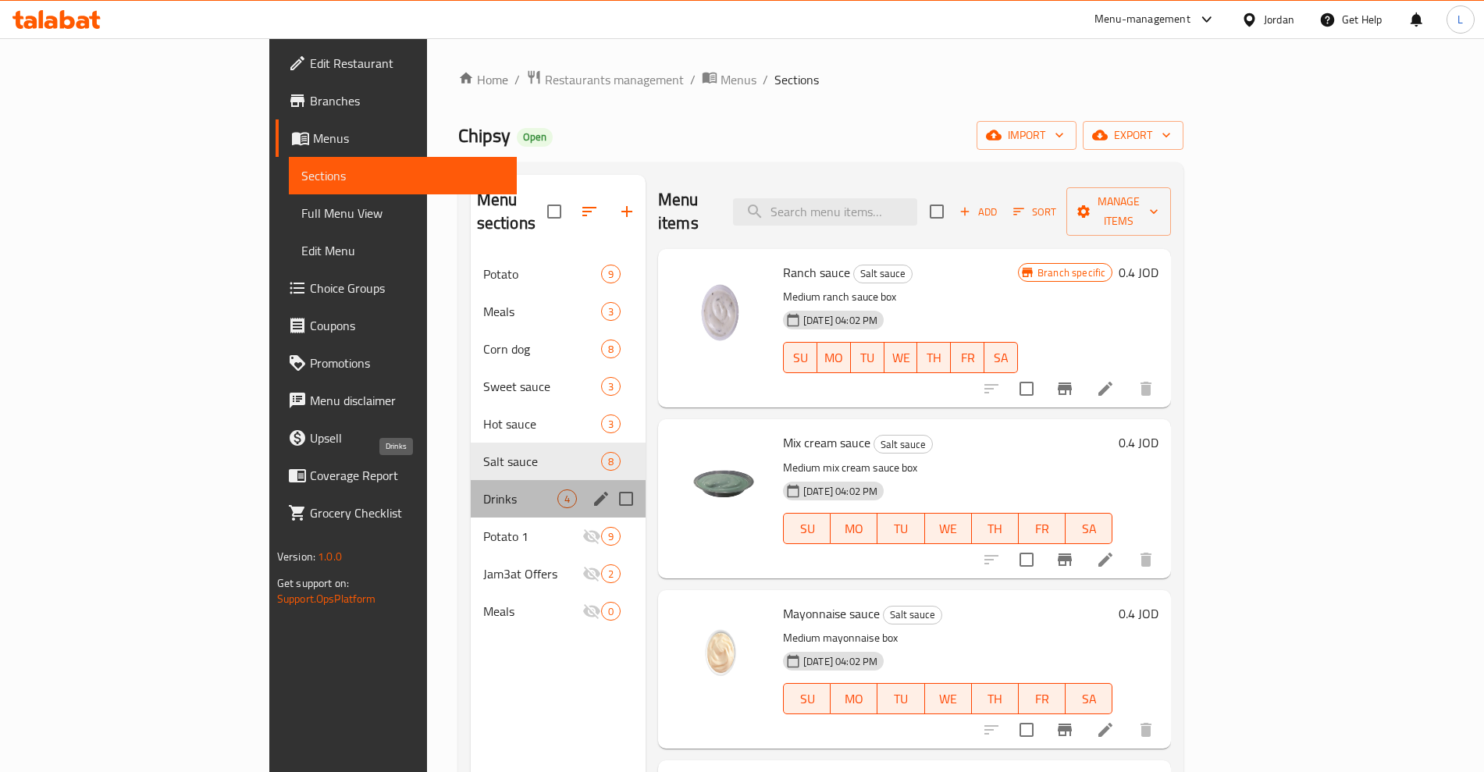
click at [483, 490] on span "Drinks" at bounding box center [520, 499] width 74 height 19
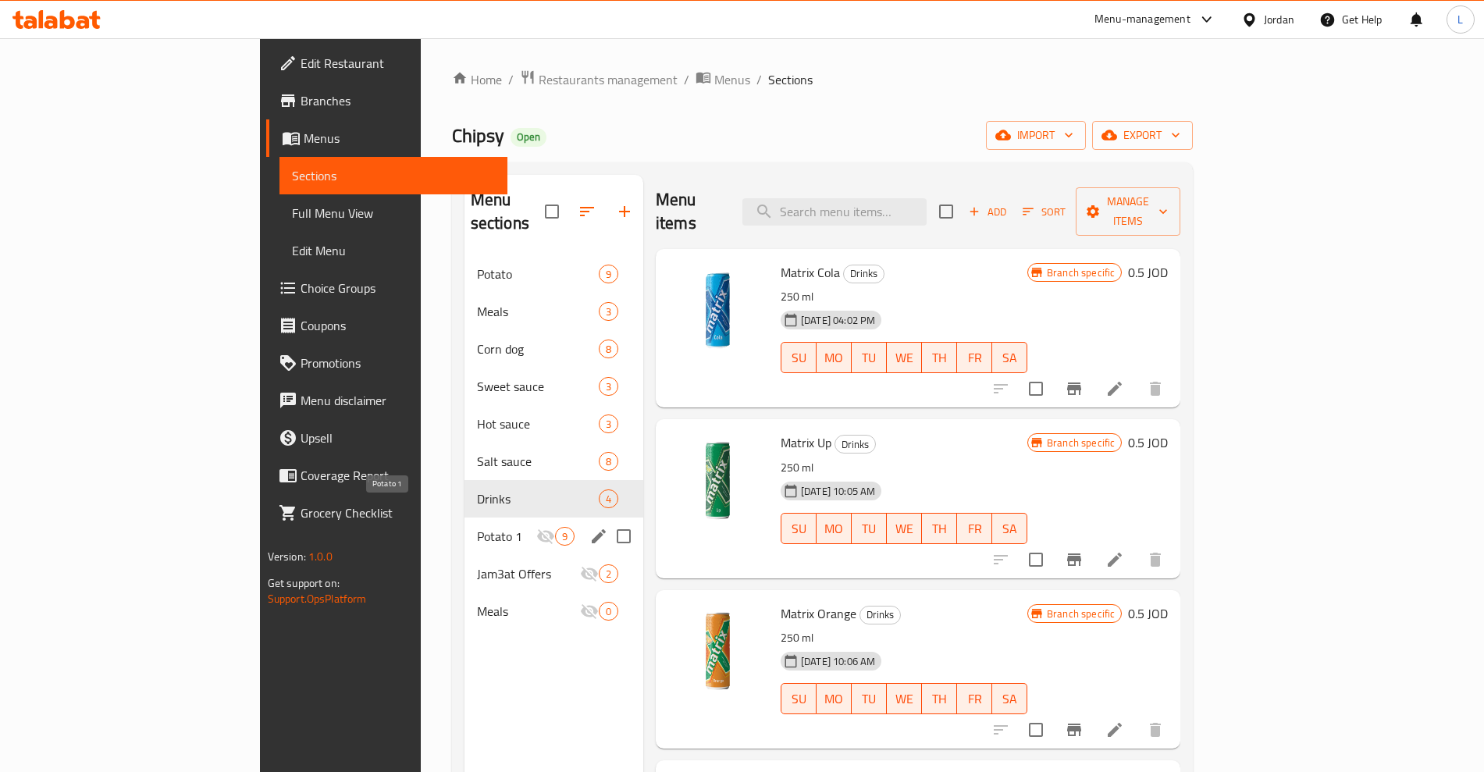
click at [477, 527] on span "Potato 1" at bounding box center [506, 536] width 59 height 19
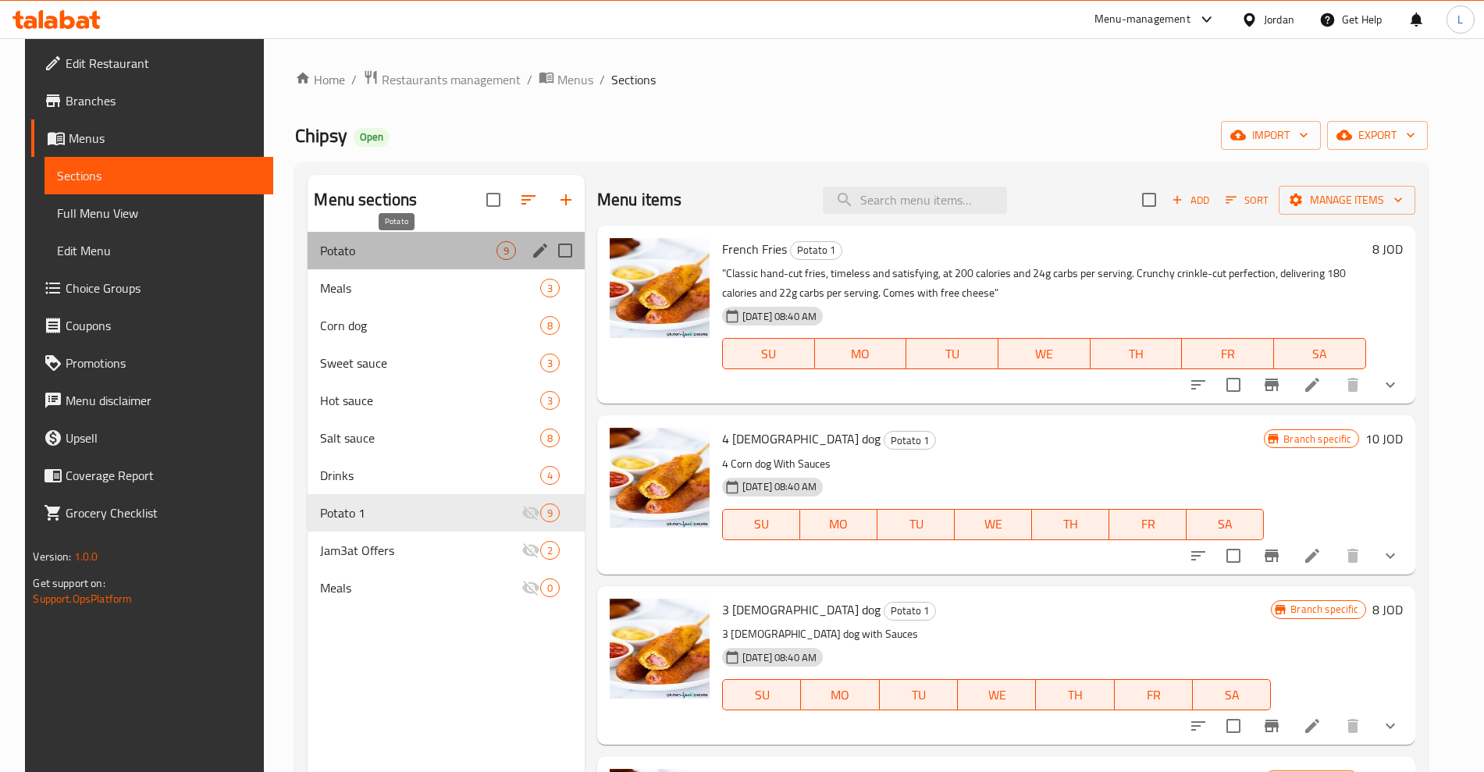
click at [383, 248] on span "Potato" at bounding box center [408, 250] width 176 height 19
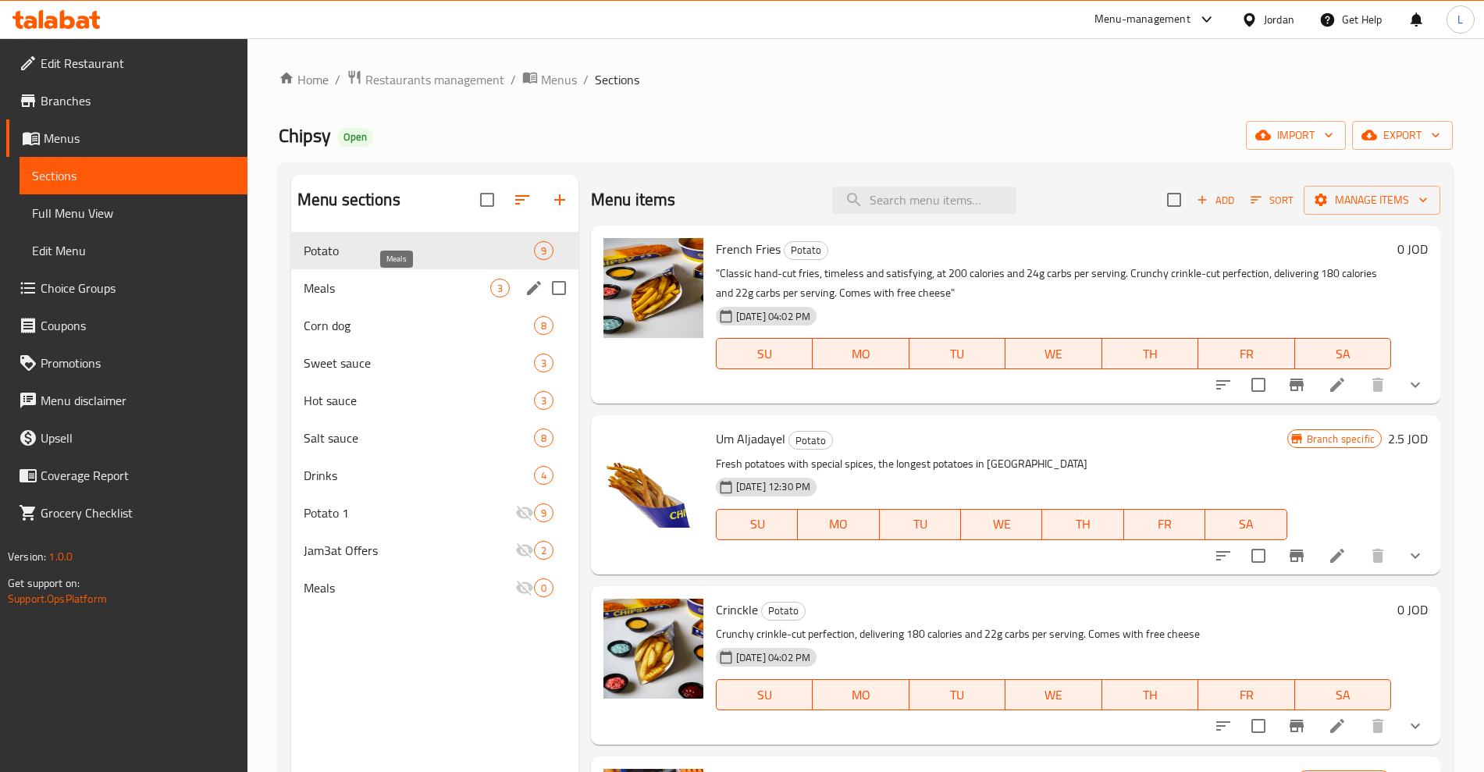
click at [364, 280] on span "Meals" at bounding box center [397, 288] width 187 height 19
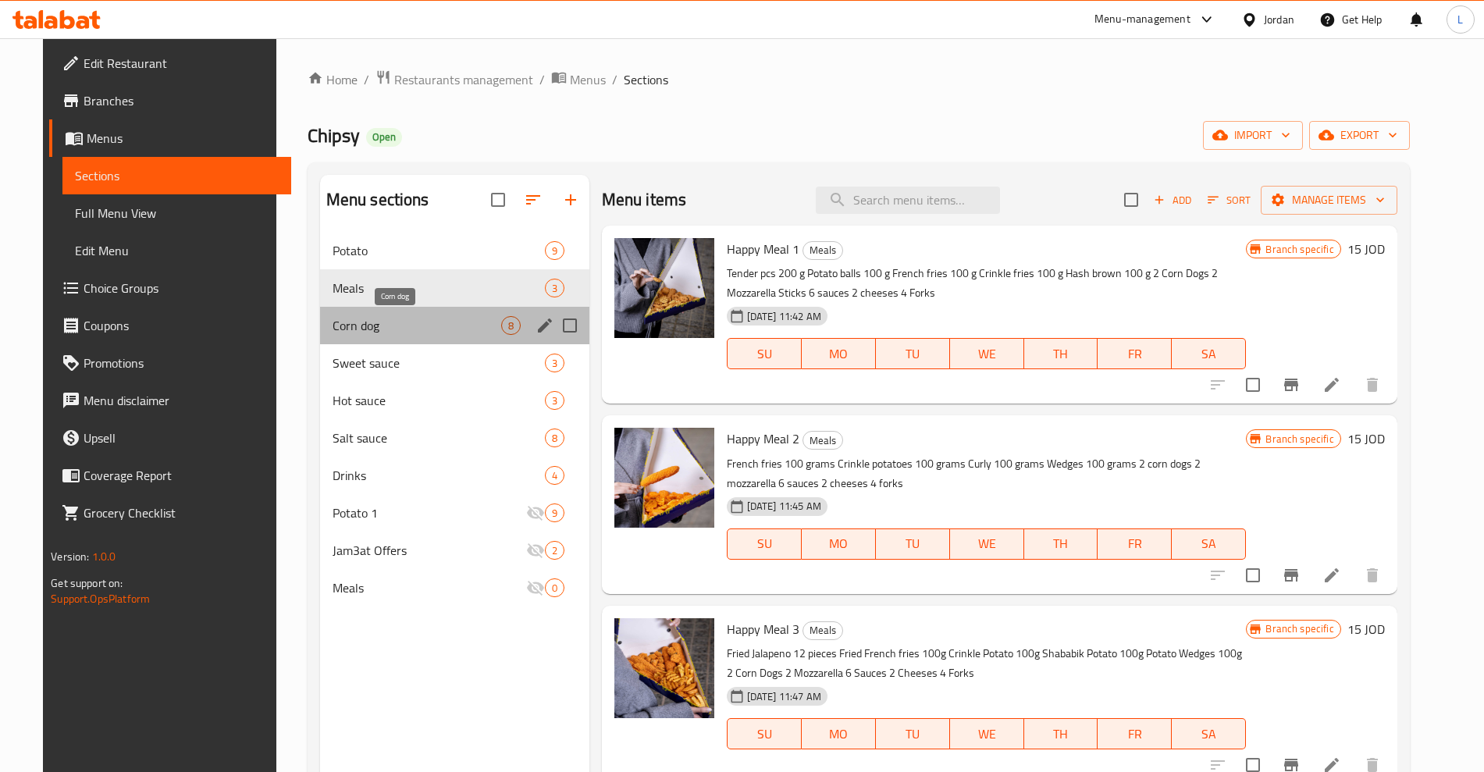
click at [364, 322] on span "Corn dog" at bounding box center [417, 325] width 169 height 19
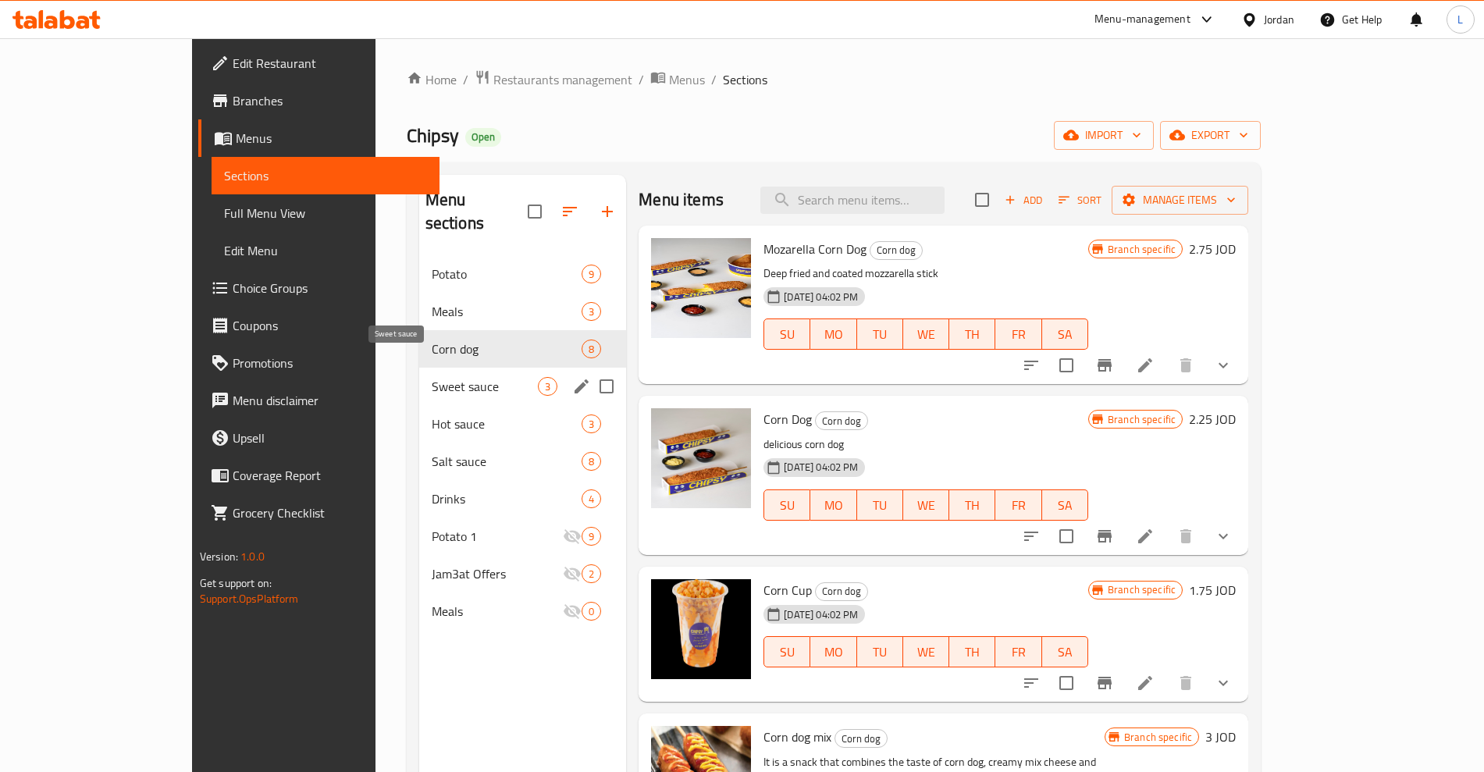
click at [432, 377] on span "Sweet sauce" at bounding box center [485, 386] width 106 height 19
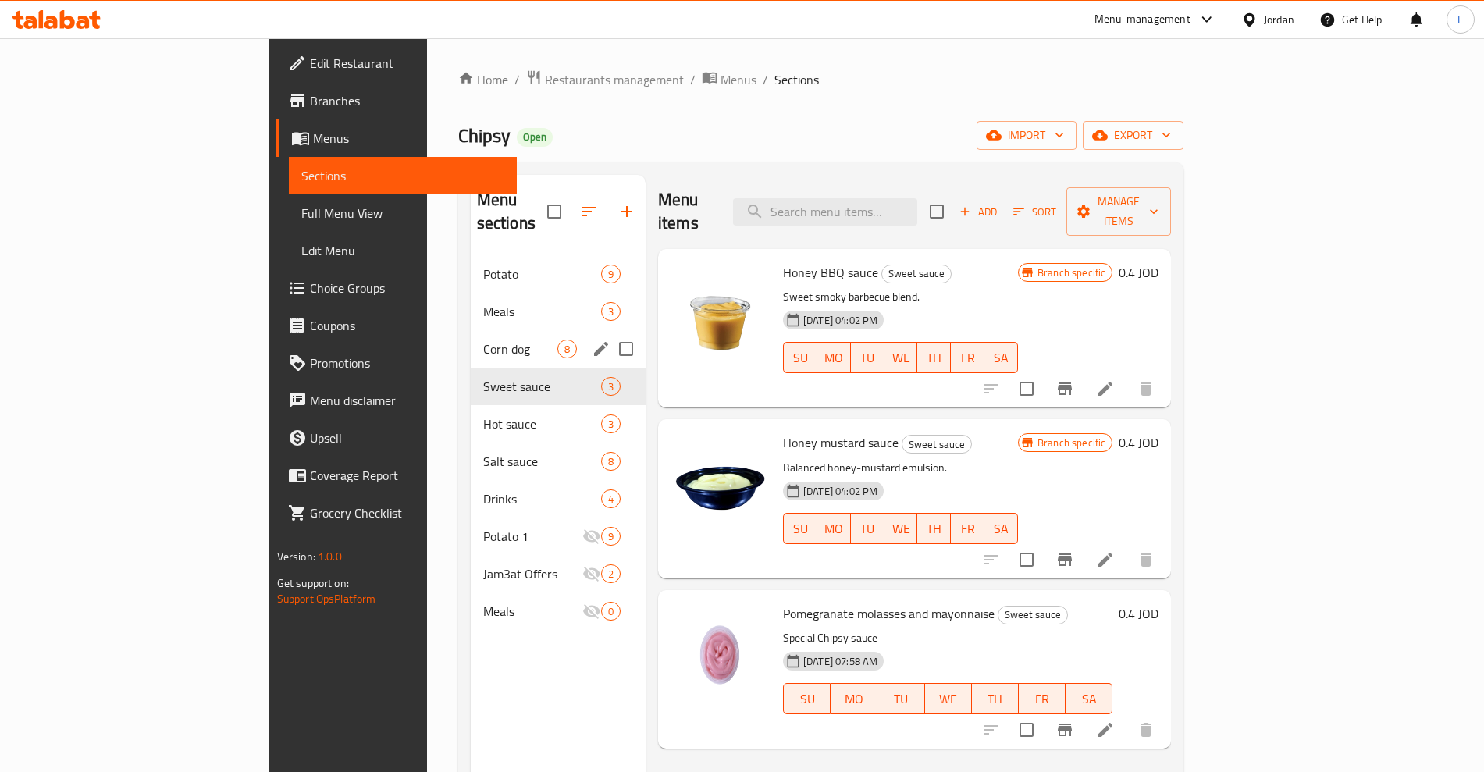
click at [471, 330] on div "[DEMOGRAPHIC_DATA] dog 8" at bounding box center [558, 348] width 175 height 37
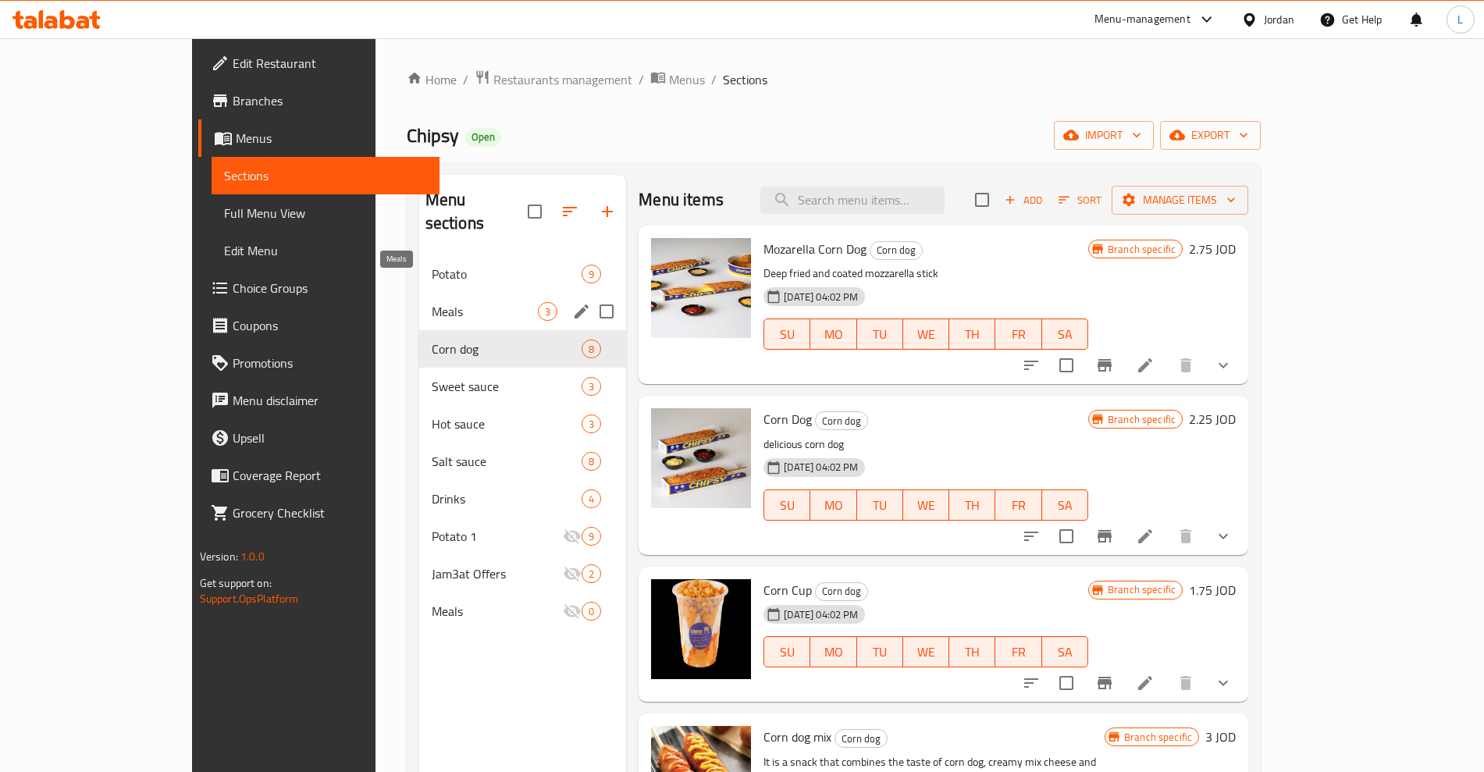
click at [432, 302] on span "Meals" at bounding box center [485, 311] width 106 height 19
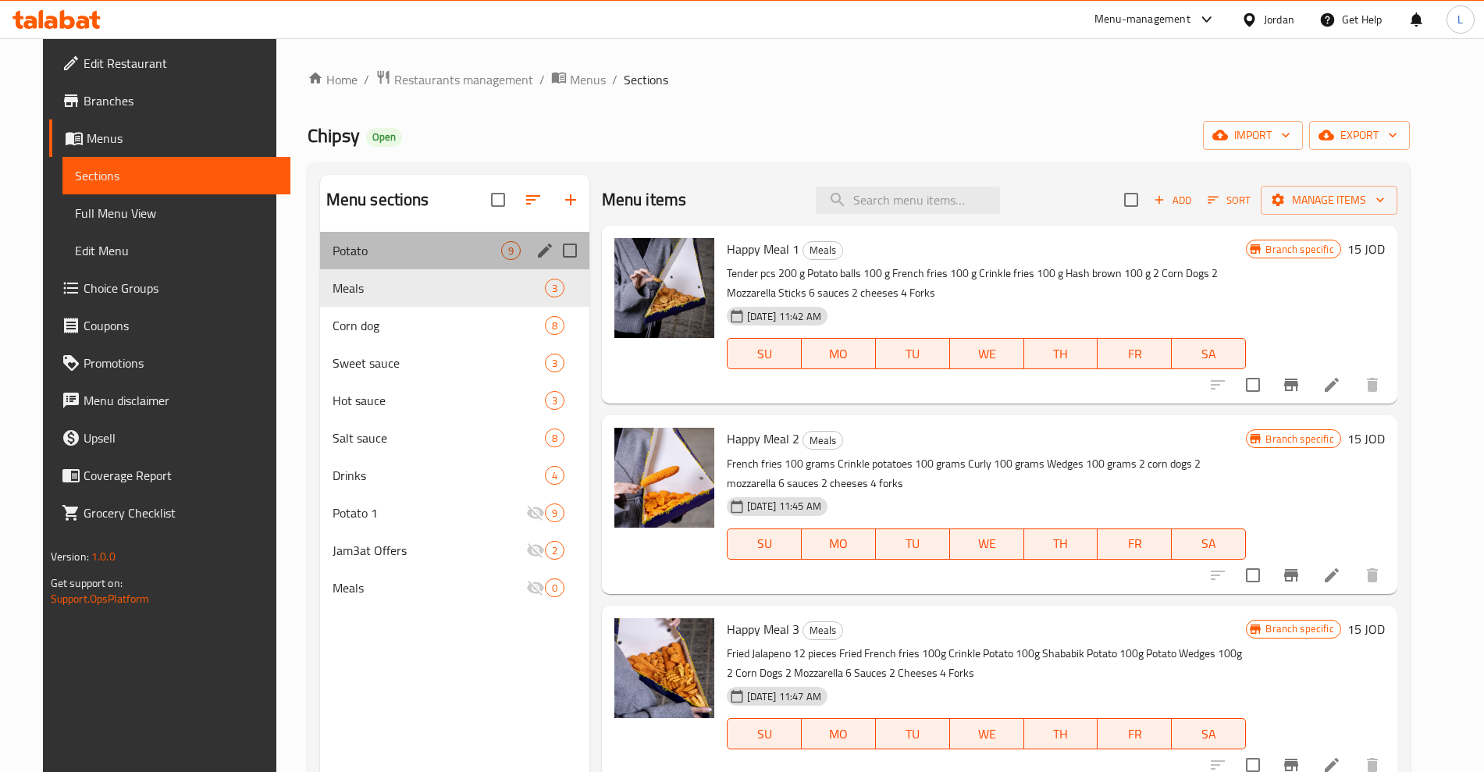
click at [377, 261] on div "Potato 9" at bounding box center [454, 250] width 269 height 37
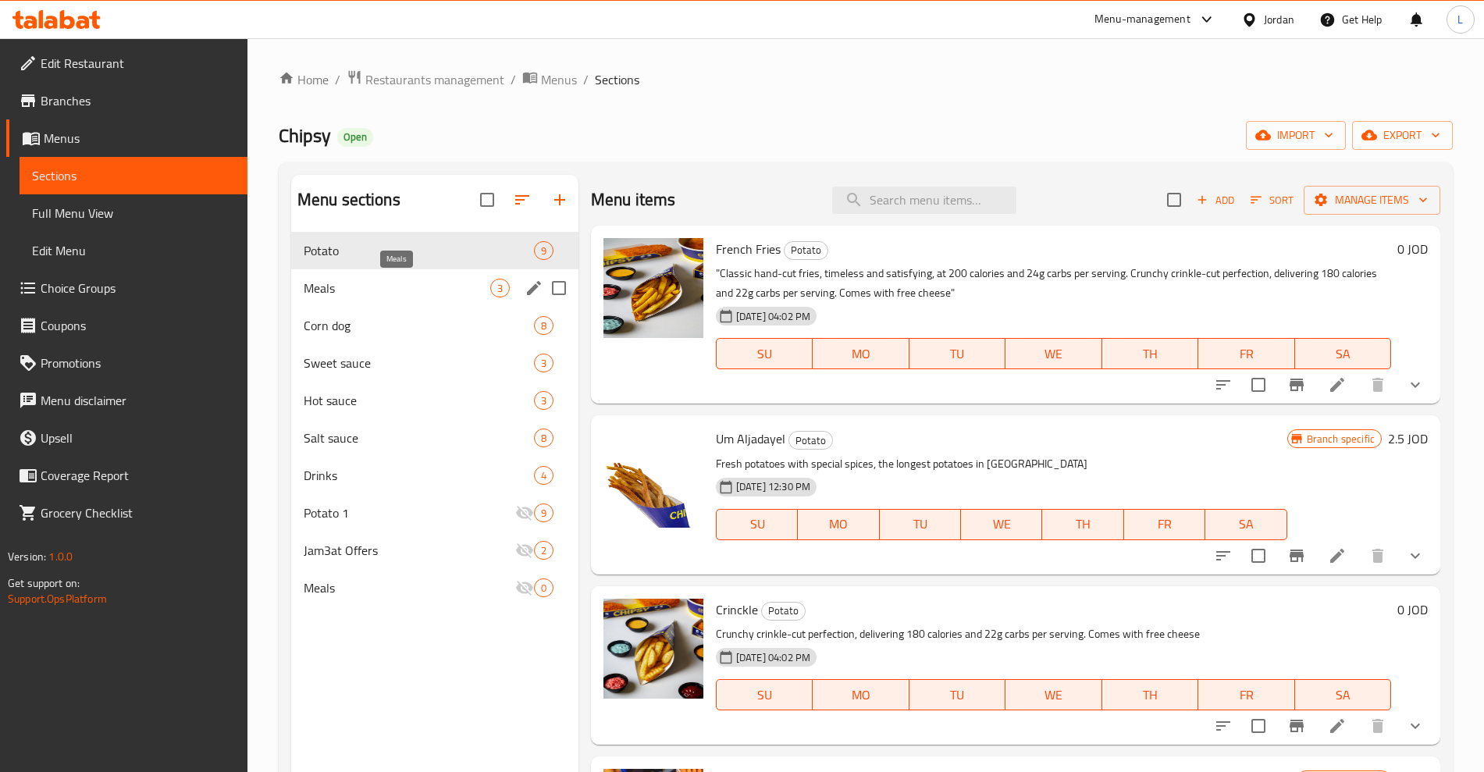
click at [356, 292] on span "Meals" at bounding box center [397, 288] width 187 height 19
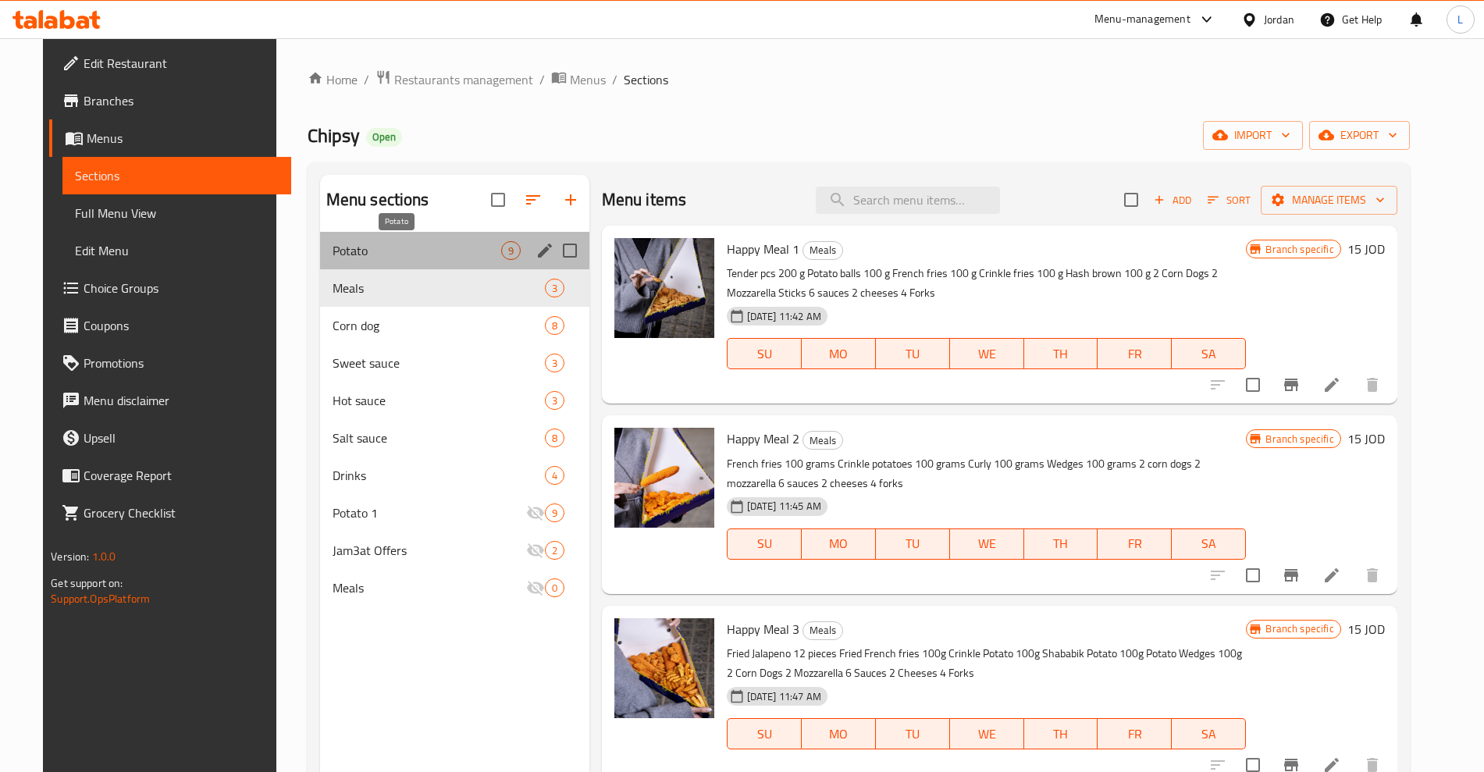
click at [333, 253] on span "Potato" at bounding box center [417, 250] width 169 height 19
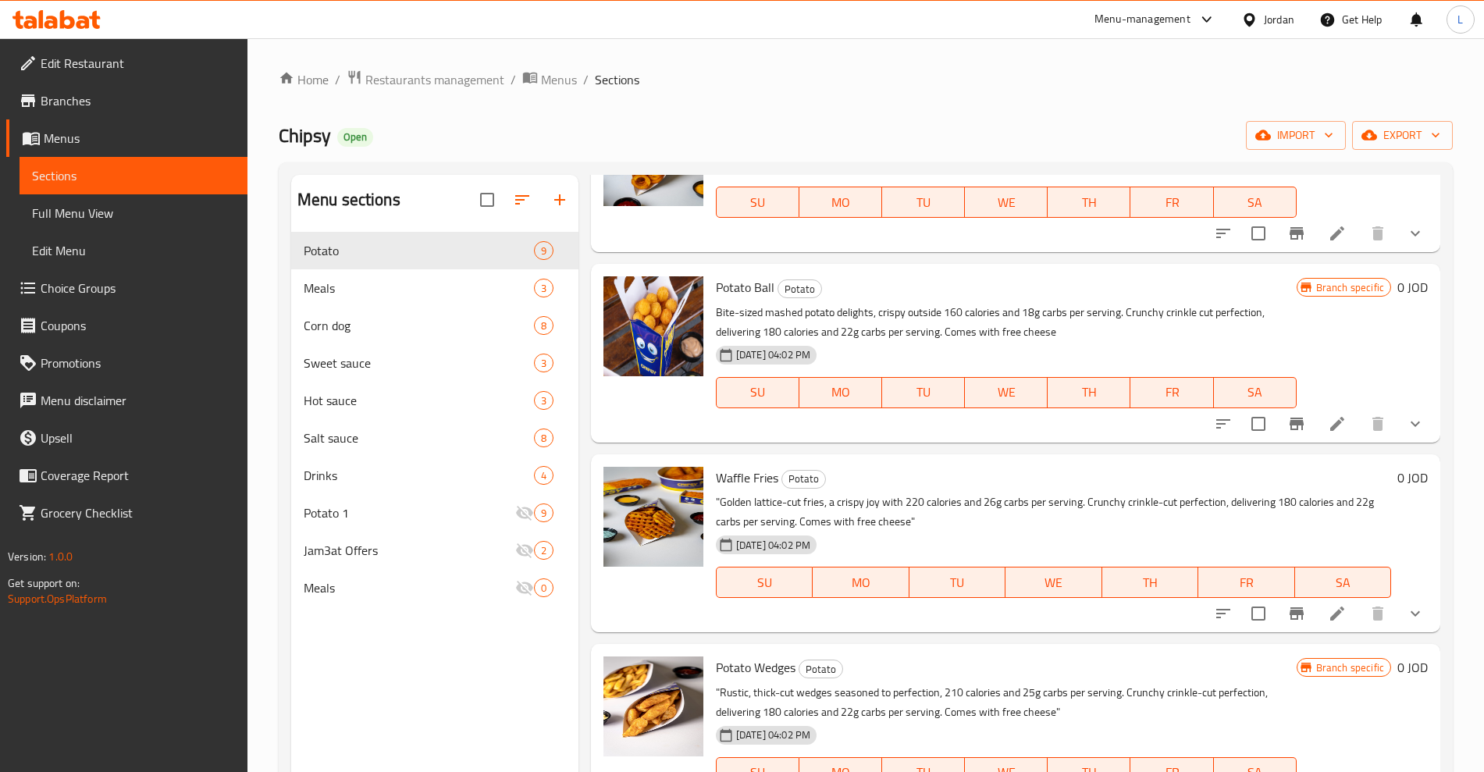
scroll to position [876, 0]
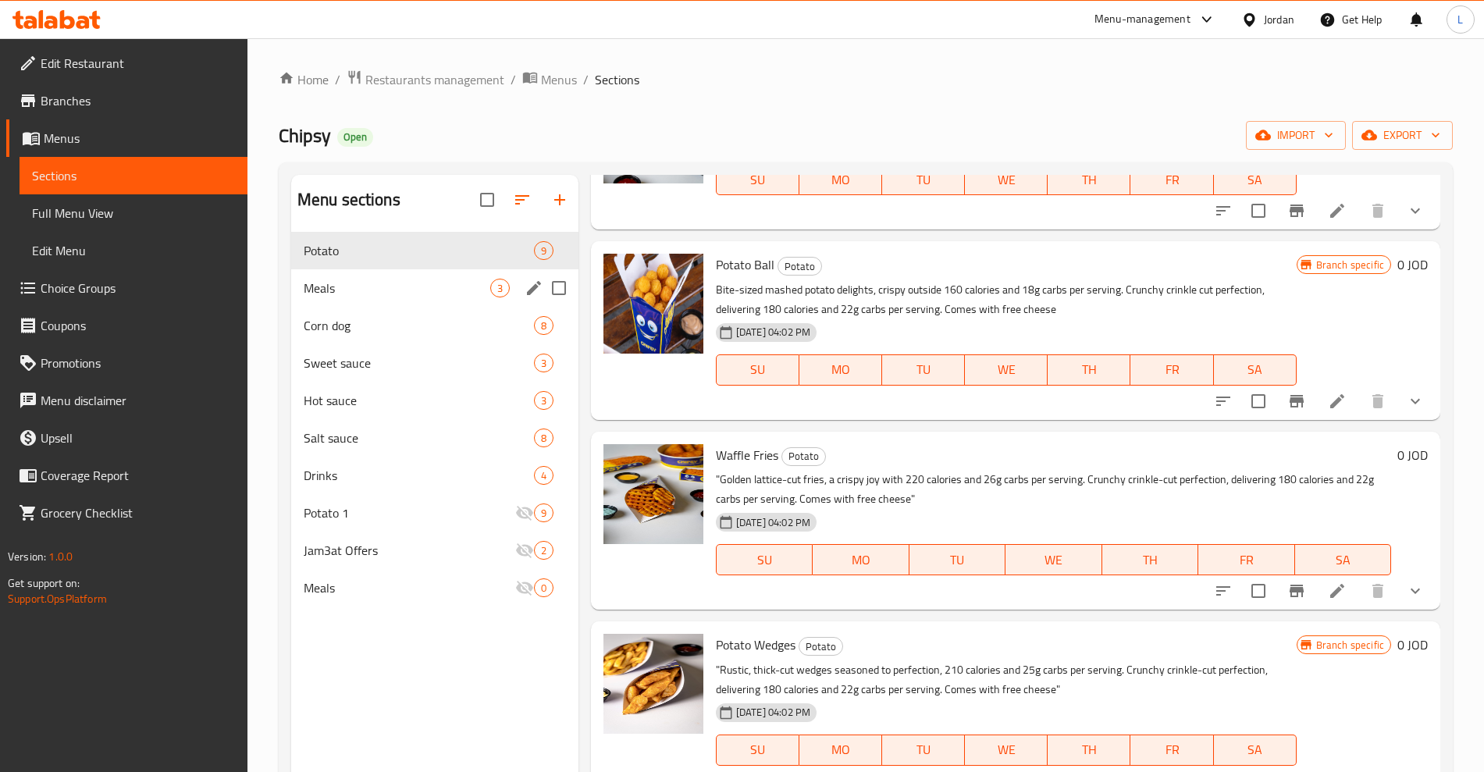
drag, startPoint x: 312, startPoint y: 280, endPoint x: 349, endPoint y: 291, distance: 38.3
click at [313, 280] on span "Meals" at bounding box center [397, 288] width 187 height 19
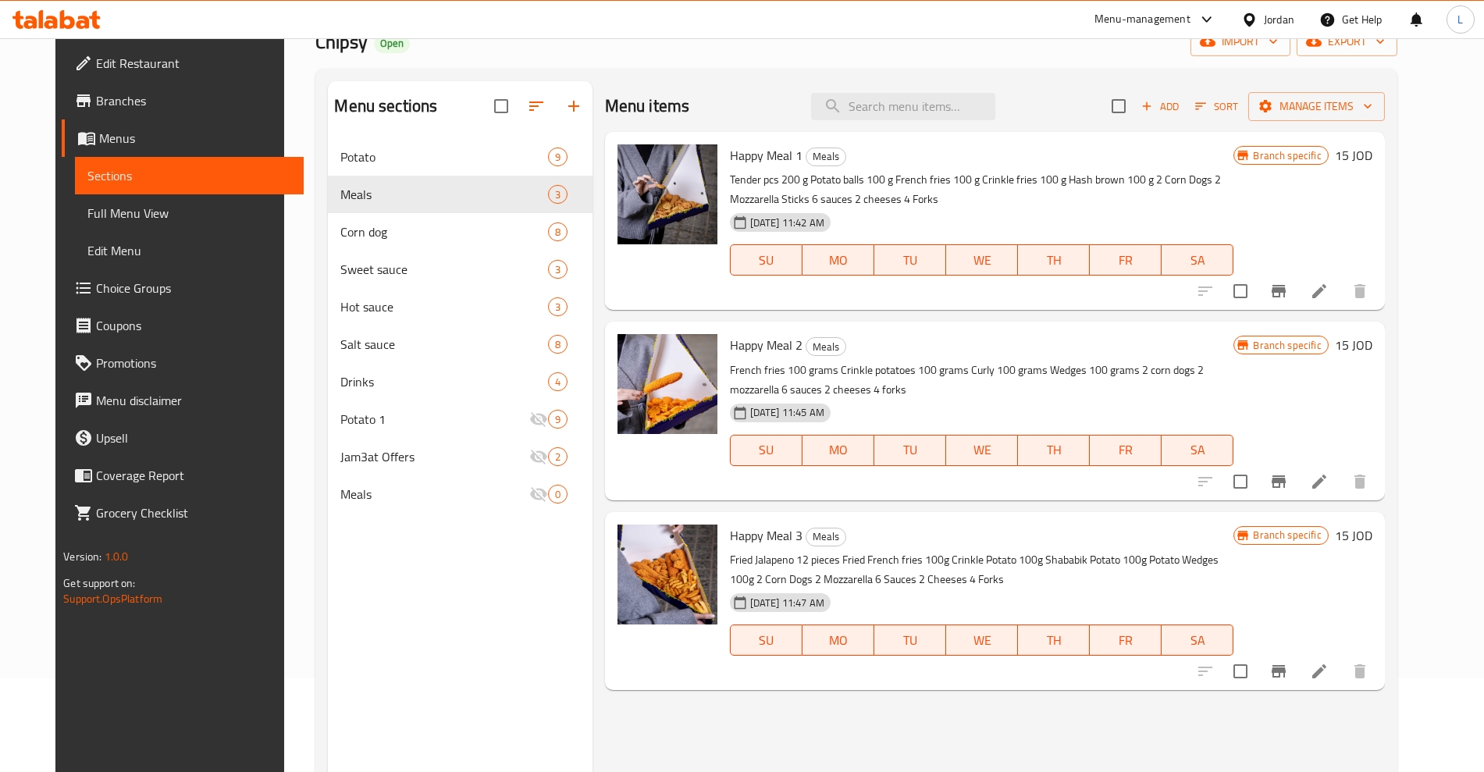
scroll to position [23, 0]
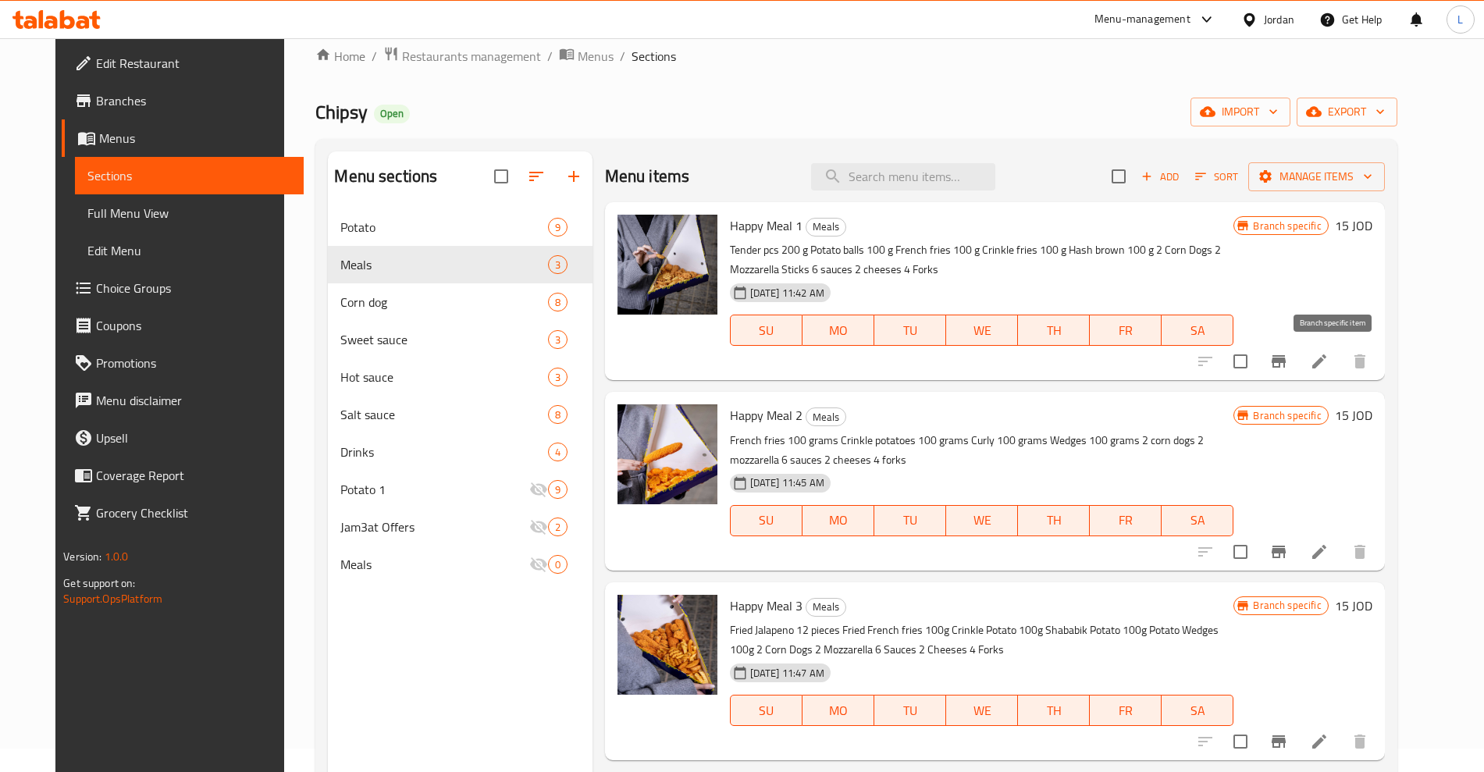
click at [1298, 354] on button "Branch-specific-item" at bounding box center [1278, 361] width 37 height 37
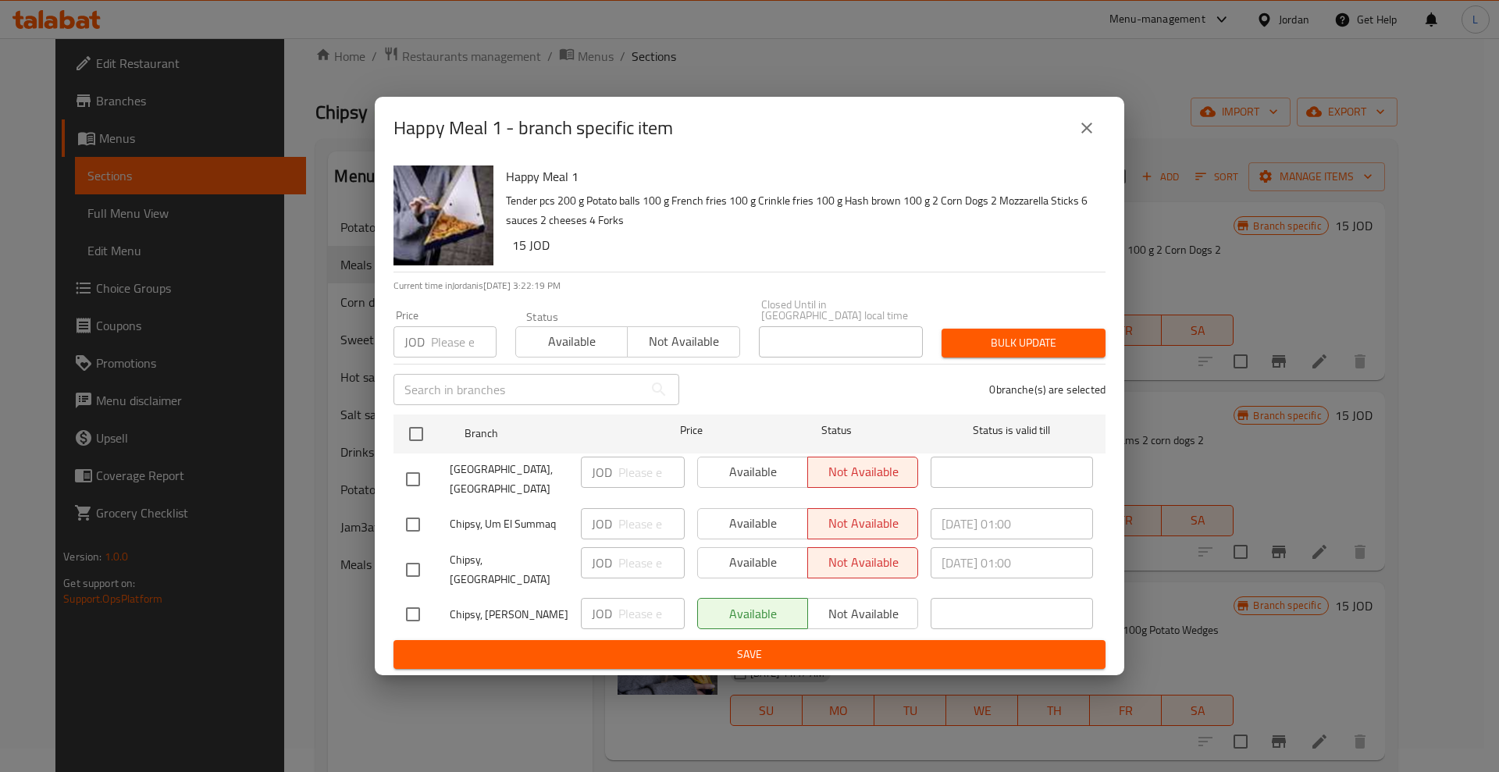
click at [1095, 137] on icon "close" at bounding box center [1086, 128] width 19 height 19
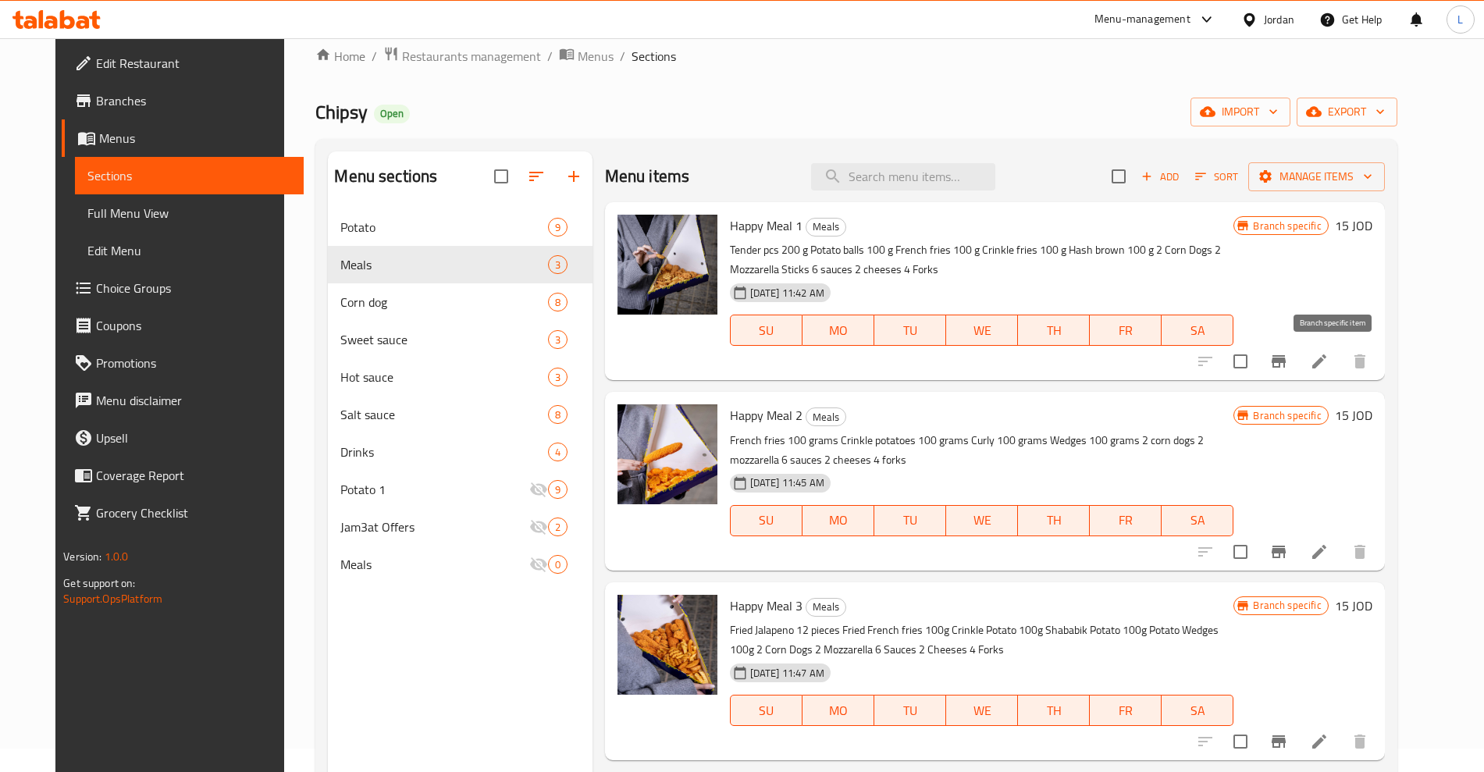
click at [1288, 357] on icon "Branch-specific-item" at bounding box center [1279, 361] width 19 height 19
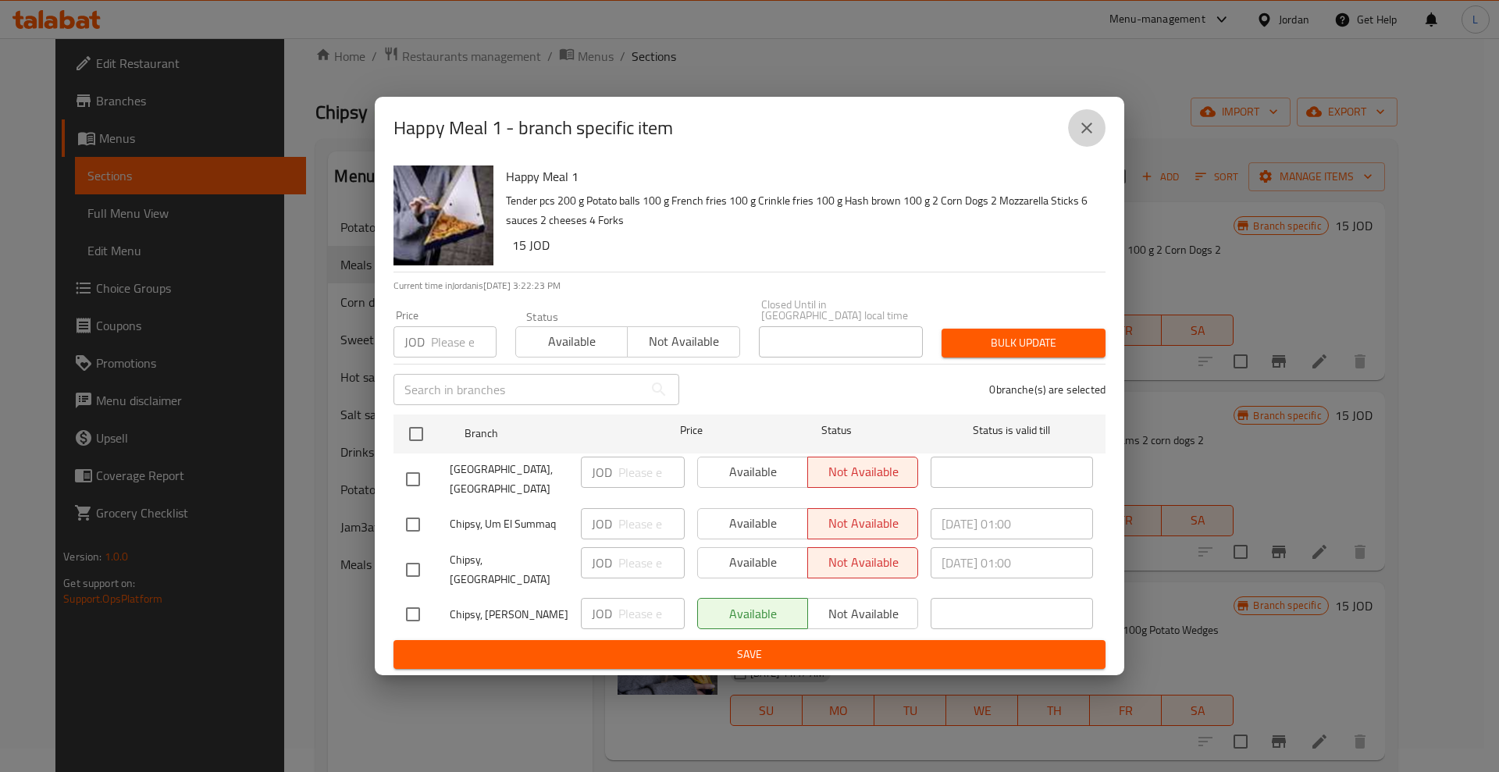
click at [1076, 147] on button "close" at bounding box center [1086, 127] width 37 height 37
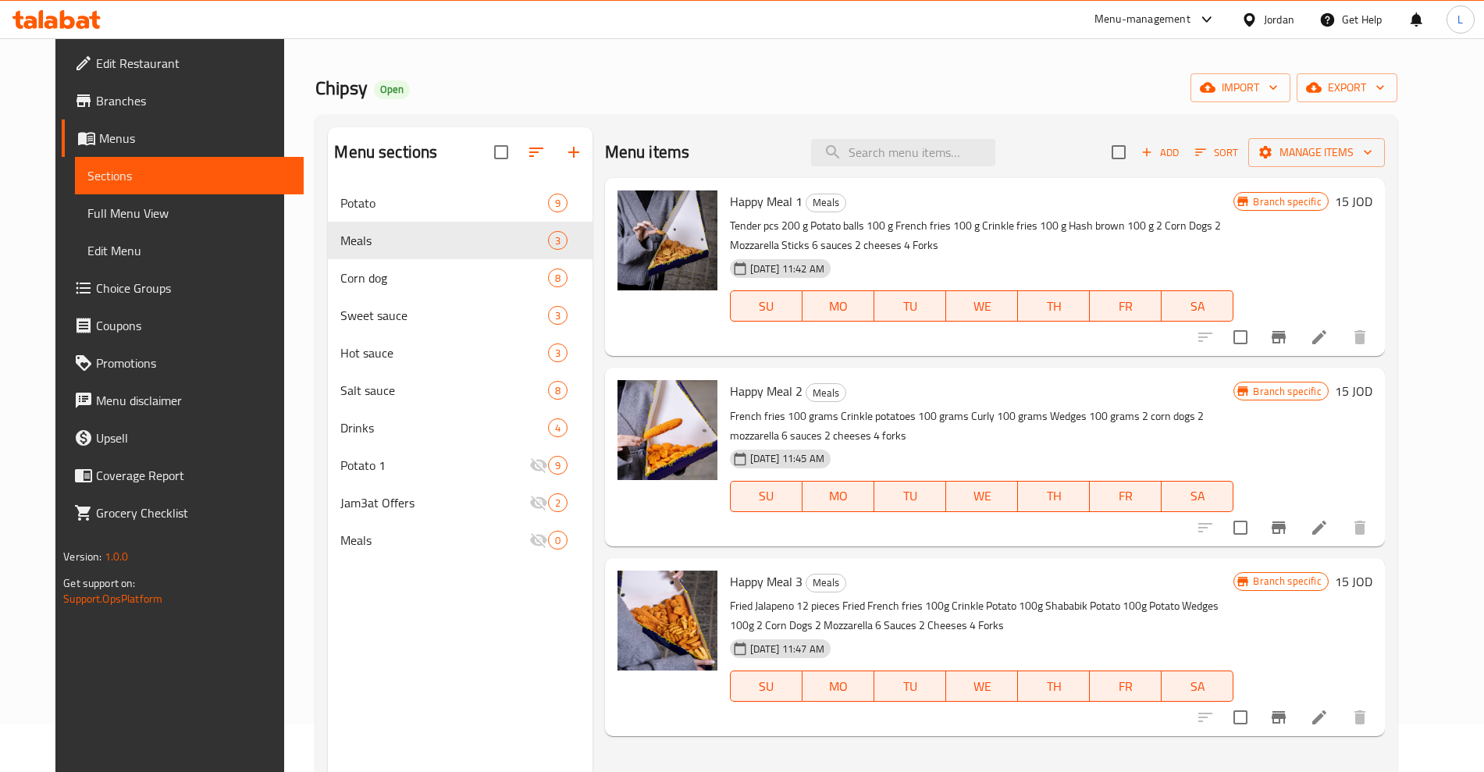
scroll to position [219, 0]
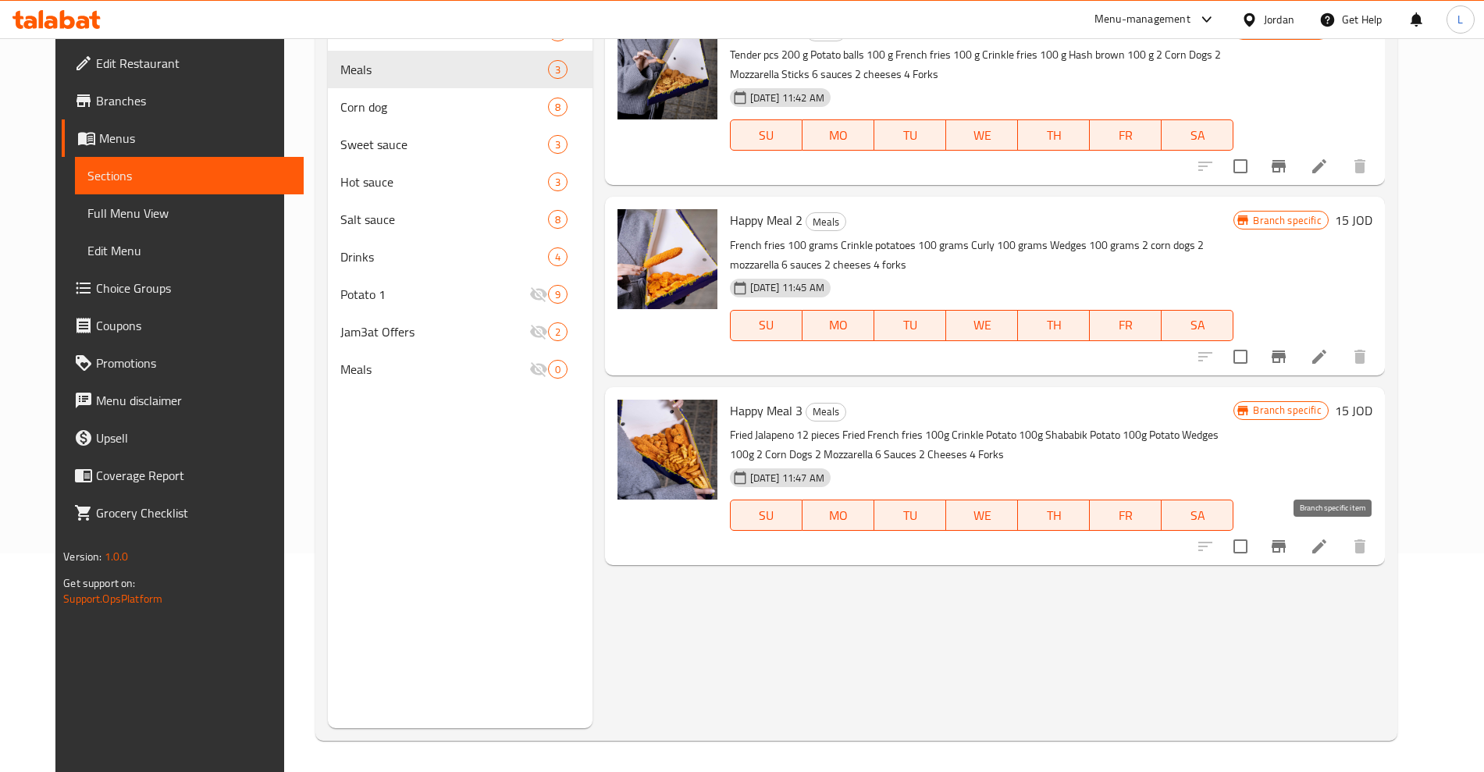
click at [1286, 540] on icon "Branch-specific-item" at bounding box center [1279, 546] width 14 height 12
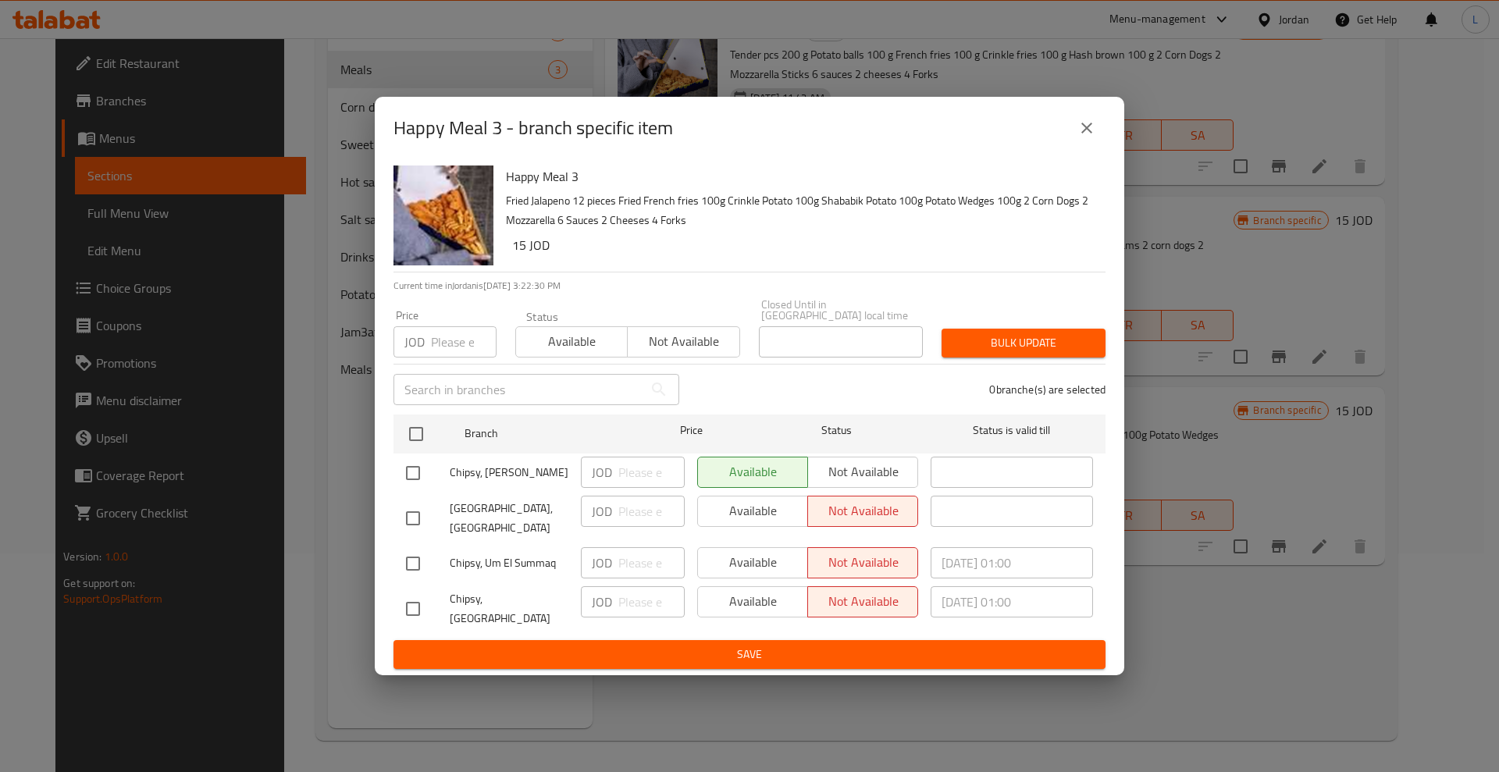
click at [1081, 137] on icon "close" at bounding box center [1086, 128] width 19 height 19
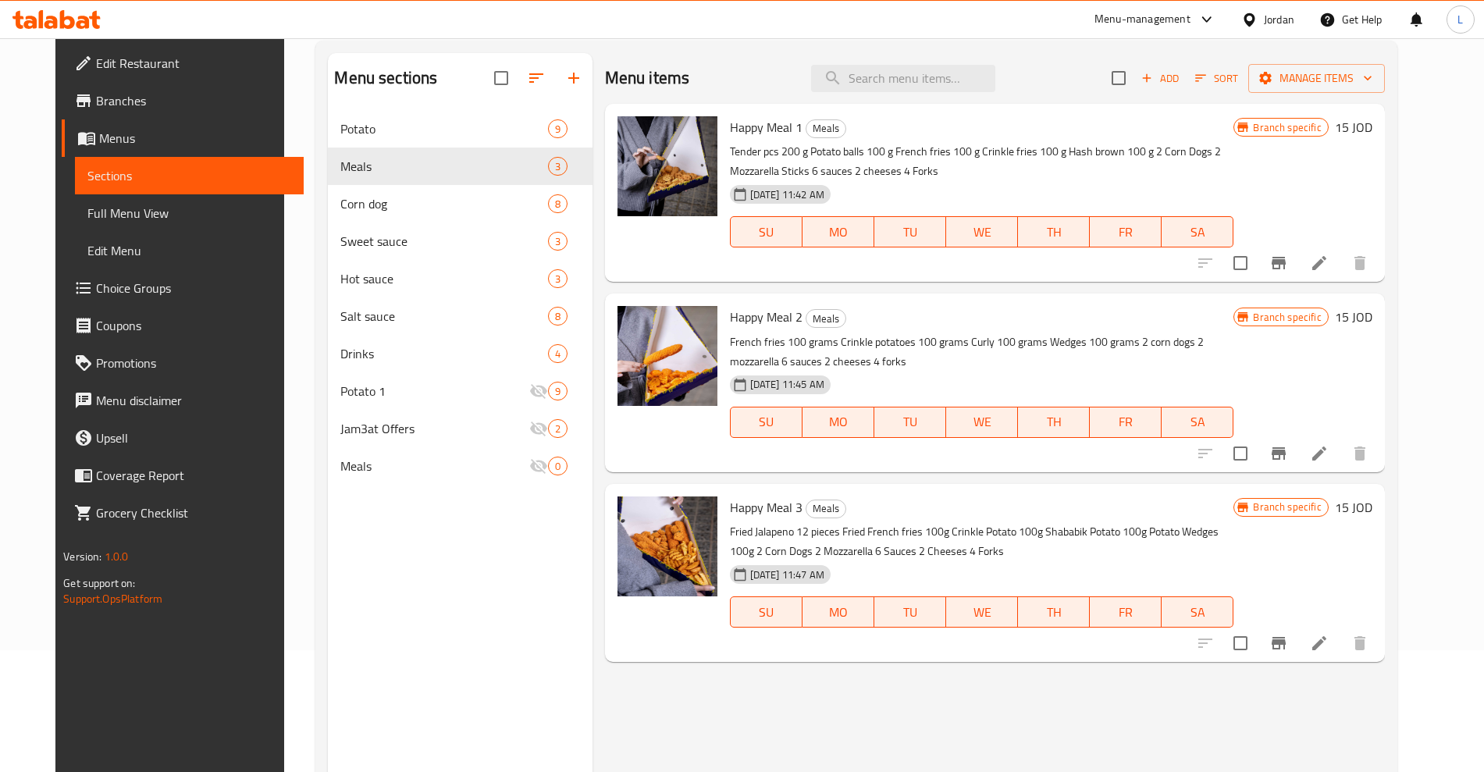
scroll to position [121, 0]
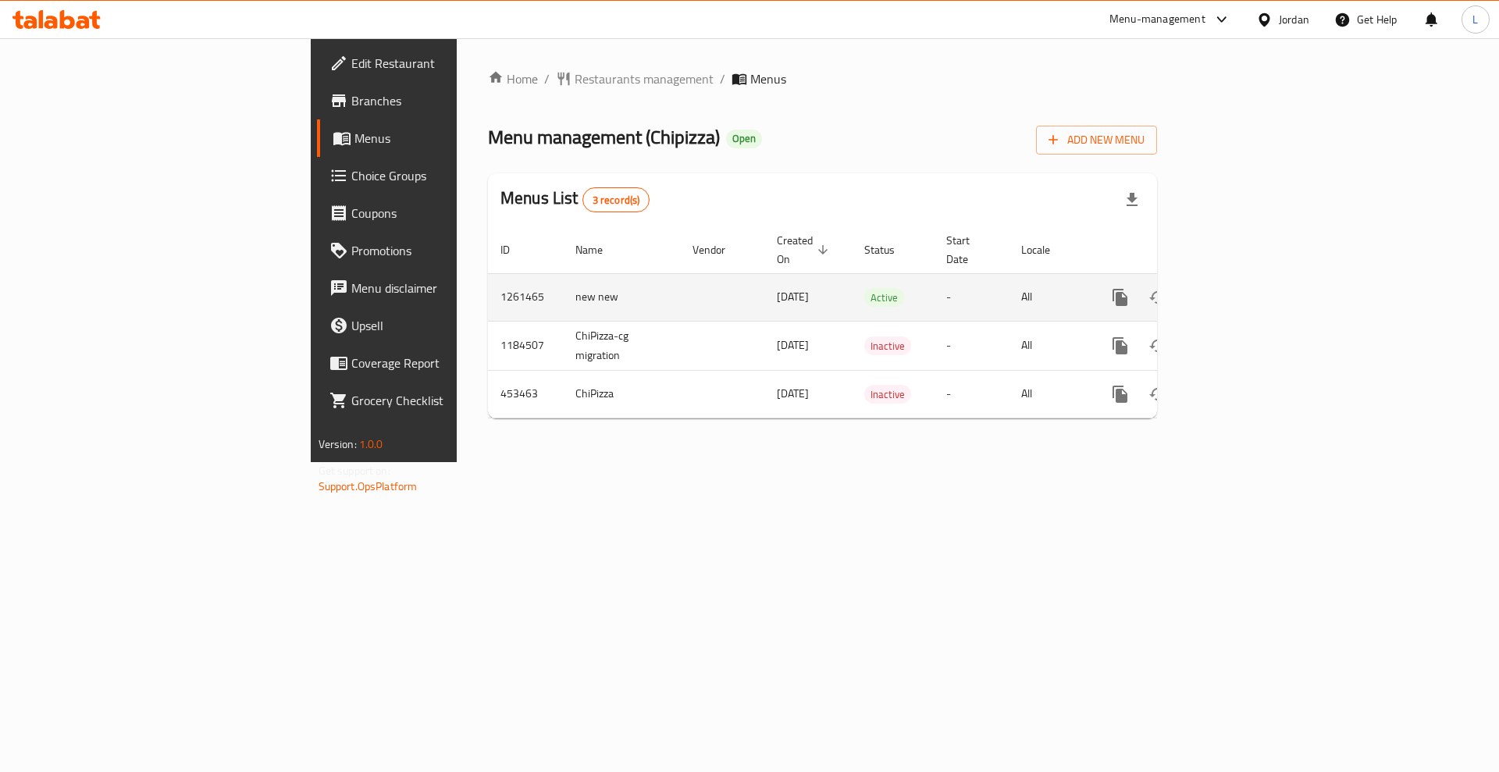
click at [1242, 288] on icon "enhanced table" at bounding box center [1232, 297] width 19 height 19
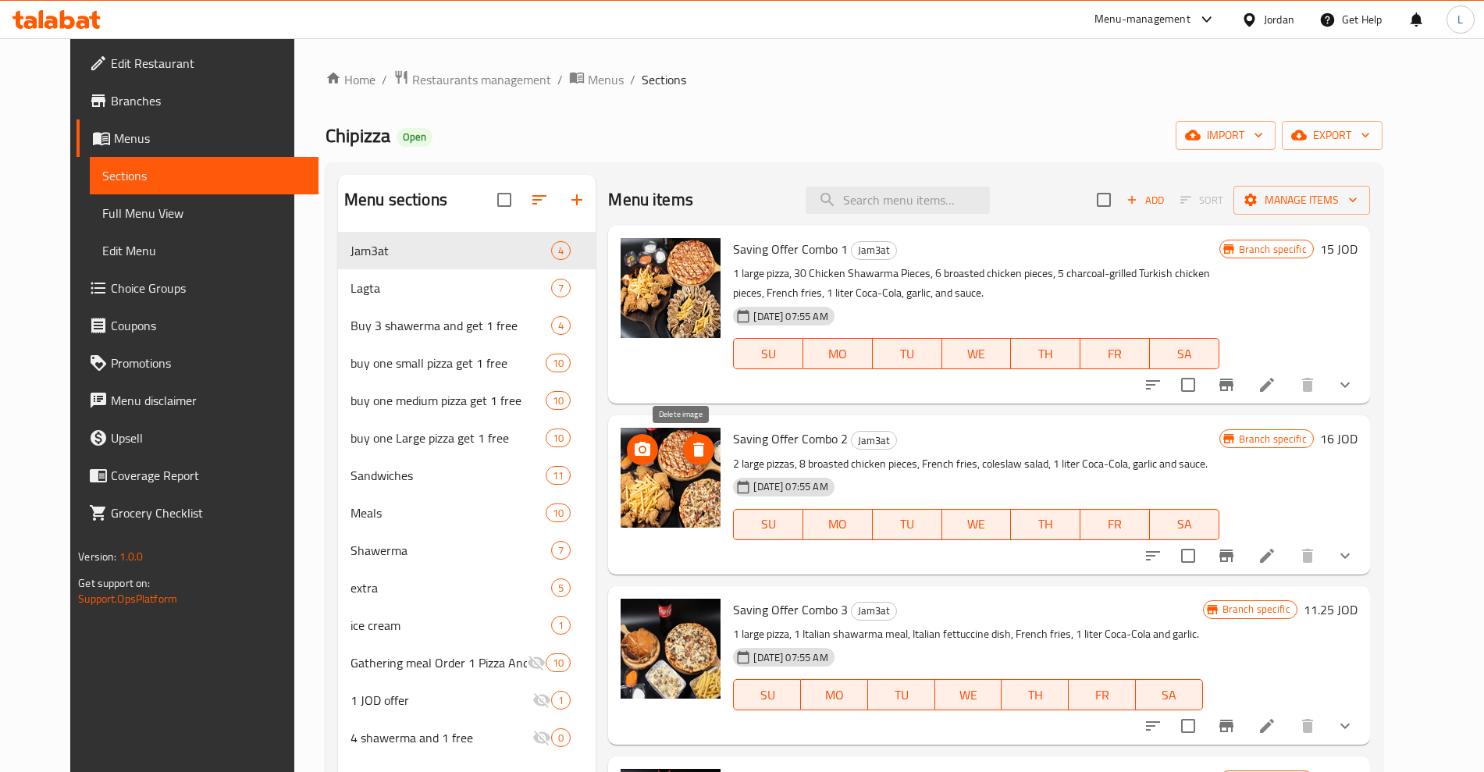
drag, startPoint x: 681, startPoint y: 440, endPoint x: 657, endPoint y: 467, distance: 36.0
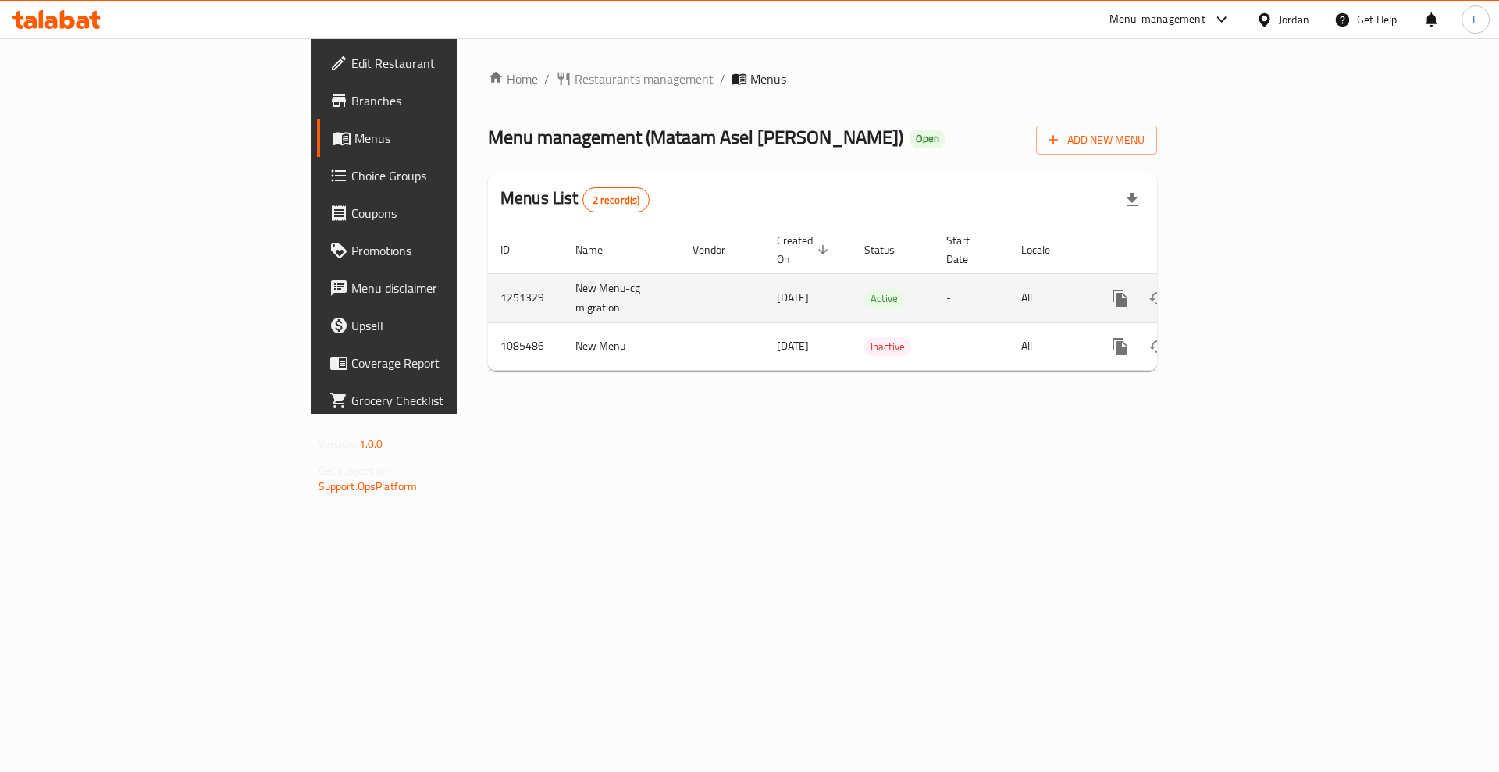
click at [1242, 289] on icon "enhanced table" at bounding box center [1232, 298] width 19 height 19
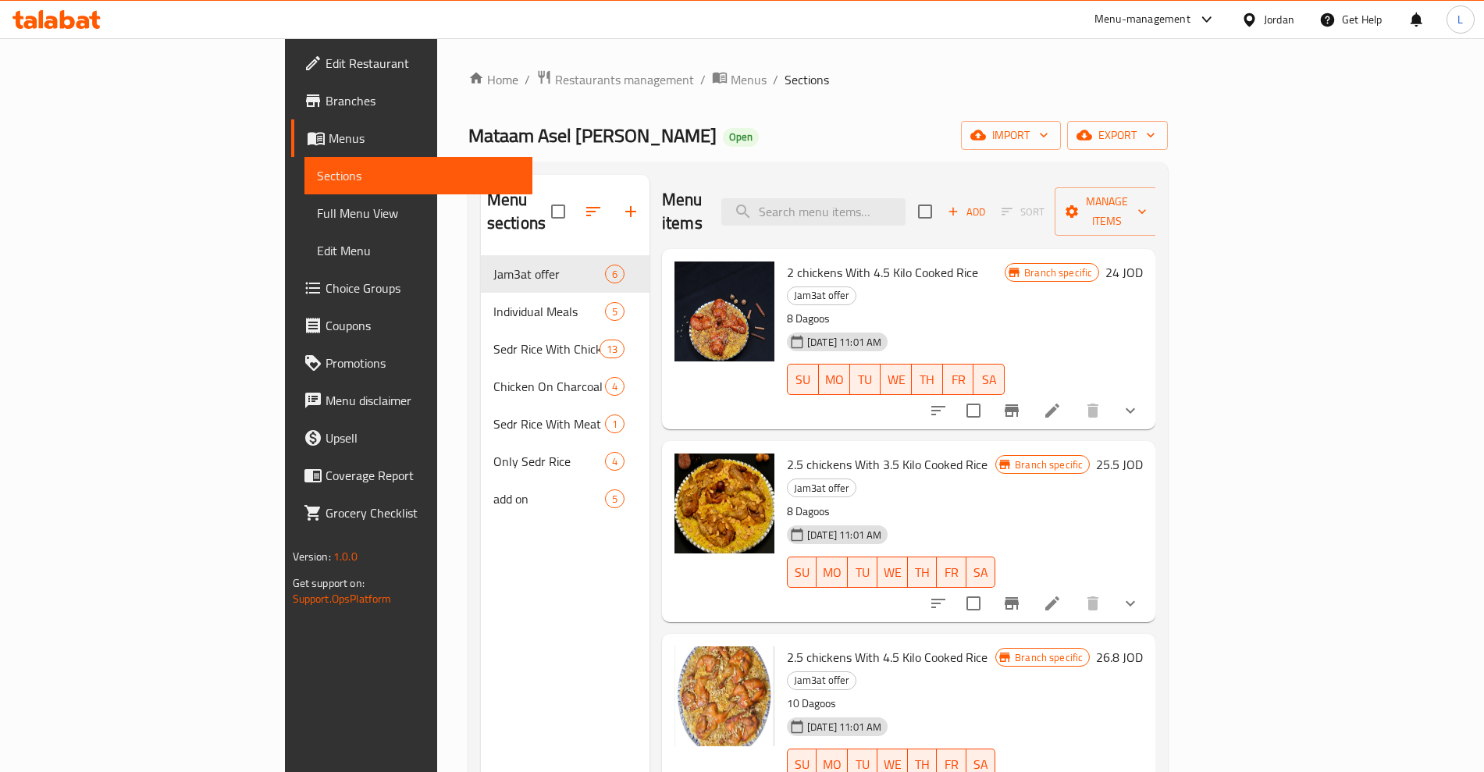
click at [787, 261] on span "2 chickens With 4.5 Kilo Cooked Rice" at bounding box center [882, 272] width 191 height 23
copy span "chickens"
click at [884, 261] on span "2 chickens With 4.5 Kilo Cooked Rice" at bounding box center [882, 272] width 191 height 23
click at [889, 261] on span "2 chickens With 4.5 Kilo Cooked Rice" at bounding box center [882, 272] width 191 height 23
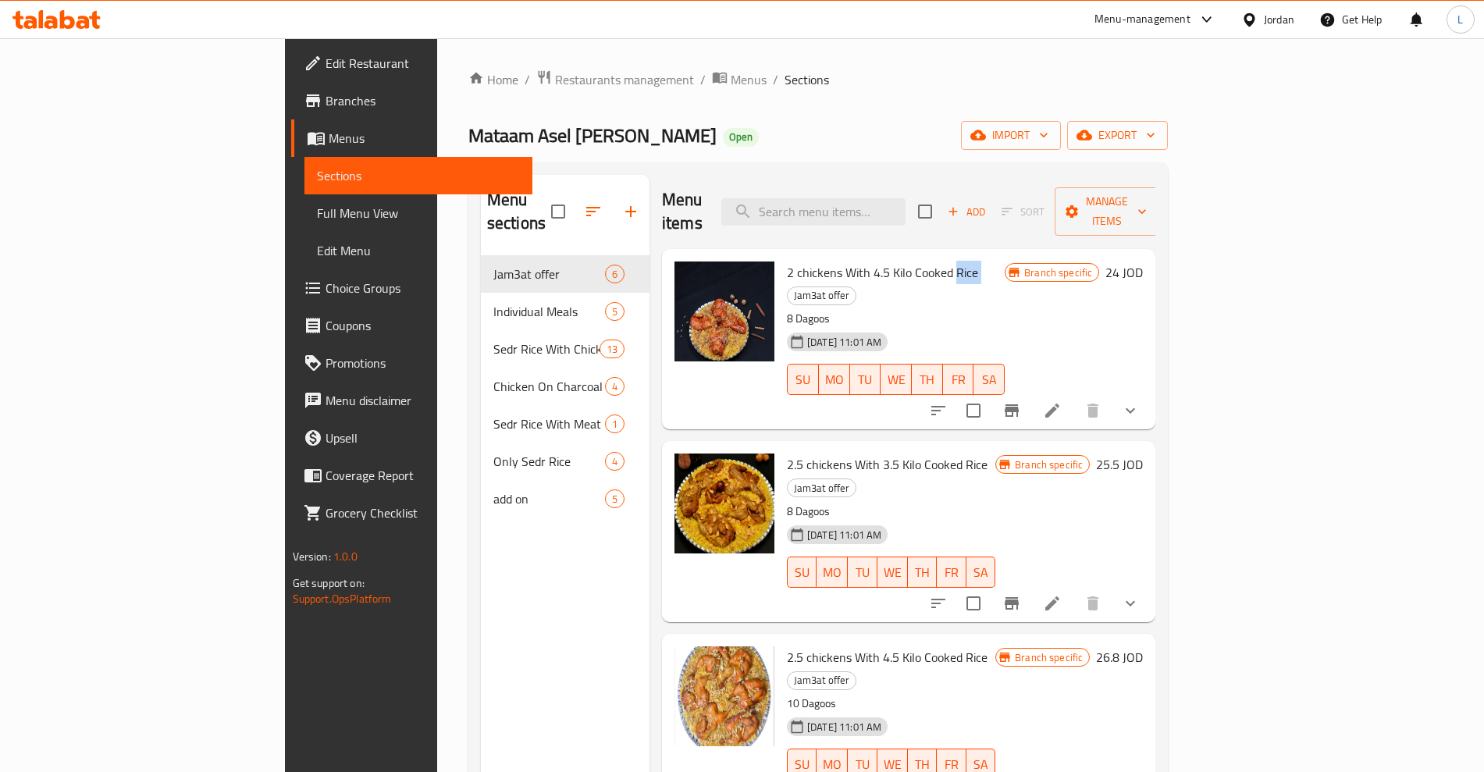
click at [889, 261] on span "2 chickens With 4.5 Kilo Cooked Rice" at bounding box center [882, 272] width 191 height 23
copy h6 "Rice"
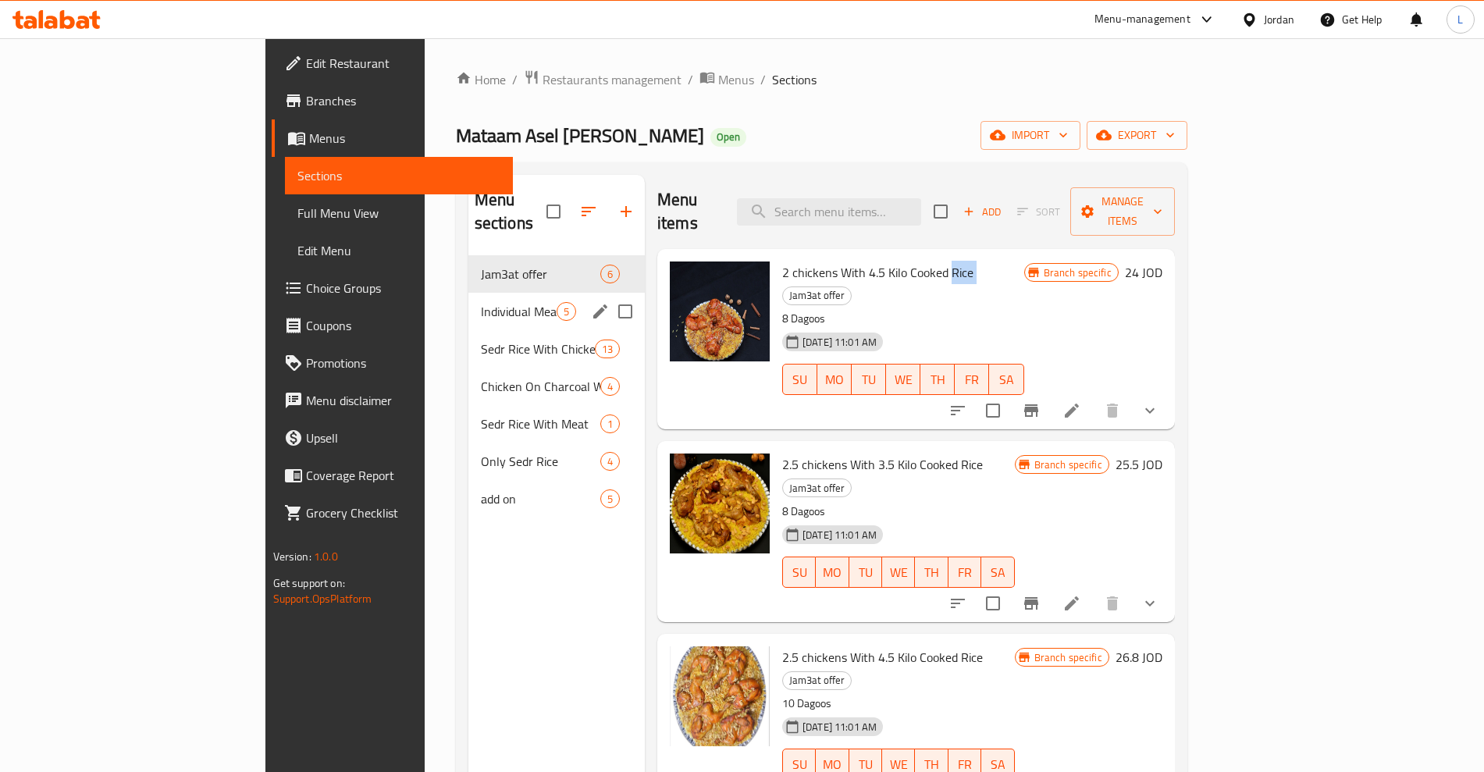
drag, startPoint x: 363, startPoint y: 272, endPoint x: 452, endPoint y: 272, distance: 89.0
click at [468, 293] on div "Individual Meals 5" at bounding box center [556, 311] width 176 height 37
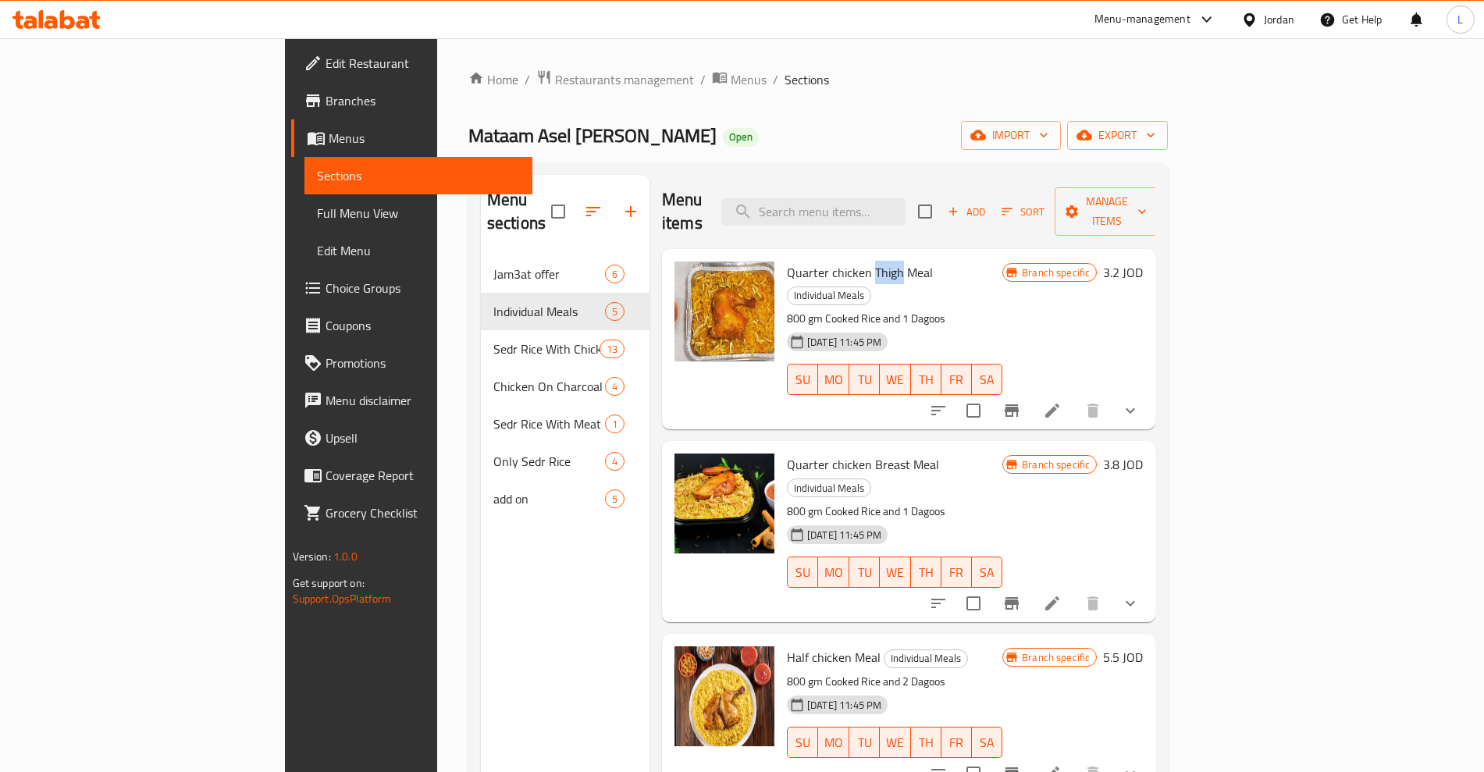
drag, startPoint x: 800, startPoint y: 250, endPoint x: 831, endPoint y: 248, distance: 30.5
click at [831, 261] on span "Quarter chicken Thigh Meal" at bounding box center [860, 272] width 146 height 23
copy span "Thigh"
click at [796, 447] on div "Quarter chicken Breast Meal Individual Meals 800 gm Cooked Rice and 1 Dagoos [D…" at bounding box center [895, 531] width 228 height 168
click at [812, 453] on span "Quarter chicken Breast Meal" at bounding box center [863, 464] width 152 height 23
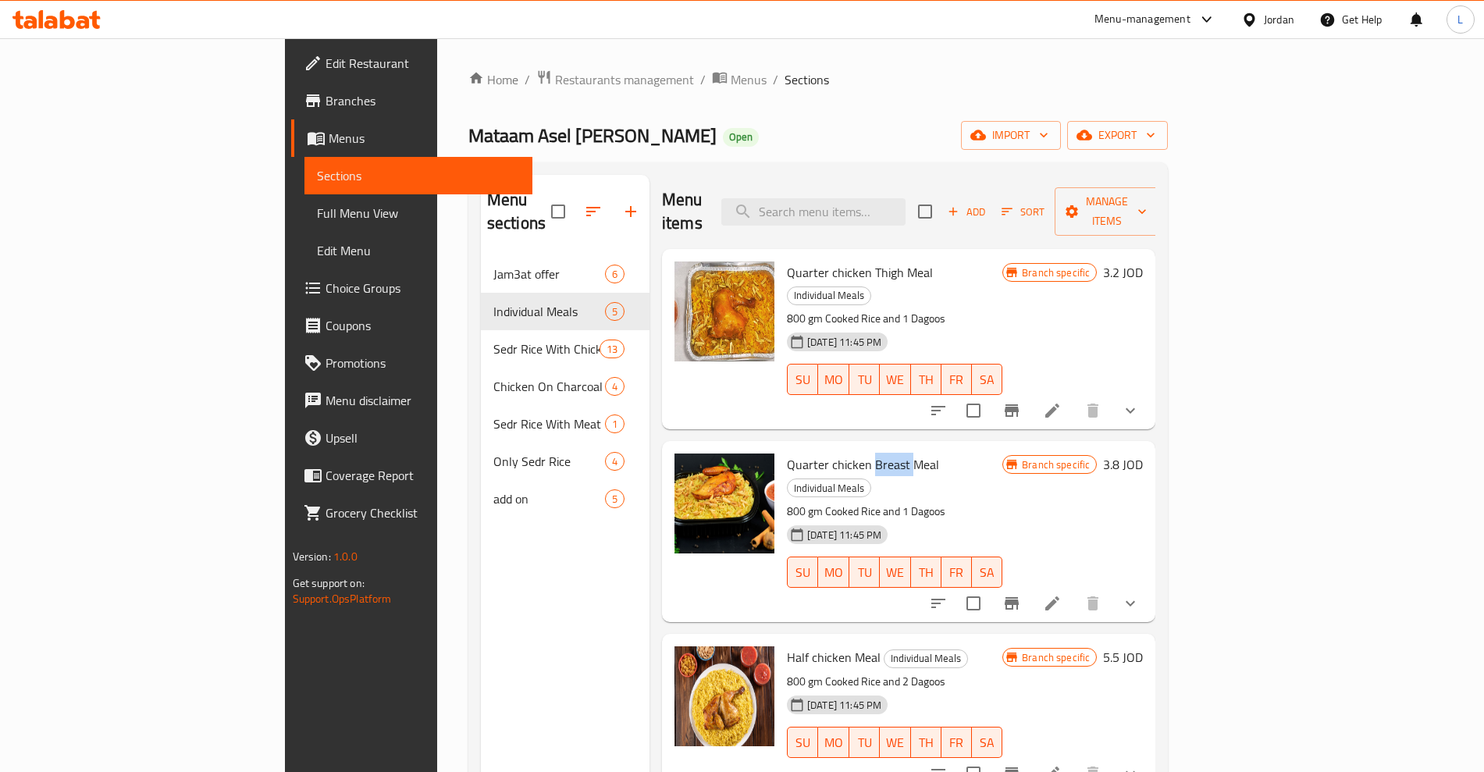
click at [812, 453] on span "Quarter chicken Breast Meal" at bounding box center [863, 464] width 152 height 23
copy span "Breast"
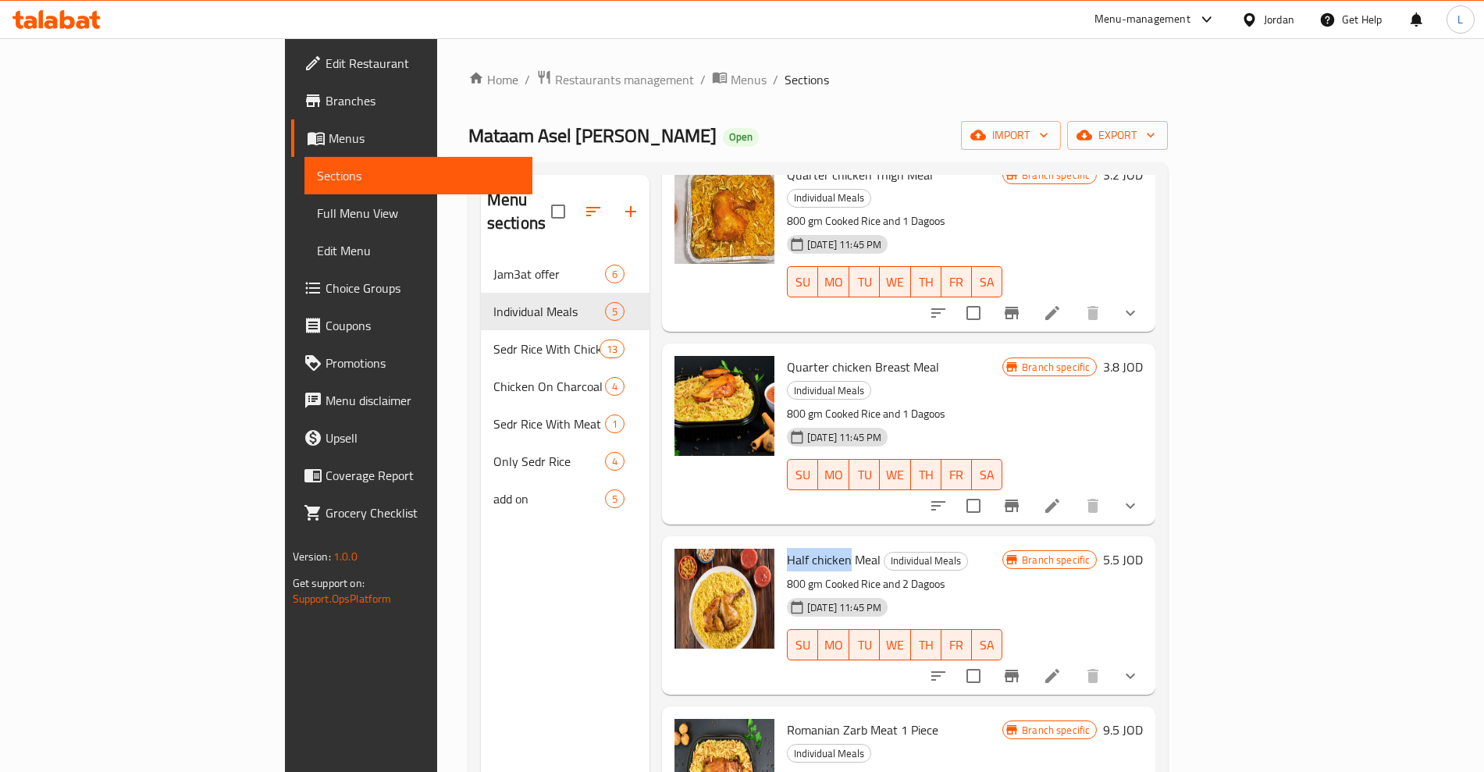
drag, startPoint x: 715, startPoint y: 497, endPoint x: 778, endPoint y: 498, distance: 63.2
click at [787, 548] on span "Half chicken Meal" at bounding box center [834, 559] width 94 height 23
copy span "Half chicken"
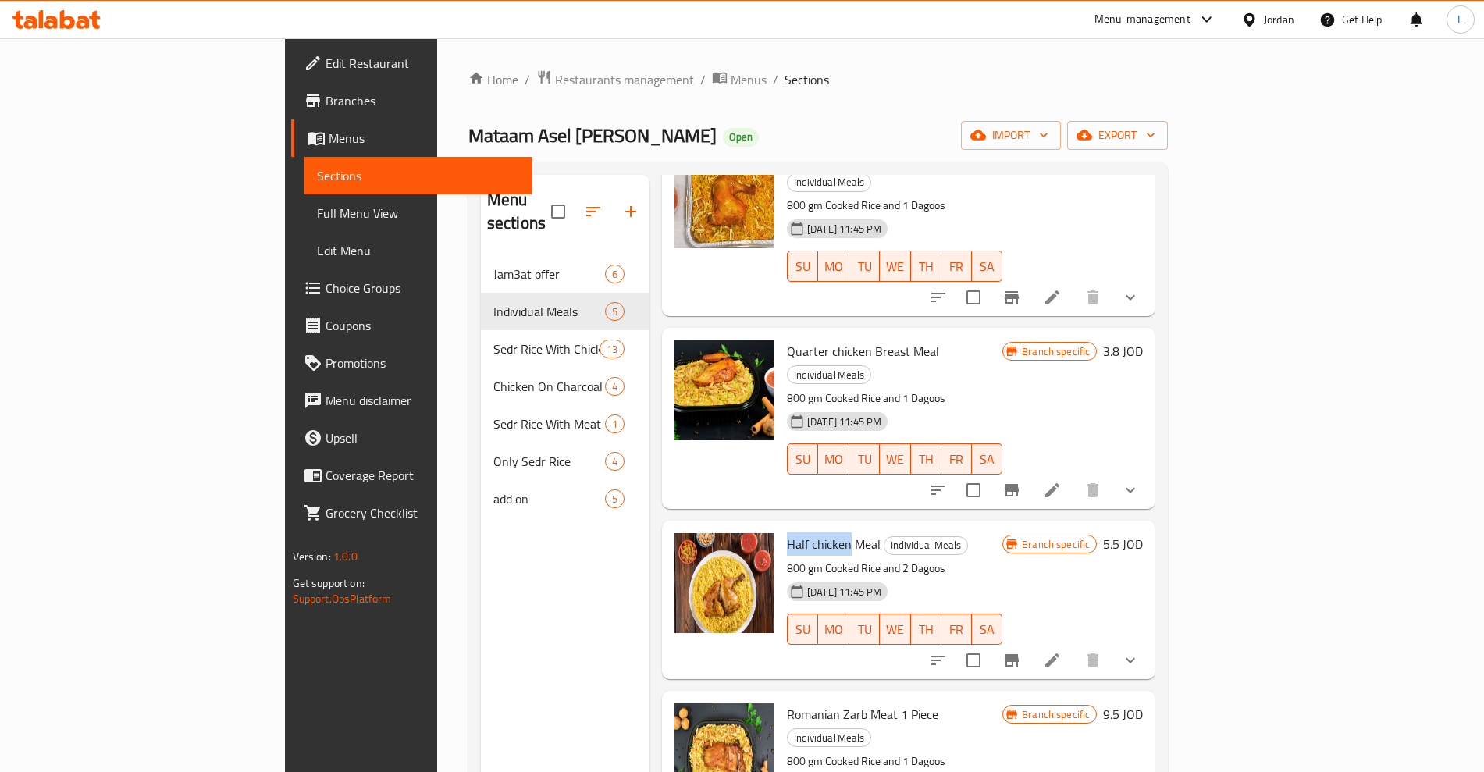
scroll to position [119, 0]
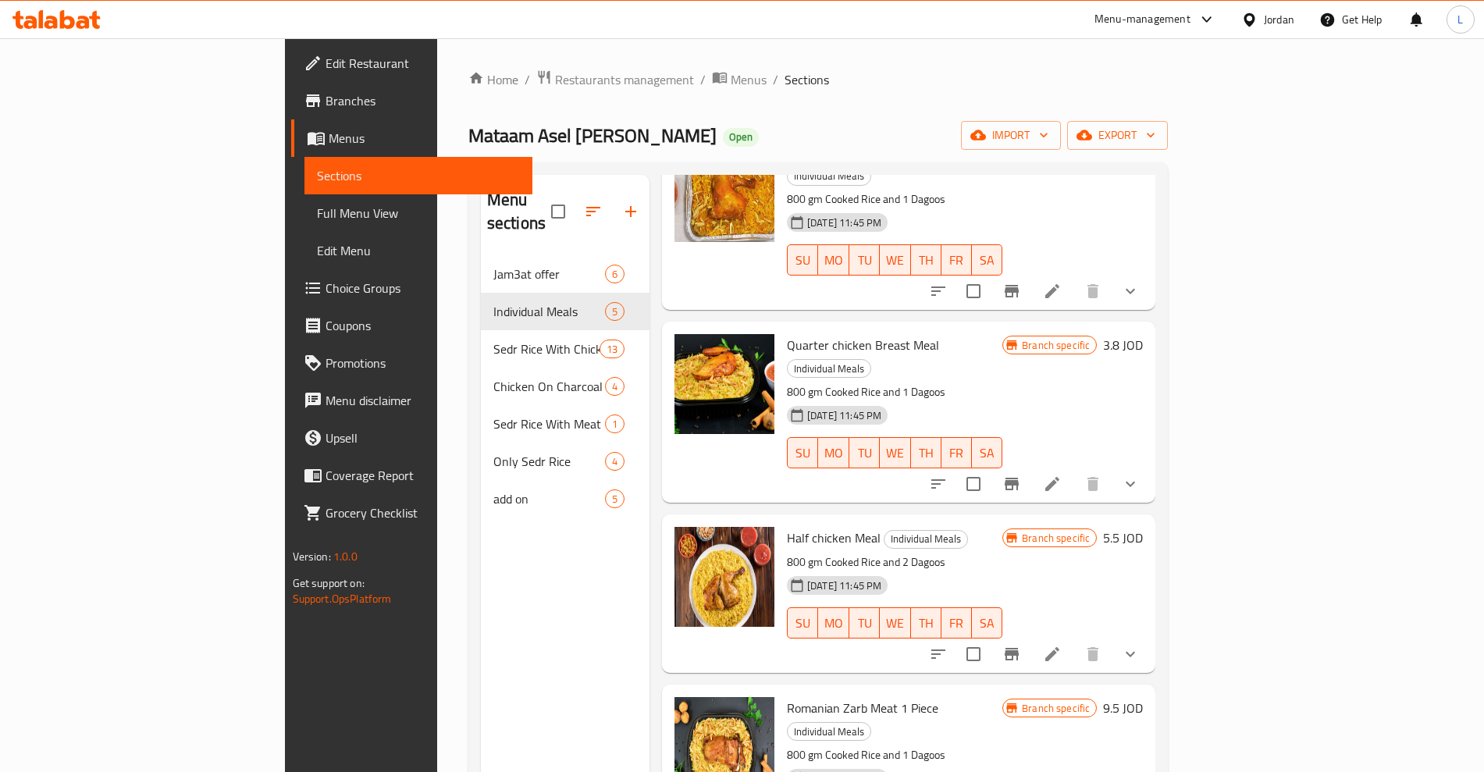
click at [787, 696] on span "Romanian Zarb Meat 1 Piece" at bounding box center [862, 707] width 151 height 23
copy span "Romanian"
click at [787, 696] on span "Romanian Zarb Meat 1 Piece" at bounding box center [862, 707] width 151 height 23
drag, startPoint x: 771, startPoint y: 643, endPoint x: 826, endPoint y: 646, distance: 55.5
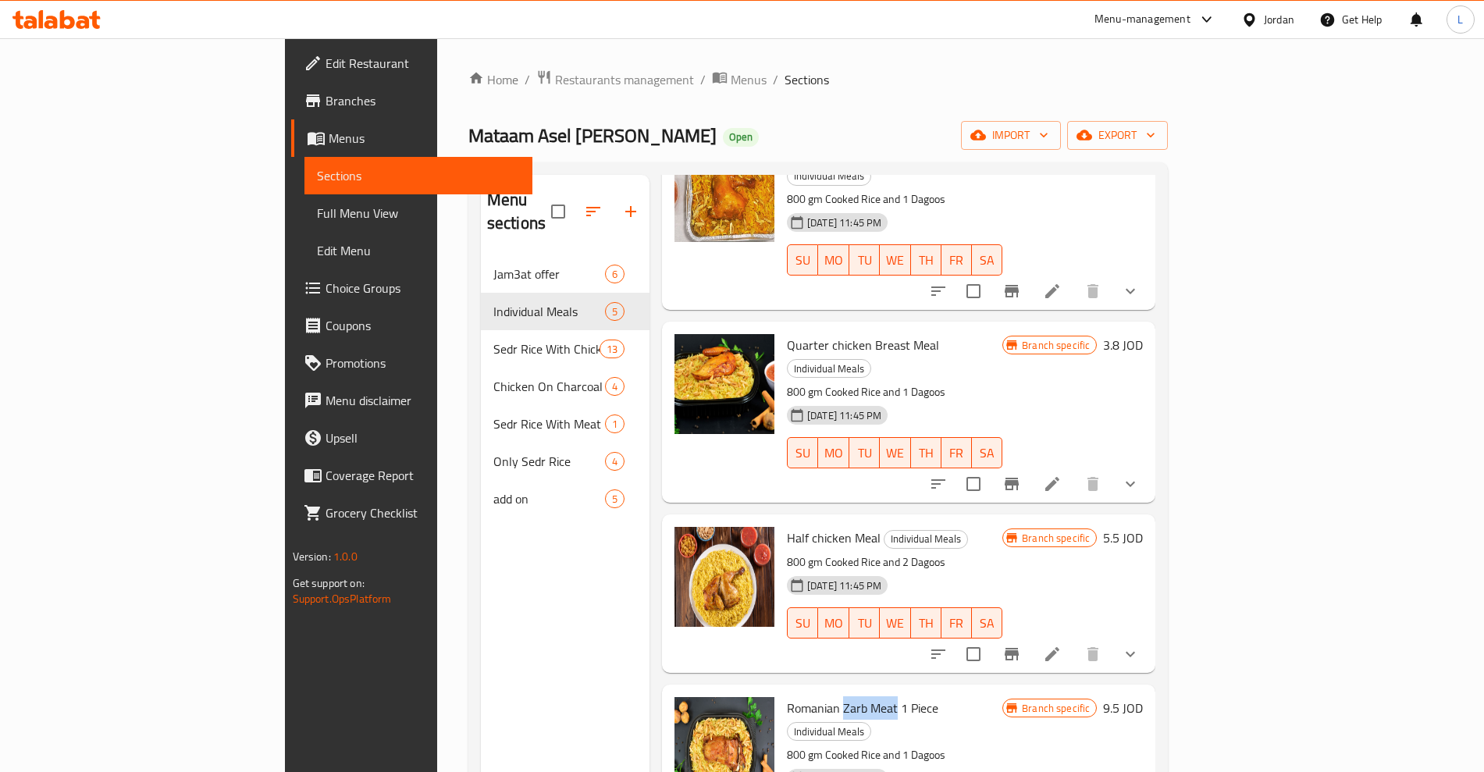
click at [826, 696] on span "Romanian Zarb Meat 1 Piece" at bounding box center [862, 707] width 151 height 23
copy span "Zarb Meat"
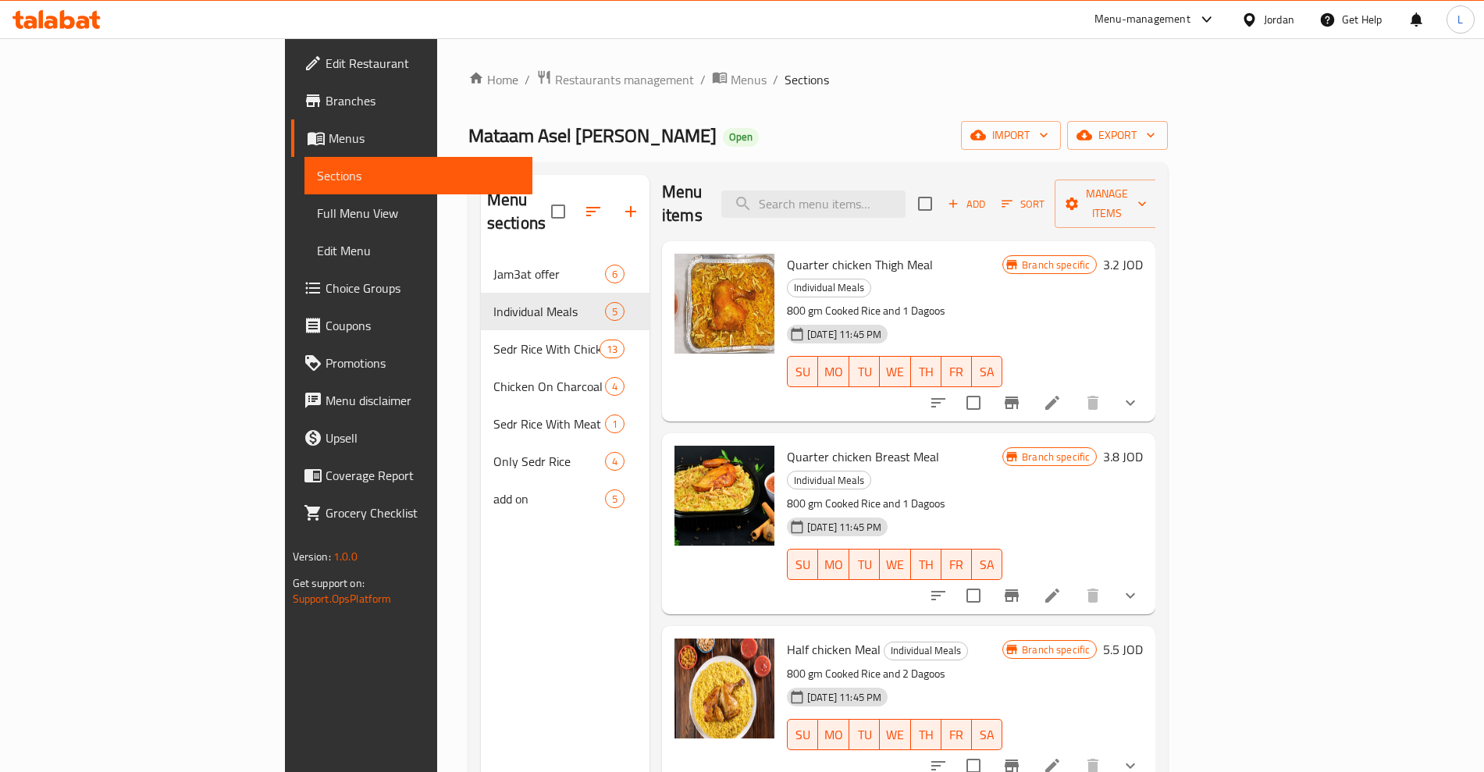
scroll to position [0, 0]
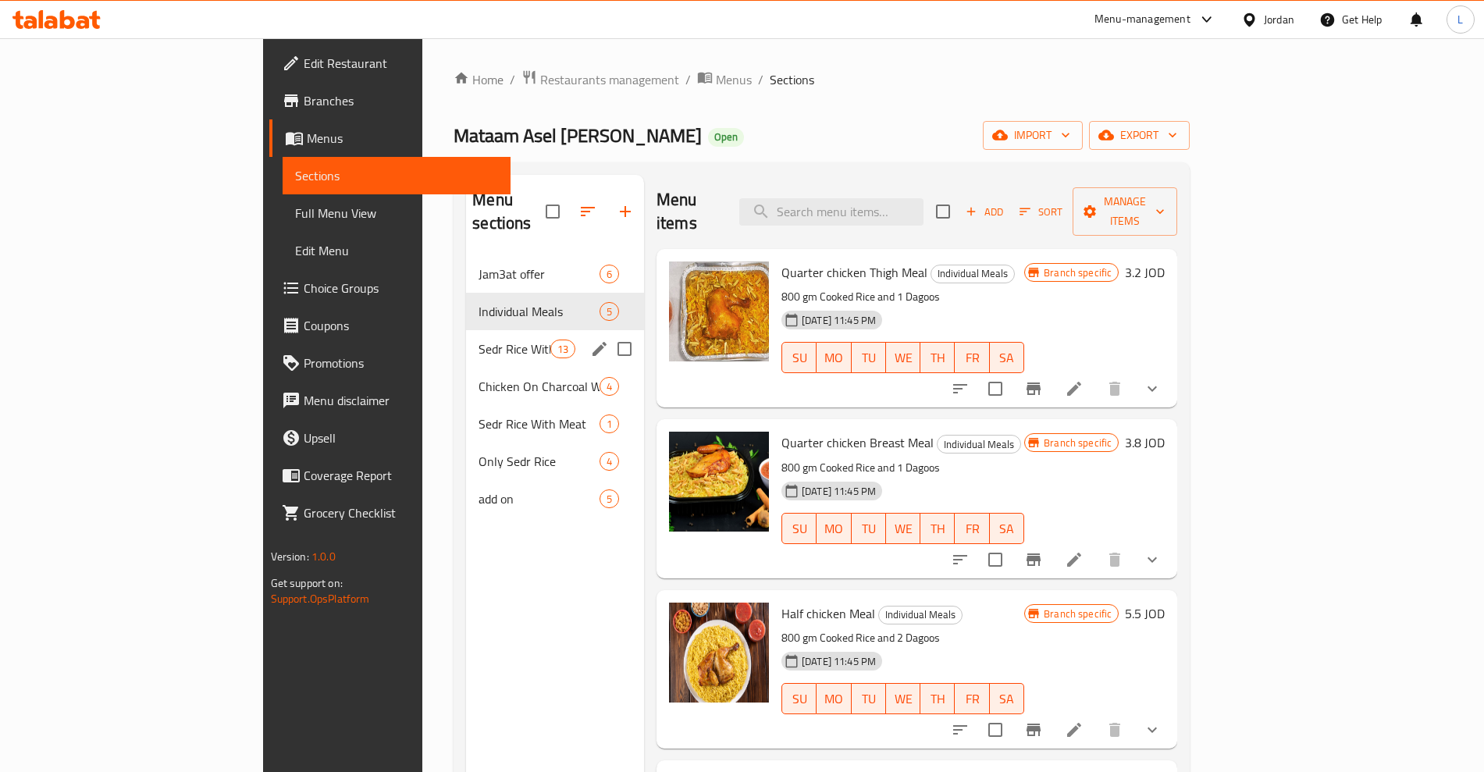
click at [479, 340] on span "Sedr Rice With Chicken" at bounding box center [514, 349] width 71 height 19
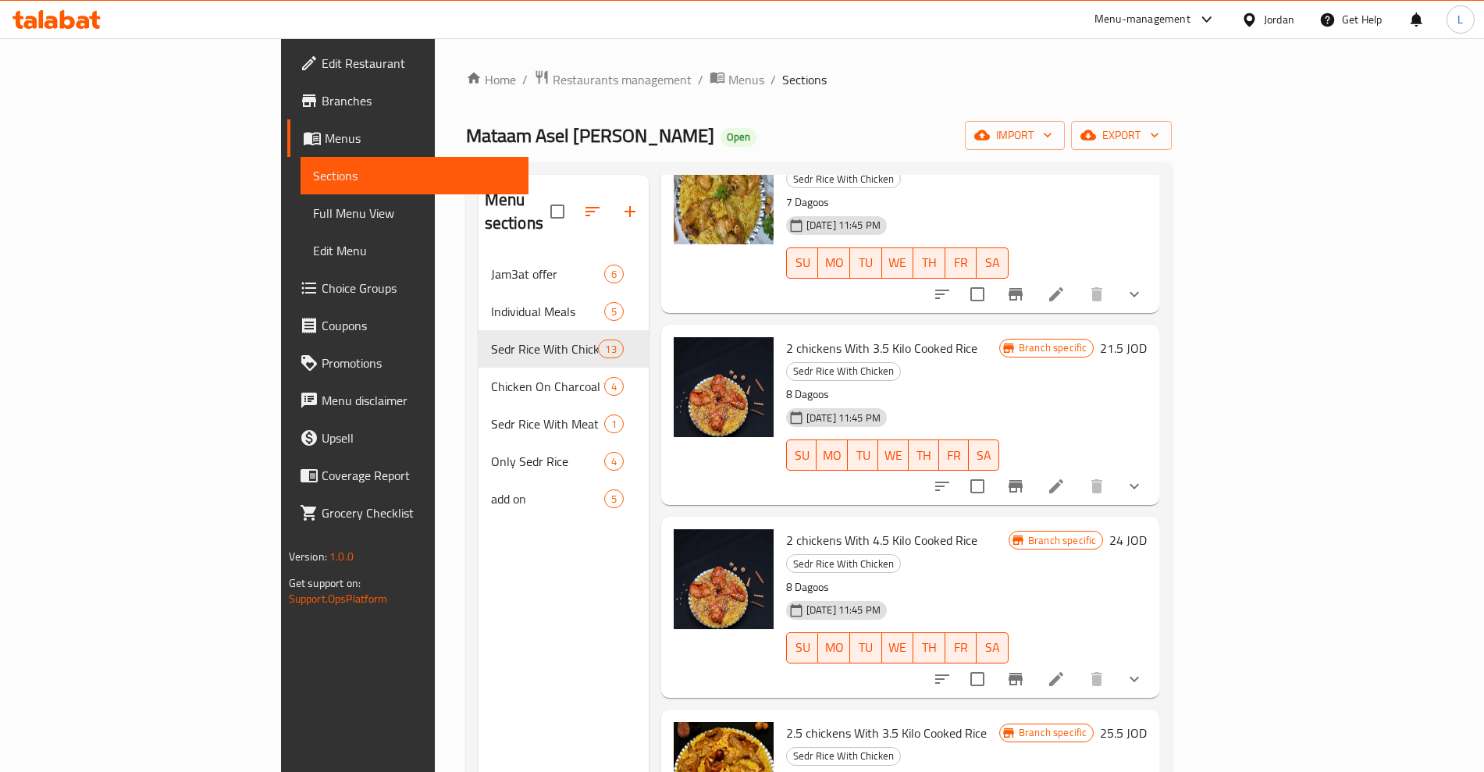
scroll to position [1484, 0]
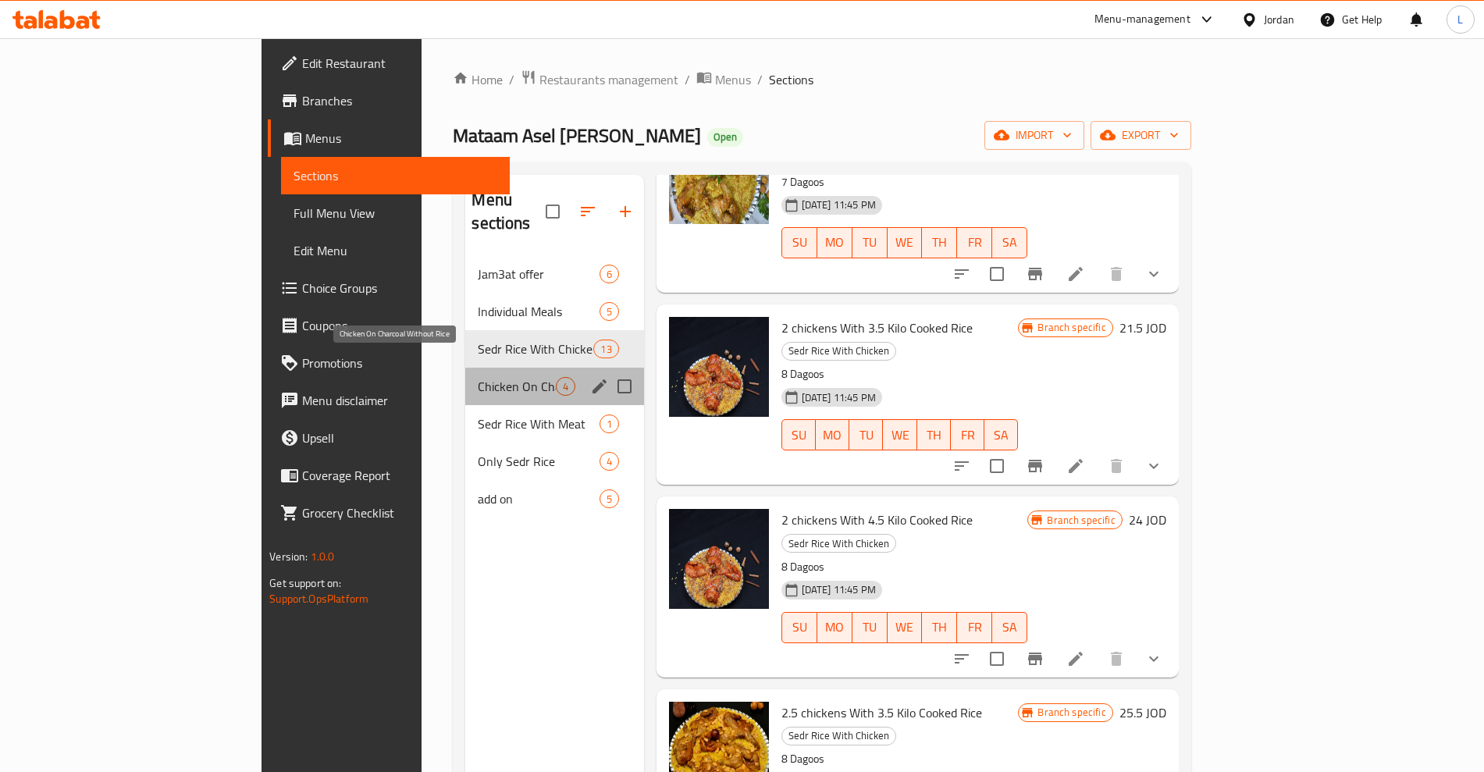
click at [478, 377] on span "Chicken On Charcoal Without Rice" at bounding box center [516, 386] width 77 height 19
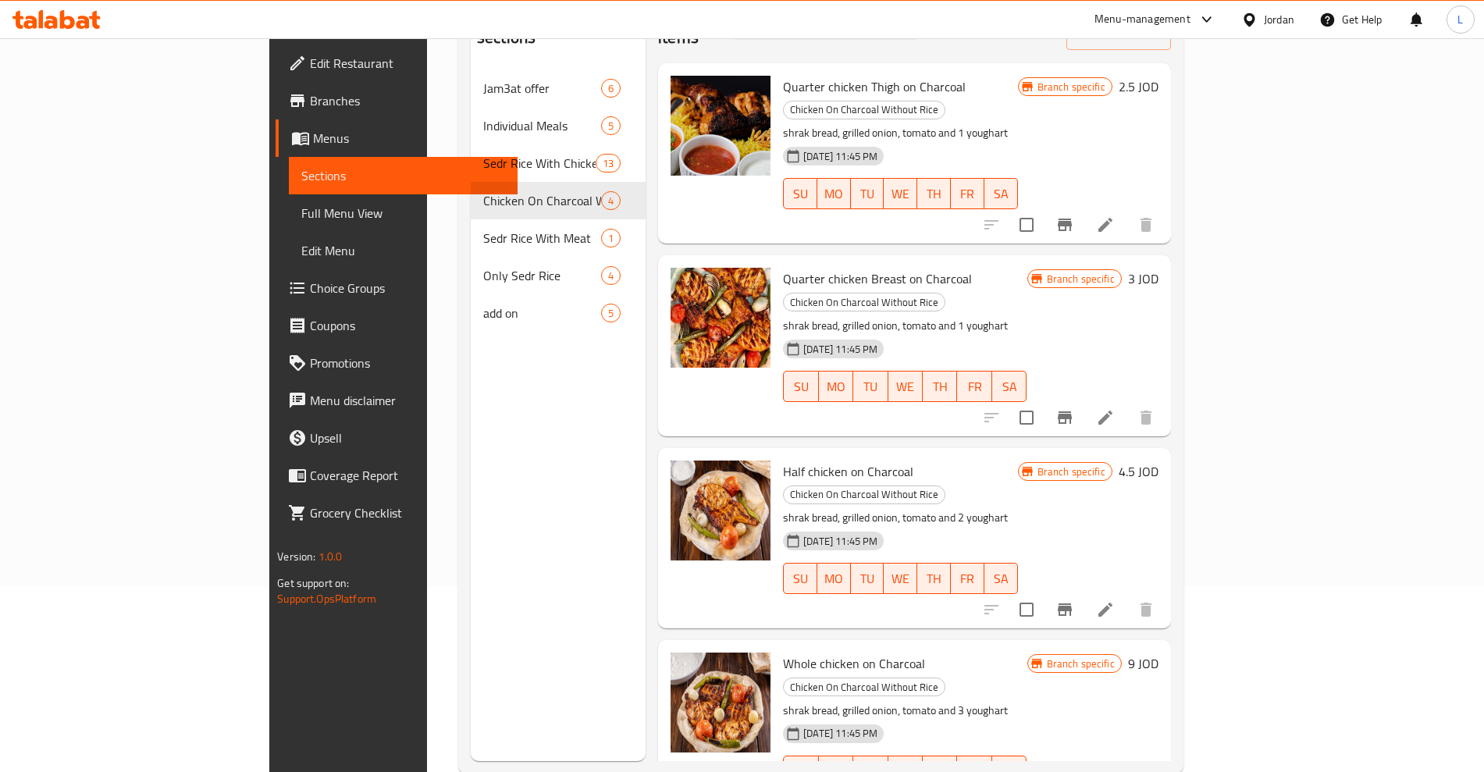
scroll to position [219, 0]
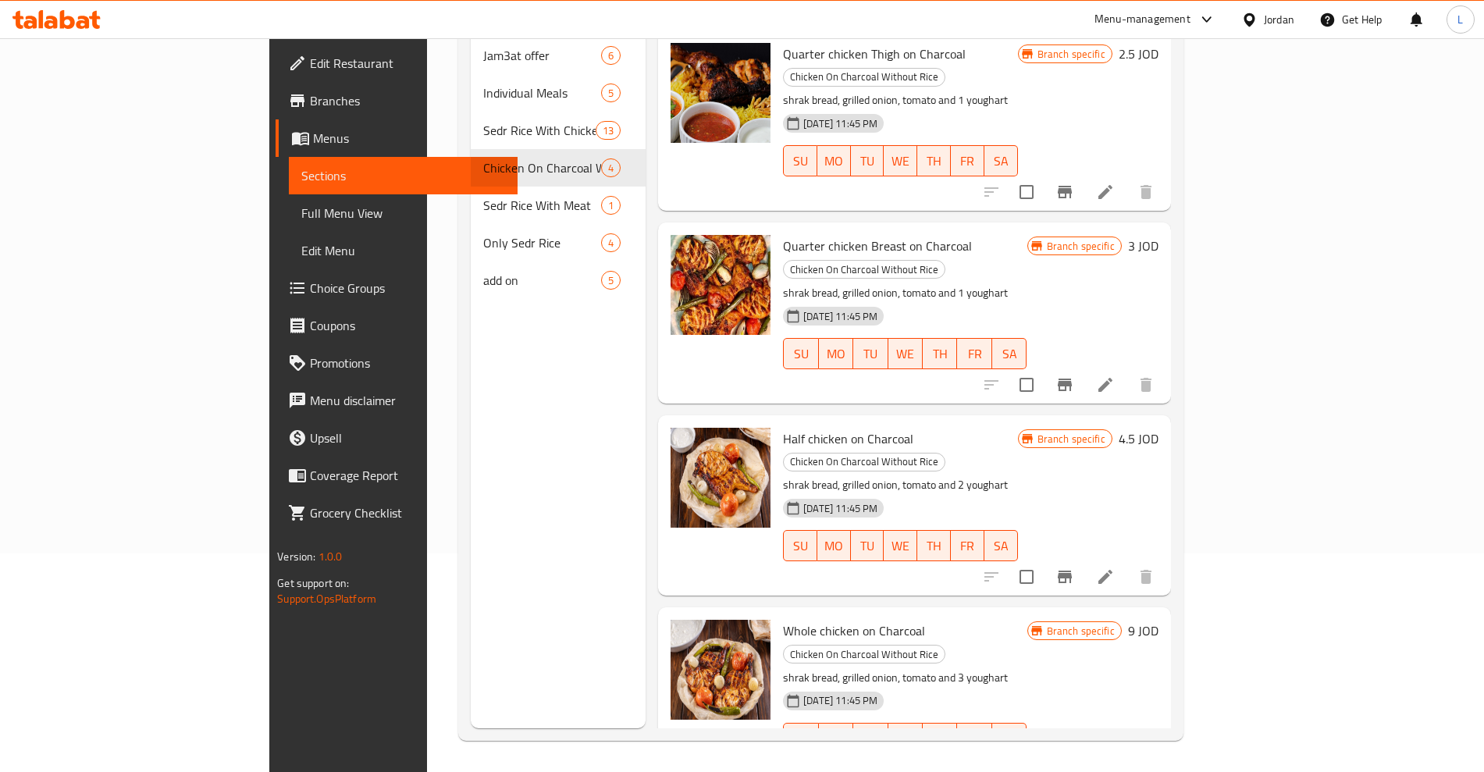
click at [821, 427] on span "Half chicken on Charcoal" at bounding box center [848, 438] width 130 height 23
click at [818, 427] on span "Half chicken on Charcoal" at bounding box center [848, 438] width 130 height 23
copy span "Charcoal"
drag, startPoint x: 714, startPoint y: 539, endPoint x: 796, endPoint y: 551, distance: 82.9
click at [796, 614] on div "Whole chicken on Charcoal Chicken On Charcoal Without Rice shrak bread, grilled…" at bounding box center [905, 698] width 256 height 168
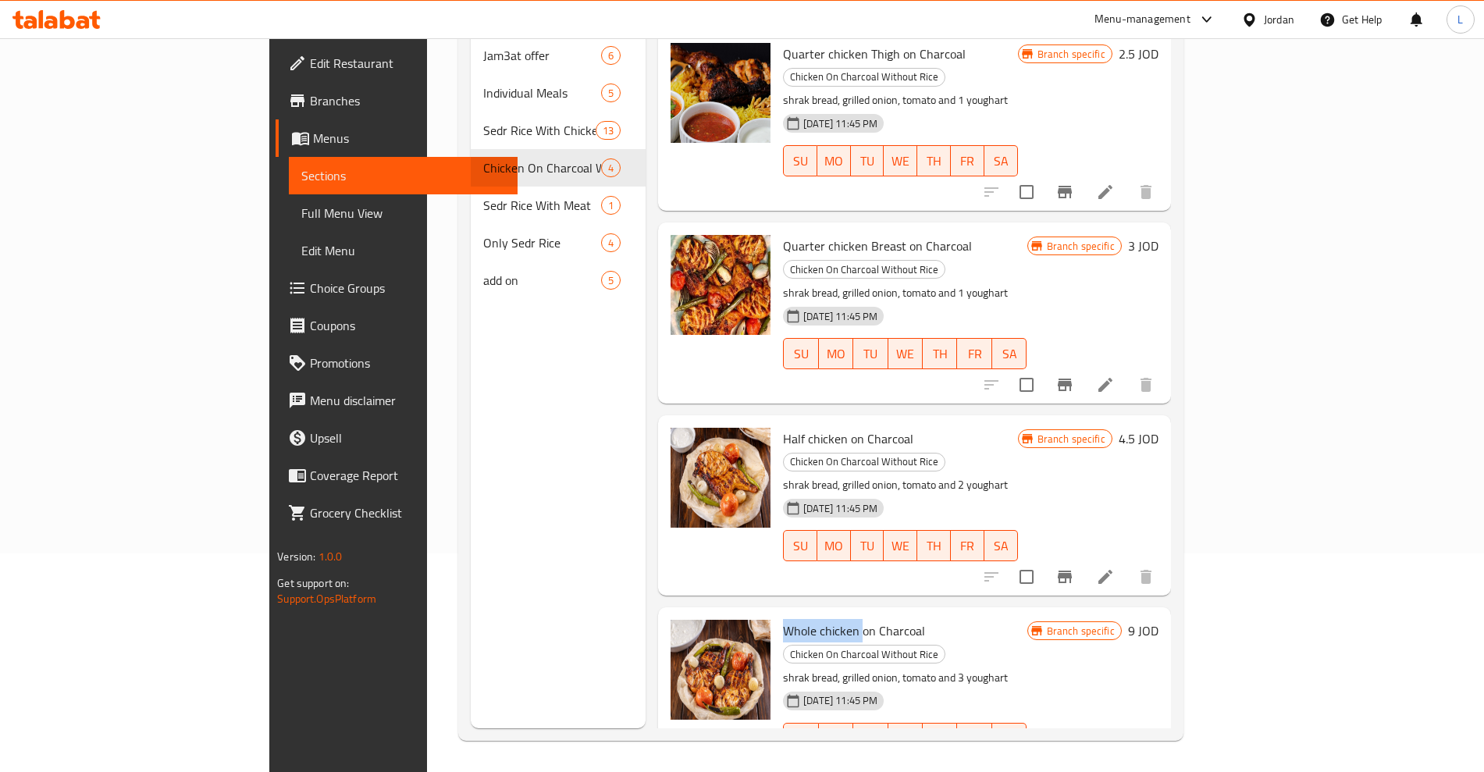
copy span "Whole chicken"
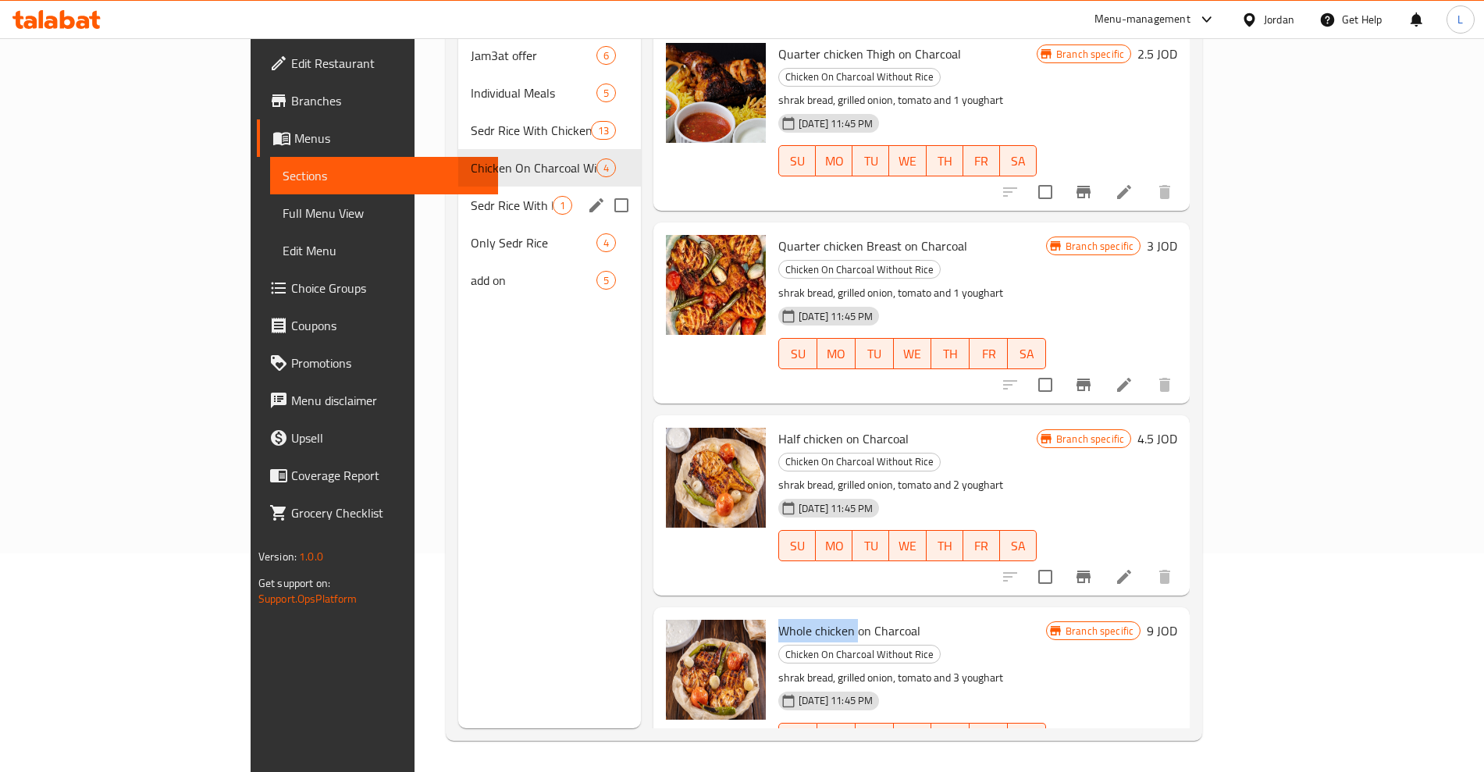
click at [471, 196] on span "Sedr Rice With Meat" at bounding box center [512, 205] width 82 height 19
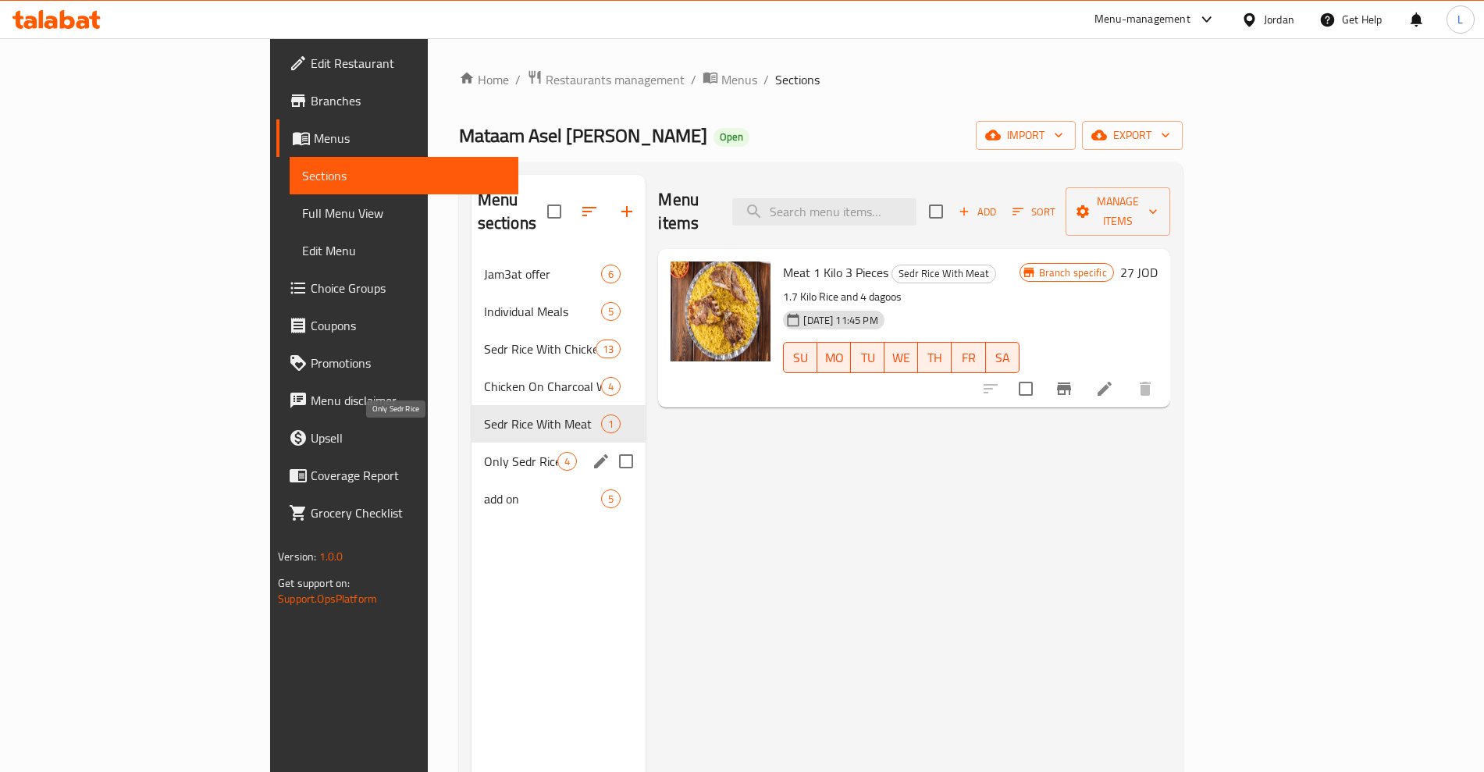
click at [484, 452] on span "Only Sedr Rice" at bounding box center [521, 461] width 74 height 19
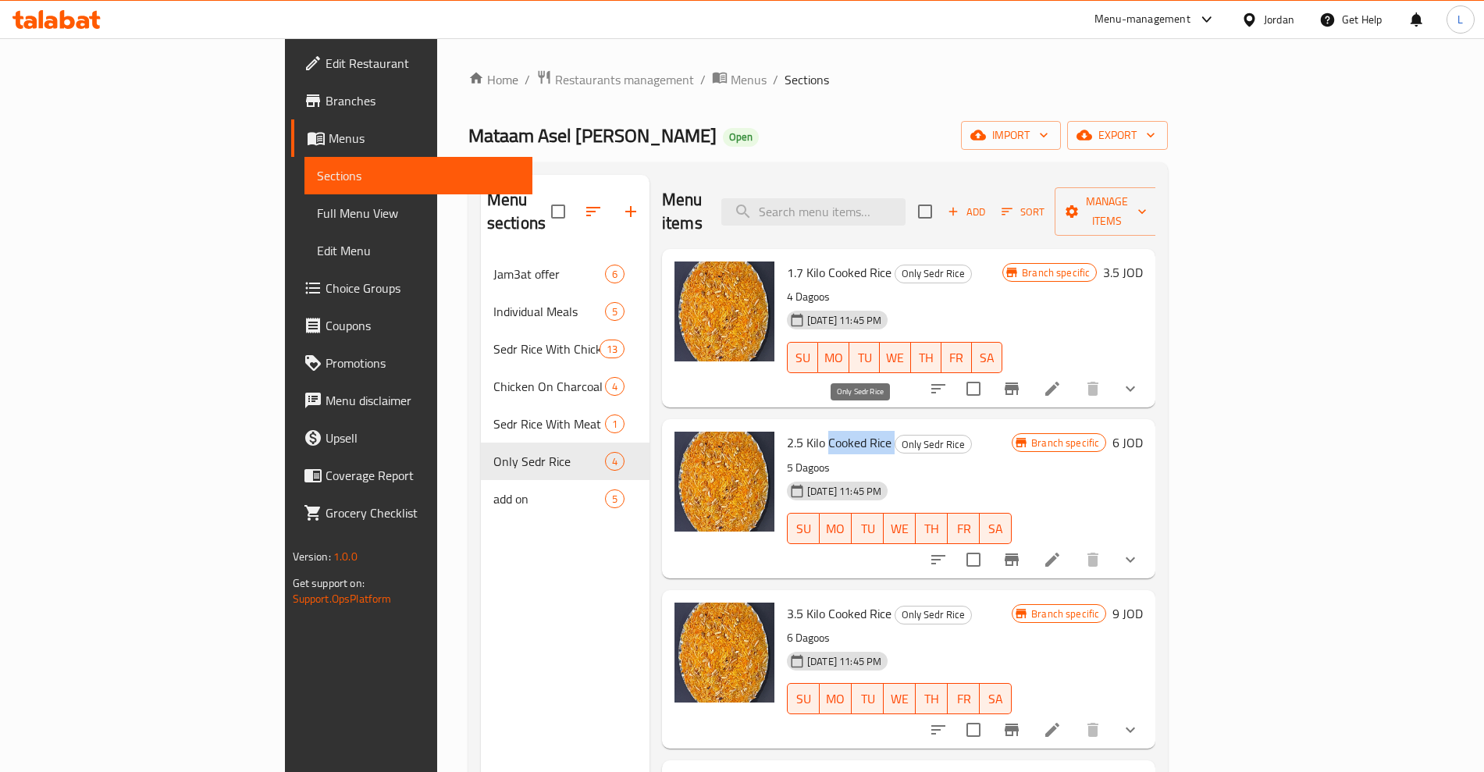
drag, startPoint x: 757, startPoint y: 420, endPoint x: 828, endPoint y: 422, distance: 70.3
click at [828, 432] on h6 "2.5 Kilo Cooked Rice Only Sedr Rice" at bounding box center [899, 443] width 225 height 22
copy h6 "Cooked Rice"
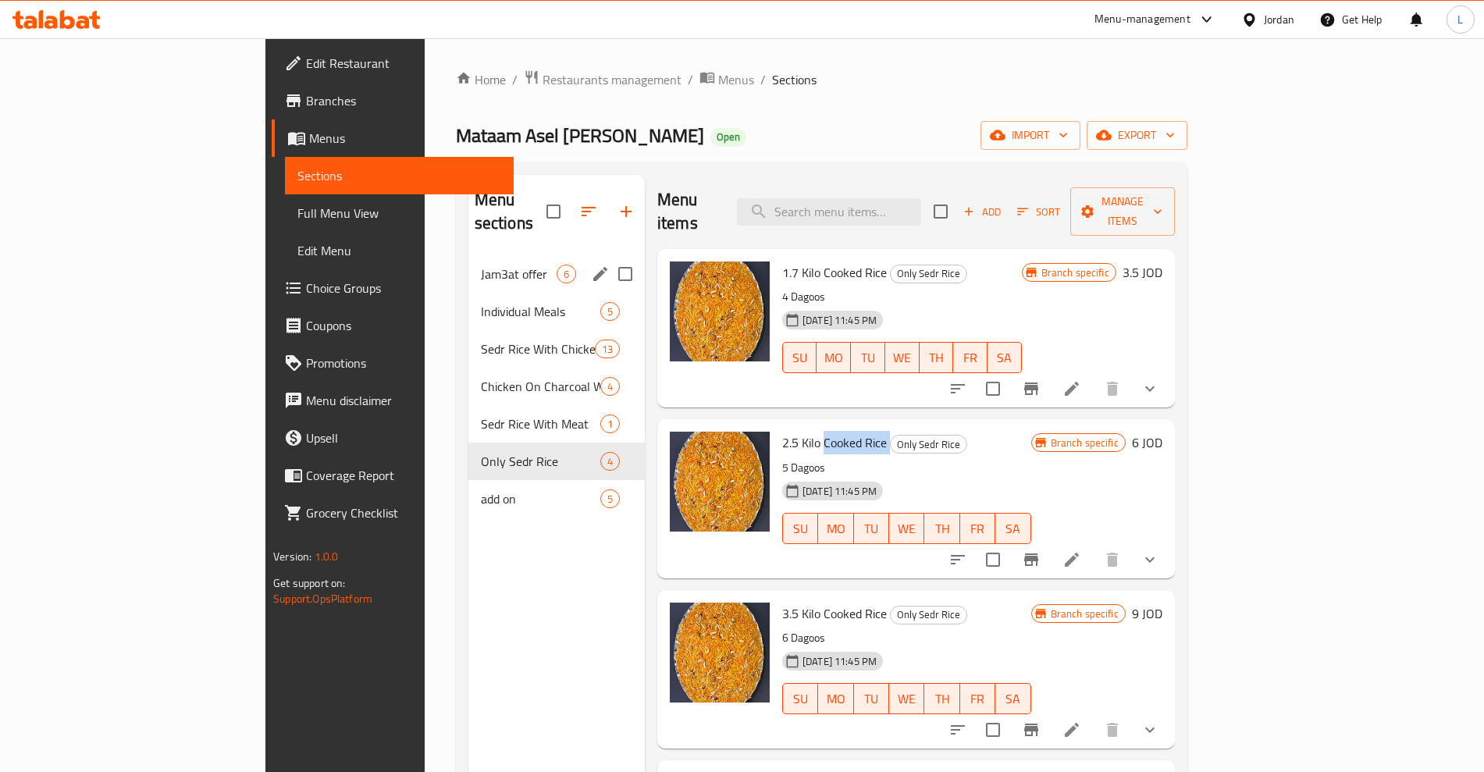
drag, startPoint x: 375, startPoint y: 246, endPoint x: 479, endPoint y: 230, distance: 105.0
click at [481, 265] on span "Jam3at offer" at bounding box center [519, 274] width 76 height 19
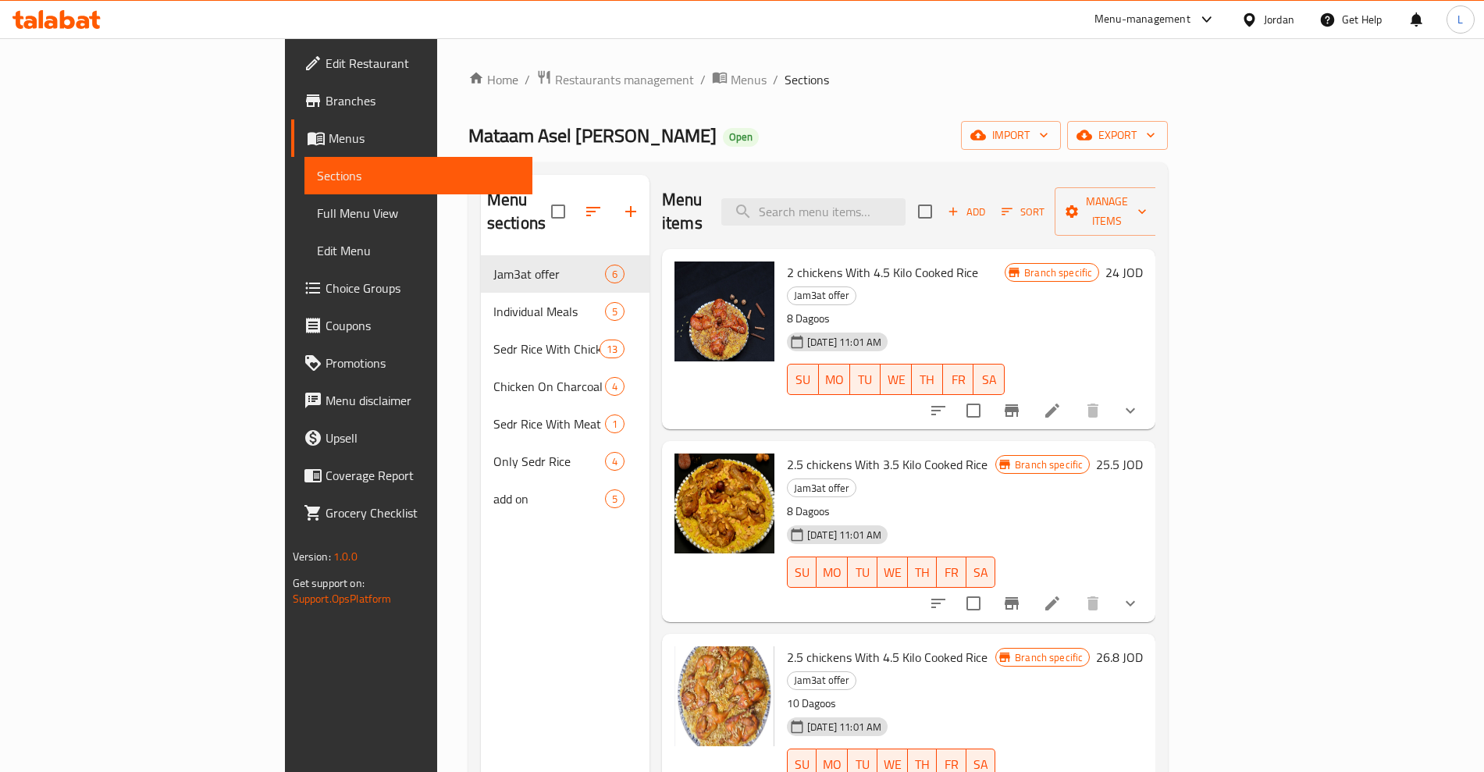
click at [787, 261] on span "2 chickens With 4.5 Kilo Cooked Rice" at bounding box center [882, 272] width 191 height 23
drag, startPoint x: 840, startPoint y: 249, endPoint x: 907, endPoint y: 252, distance: 67.2
click at [907, 262] on h6 "2 chickens With 4.5 Kilo Cooked Rice Jam3at offer" at bounding box center [896, 284] width 218 height 44
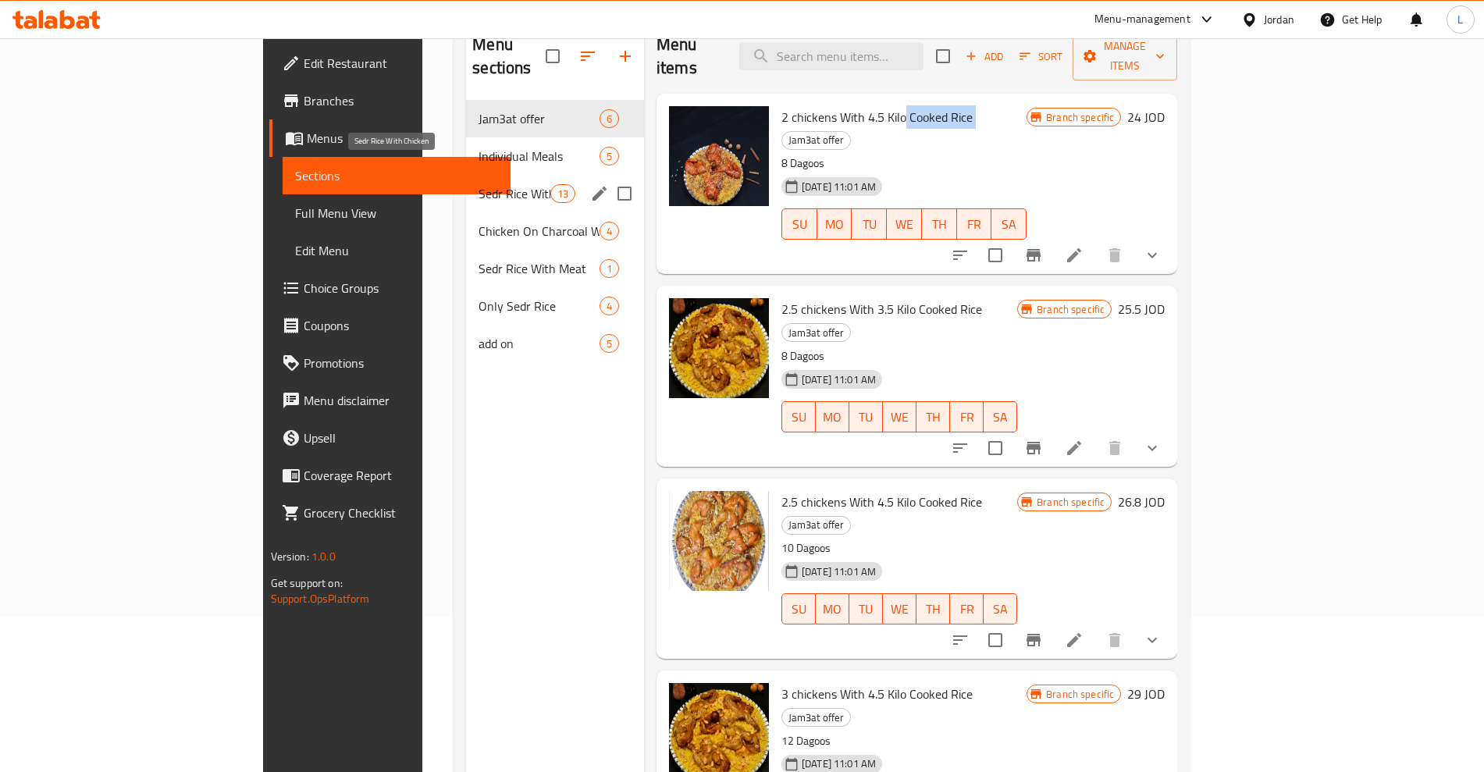
scroll to position [121, 0]
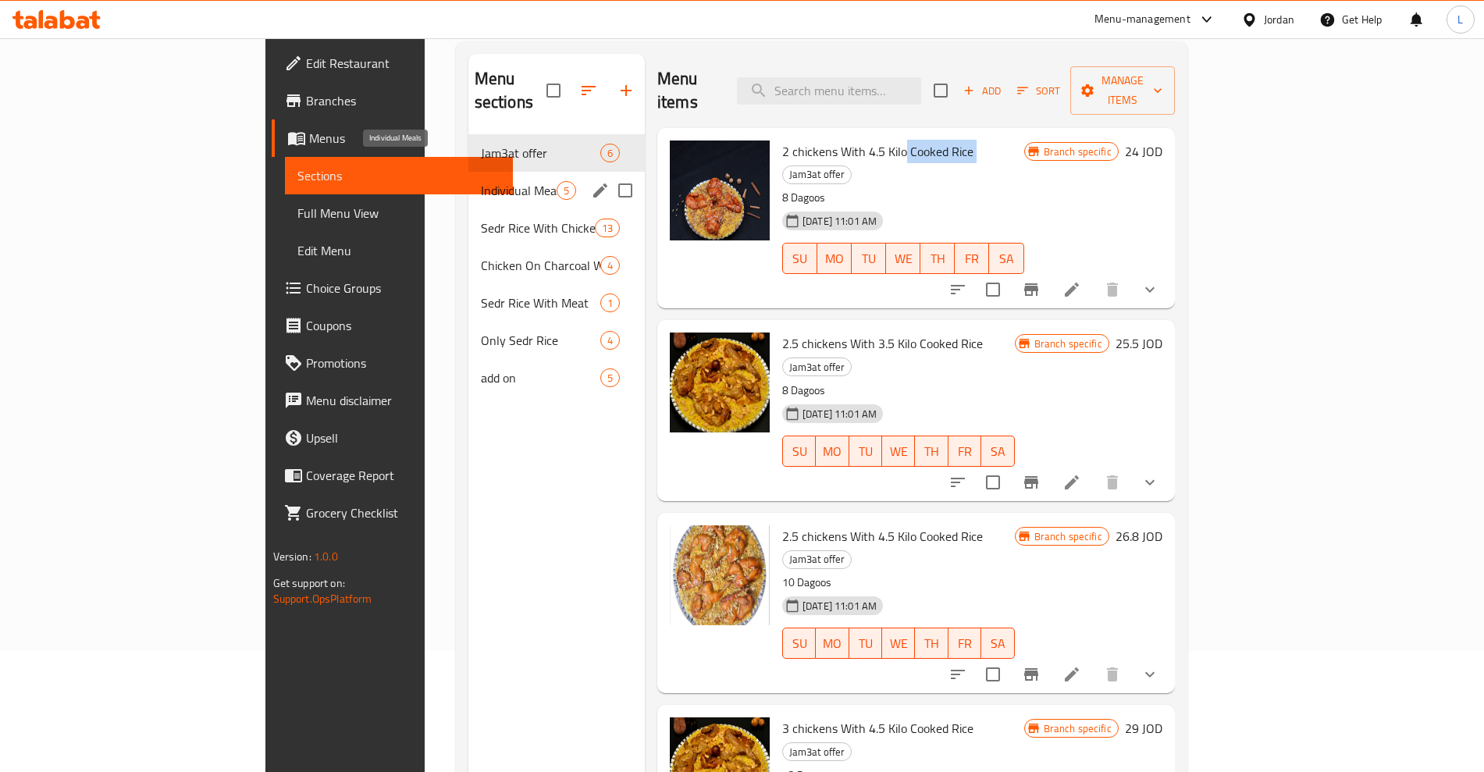
click at [481, 181] on span "Individual Meals" at bounding box center [519, 190] width 76 height 19
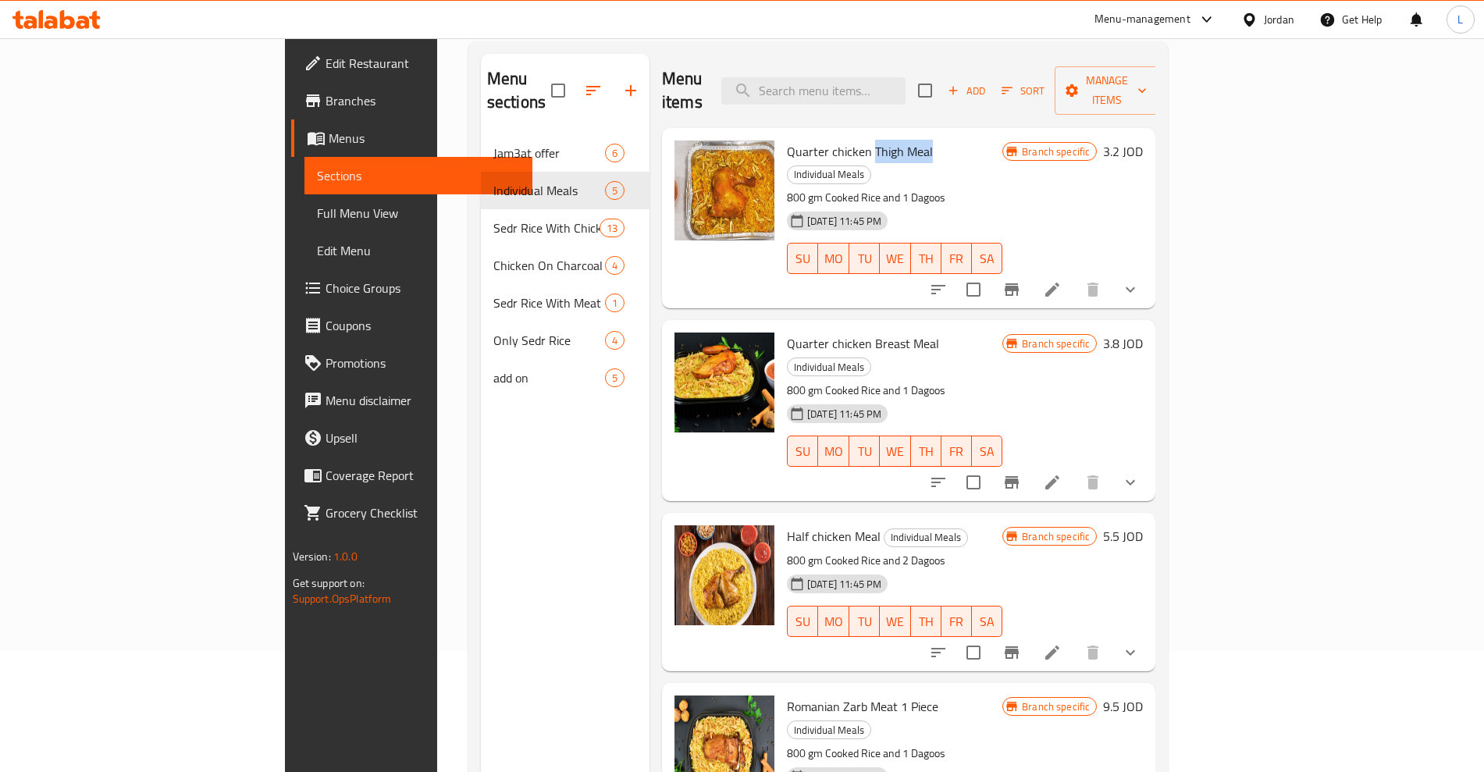
drag, startPoint x: 802, startPoint y: 129, endPoint x: 860, endPoint y: 130, distance: 57.8
click at [860, 141] on h6 "Quarter chicken Thigh Meal Individual Meals" at bounding box center [894, 163] width 215 height 44
drag, startPoint x: 801, startPoint y: 303, endPoint x: 871, endPoint y: 304, distance: 70.3
click at [871, 333] on h6 "Quarter chicken Breast Meal Individual Meals" at bounding box center [894, 355] width 215 height 44
drag, startPoint x: 711, startPoint y: 130, endPoint x: 797, endPoint y: 124, distance: 86.9
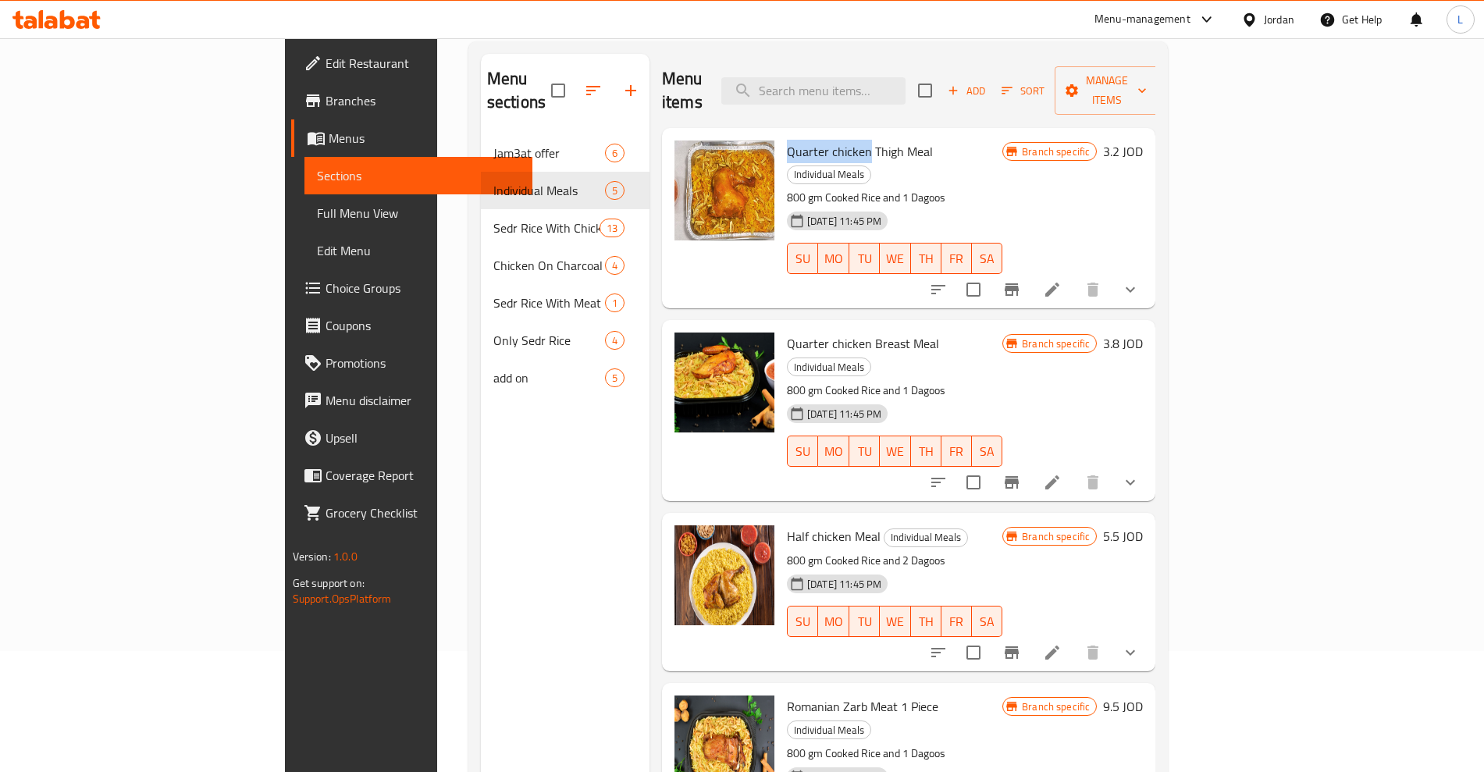
click at [797, 134] on div "Quarter chicken Thigh Meal Individual Meals 800 gm Cooked Rice and 1 Dagoos 30-…" at bounding box center [895, 218] width 228 height 168
drag, startPoint x: 716, startPoint y: 472, endPoint x: 776, endPoint y: 474, distance: 60.2
click at [787, 525] on span "Half chicken Meal" at bounding box center [834, 536] width 94 height 23
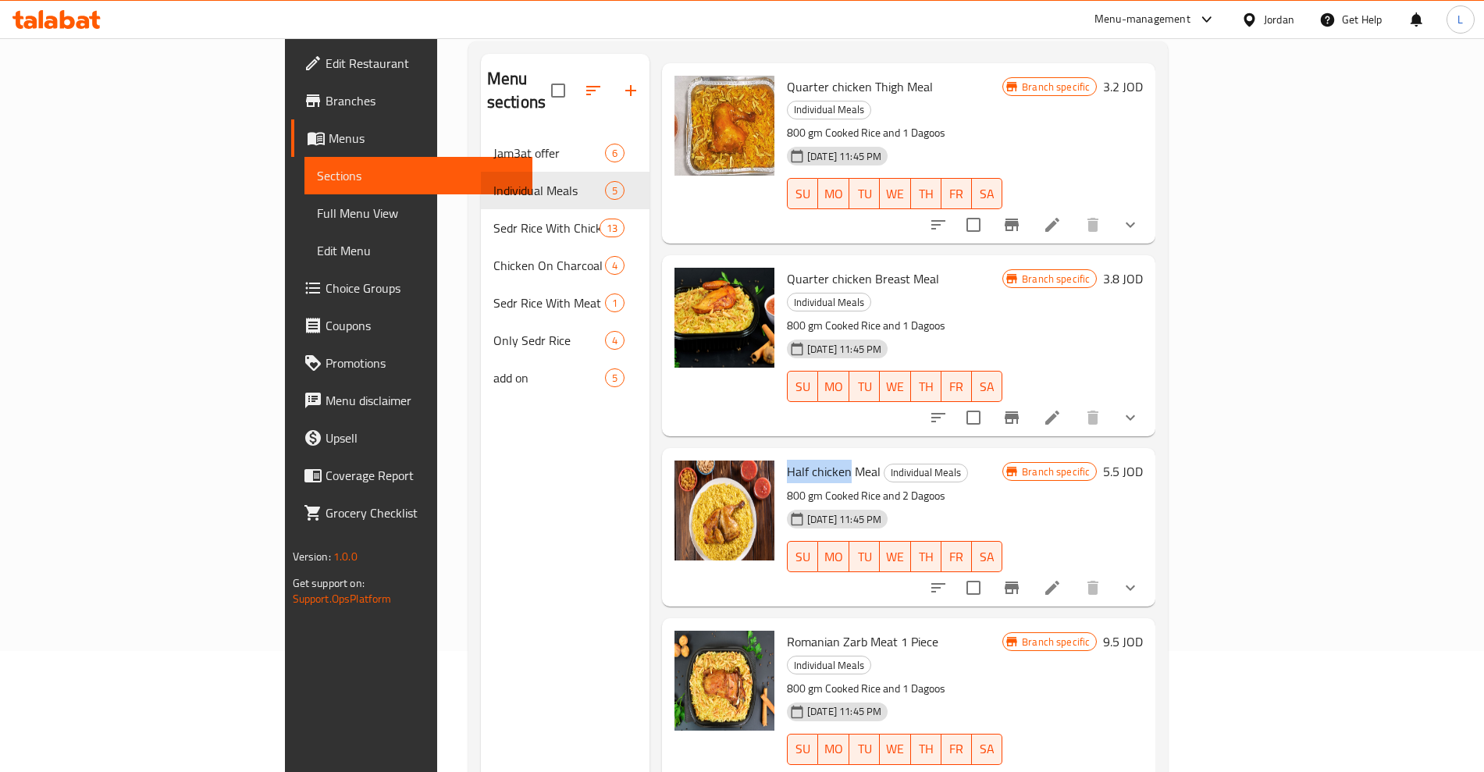
scroll to position [119, 0]
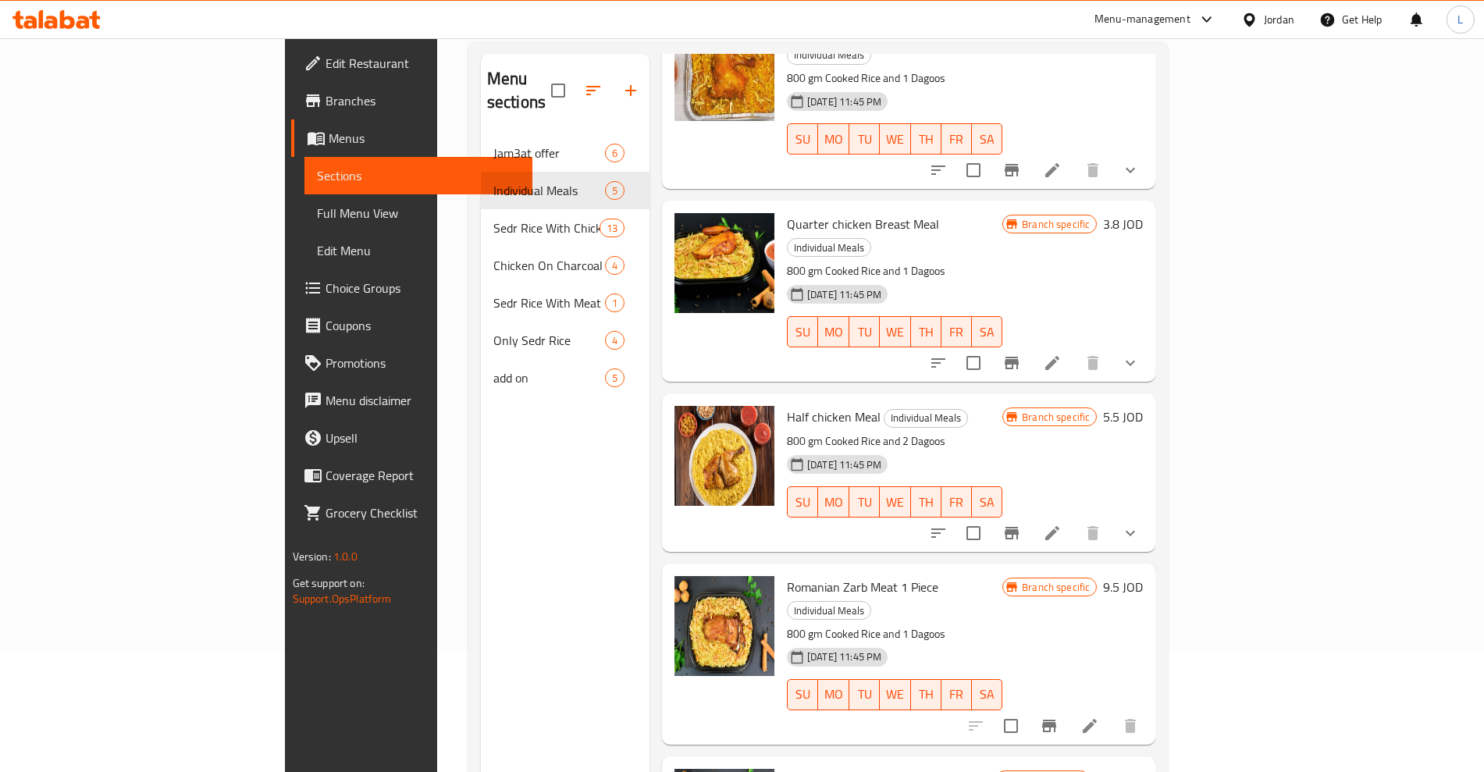
click at [787, 575] on span "Romanian Zarb Meat 1 Piece" at bounding box center [862, 586] width 151 height 23
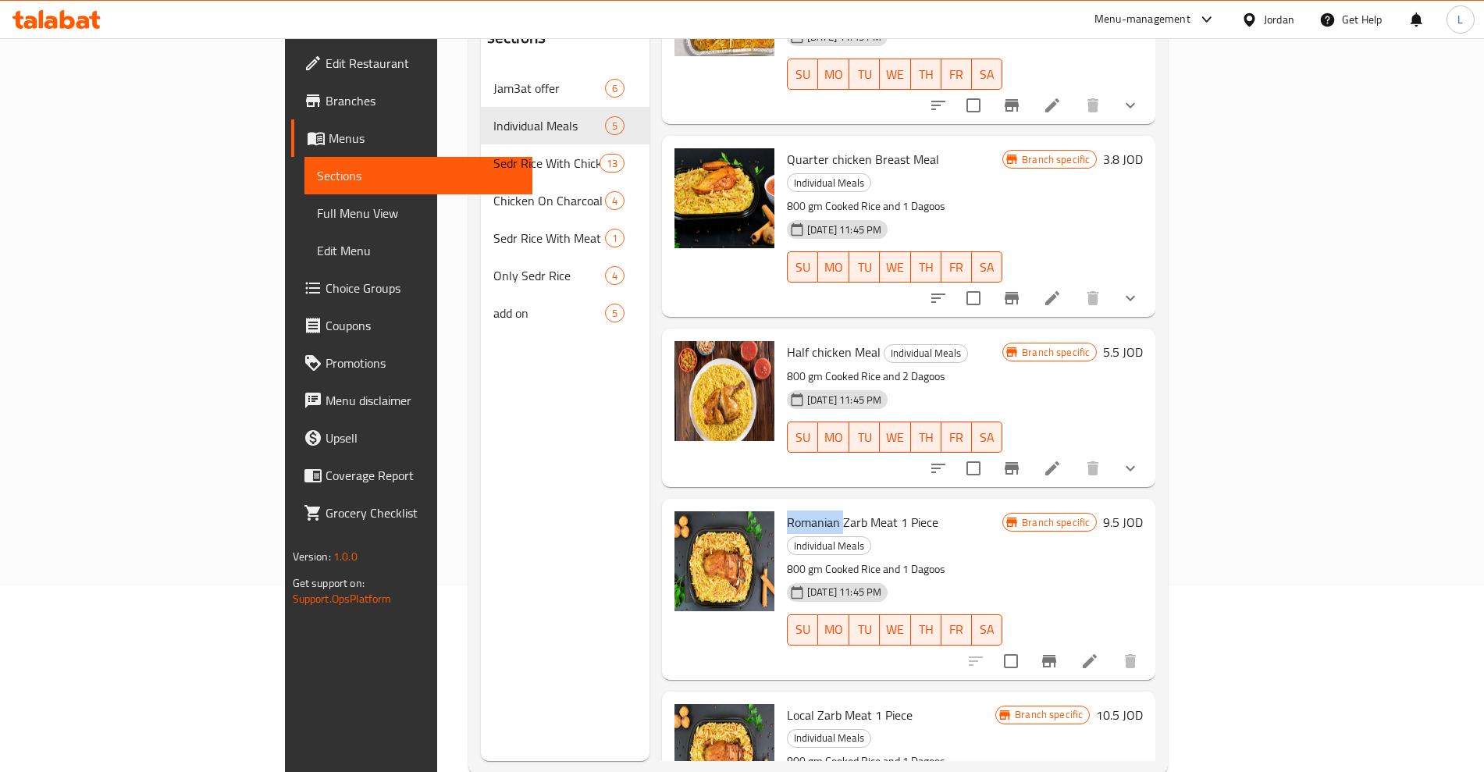
scroll to position [219, 0]
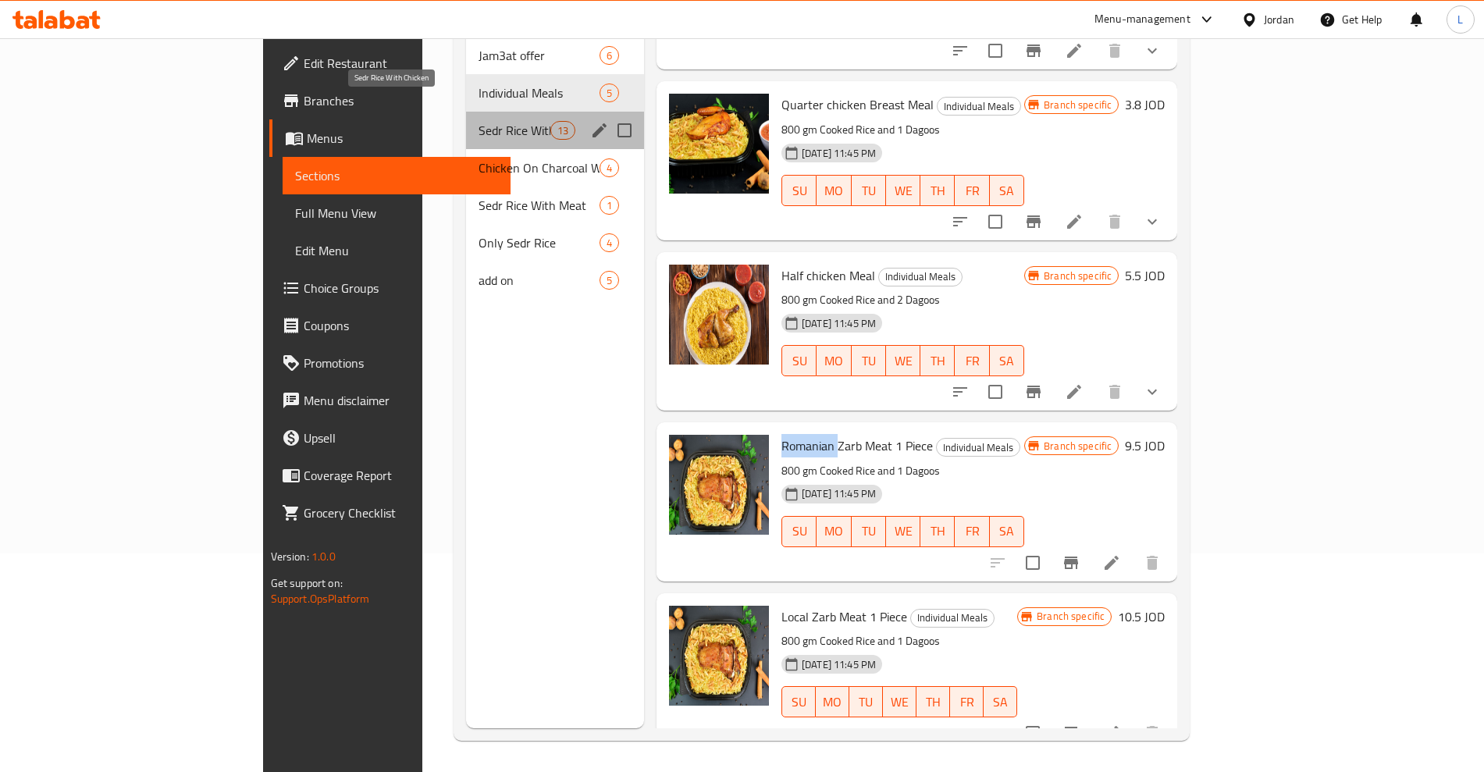
click at [479, 121] on span "Sedr Rice With Chicken" at bounding box center [514, 130] width 71 height 19
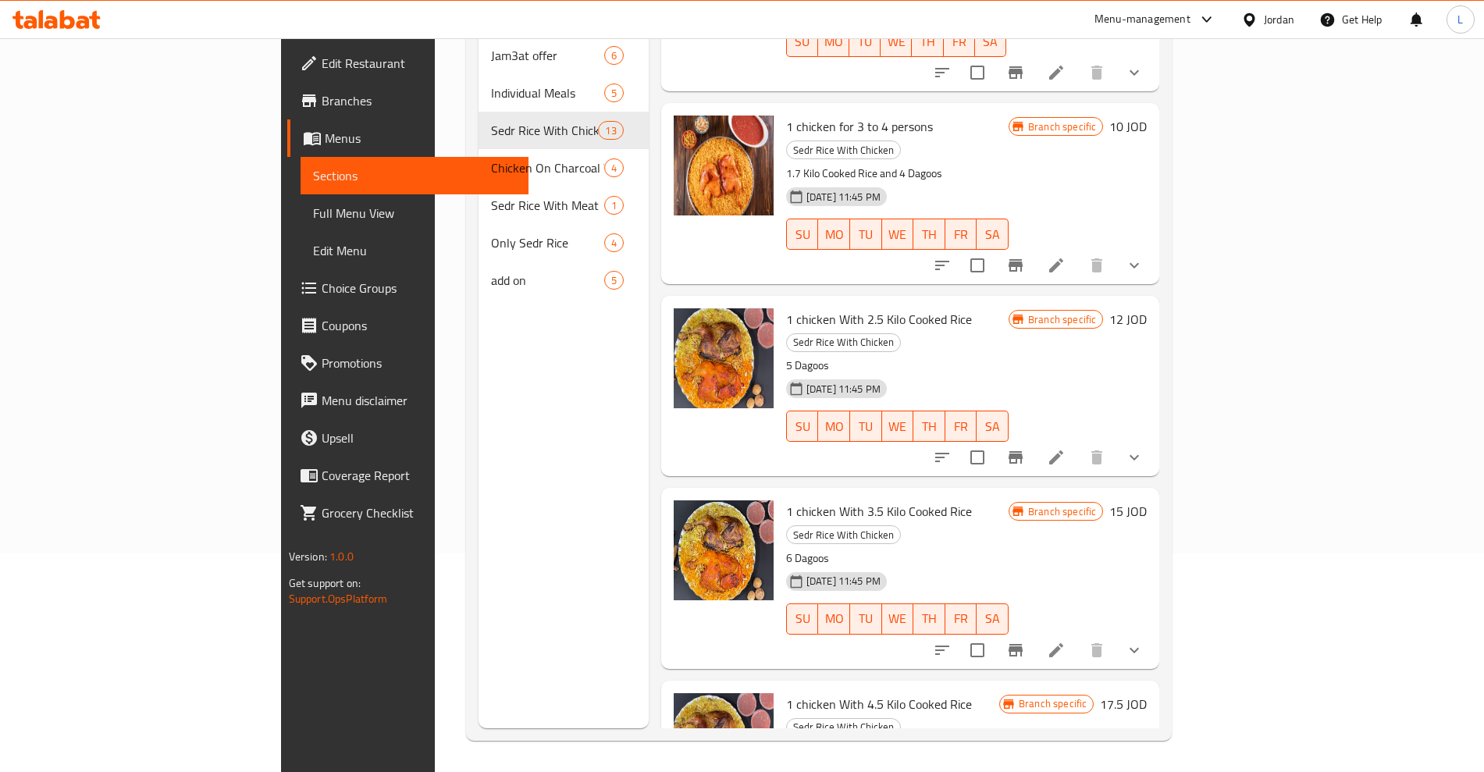
click at [786, 500] on span "1 chicken With 3.5 Kilo Cooked Rice" at bounding box center [879, 511] width 186 height 23
click at [886, 308] on span "1 chicken With 2.5 Kilo Cooked Rice" at bounding box center [879, 319] width 186 height 23
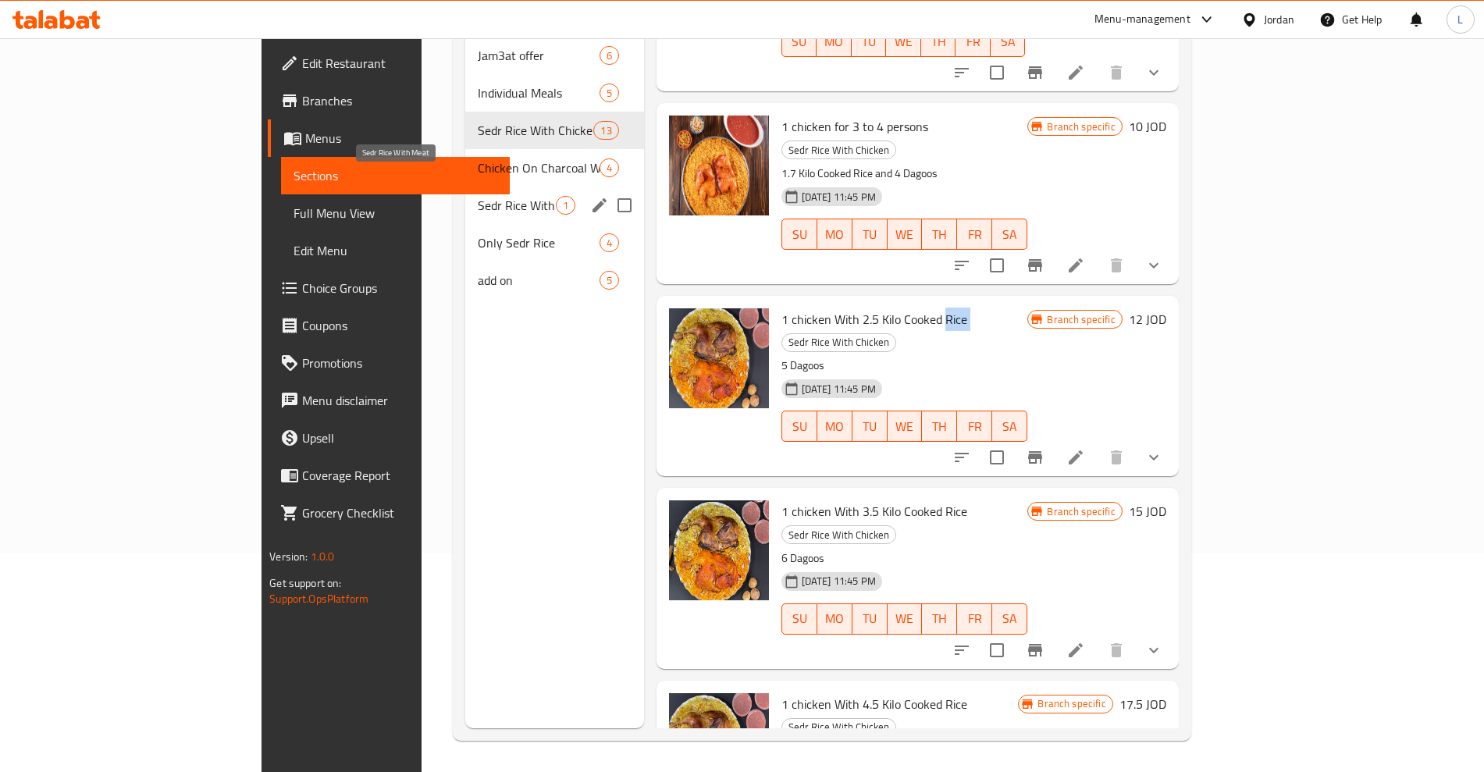
click at [478, 158] on span "Chicken On Charcoal Without Rice" at bounding box center [538, 167] width 121 height 19
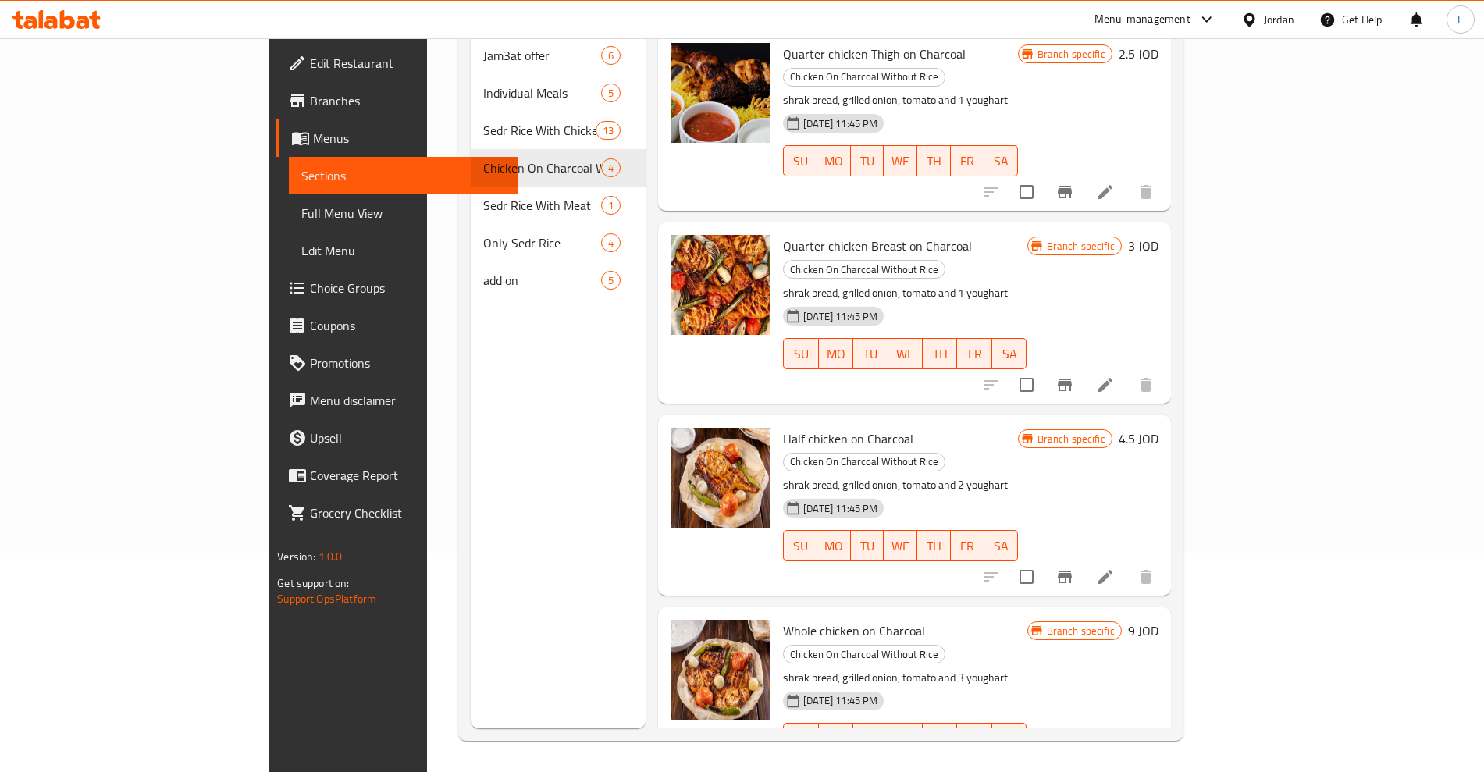
click at [872, 234] on span "Quarter chicken Breast on Charcoal" at bounding box center [877, 245] width 189 height 23
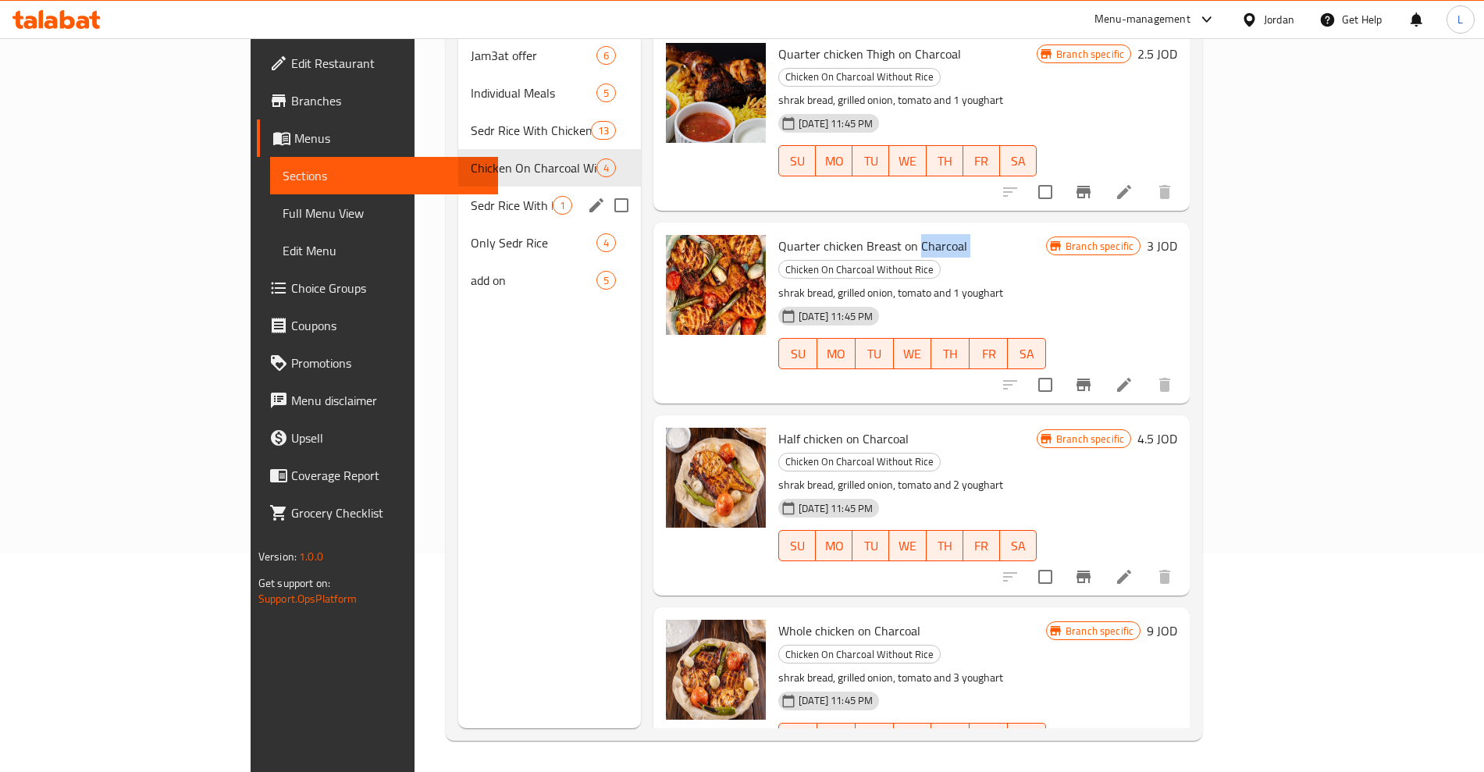
click at [471, 196] on span "Sedr Rice With Meat" at bounding box center [512, 205] width 82 height 19
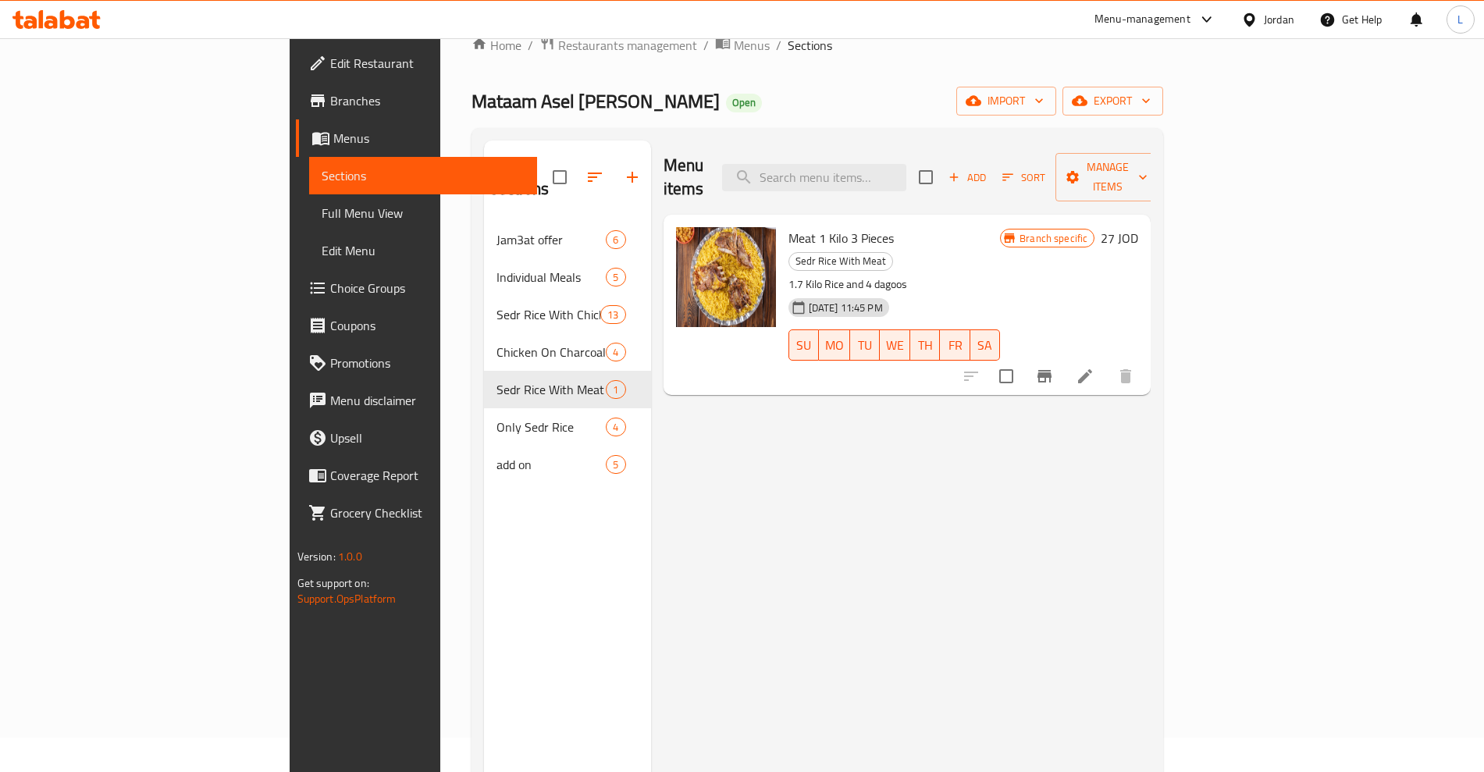
scroll to position [23, 0]
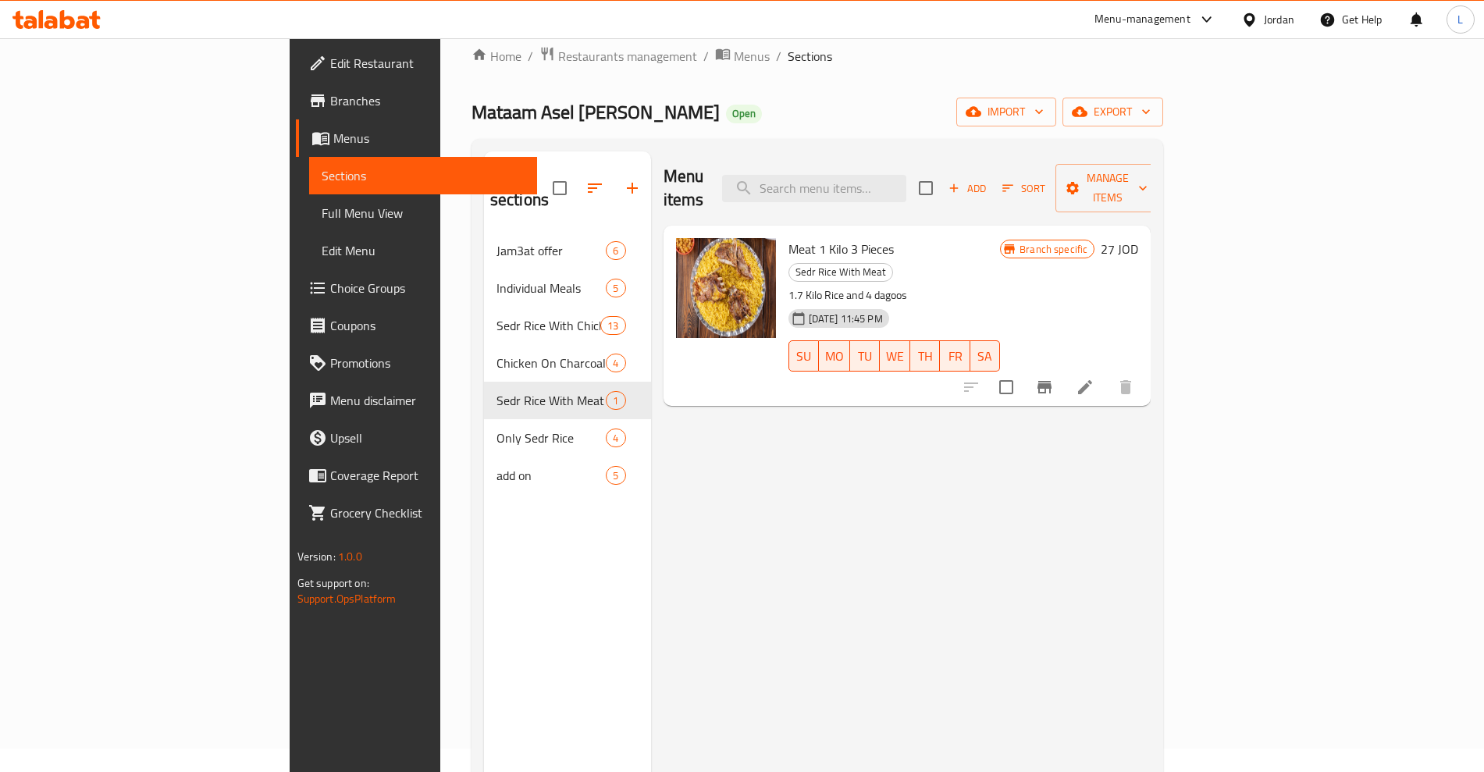
click at [789, 237] on span "Meat 1 Kilo 3 Pieces" at bounding box center [841, 248] width 105 height 23
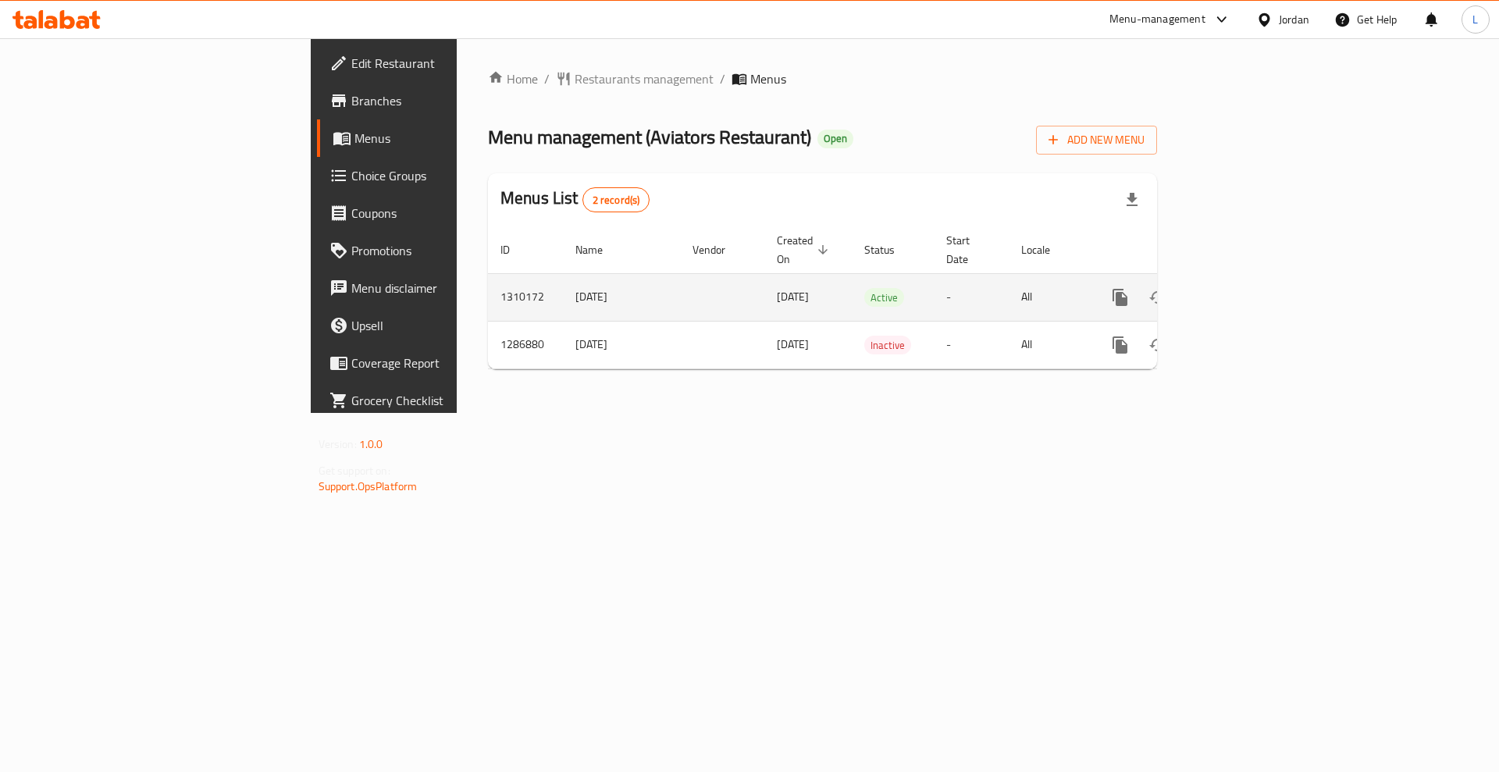
click at [1240, 290] on icon "enhanced table" at bounding box center [1233, 297] width 14 height 14
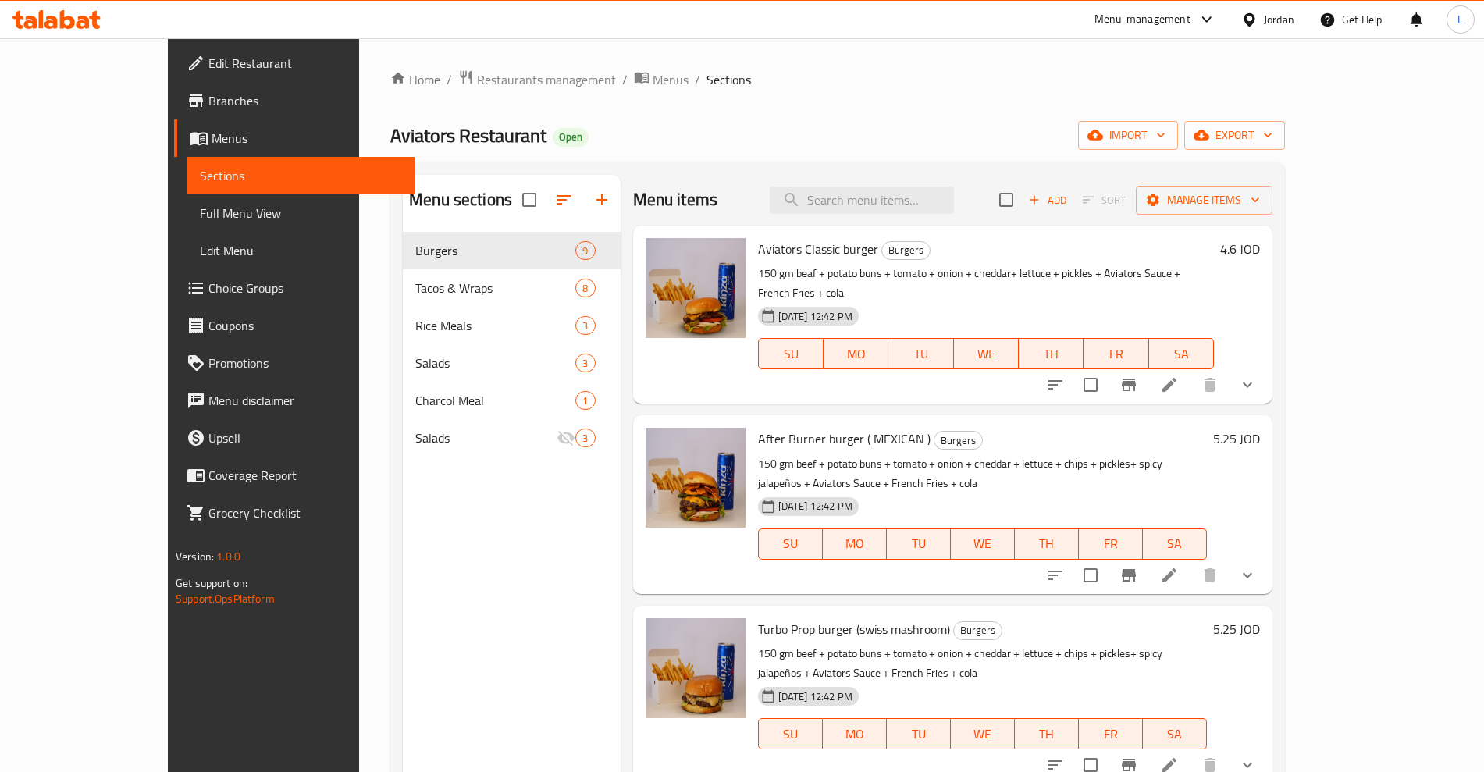
click at [758, 246] on span "Aviators Classic burger" at bounding box center [818, 248] width 120 height 23
copy span "Aviators"
click at [771, 250] on span "Aviators Classic burger" at bounding box center [818, 248] width 120 height 23
drag, startPoint x: 756, startPoint y: 248, endPoint x: 778, endPoint y: 247, distance: 21.9
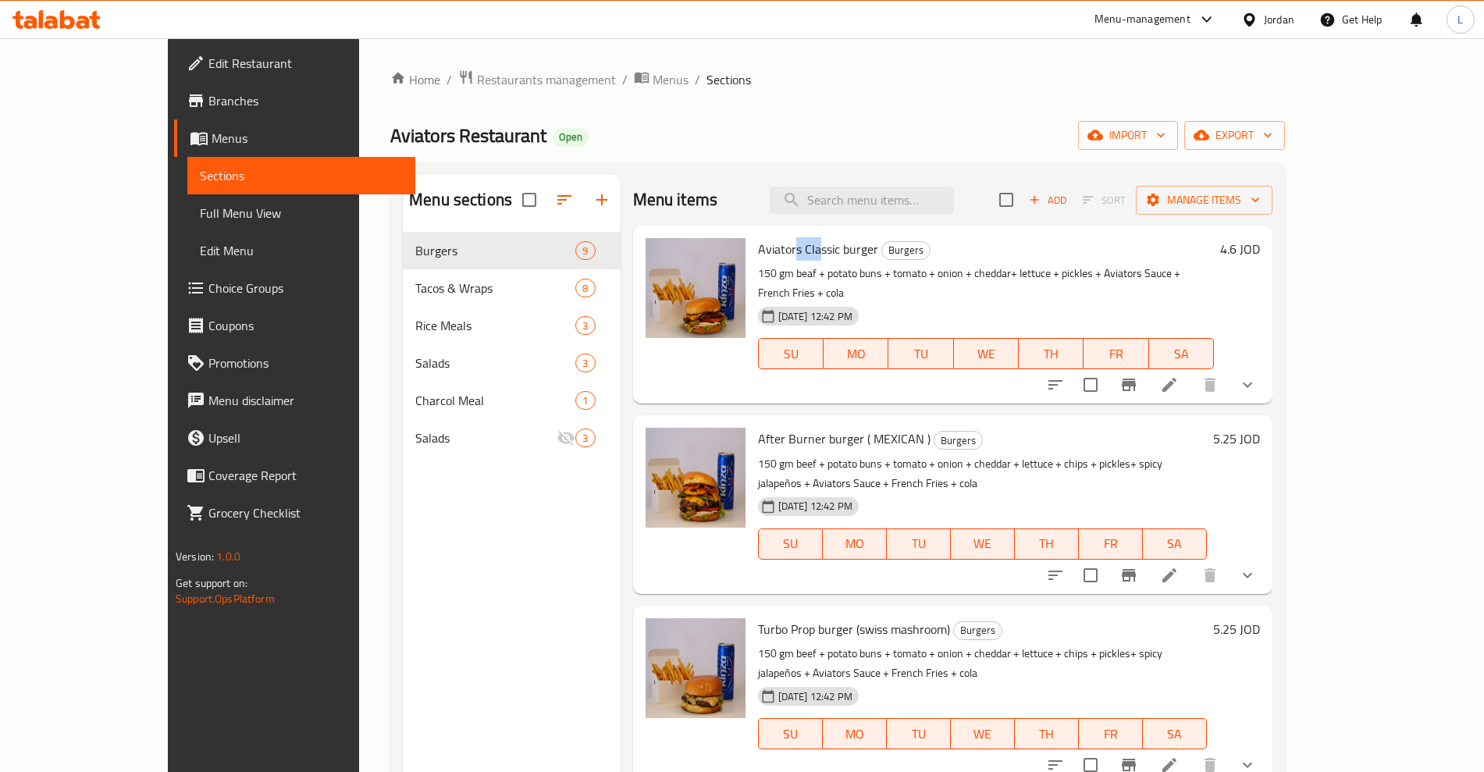
click at [778, 247] on span "Aviators Classic burger" at bounding box center [818, 248] width 120 height 23
click at [780, 247] on span "Aviators Classic burger" at bounding box center [818, 248] width 120 height 23
click at [758, 251] on span "Aviators Classic burger" at bounding box center [818, 248] width 120 height 23
drag, startPoint x: 764, startPoint y: 248, endPoint x: 835, endPoint y: 253, distance: 71.2
click at [835, 253] on h6 "Aviators Classic burger Burgers" at bounding box center [986, 249] width 456 height 22
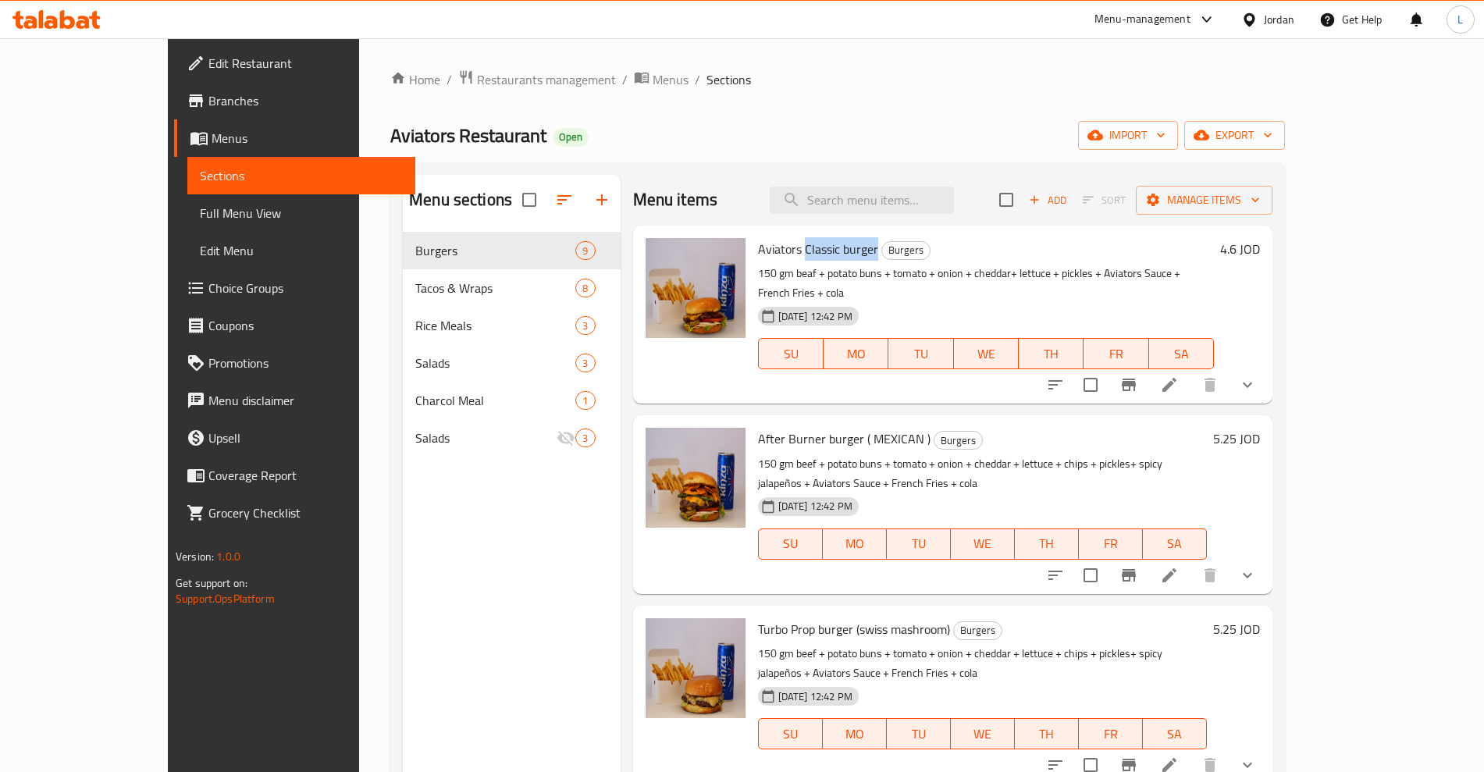
copy span "Classic burger"
drag, startPoint x: 743, startPoint y: 418, endPoint x: 820, endPoint y: 418, distance: 76.5
click at [820, 427] on span "After Burner burger ( MEXICAN )" at bounding box center [844, 438] width 173 height 23
copy span "Burner burger"
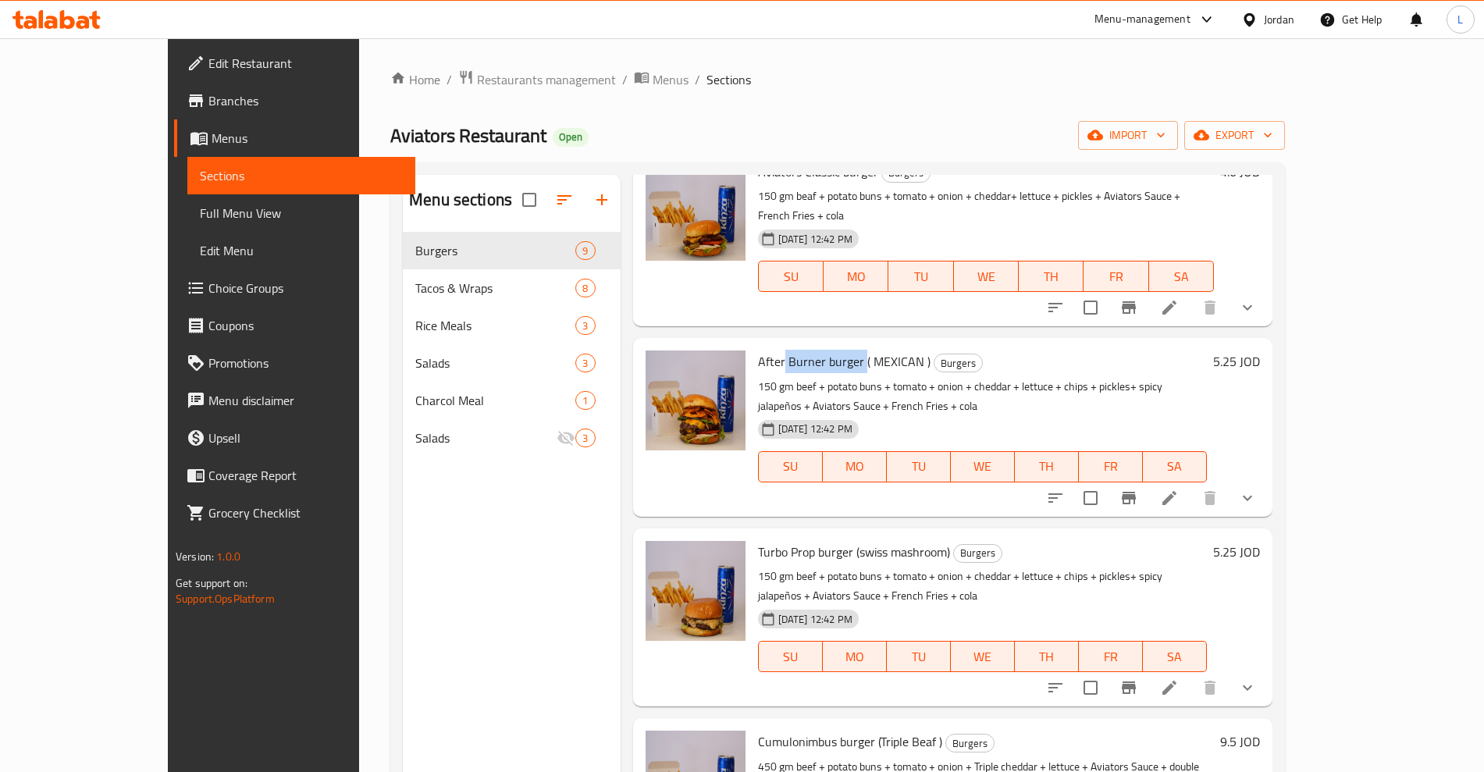
scroll to position [195, 0]
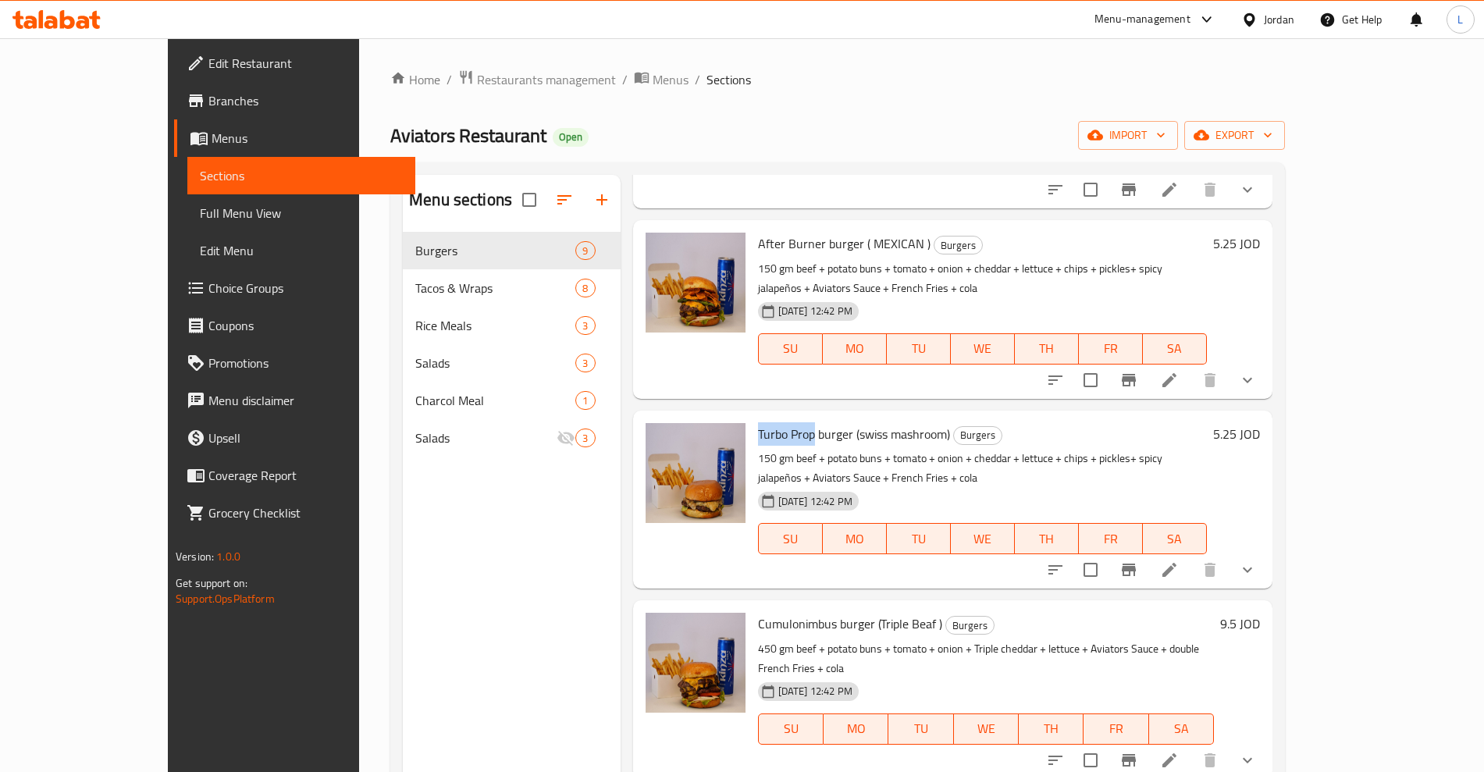
drag, startPoint x: 717, startPoint y: 395, endPoint x: 773, endPoint y: 401, distance: 56.5
click at [773, 417] on div "Turbo Prop burger (swiss mashroom) Burgers 150 gm beef + potato buns + tomato +…" at bounding box center [982, 500] width 461 height 166
copy span "Turbo Prop"
click at [797, 422] on span "Turbo Prop burger (swiss mashroom)" at bounding box center [854, 433] width 192 height 23
click at [792, 422] on span "Turbo Prop burger (swiss mashroom)" at bounding box center [854, 433] width 192 height 23
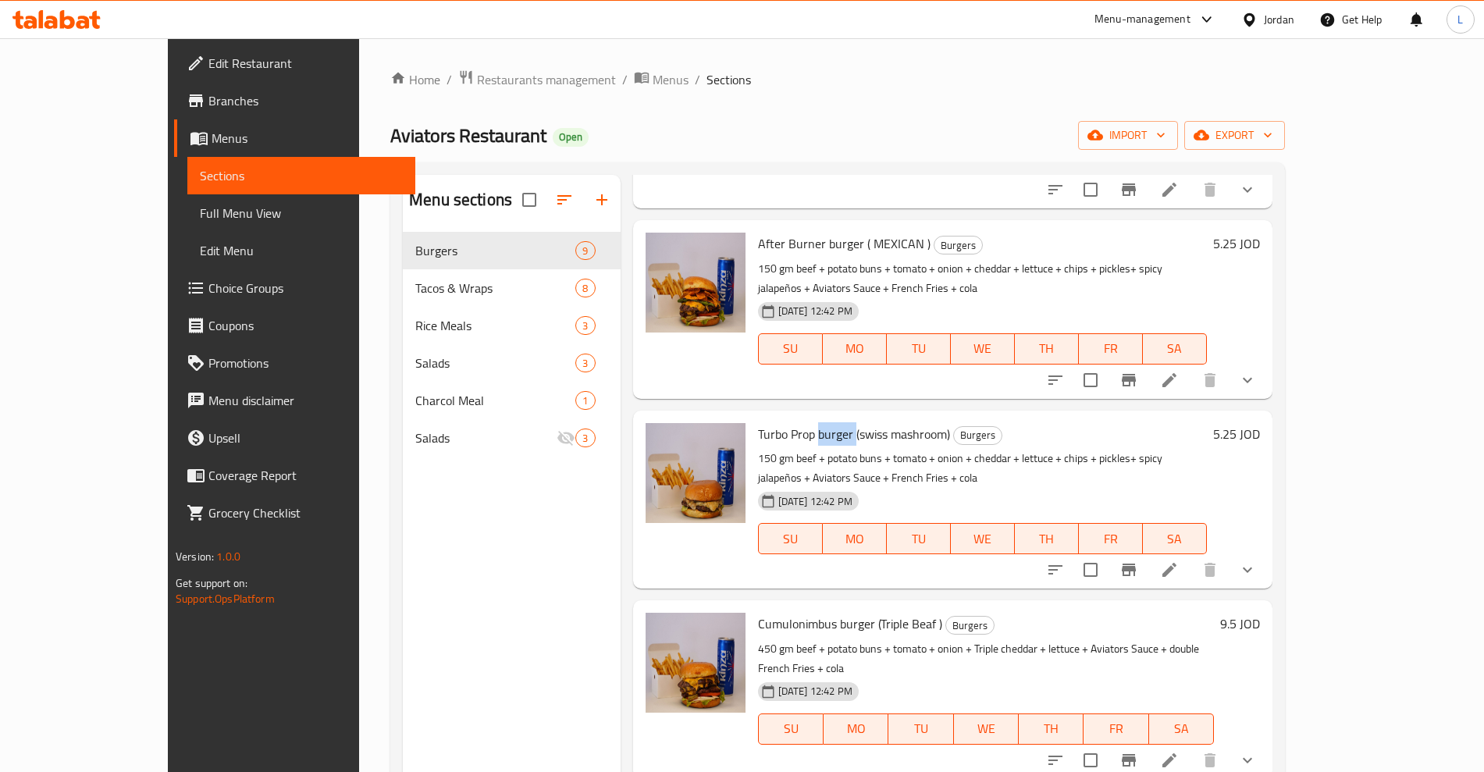
click at [792, 422] on span "Turbo Prop burger (swiss mashroom)" at bounding box center [854, 433] width 192 height 23
copy span "burger"
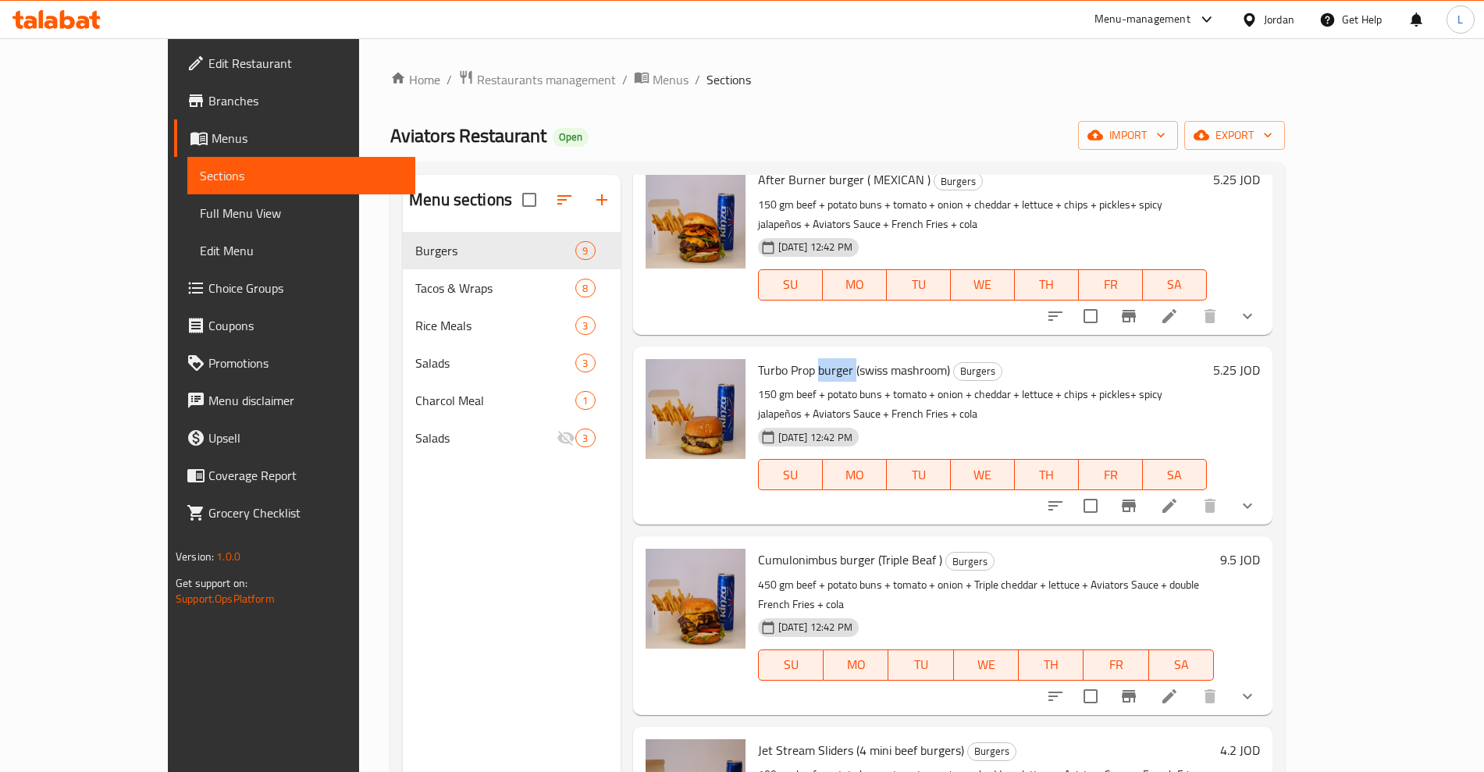
scroll to position [293, 0]
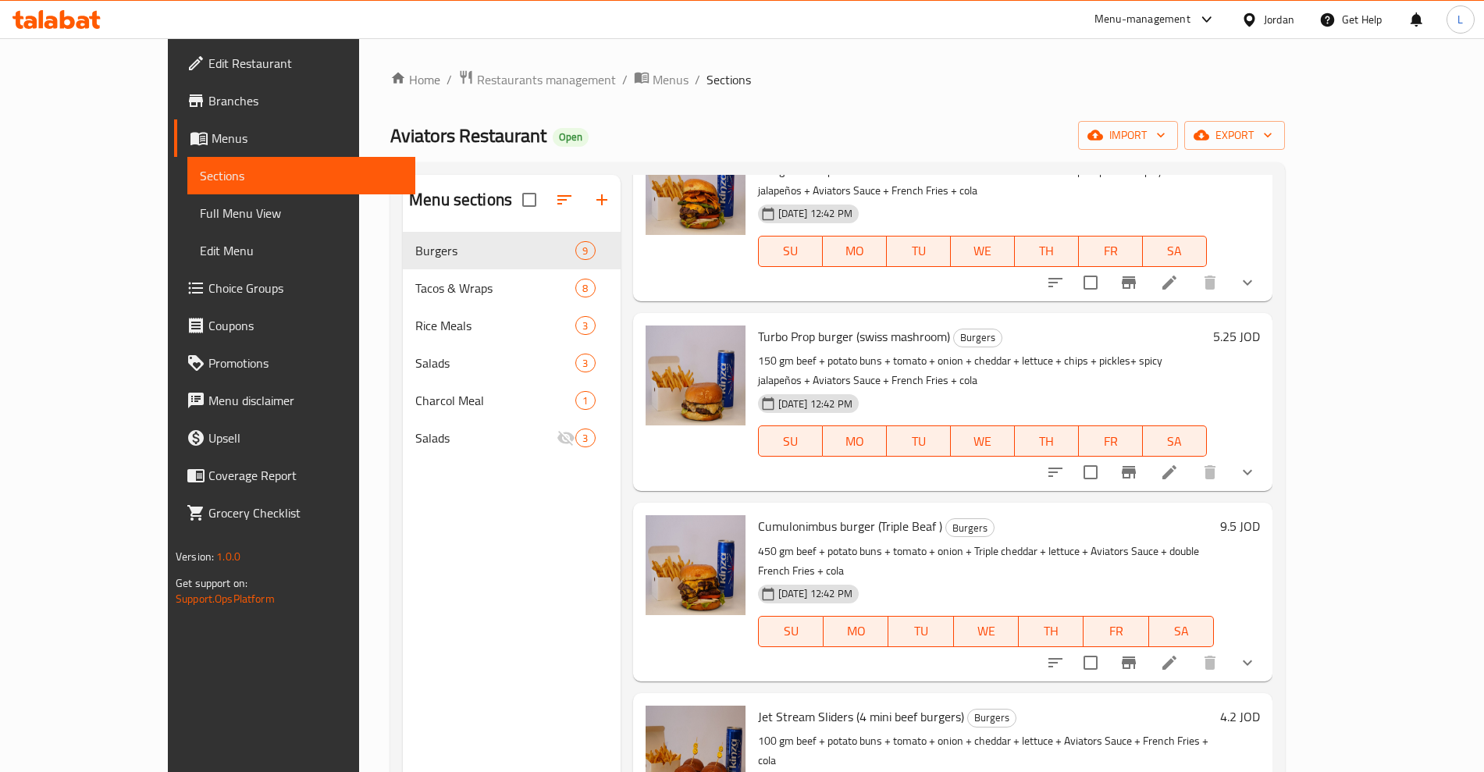
click at [760, 515] on span "Cumulonimbus burger (Triple Beaf )" at bounding box center [850, 526] width 184 height 23
click at [792, 515] on span "Cumulonimbus burger (Triple Beaf )" at bounding box center [850, 526] width 184 height 23
click at [762, 515] on span "Cumulonimbus burger (Triple Beaf )" at bounding box center [850, 526] width 184 height 23
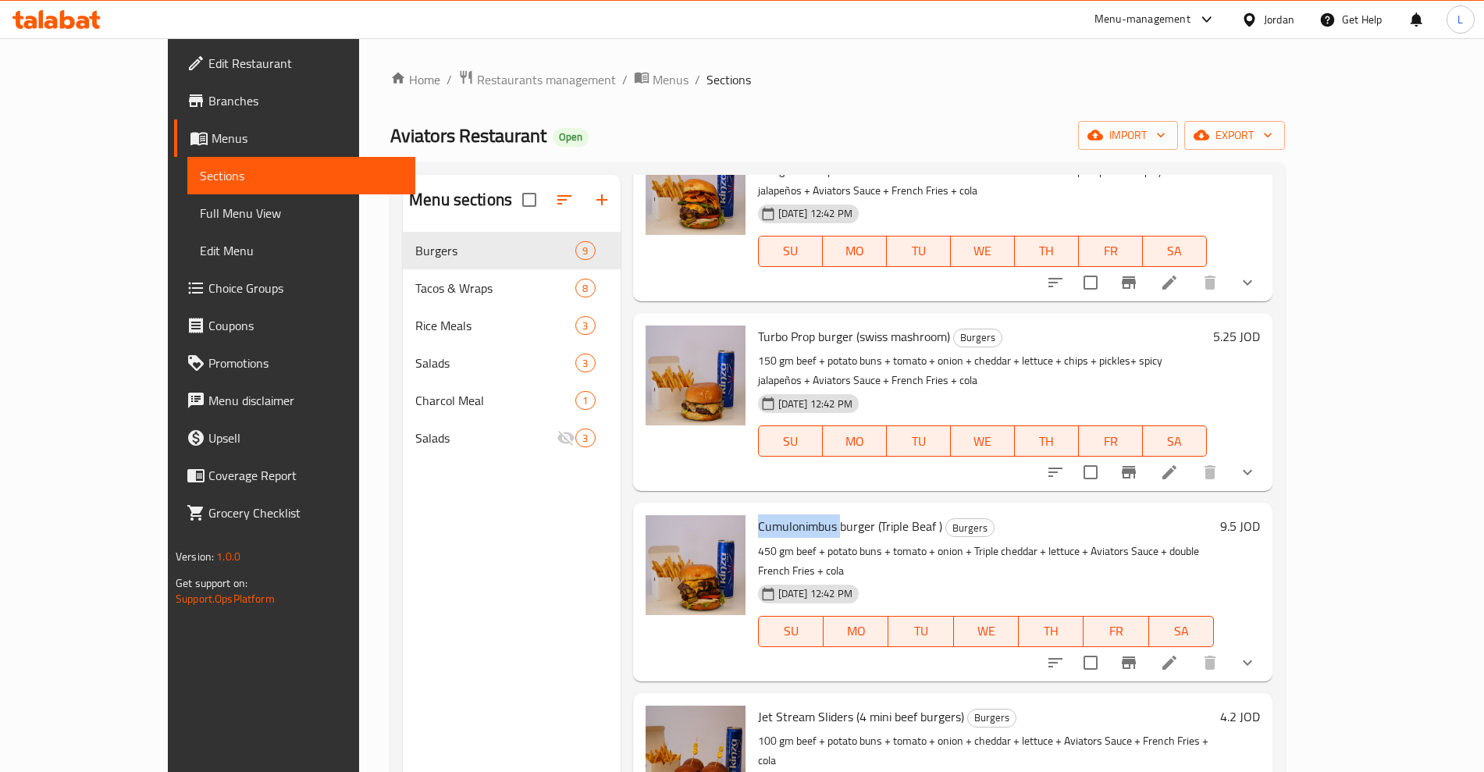
click at [762, 515] on span "Cumulonimbus burger (Triple Beaf )" at bounding box center [850, 526] width 184 height 23
drag, startPoint x: 839, startPoint y: 473, endPoint x: 895, endPoint y: 473, distance: 55.4
click at [895, 515] on span "Cumulonimbus burger (Triple Beaf )" at bounding box center [850, 526] width 184 height 23
copy span "Triple Beaf"
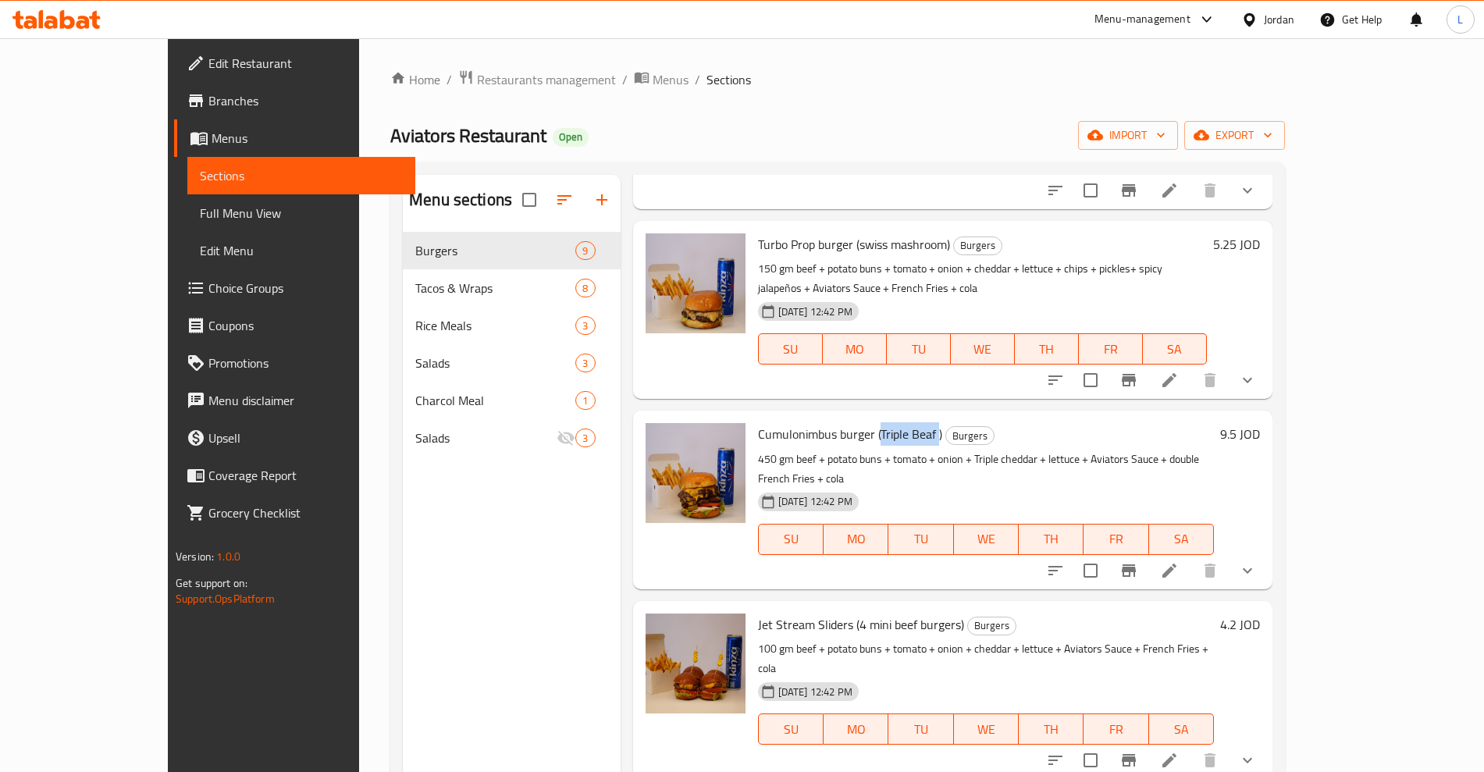
scroll to position [488, 0]
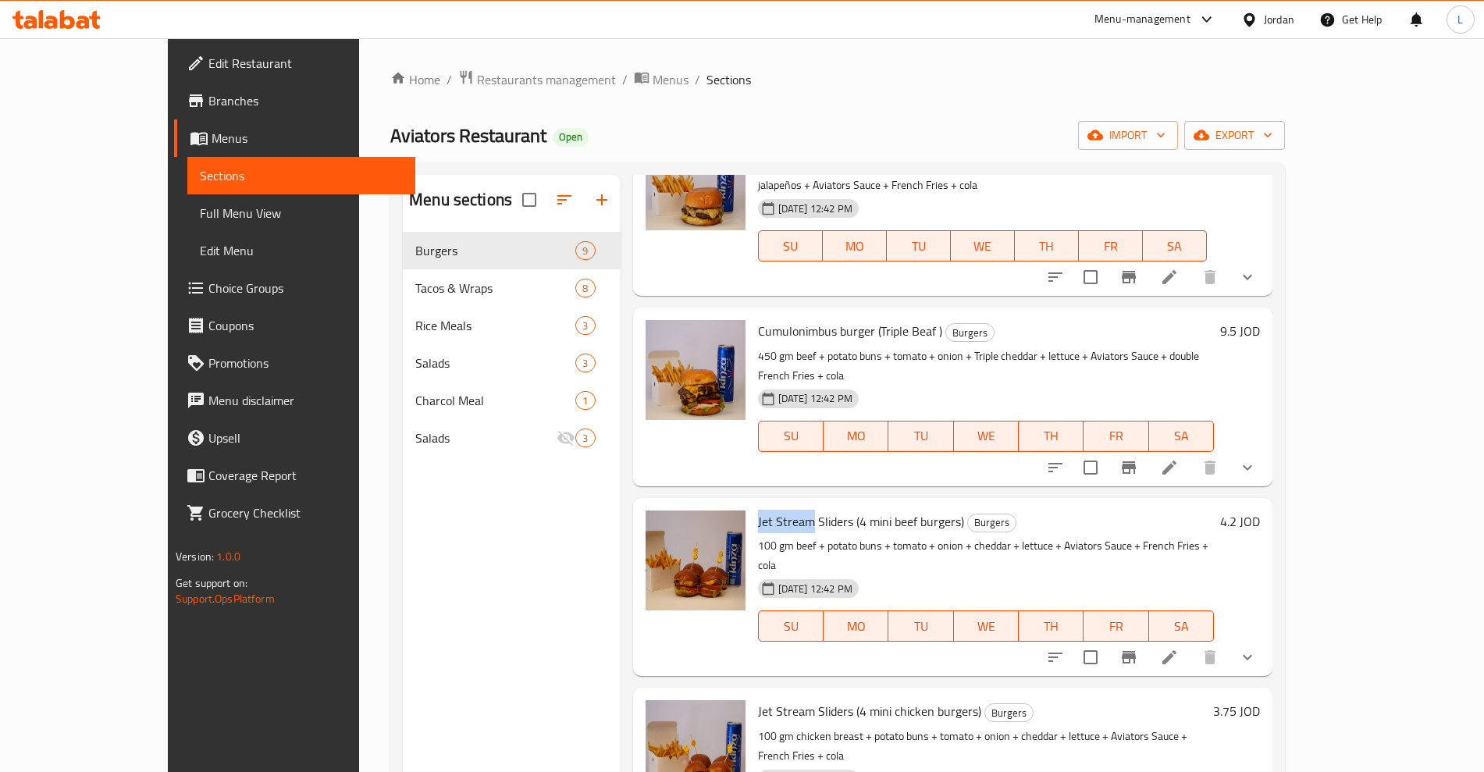
drag, startPoint x: 714, startPoint y: 443, endPoint x: 773, endPoint y: 451, distance: 59.2
click at [771, 510] on span "Jet Stream Sliders (4 mini beef burgers)" at bounding box center [861, 521] width 206 height 23
click at [783, 504] on div "Jet Stream Sliders (4 mini beef burgers) Burgers 100 gm beef + potato buns + to…" at bounding box center [986, 587] width 468 height 166
click at [856, 510] on span "Jet Stream Sliders (4 mini beef burgers)" at bounding box center [861, 521] width 206 height 23
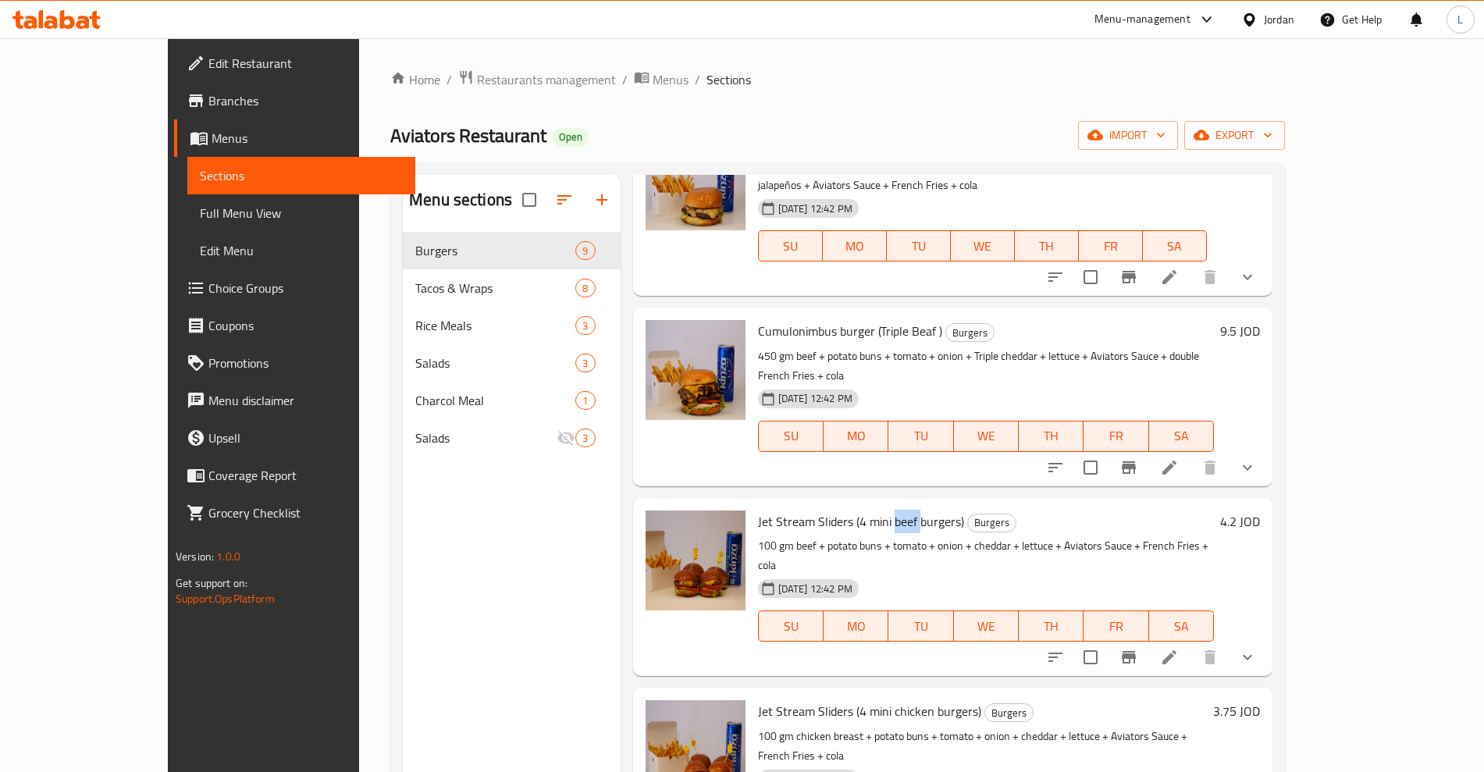
click at [854, 510] on span "Jet Stream Sliders (4 mini beef burgers)" at bounding box center [861, 521] width 206 height 23
click at [853, 510] on span "Jet Stream Sliders (4 mini beef burgers)" at bounding box center [861, 521] width 206 height 23
click at [864, 510] on span "Jet Stream Sliders (4 mini beef burgers)" at bounding box center [861, 521] width 206 height 23
copy span "beef"
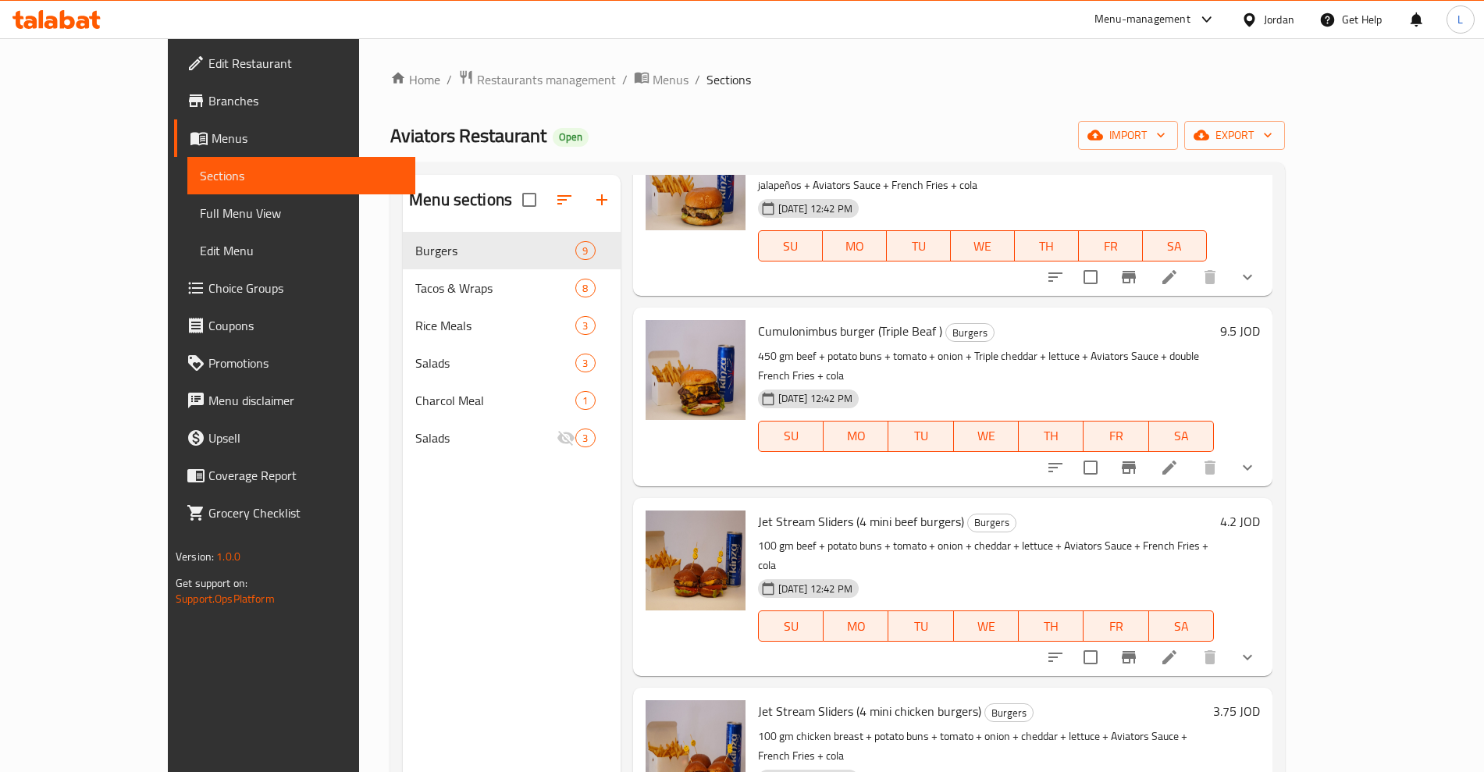
click at [902, 510] on span "Jet Stream Sliders (4 mini beef burgers)" at bounding box center [861, 521] width 206 height 23
copy span "burgers"
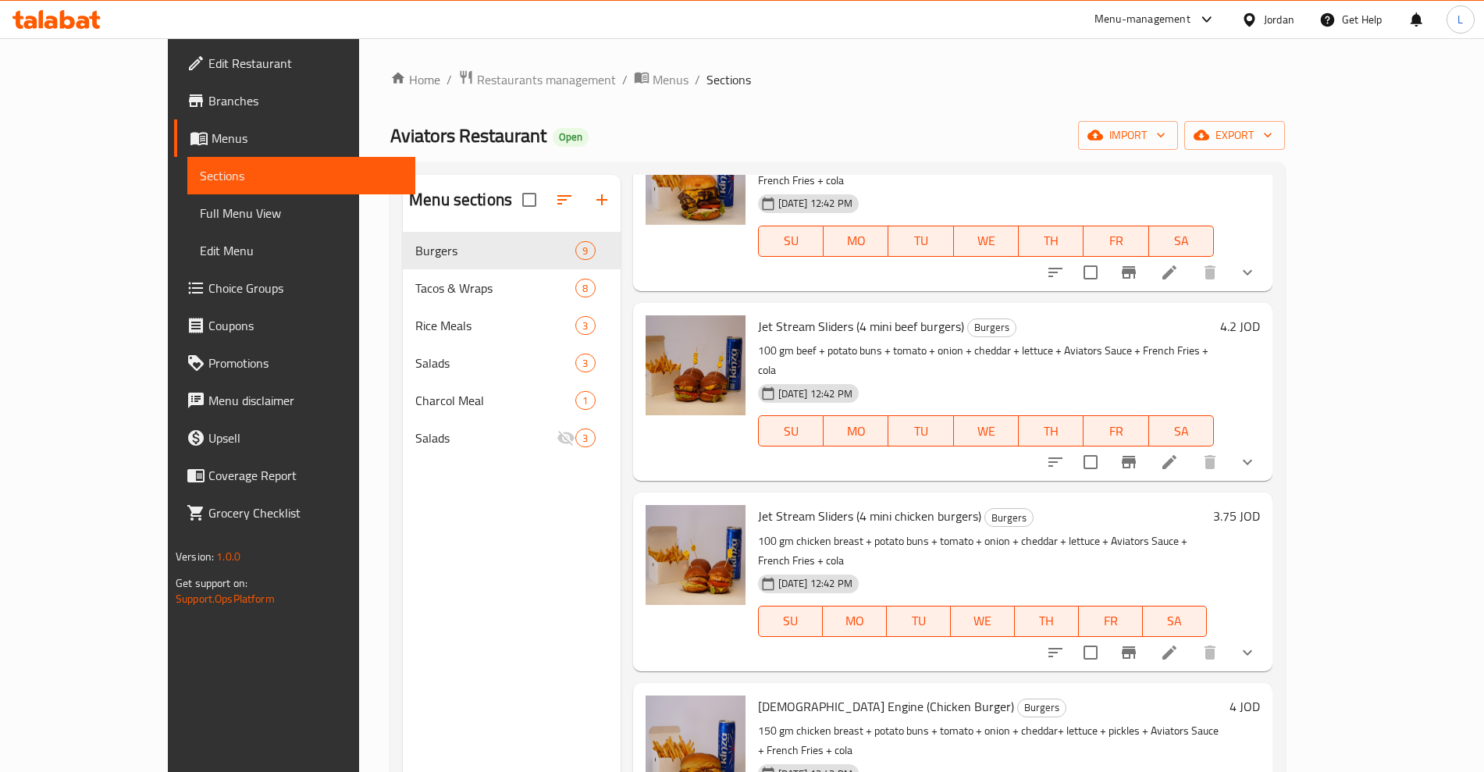
click at [862, 504] on span "Jet Stream Sliders (4 mini chicken burgers)" at bounding box center [869, 515] width 223 height 23
copy span "chicken"
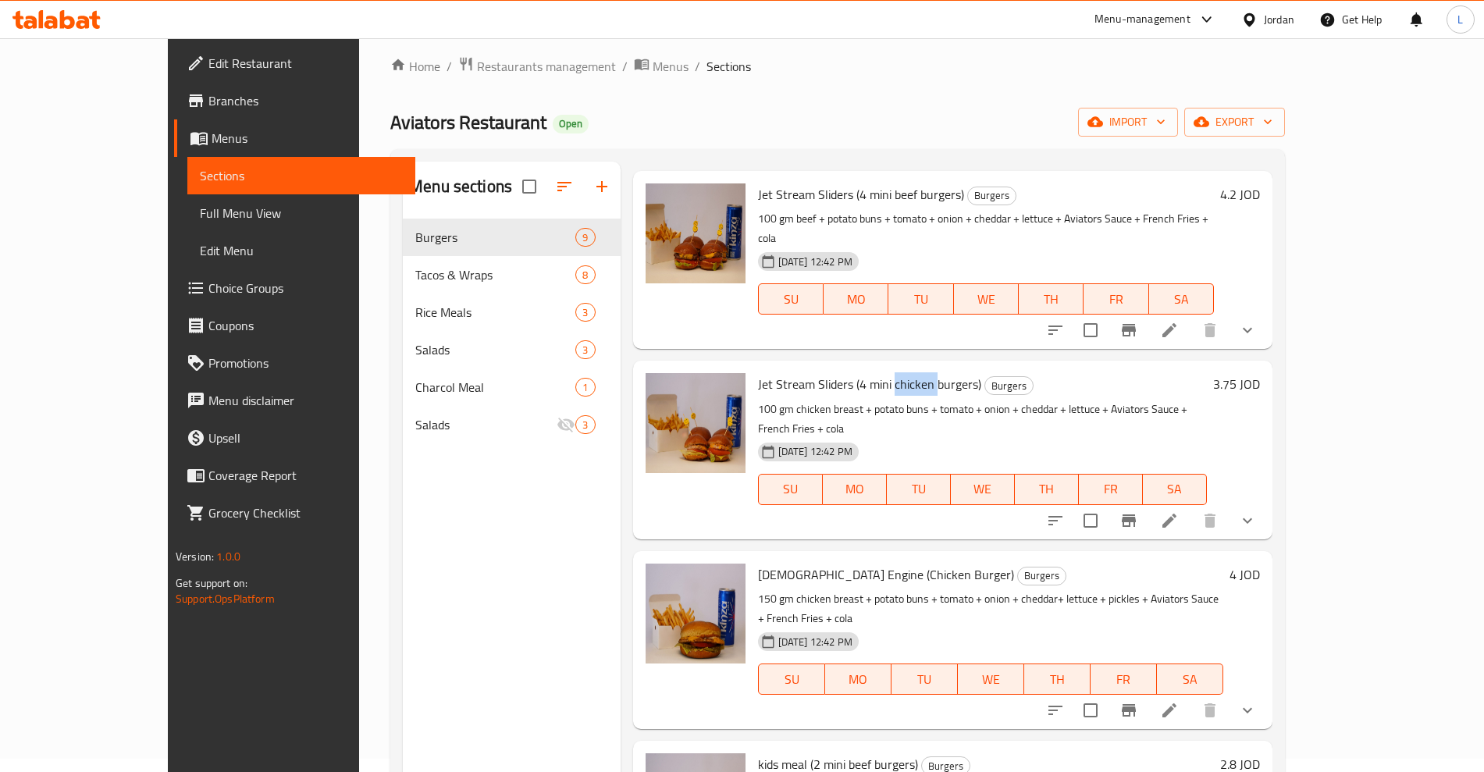
scroll to position [195, 0]
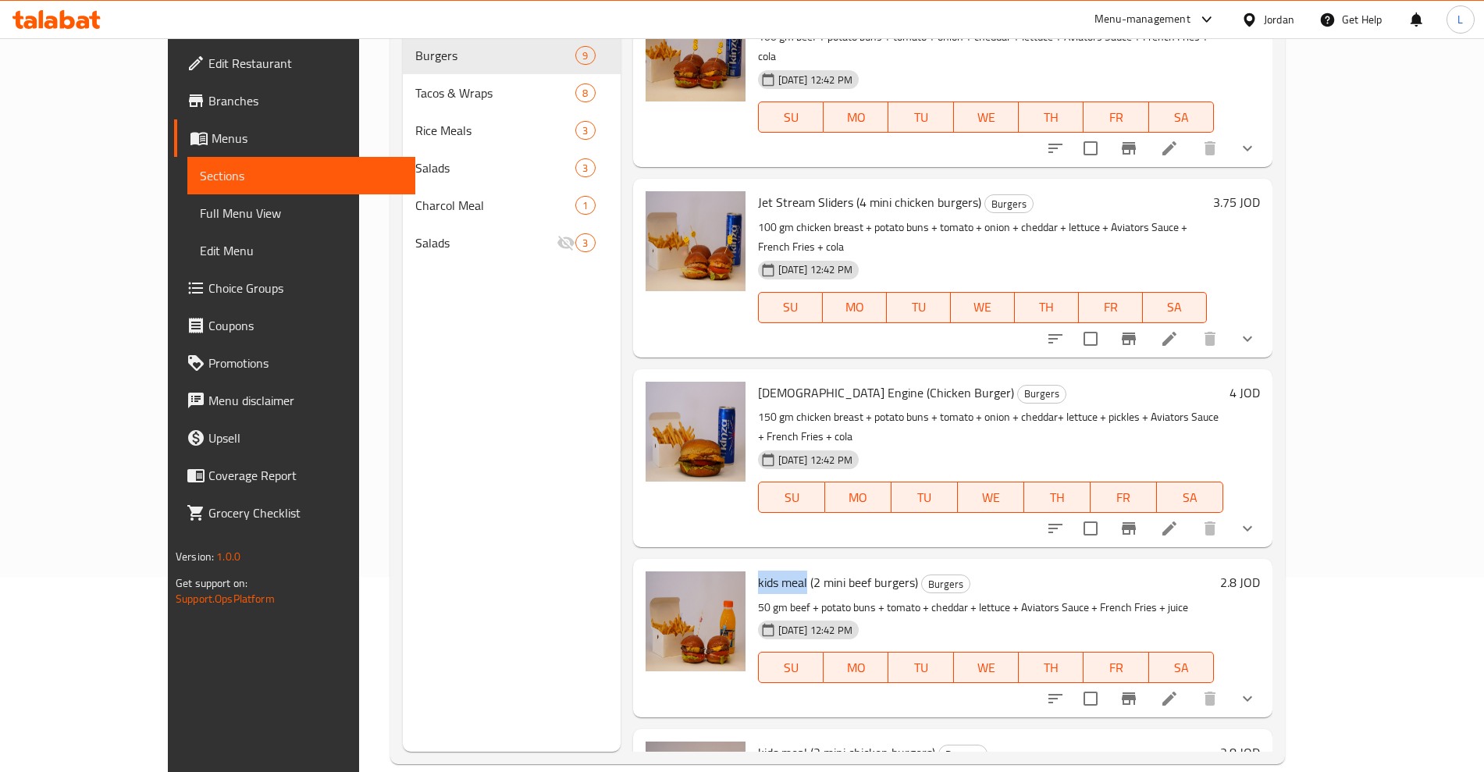
drag, startPoint x: 712, startPoint y: 450, endPoint x: 767, endPoint y: 447, distance: 54.7
click at [767, 565] on div "kids meal (2 mini beef burgers) Burgers 50 gm beef + potato buns + tomato + che…" at bounding box center [986, 638] width 468 height 146
copy span "kids meal"
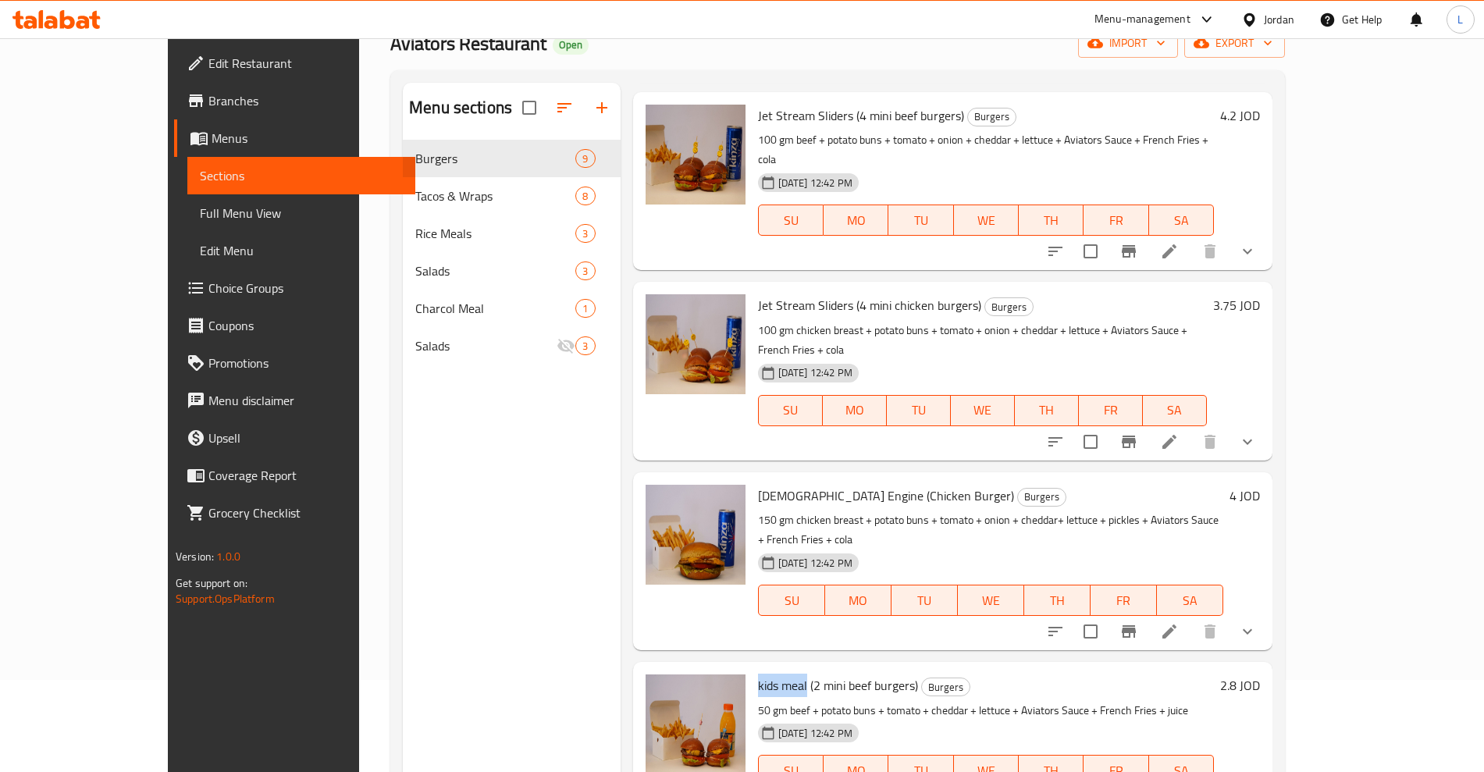
scroll to position [23, 0]
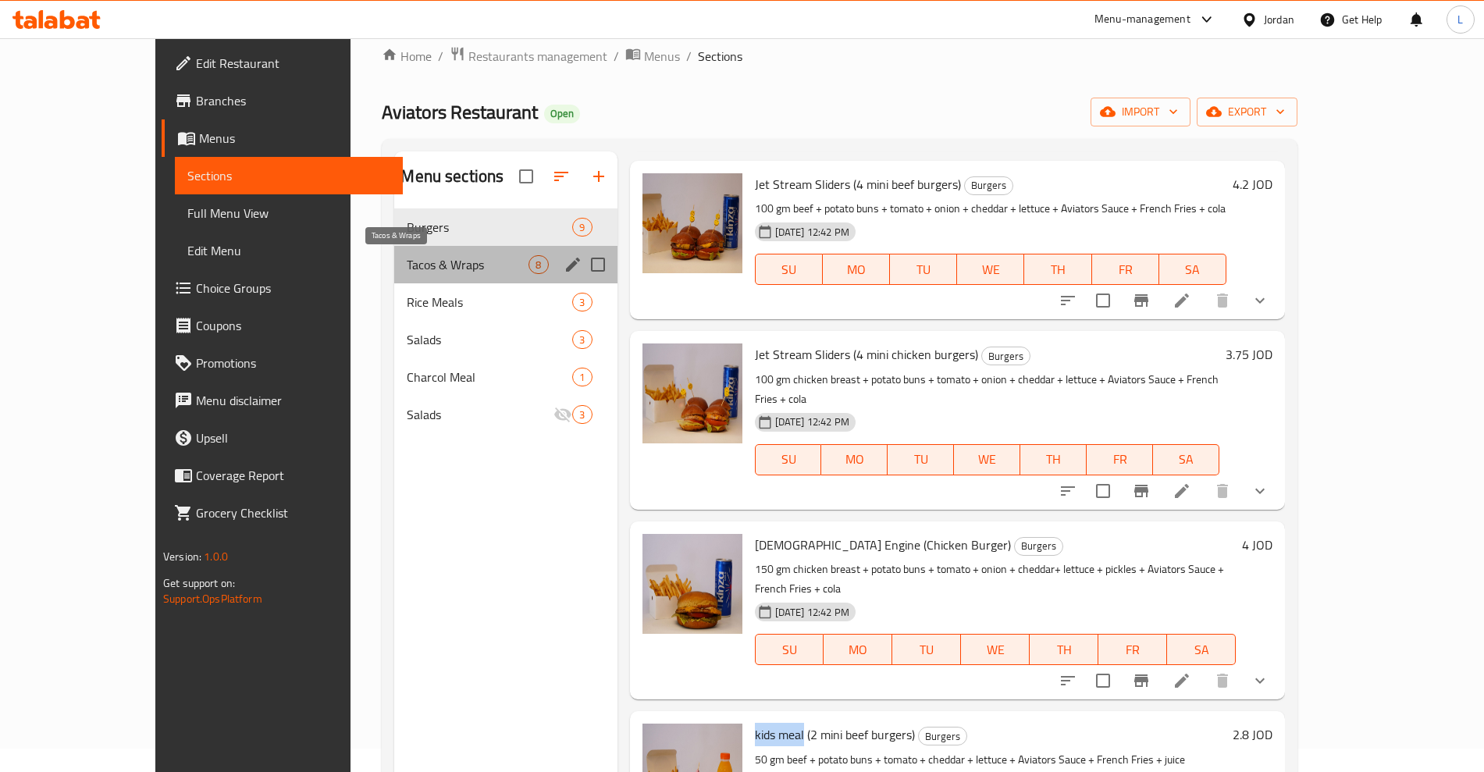
click at [407, 265] on span "Tacos & Wraps" at bounding box center [468, 264] width 122 height 19
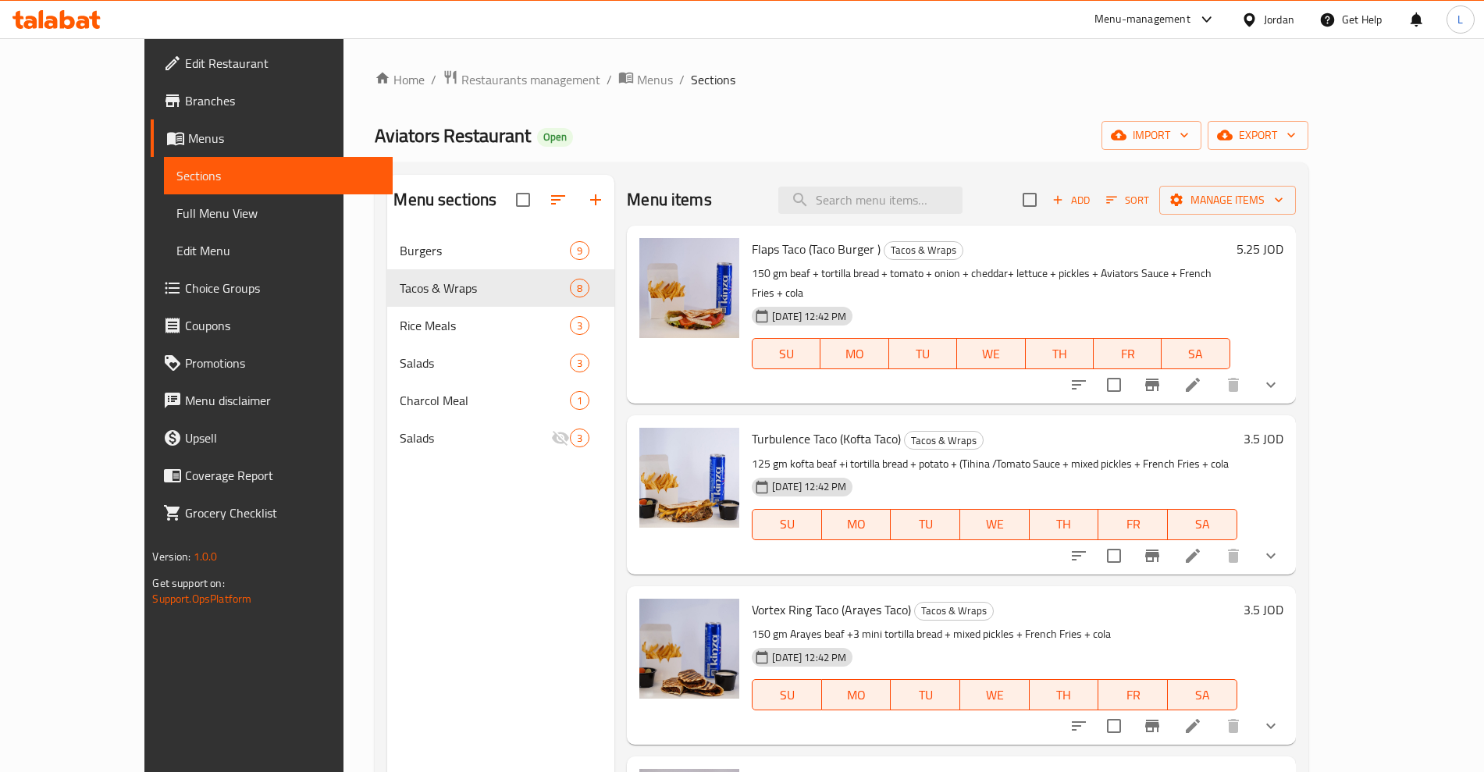
click at [790, 427] on span "Turbulence Taco (Kofta Taco)" at bounding box center [826, 438] width 149 height 23
click at [789, 427] on span "Turbulence Taco (Kofta Taco)" at bounding box center [826, 438] width 149 height 23
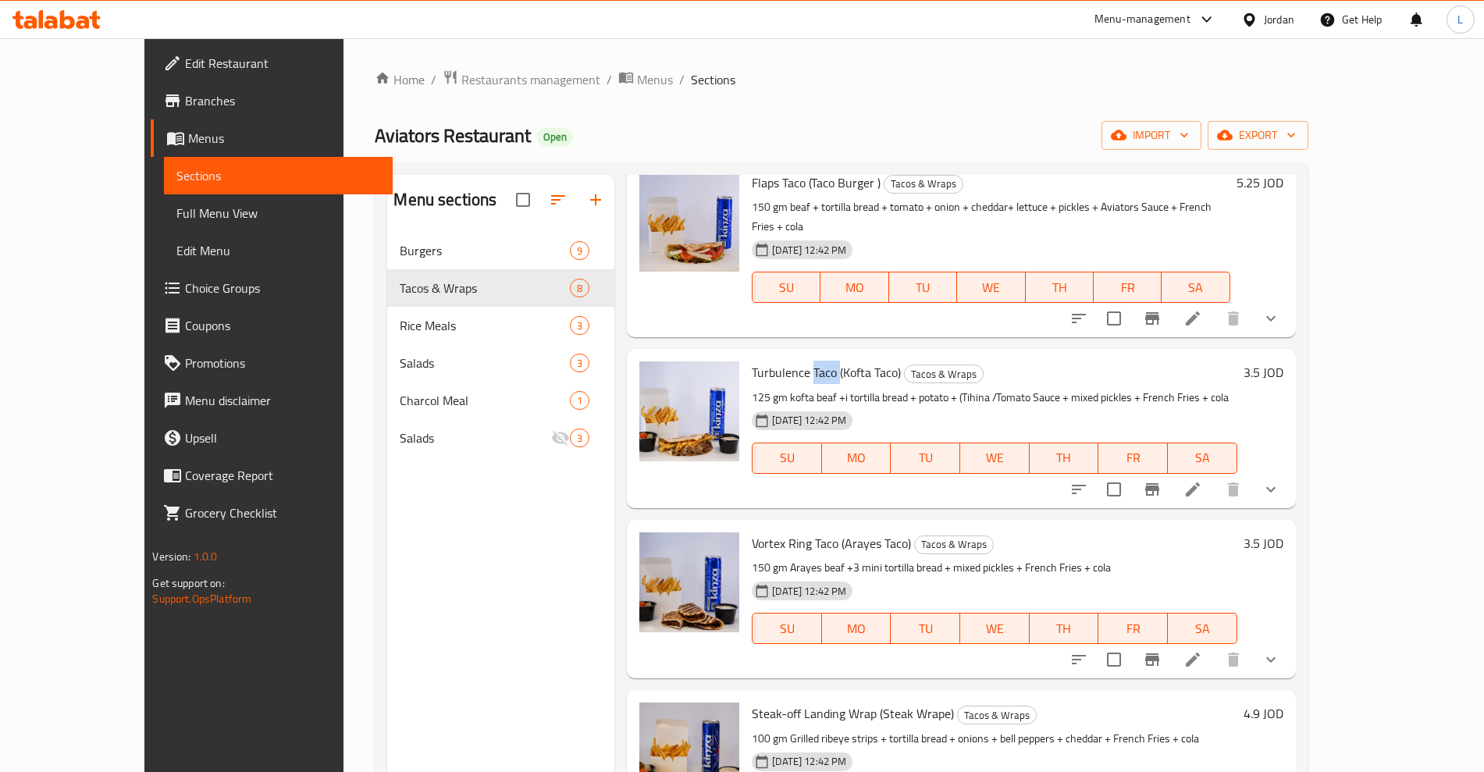
scroll to position [98, 0]
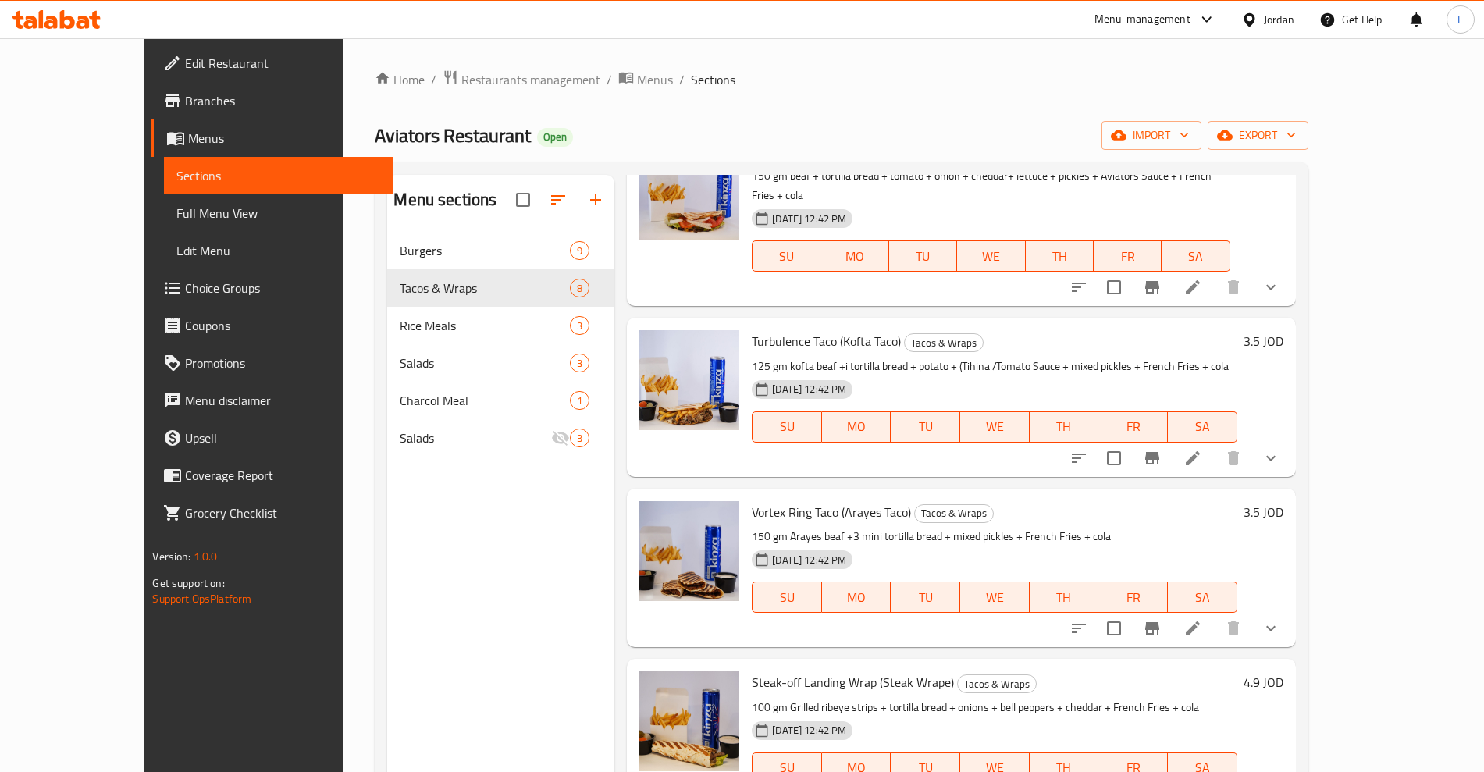
click at [812, 329] on span "Turbulence Taco (Kofta Taco)" at bounding box center [826, 340] width 149 height 23
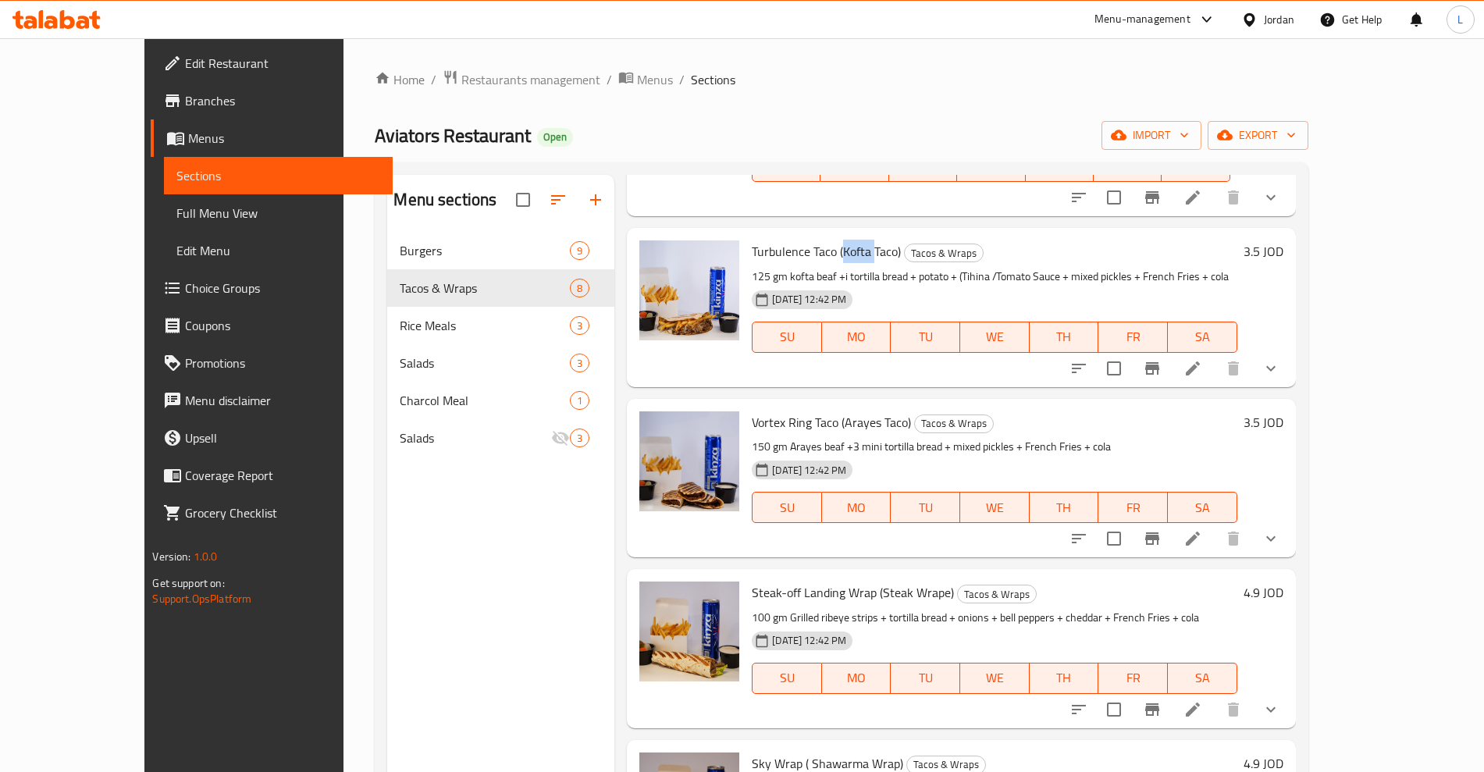
scroll to position [390, 0]
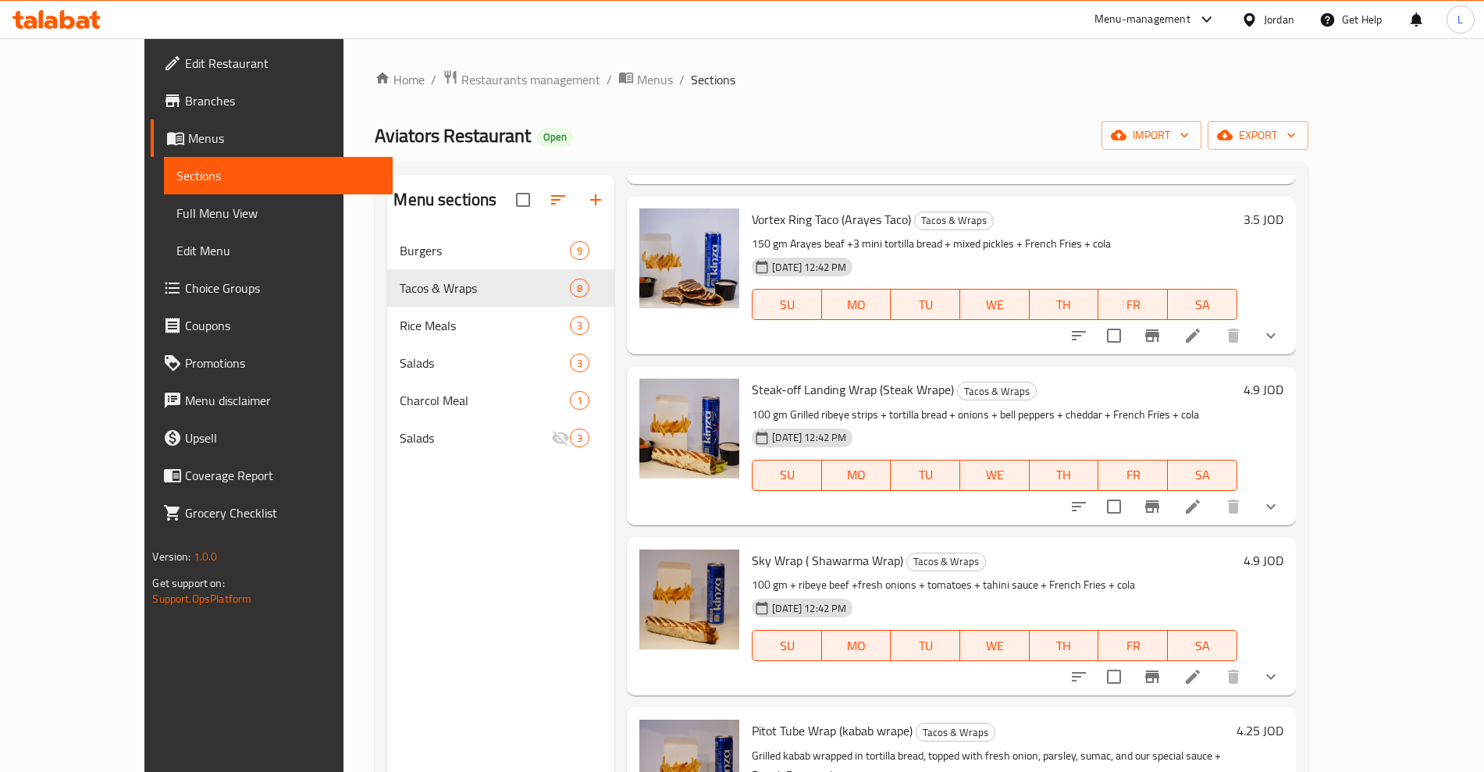
click at [827, 208] on span "Vortex Ring Taco (Arayes Taco)" at bounding box center [831, 219] width 159 height 23
click at [796, 549] on span "Sky Wrap ( Shawarma Wrap)" at bounding box center [827, 560] width 151 height 23
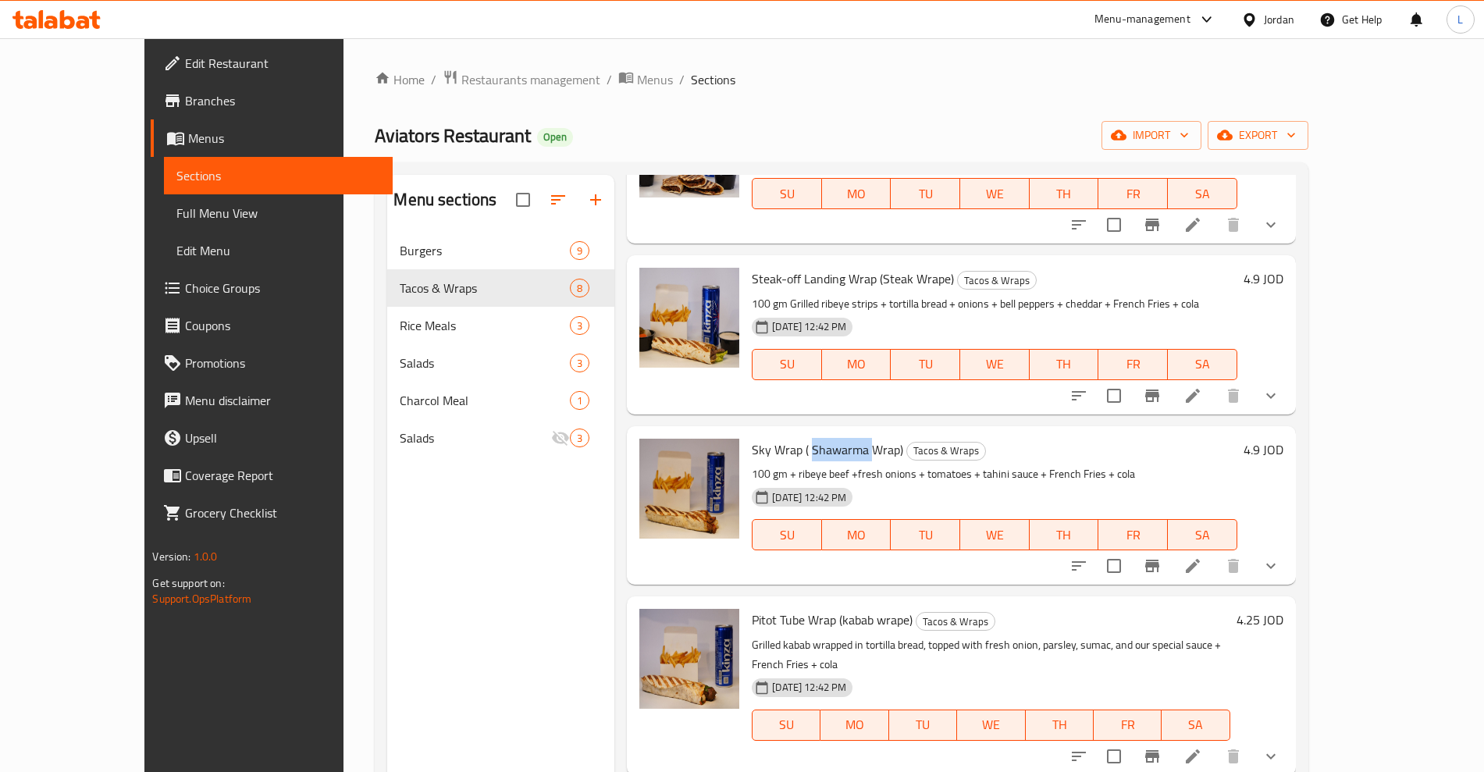
scroll to position [651, 0]
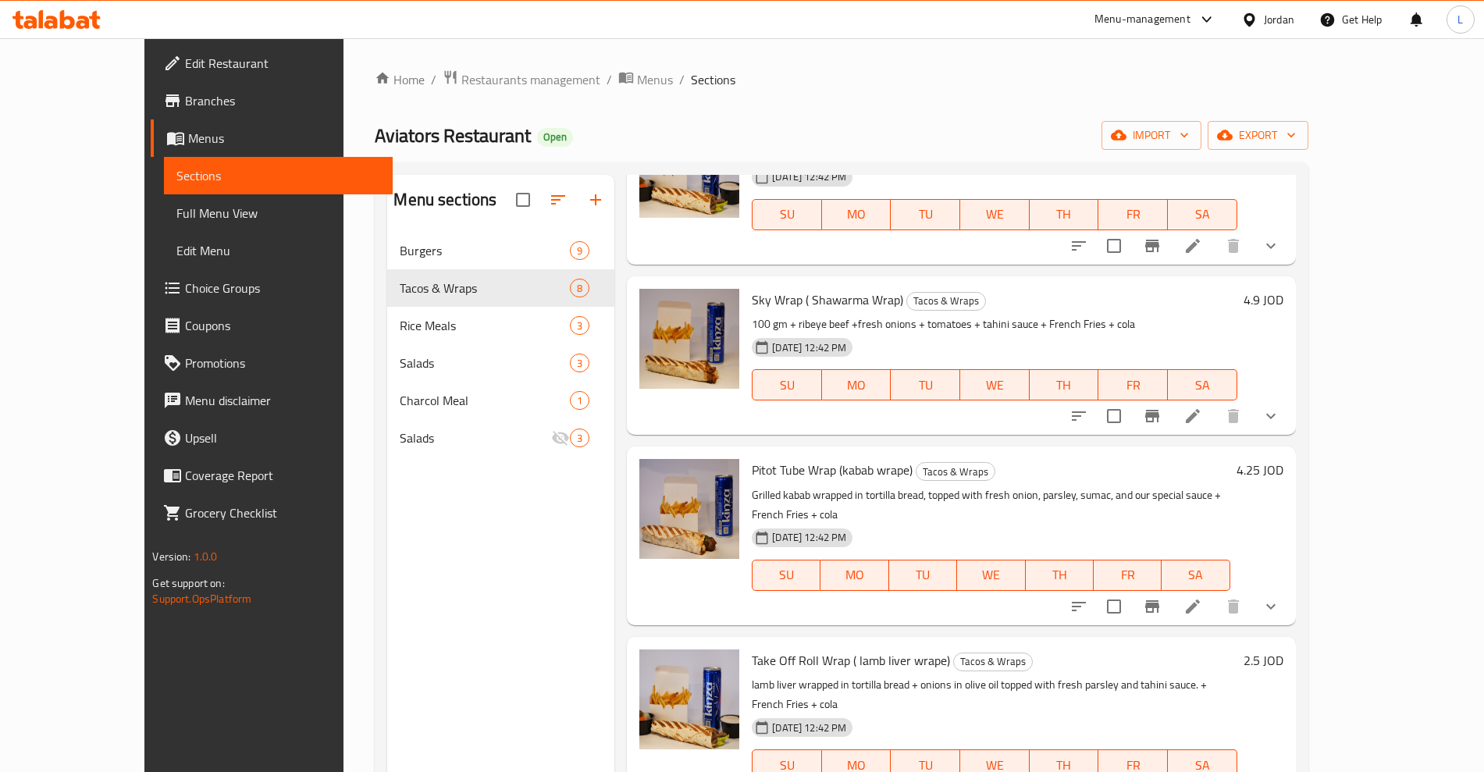
click at [824, 458] on span "Pitot Tube Wrap (kabab wrape)" at bounding box center [832, 469] width 161 height 23
drag, startPoint x: 819, startPoint y: 620, endPoint x: 871, endPoint y: 619, distance: 52.3
click at [871, 649] on span "Take Off Roll Wrap ( lamb liver wrape)" at bounding box center [851, 660] width 198 height 23
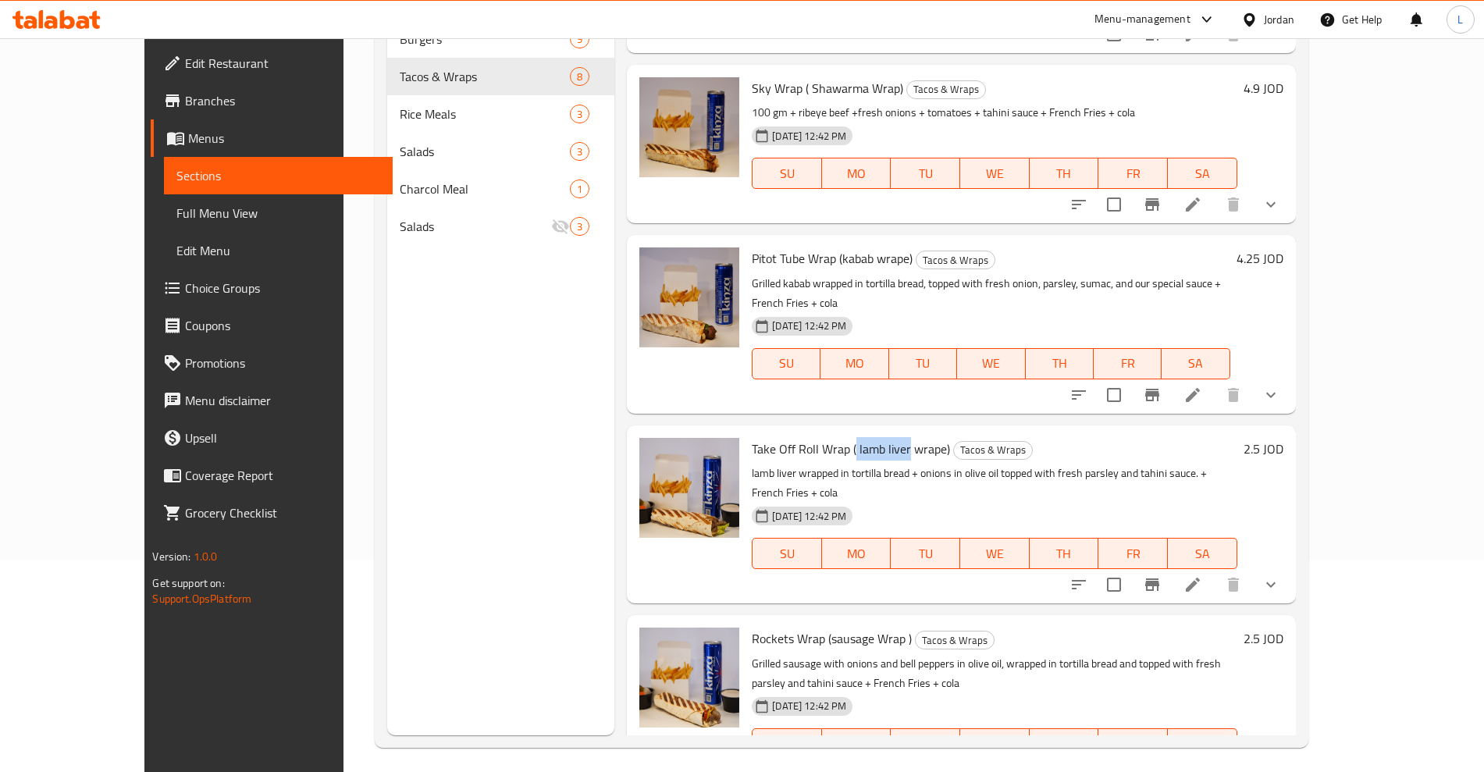
scroll to position [219, 0]
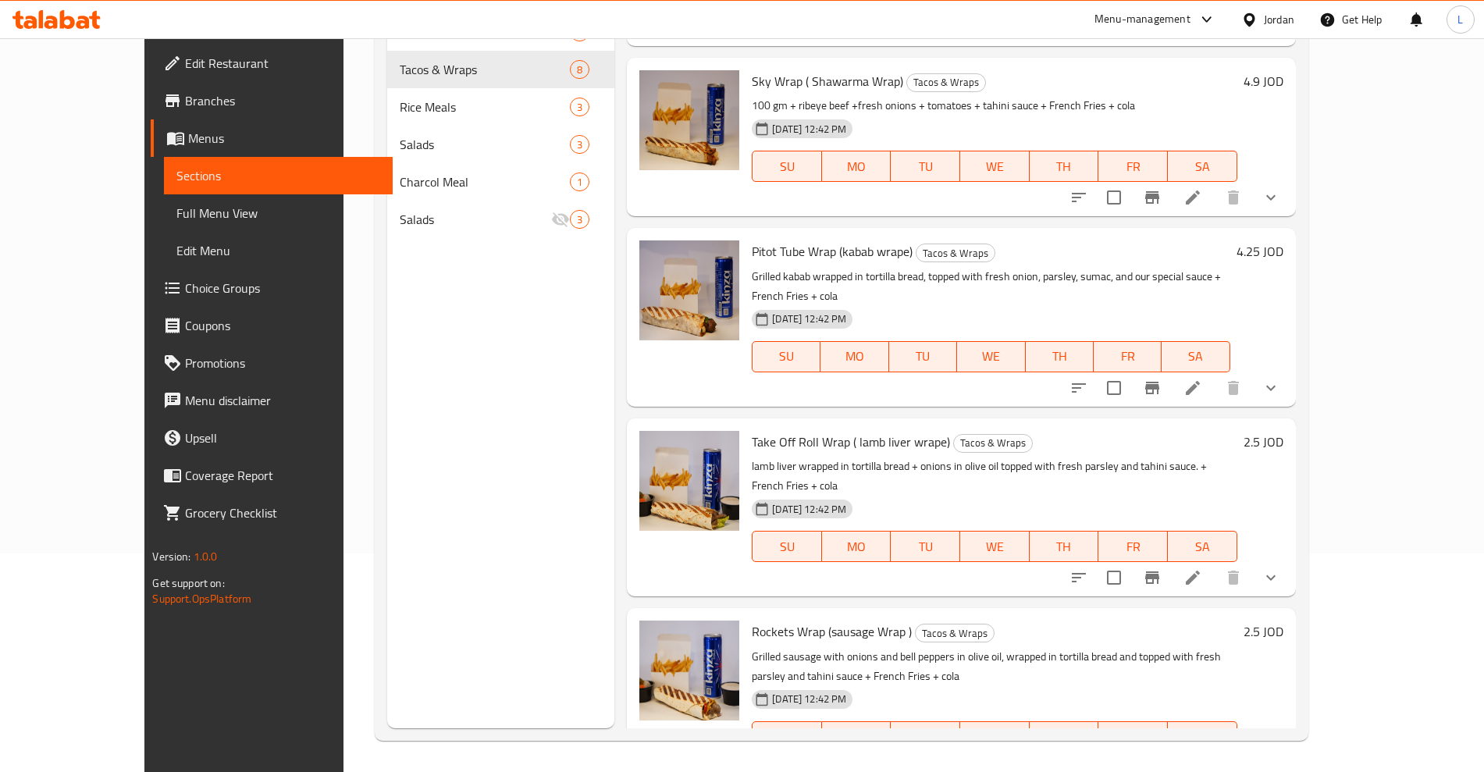
click at [803, 620] on span "Rockets Wrap (sausage Wrap )" at bounding box center [832, 631] width 160 height 23
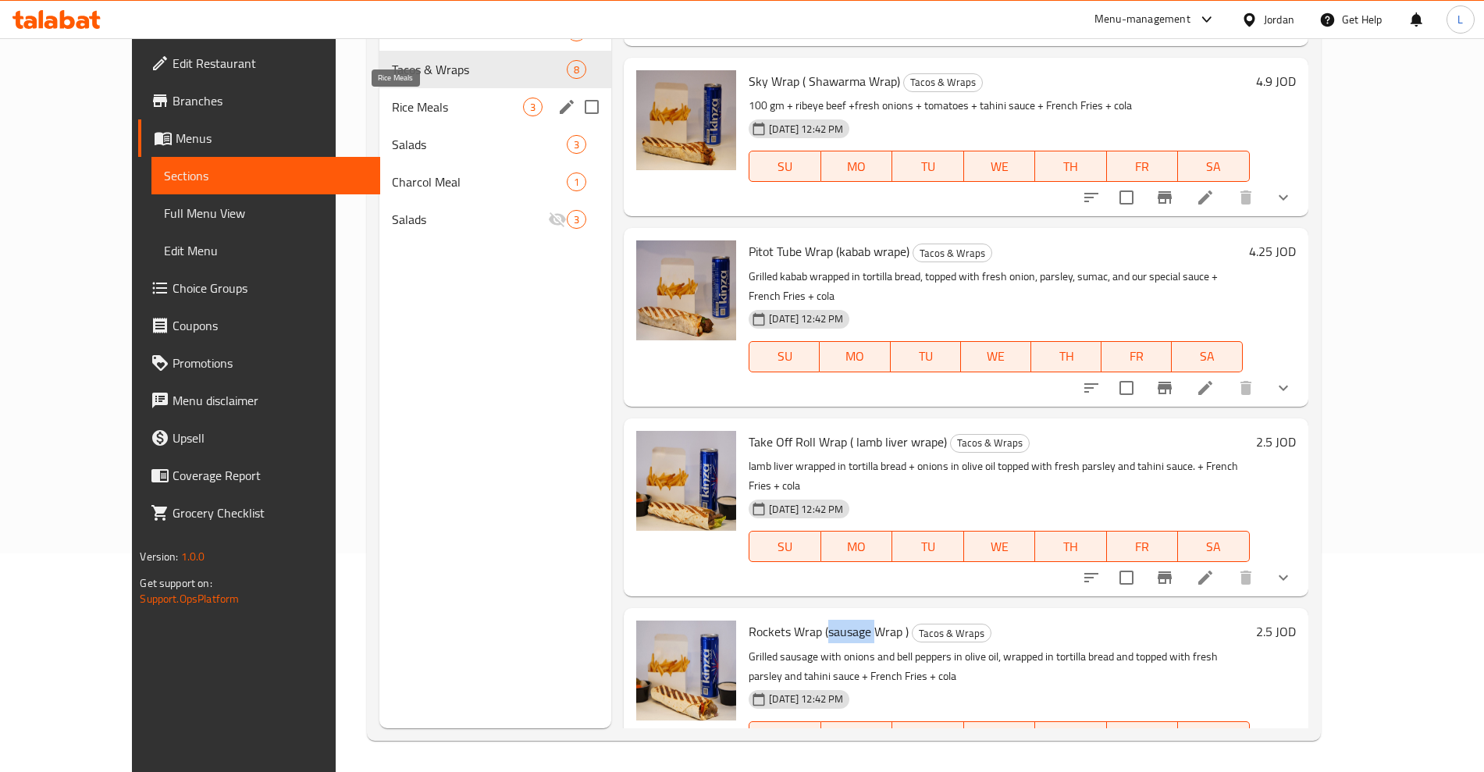
click at [392, 98] on span "Rice Meals" at bounding box center [457, 107] width 131 height 19
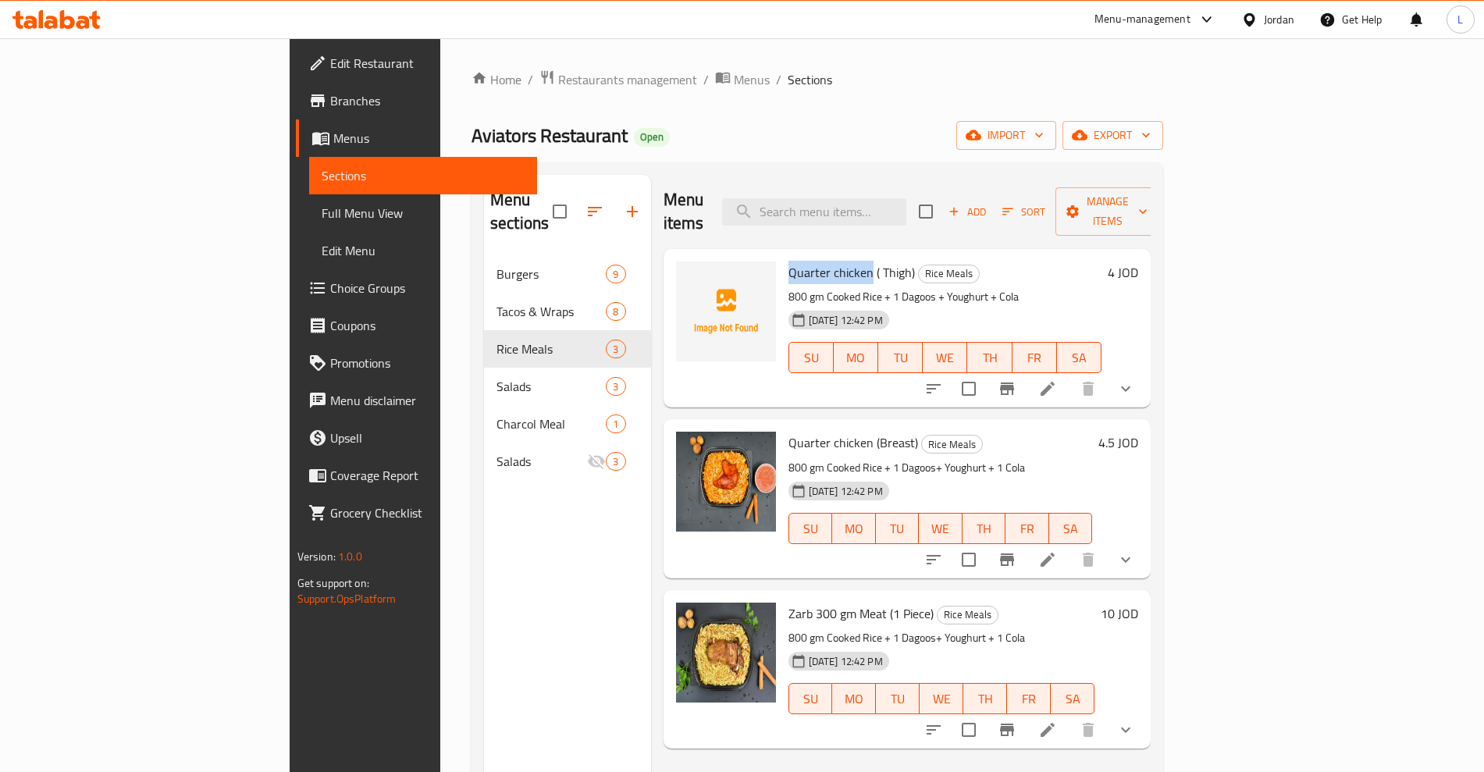
drag, startPoint x: 715, startPoint y: 250, endPoint x: 799, endPoint y: 247, distance: 83.6
click at [799, 255] on div "Quarter chicken ( Thigh) Rice Meals 800 gm Cooked Rice + 1 Dagoos + Youghurt + …" at bounding box center [945, 328] width 326 height 146
click at [795, 602] on span "Zarb 300 gm Meat (1 Piece)" at bounding box center [861, 613] width 145 height 23
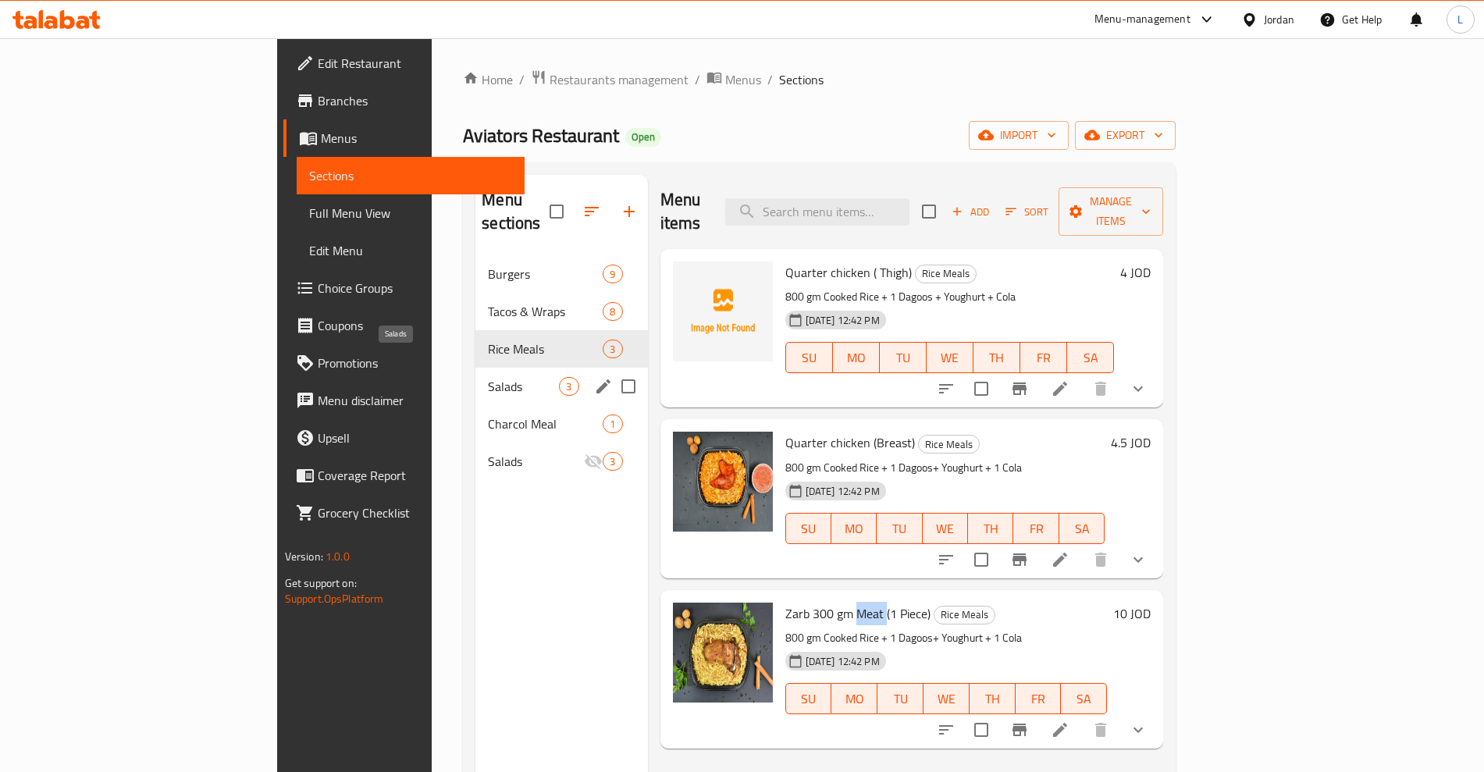
click at [488, 377] on span "Salads" at bounding box center [523, 386] width 71 height 19
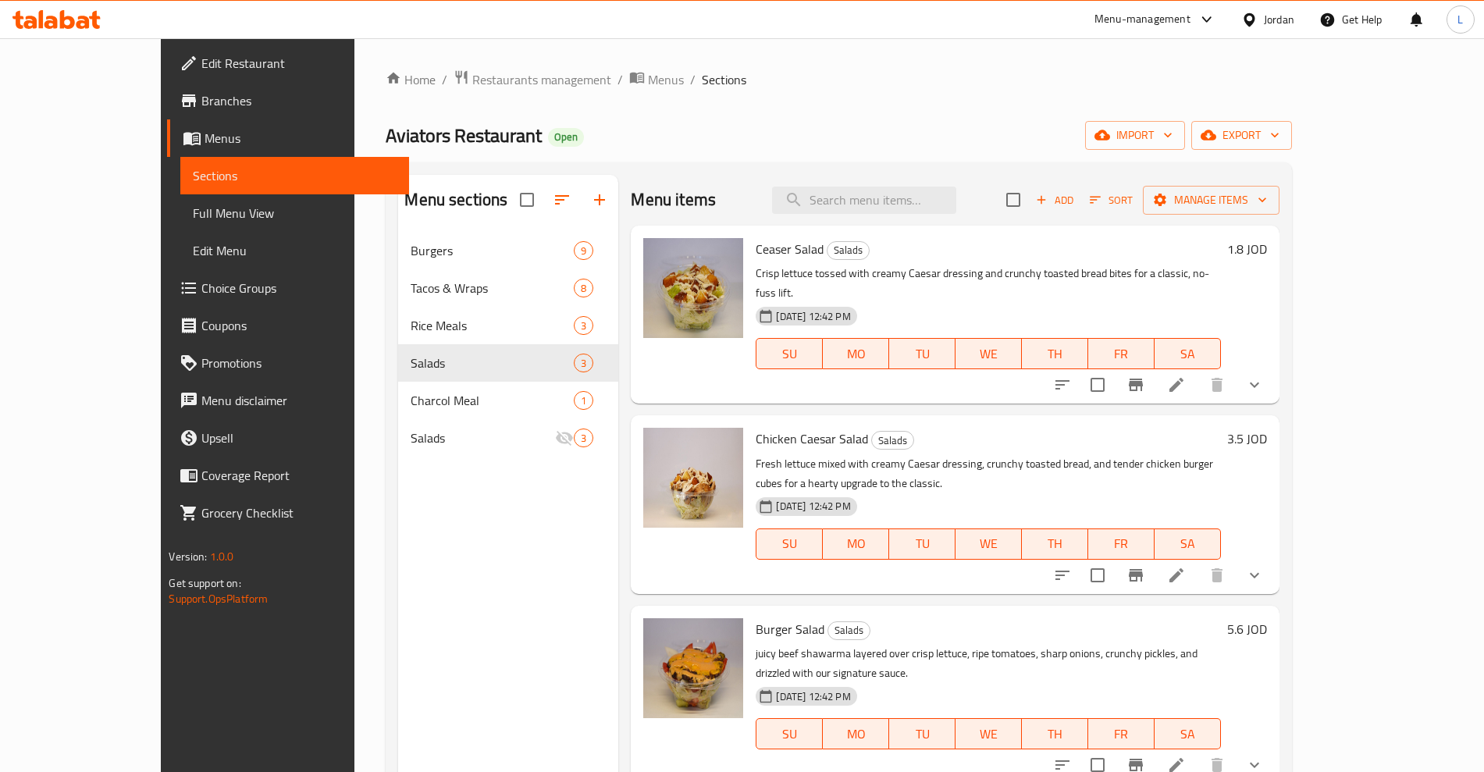
click at [756, 250] on span "Ceaser Salad" at bounding box center [790, 248] width 68 height 23
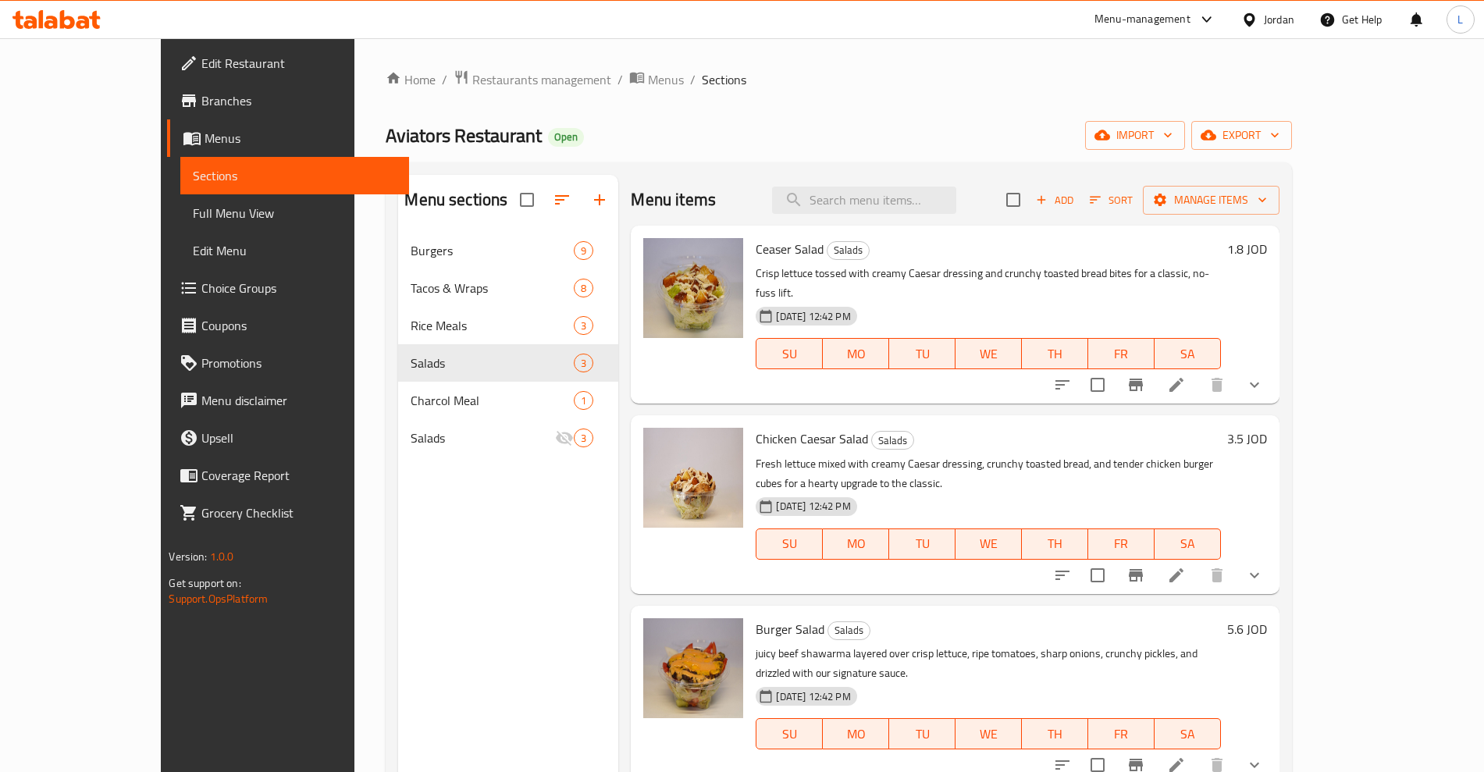
click at [756, 427] on span "Chicken Caesar Salad" at bounding box center [812, 438] width 112 height 23
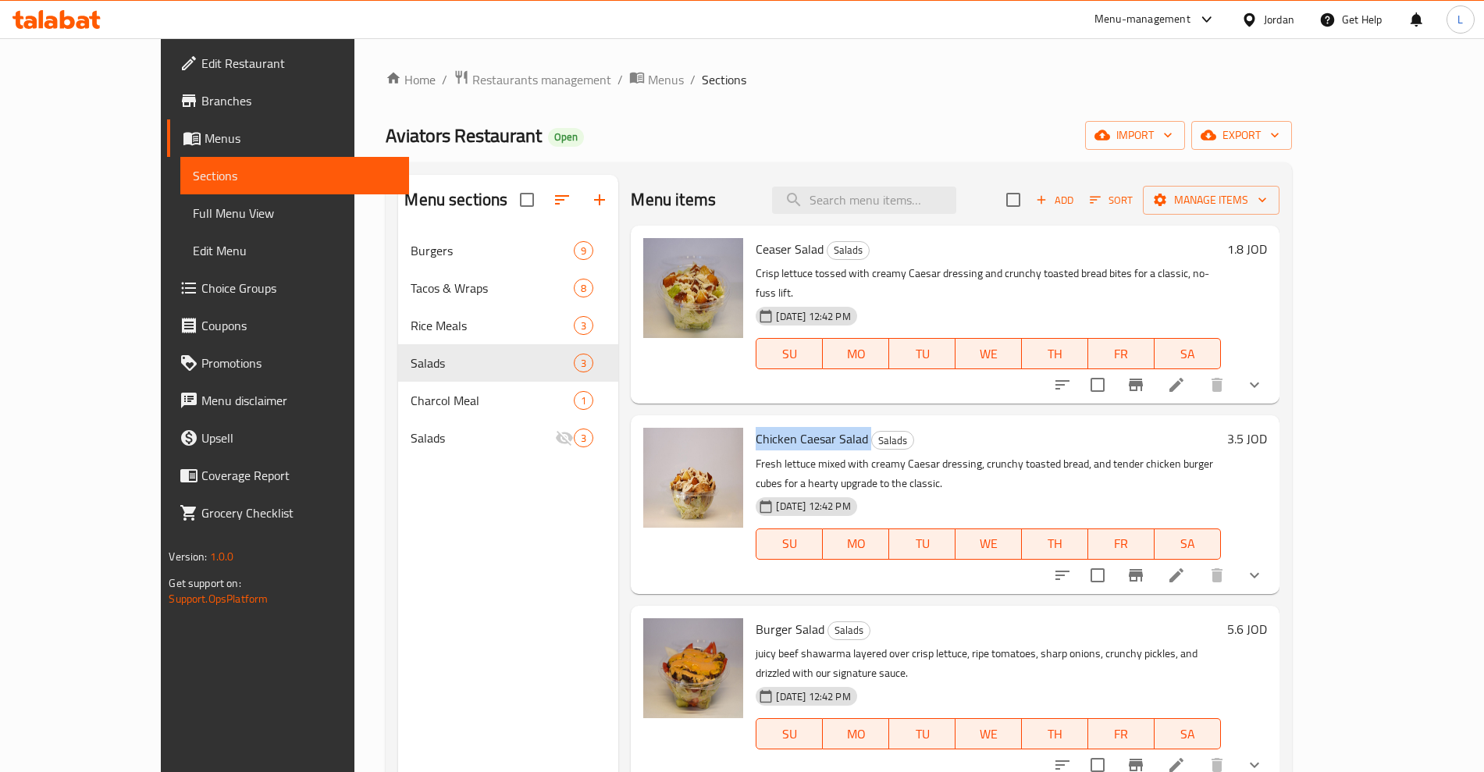
click at [756, 427] on span "Chicken Caesar Salad" at bounding box center [812, 438] width 112 height 23
click at [756, 618] on span "Burger Salad" at bounding box center [790, 629] width 69 height 23
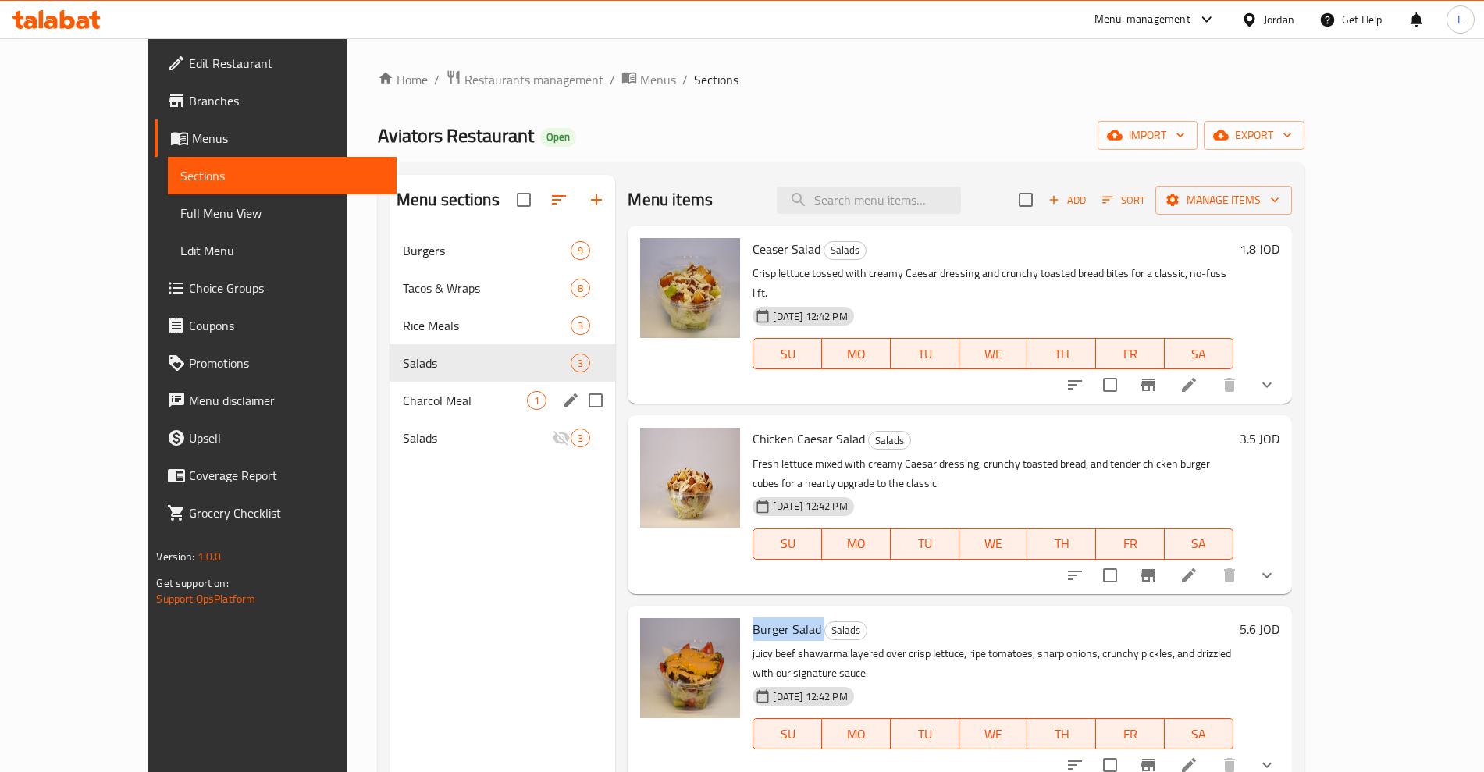
click at [390, 386] on div "Charcol Meal 1" at bounding box center [503, 400] width 226 height 37
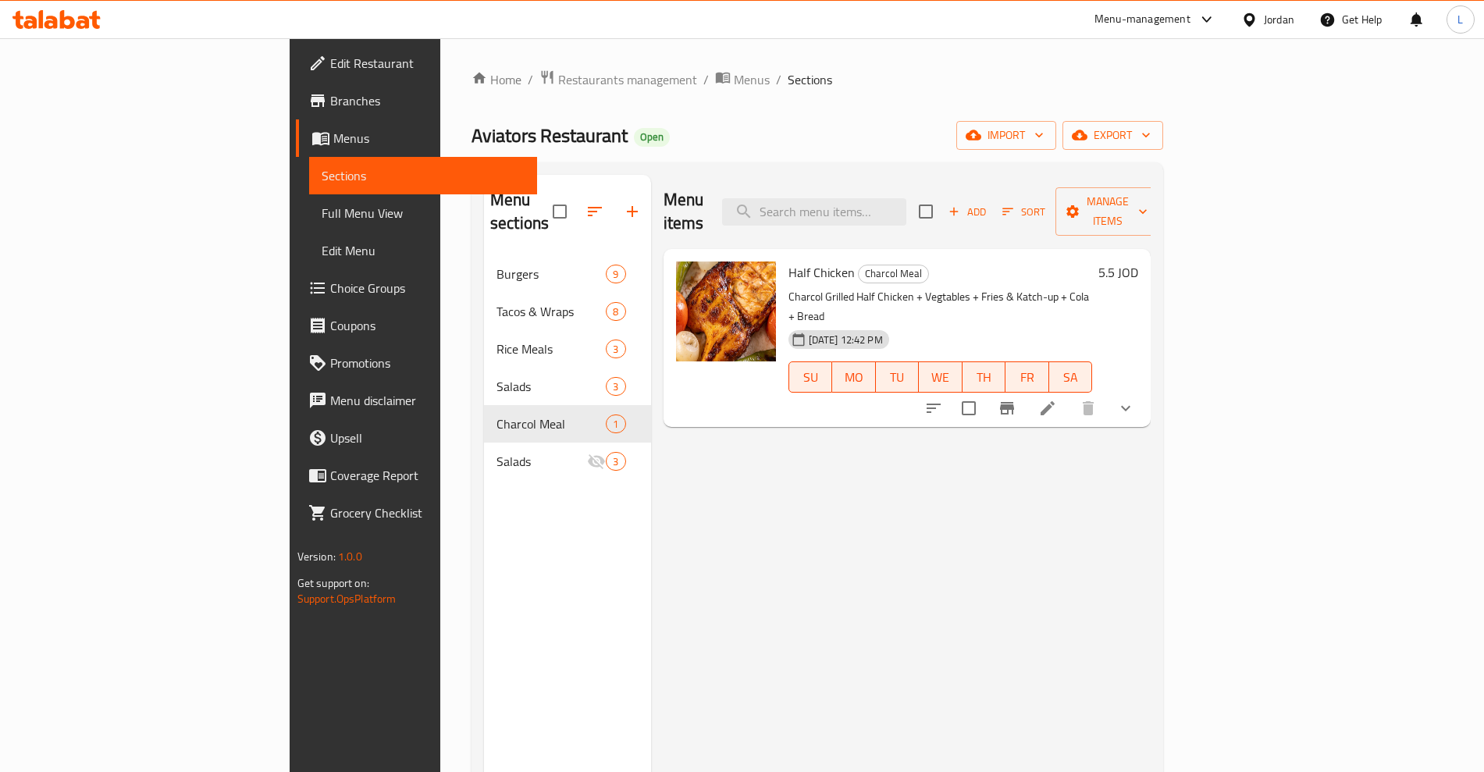
click at [789, 261] on span "Half Chicken" at bounding box center [822, 272] width 66 height 23
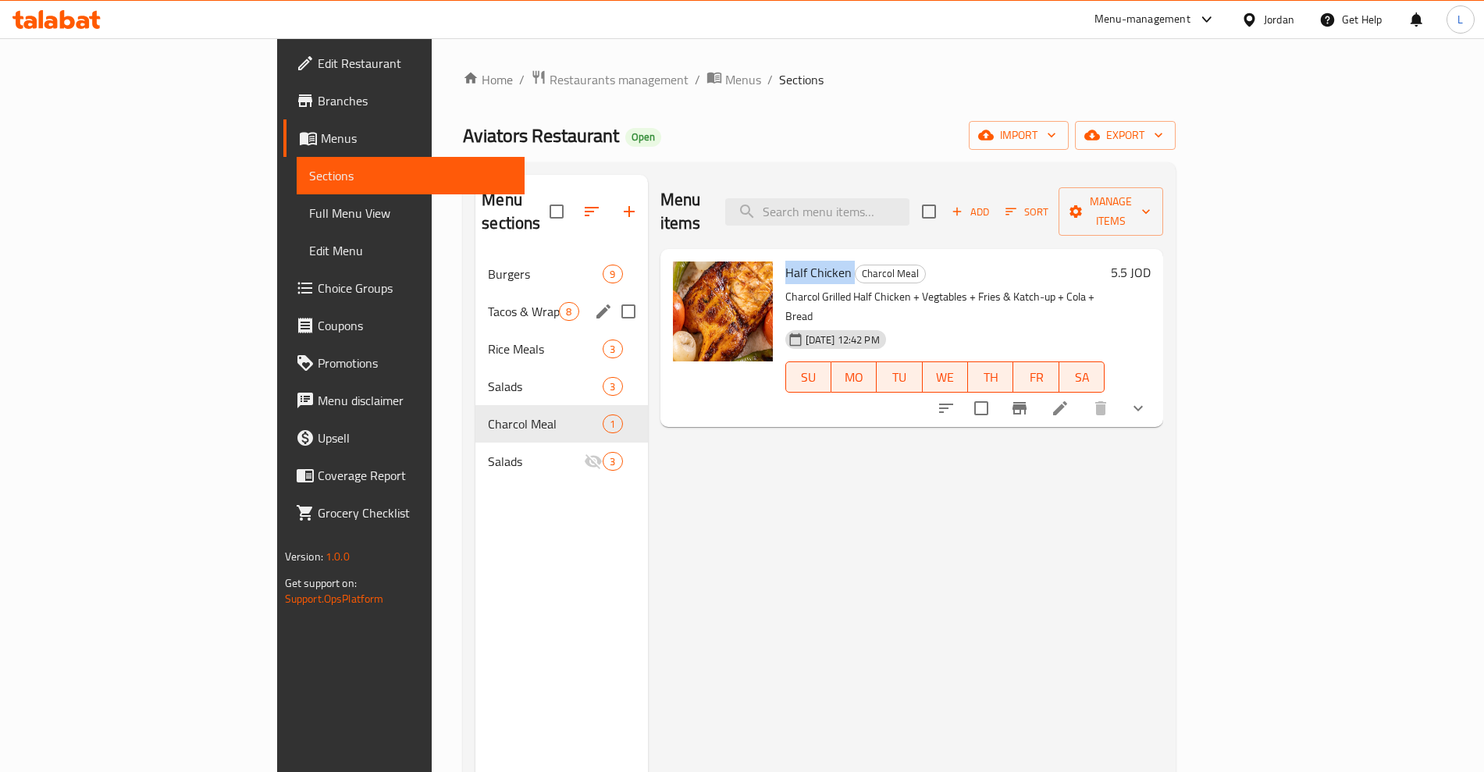
click at [488, 302] on span "Tacos & Wraps" at bounding box center [523, 311] width 71 height 19
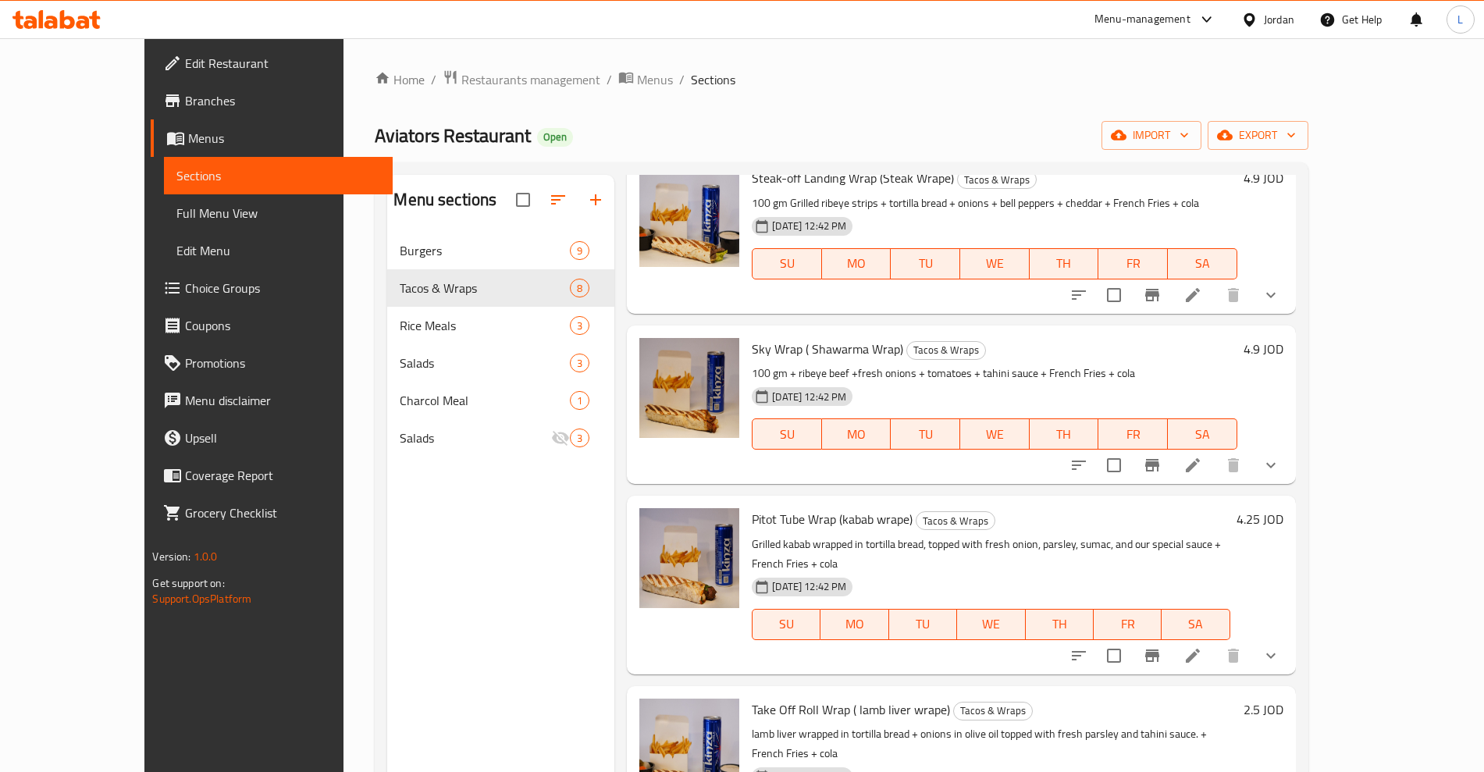
scroll to position [651, 0]
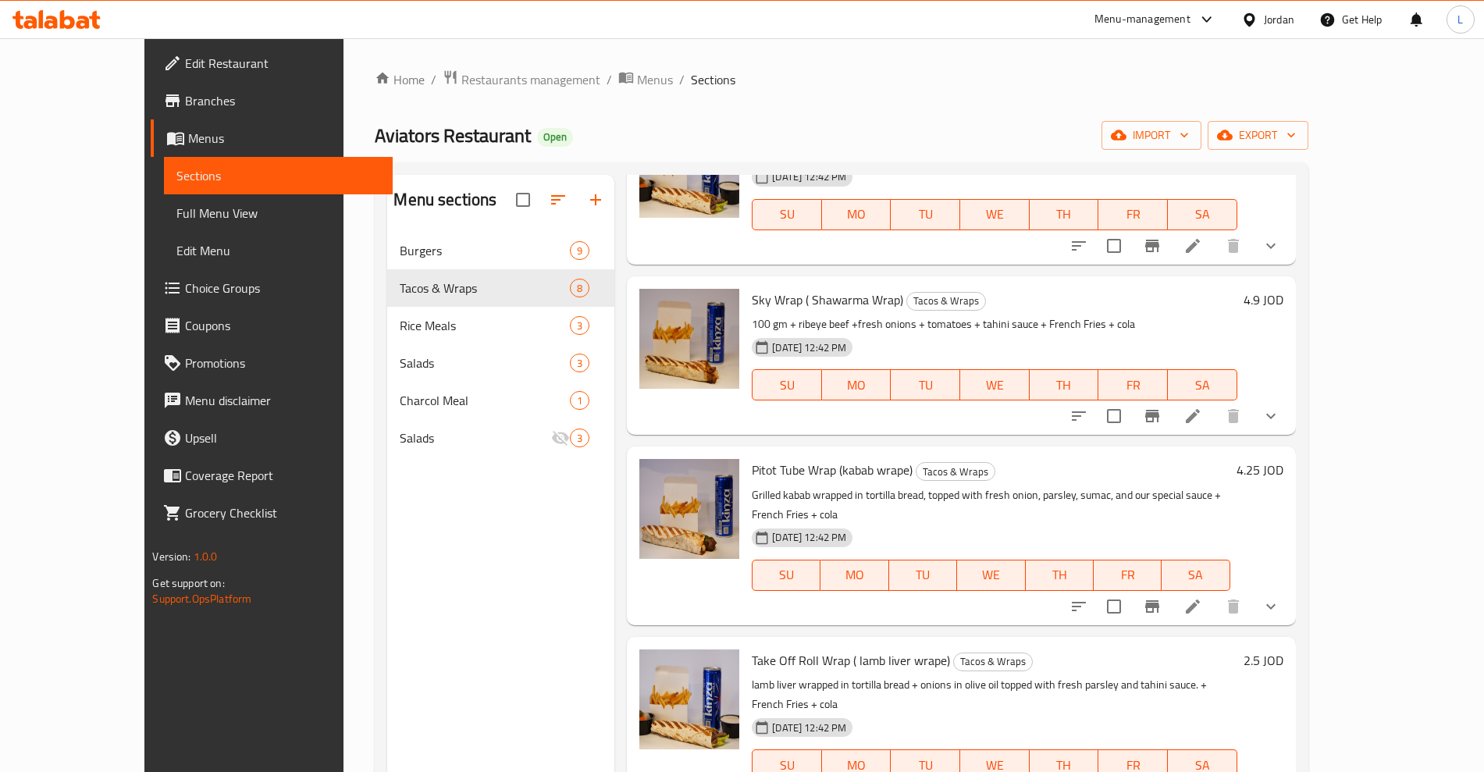
click at [759, 649] on span "Take Off Roll Wrap ( lamb liver wrape)" at bounding box center [851, 660] width 198 height 23
click at [799, 649] on span "Take Off Roll Wrap ( lamb liver wrape)" at bounding box center [851, 660] width 198 height 23
drag, startPoint x: 813, startPoint y: 623, endPoint x: 717, endPoint y: 623, distance: 96.0
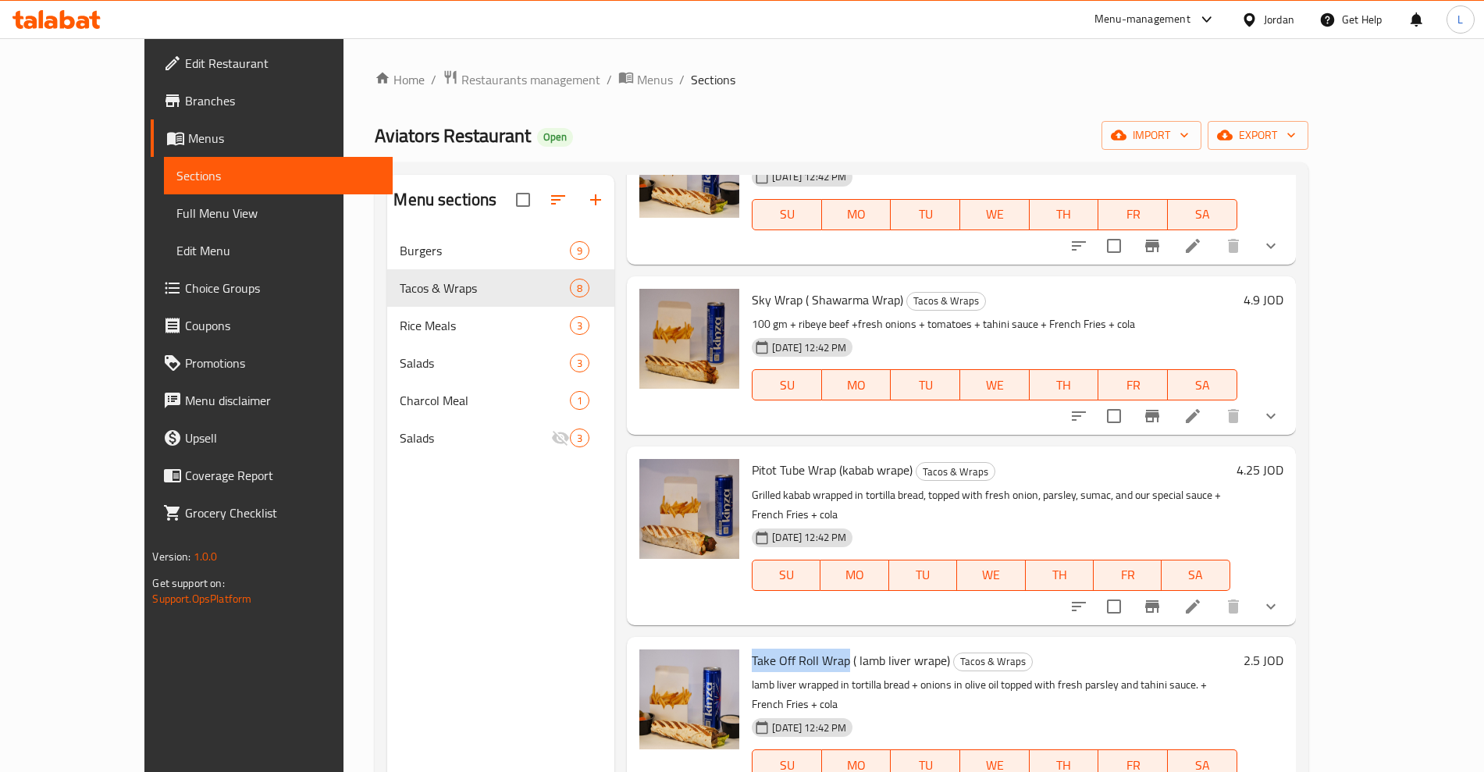
click at [752, 649] on span "Take Off Roll Wrap ( lamb liver wrape)" at bounding box center [851, 660] width 198 height 23
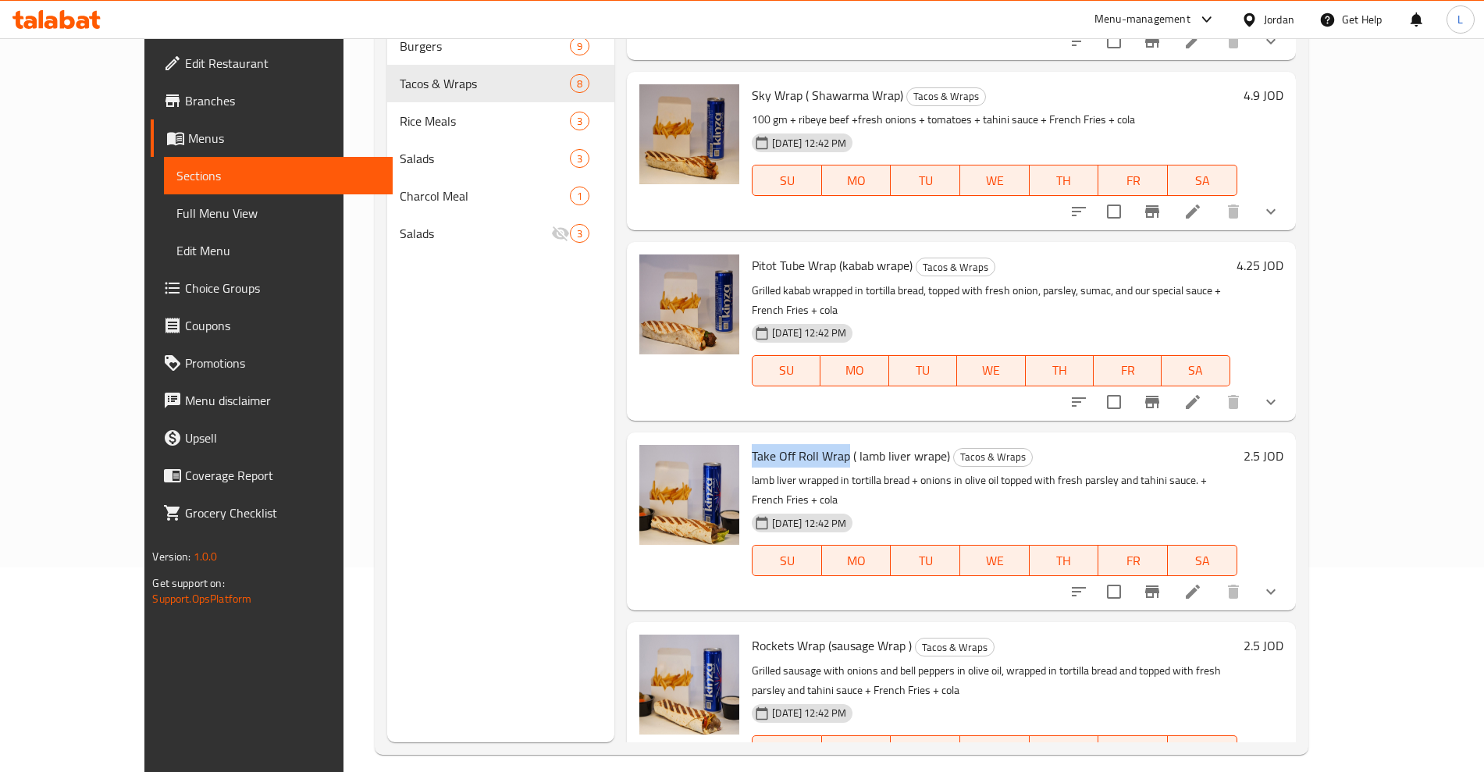
scroll to position [219, 0]
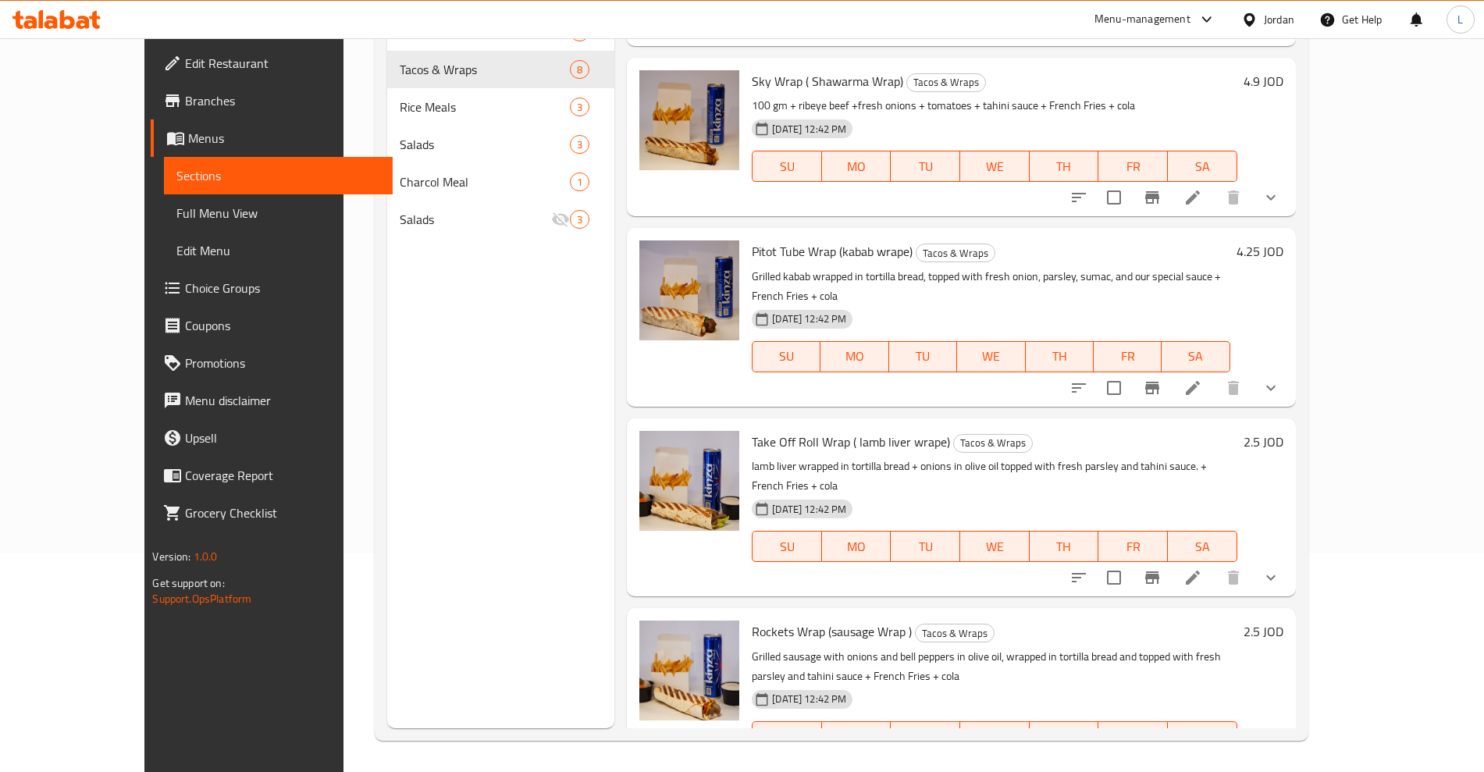
click at [752, 620] on span "Rockets Wrap (sausage Wrap )" at bounding box center [832, 631] width 160 height 23
drag, startPoint x: 789, startPoint y: 574, endPoint x: 712, endPoint y: 581, distance: 77.6
click at [746, 614] on div "Rockets Wrap (sausage Wrap ) Tacos & Wraps Grilled sausage with onions and bell…" at bounding box center [994, 697] width 497 height 166
